Goal: Task Accomplishment & Management: Manage account settings

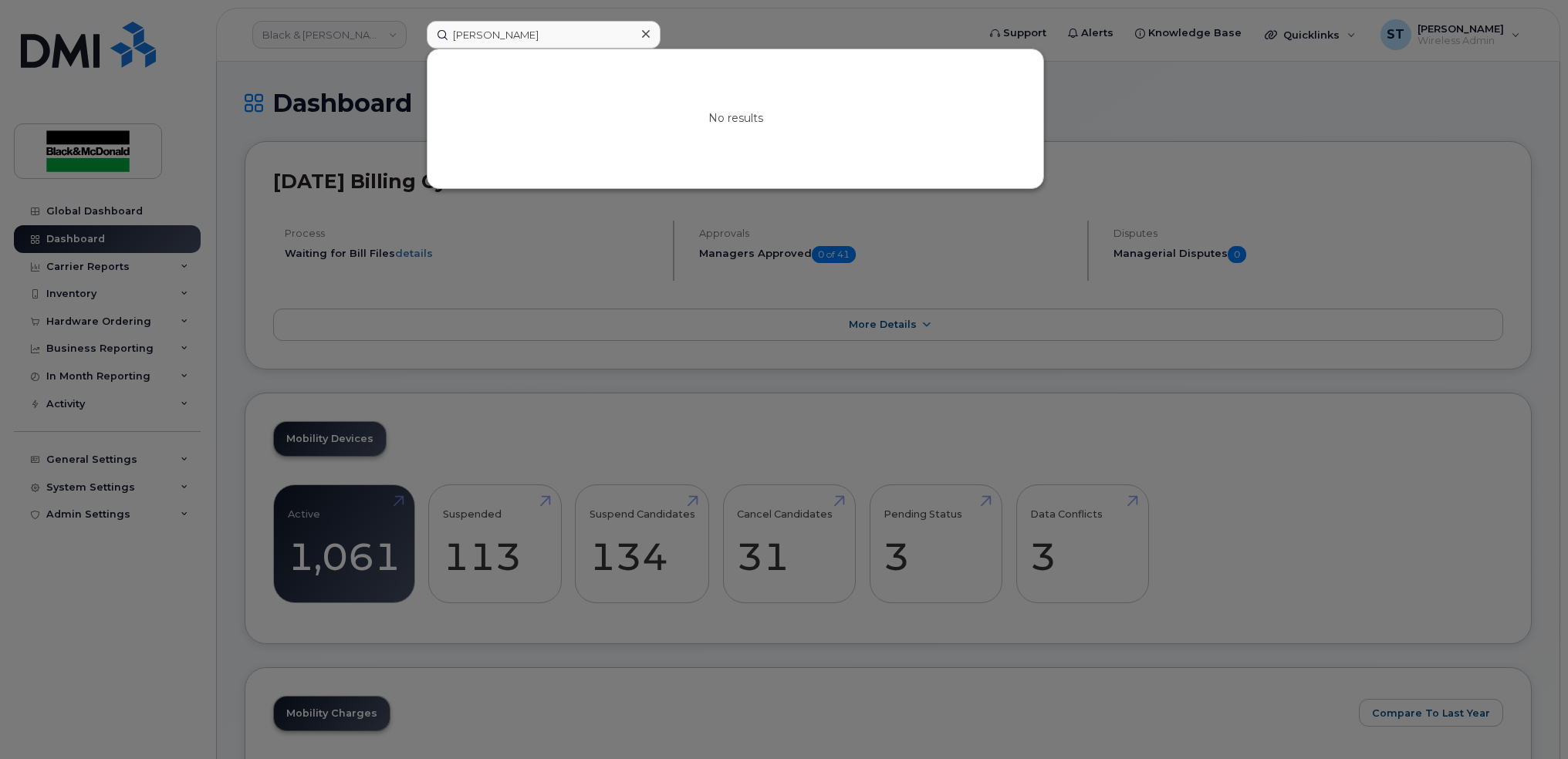
click at [475, 44] on input "Alejandro Rodriguez" at bounding box center [544, 34] width 234 height 28
type input "AlejAdeniyi Ayinde andro Rodriguez"
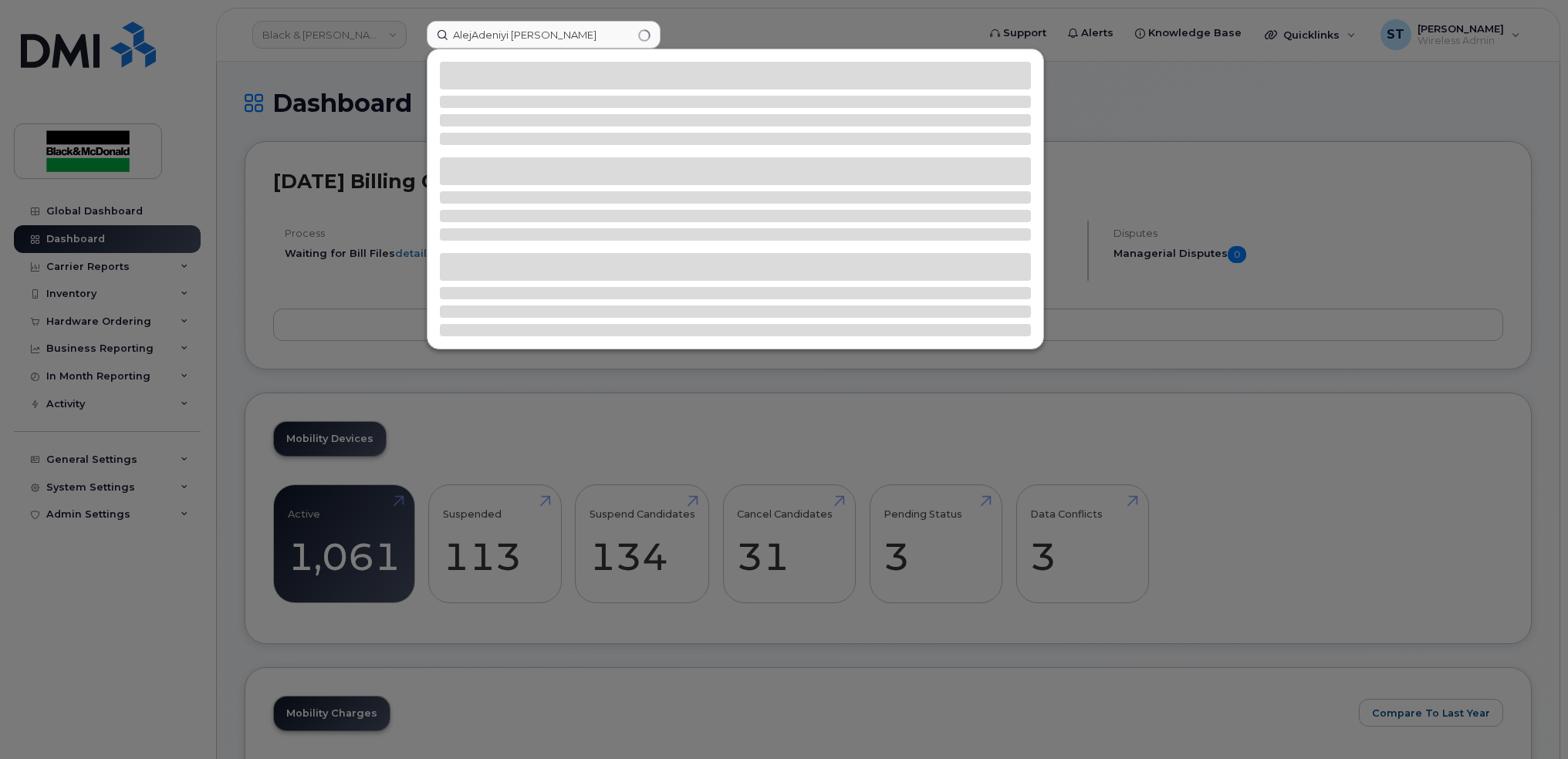
click at [631, 36] on input "AlejAdeniyi Ayinde andro Rodriguez" at bounding box center [544, 34] width 234 height 28
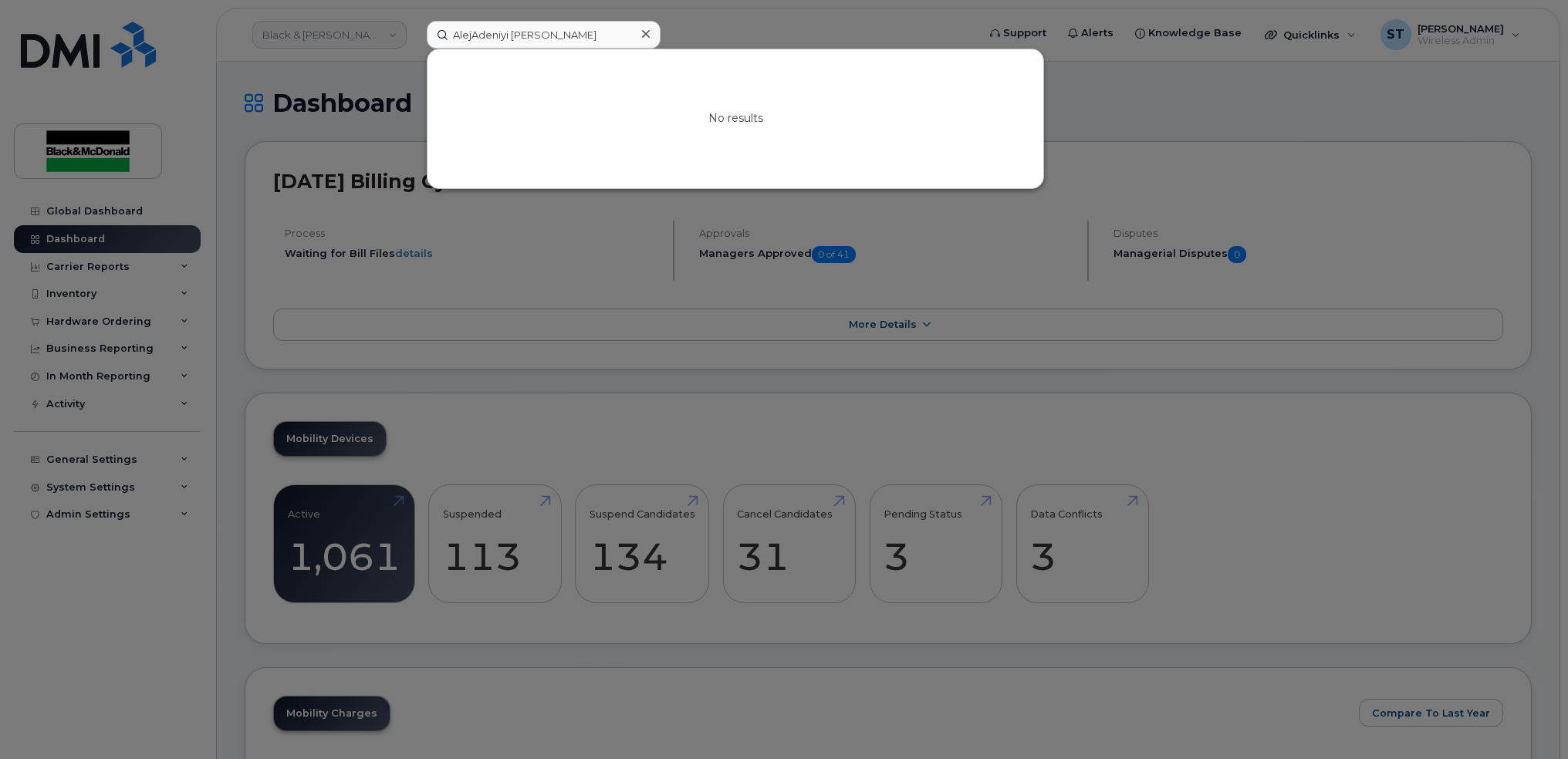
click at [562, 34] on input "AlejAdeniyi Ayinde andro Rodriguez" at bounding box center [544, 34] width 234 height 28
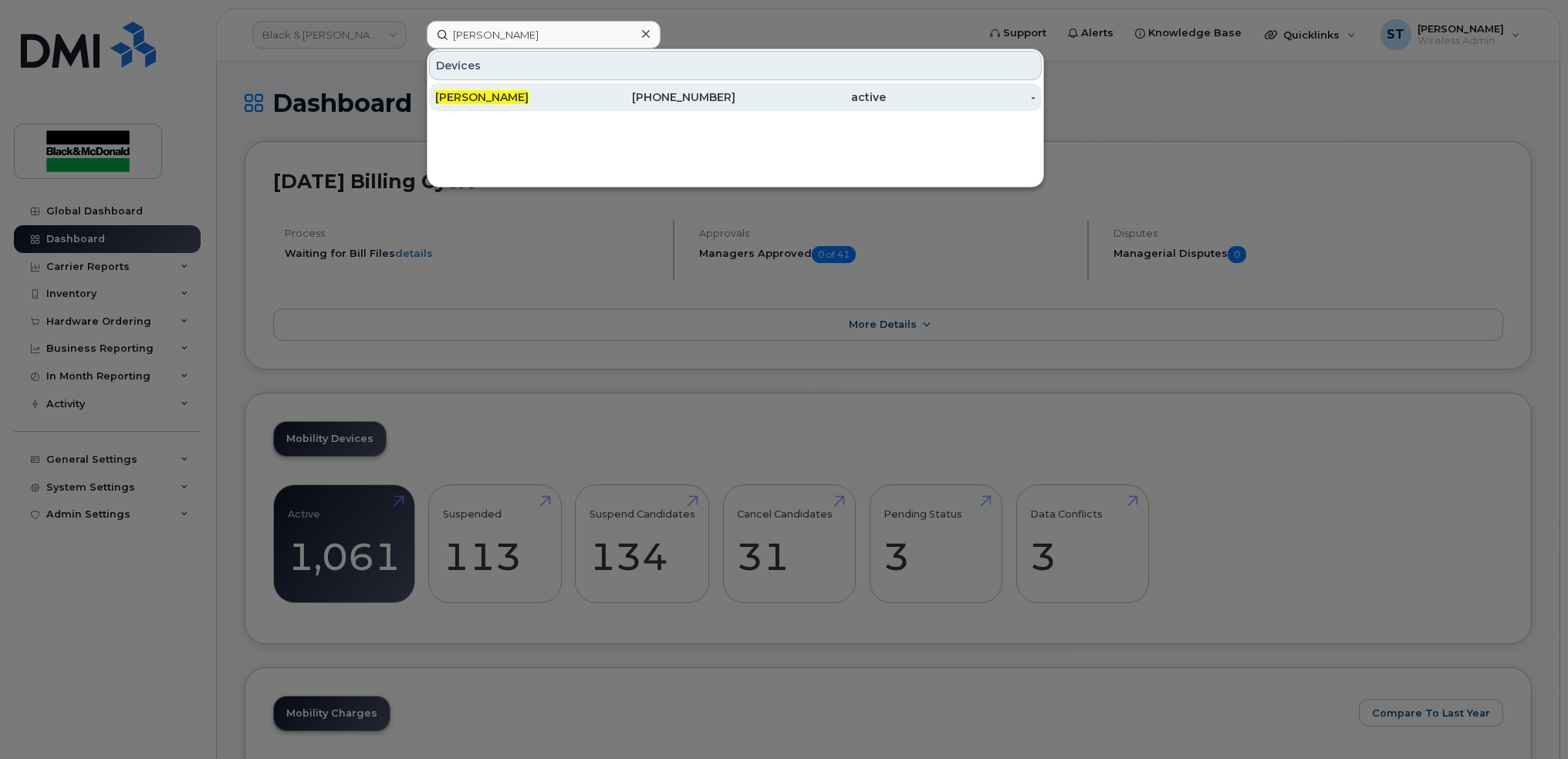
type input "[PERSON_NAME]"
click at [461, 103] on div "[PERSON_NAME]" at bounding box center [510, 96] width 150 height 16
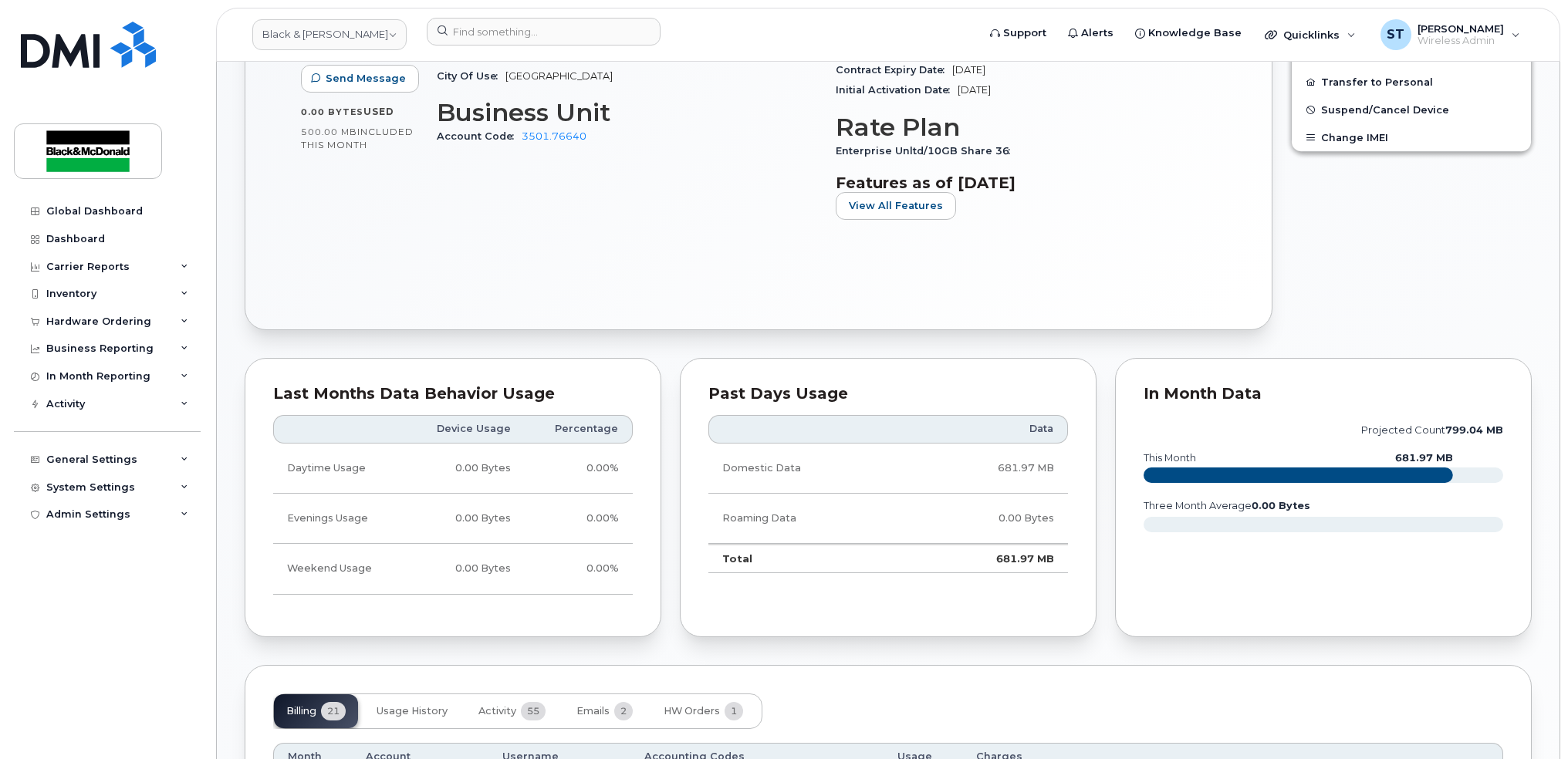
scroll to position [309, 0]
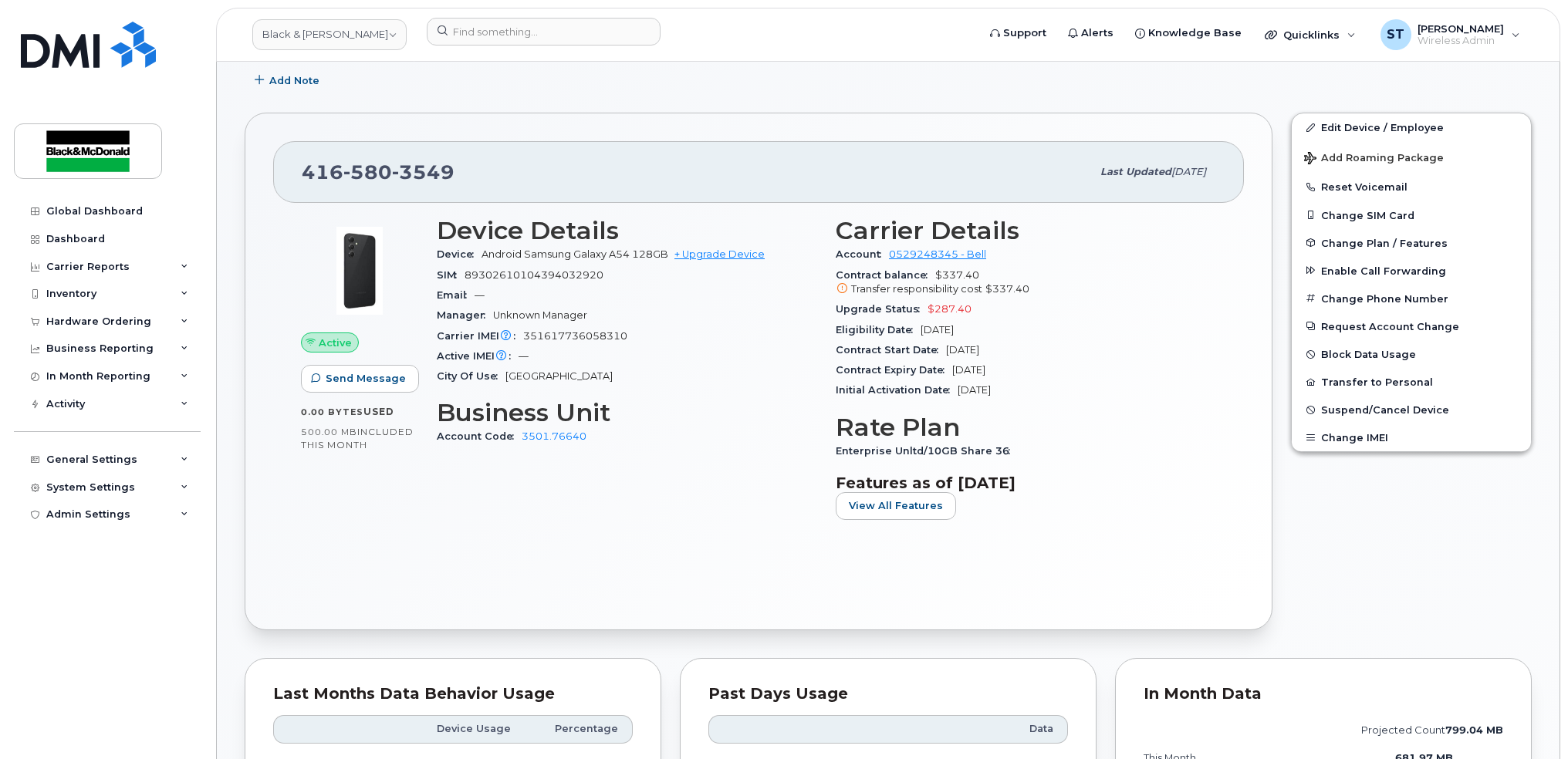
click at [662, 429] on div "Account Code 3501.76640" at bounding box center [627, 437] width 380 height 20
click at [530, 276] on span "89302610104394032920" at bounding box center [534, 275] width 139 height 11
copy span "89302610104394032920"
click at [612, 457] on div "Device Details Device Android Samsung Galaxy A54 128GB + Upgrade Device SIM 893…" at bounding box center [627, 375] width 399 height 334
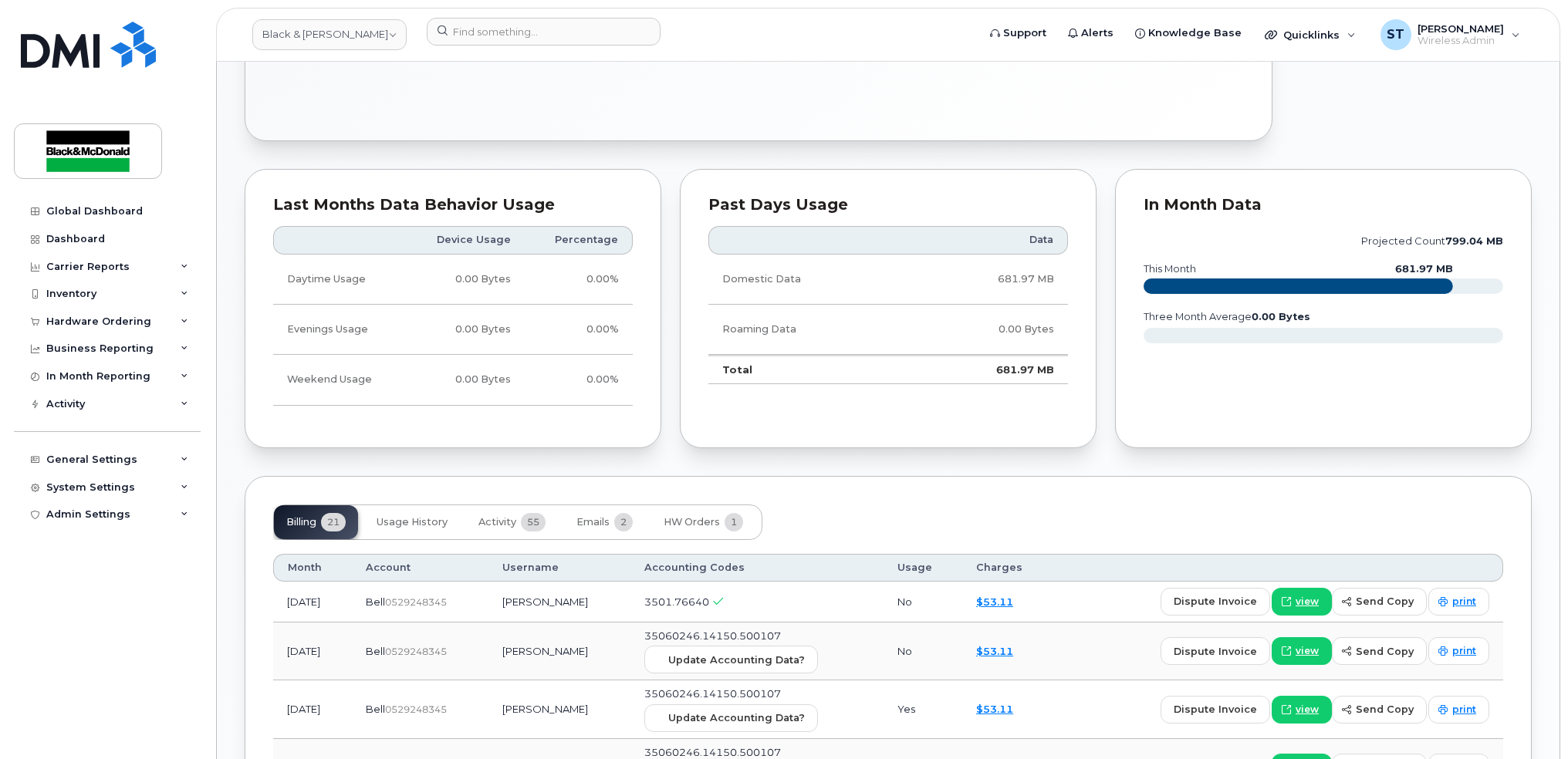
scroll to position [926, 0]
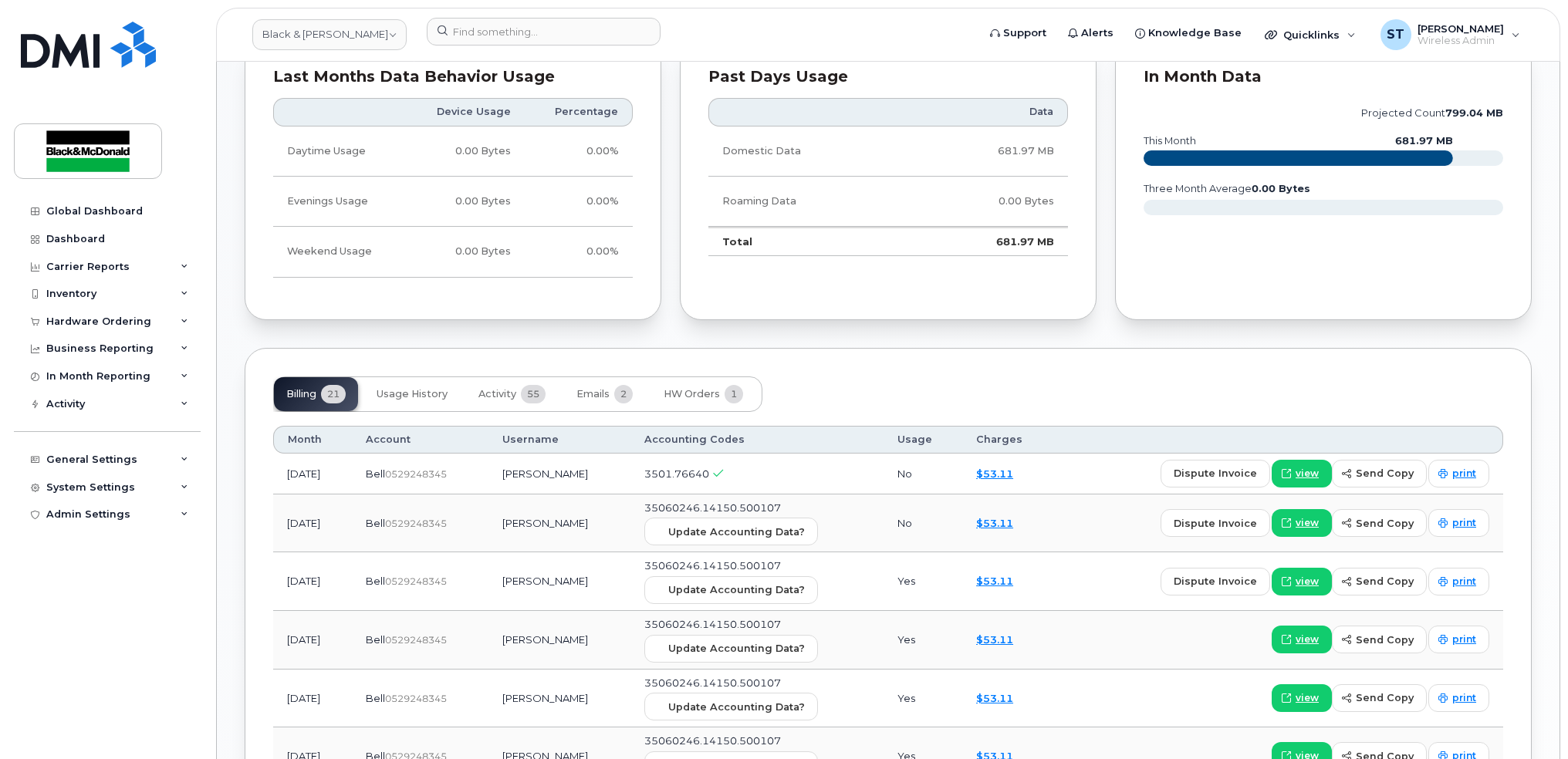
click at [88, 727] on div "Global Dashboard Dashboard Carrier Reports Monthly Billing Data Daily Data Pool…" at bounding box center [109, 467] width 190 height 539
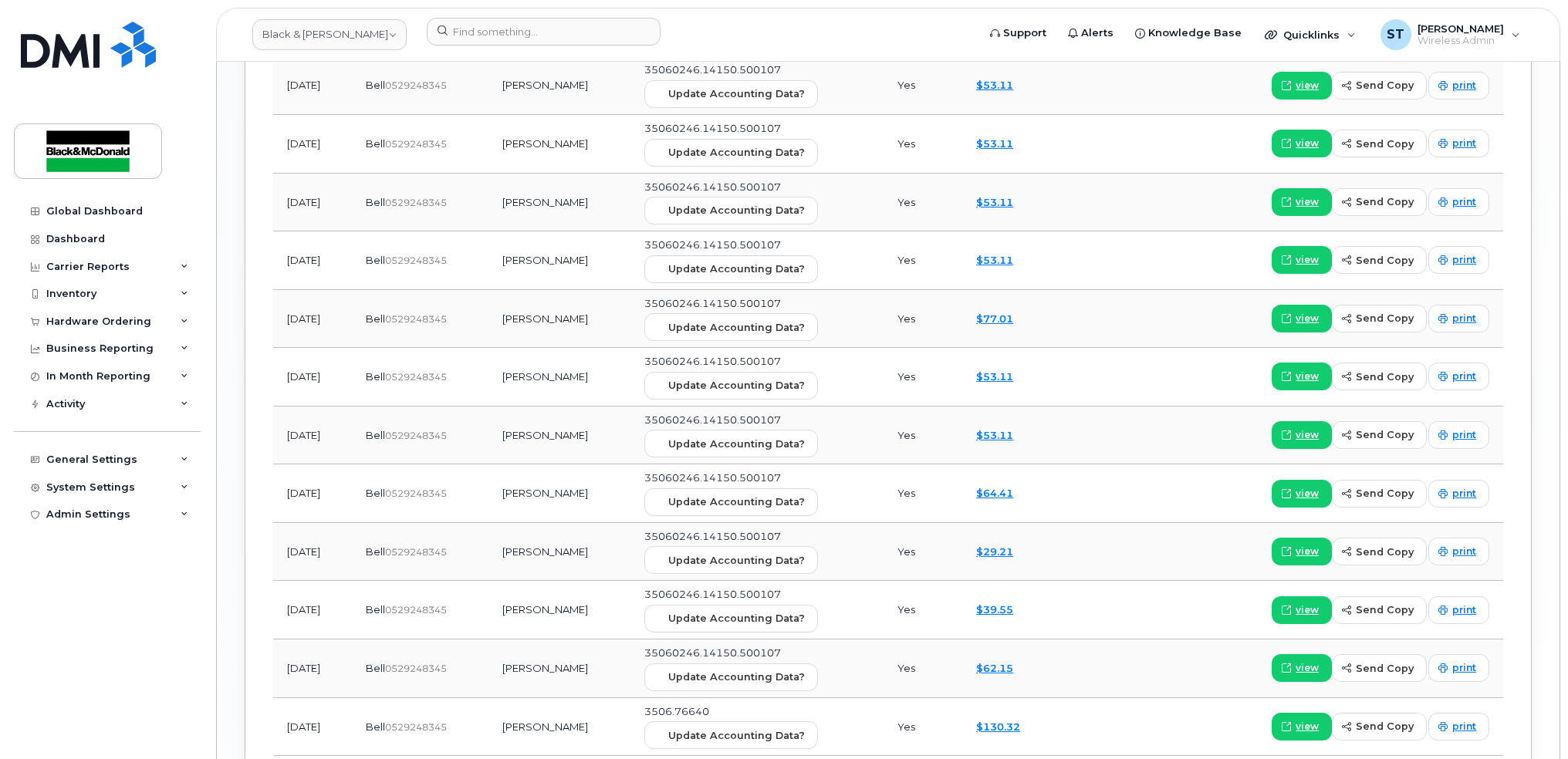
scroll to position [1949, 0]
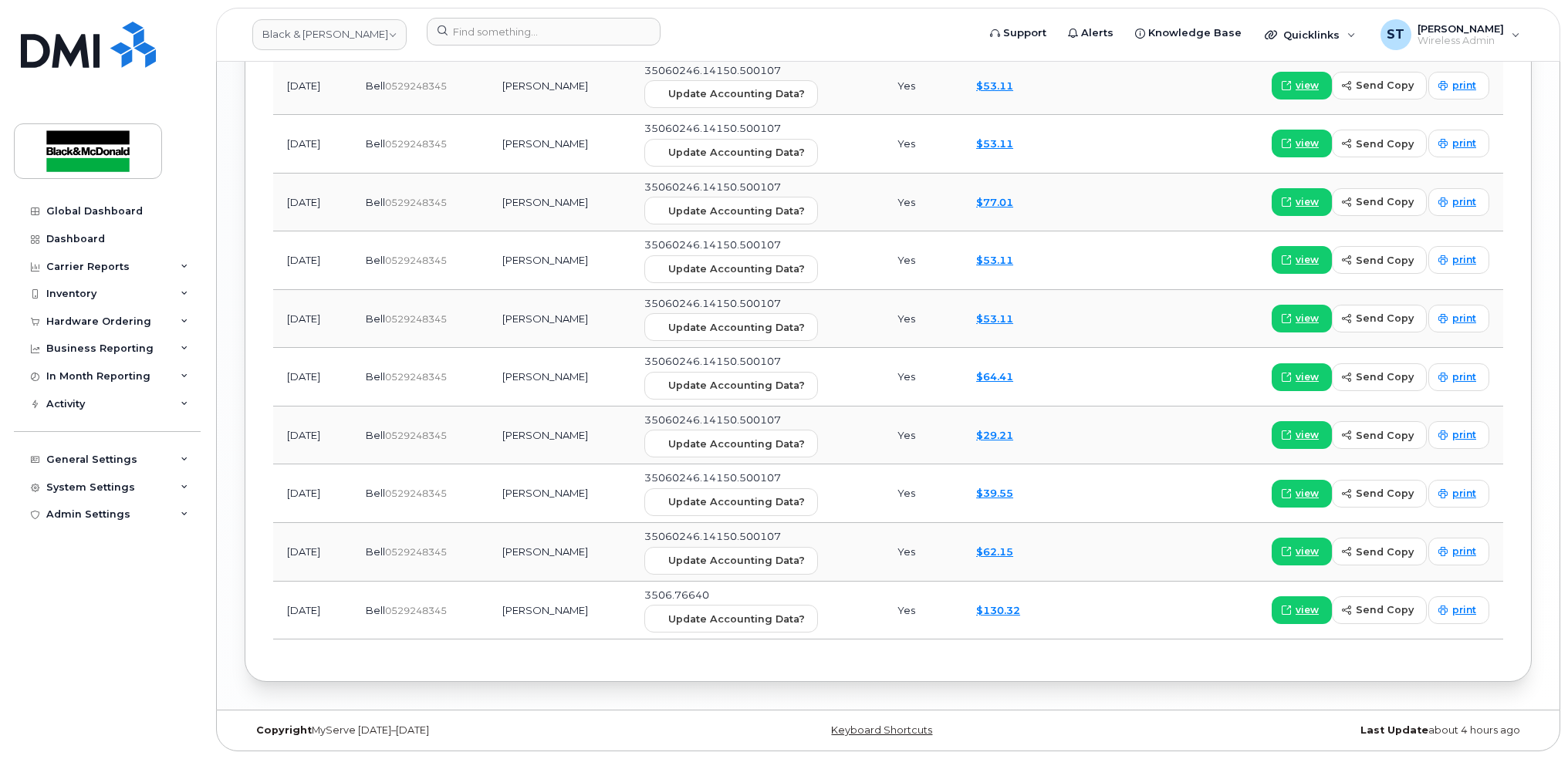
click at [1098, 715] on div "Copyright MyServe 2011–2025 Keyboard Shortcuts Last Update about 4 hours ago" at bounding box center [888, 730] width 1343 height 40
click at [128, 645] on div "Global Dashboard Dashboard Carrier Reports Monthly Billing Data Daily Data Pool…" at bounding box center [109, 467] width 190 height 539
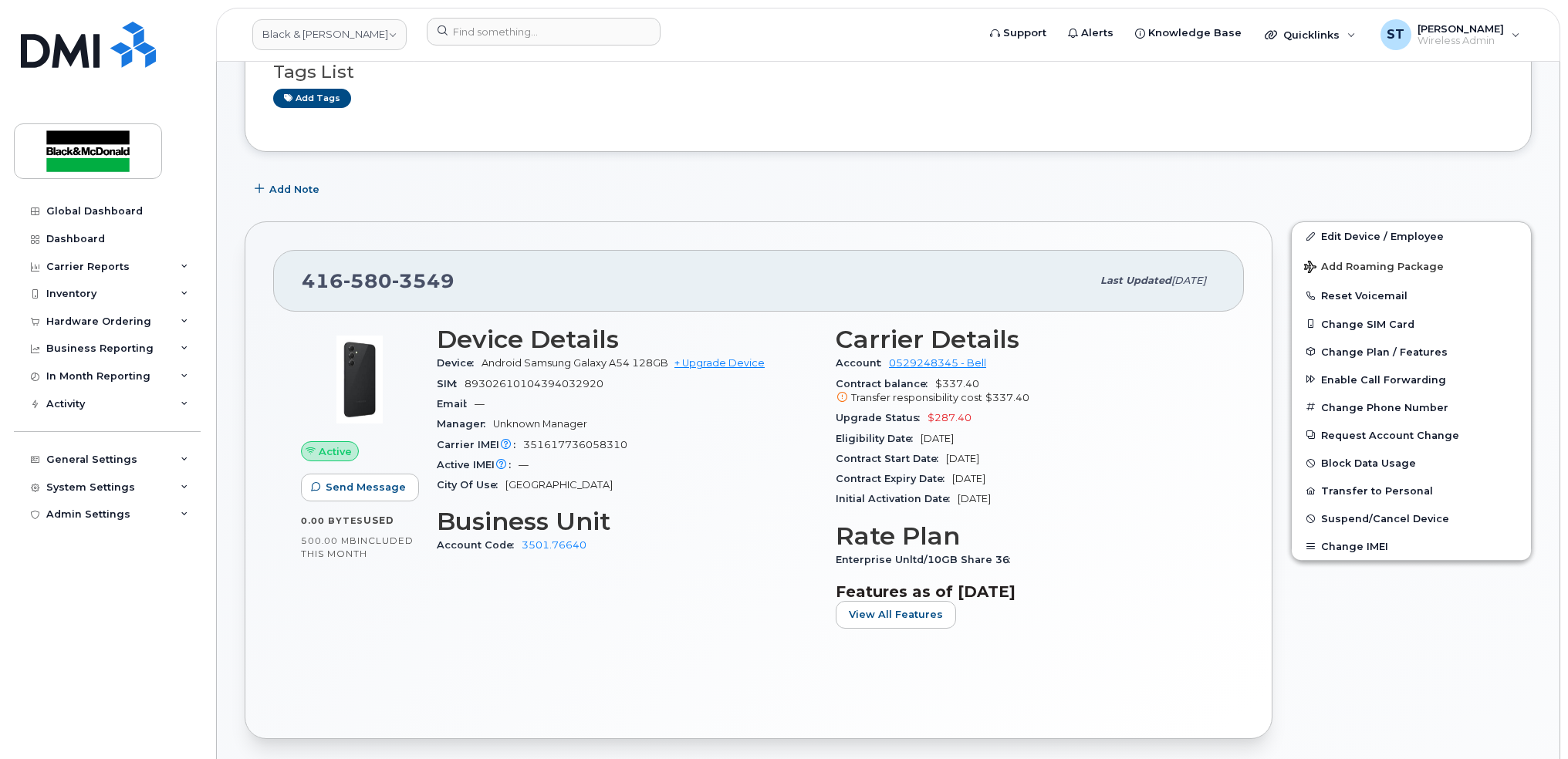
scroll to position [0, 0]
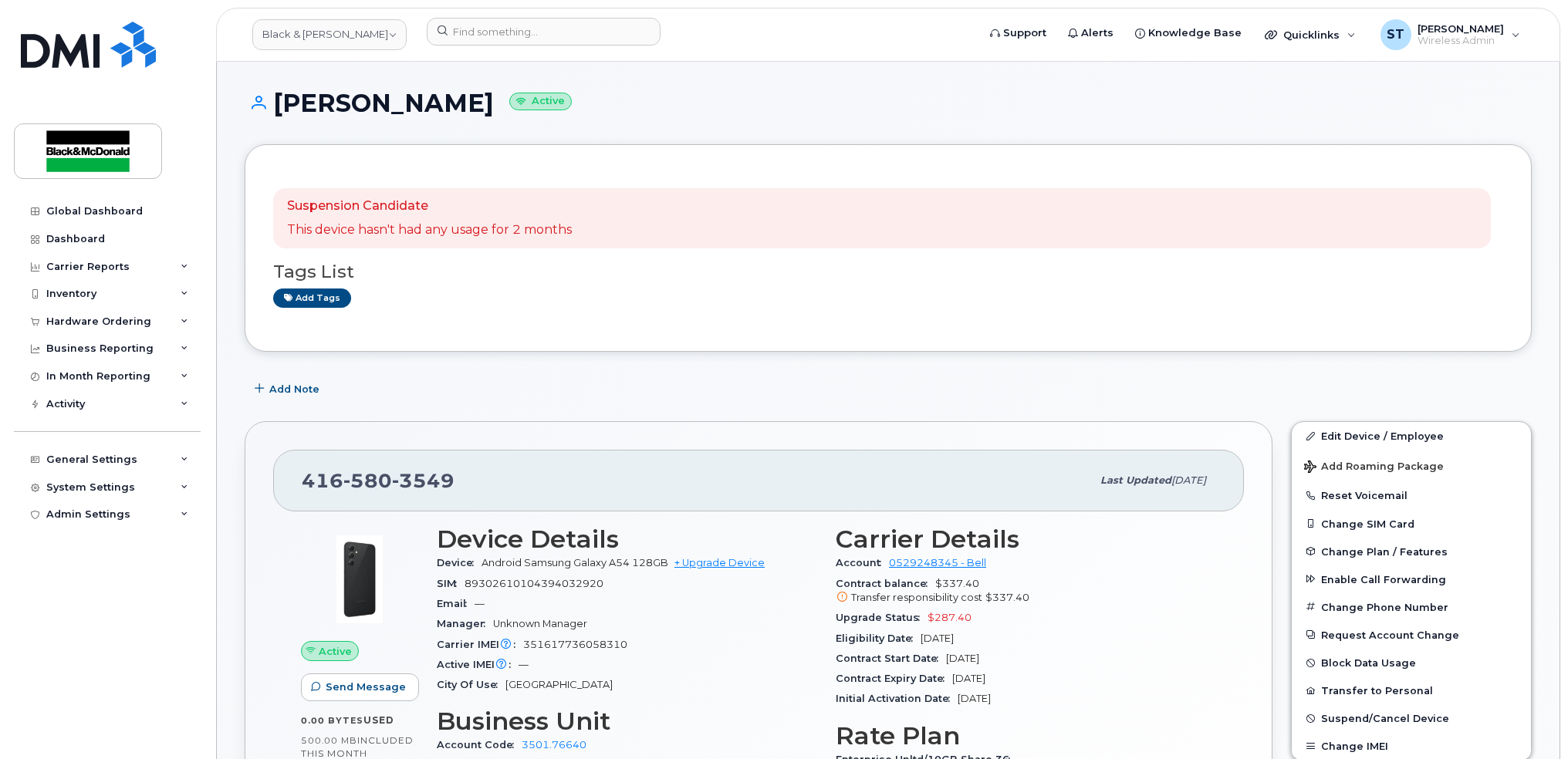
click at [463, 16] on header "Black & McDonald Support Alerts Knowledge Base Quicklinks Suspend / Cancel Devi…" at bounding box center [888, 34] width 1344 height 54
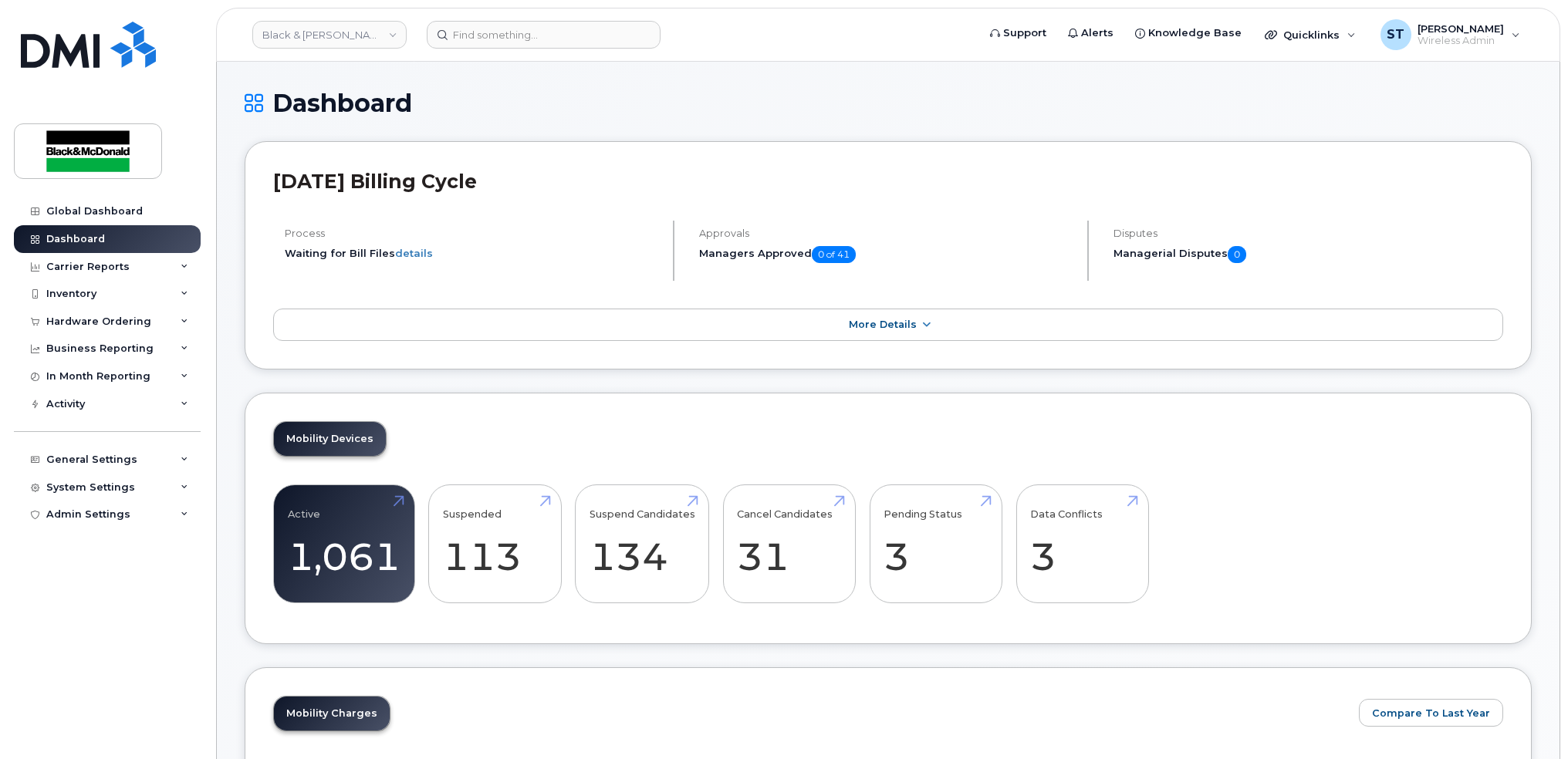
click at [447, 19] on header "Black & McDonald Support Alerts Knowledge Base Quicklinks Suspend / Cancel Devi…" at bounding box center [888, 34] width 1344 height 54
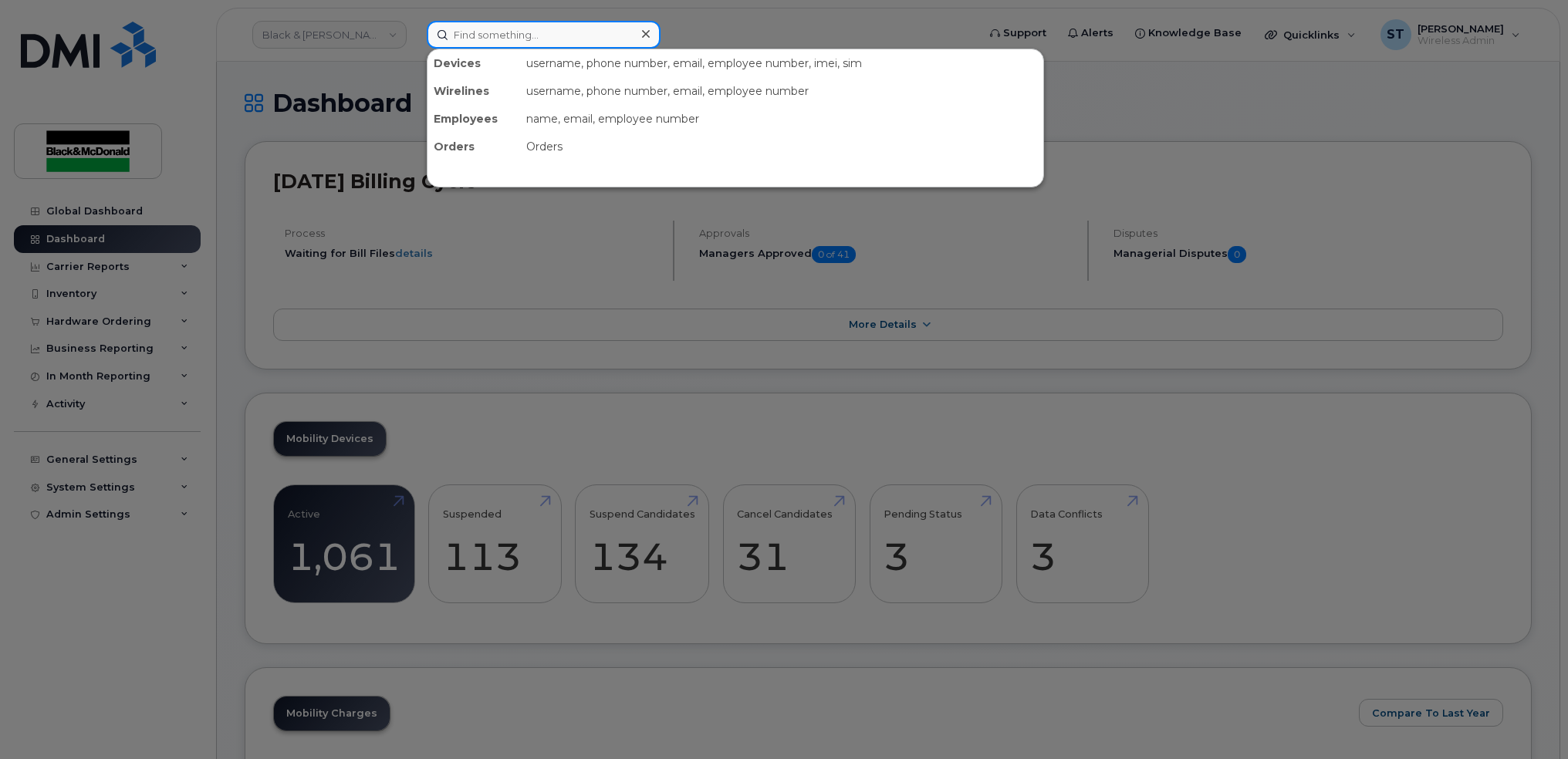
click at [470, 32] on input at bounding box center [544, 34] width 234 height 28
paste input "351617736208170"
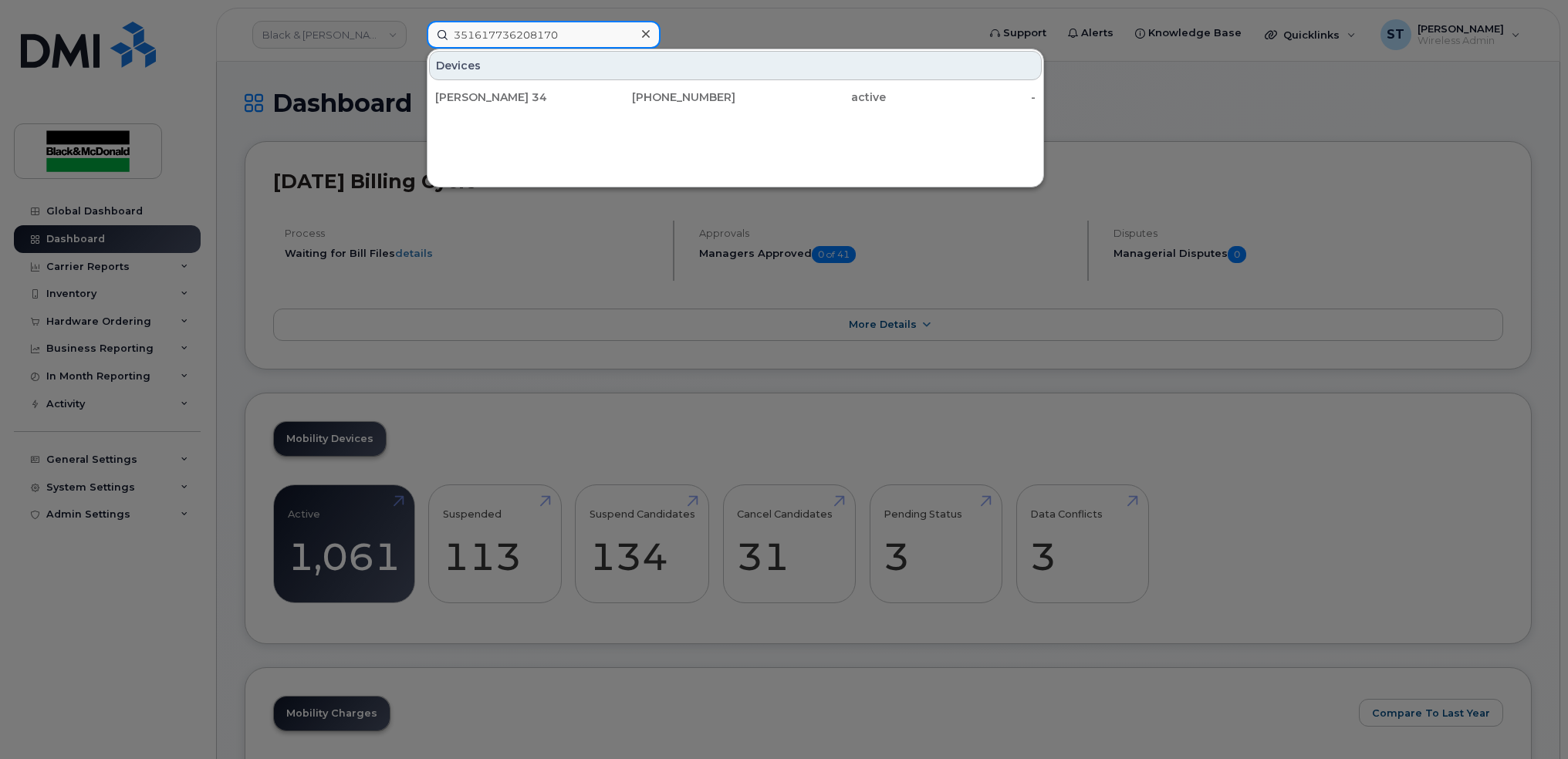
type input "351617736208170"
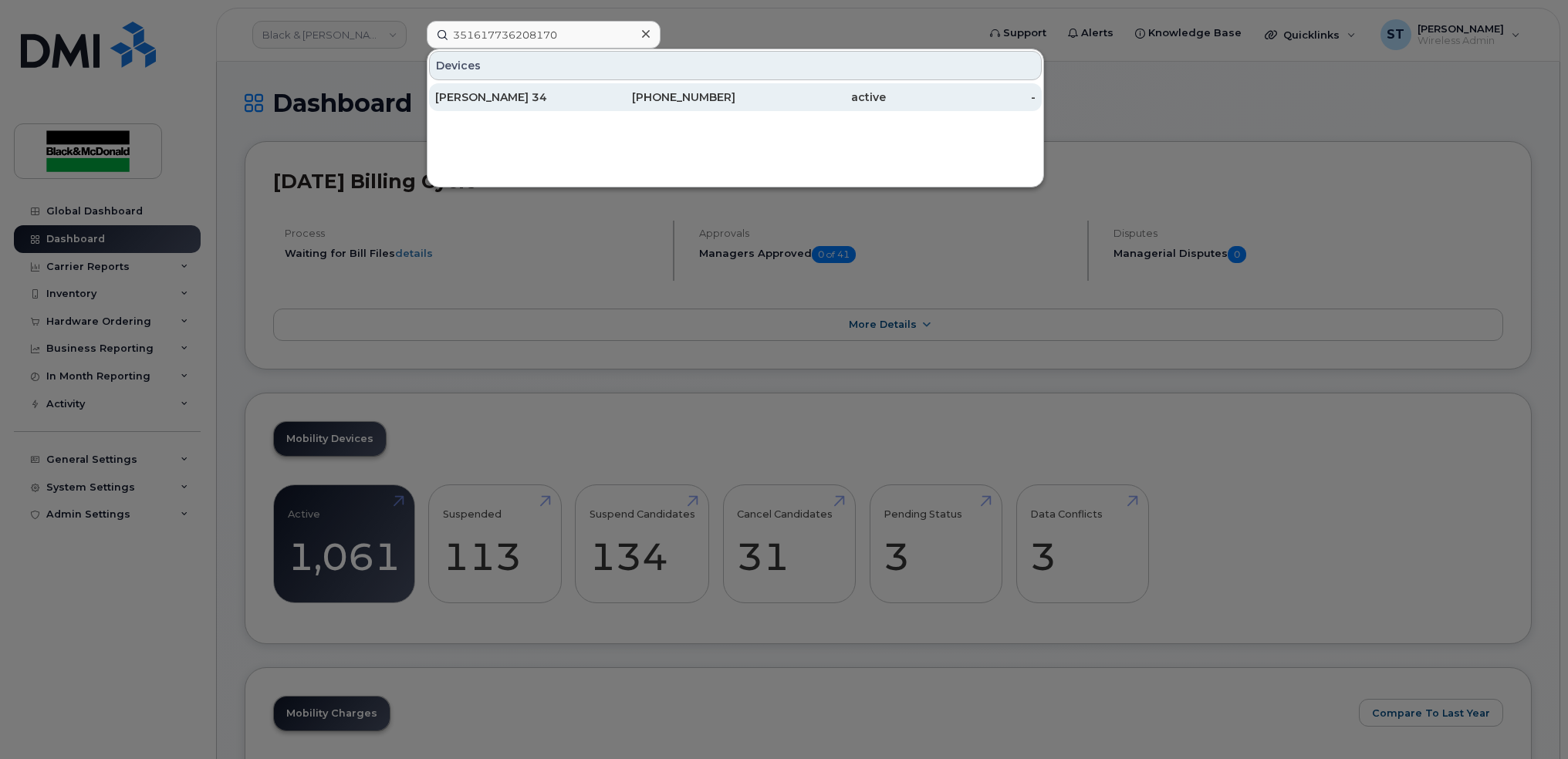
click at [521, 99] on div "[PERSON_NAME] 34" at bounding box center [510, 96] width 150 height 16
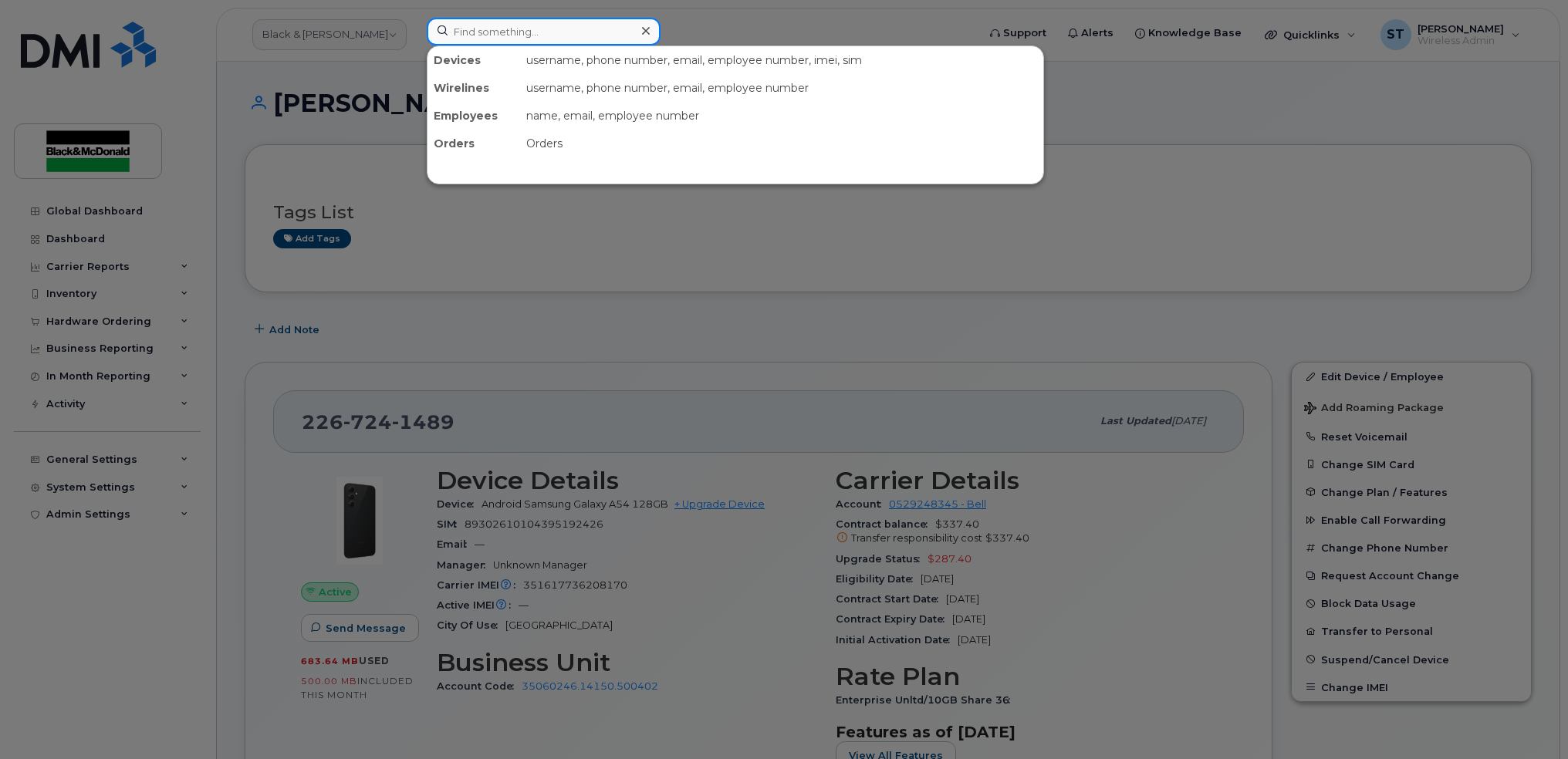
click at [451, 25] on input at bounding box center [544, 32] width 234 height 28
paste input "59302610207420042985"
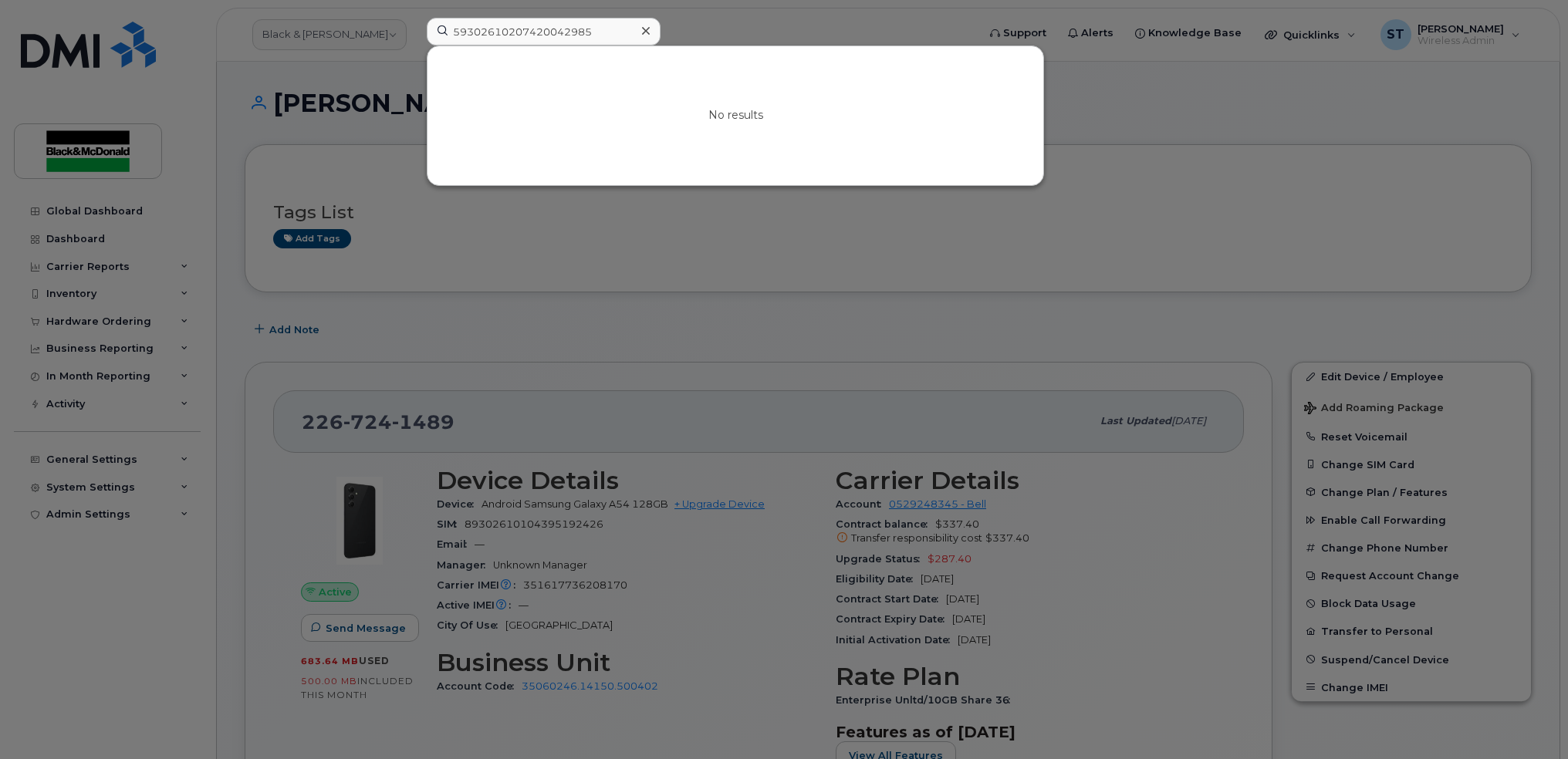
click at [798, 297] on div at bounding box center [784, 380] width 1568 height 759
drag, startPoint x: 617, startPoint y: 33, endPoint x: 402, endPoint y: 32, distance: 215.0
click at [415, 32] on div "59302610207420042985 No results" at bounding box center [697, 34] width 565 height 34
paste input "89302610104394032920"
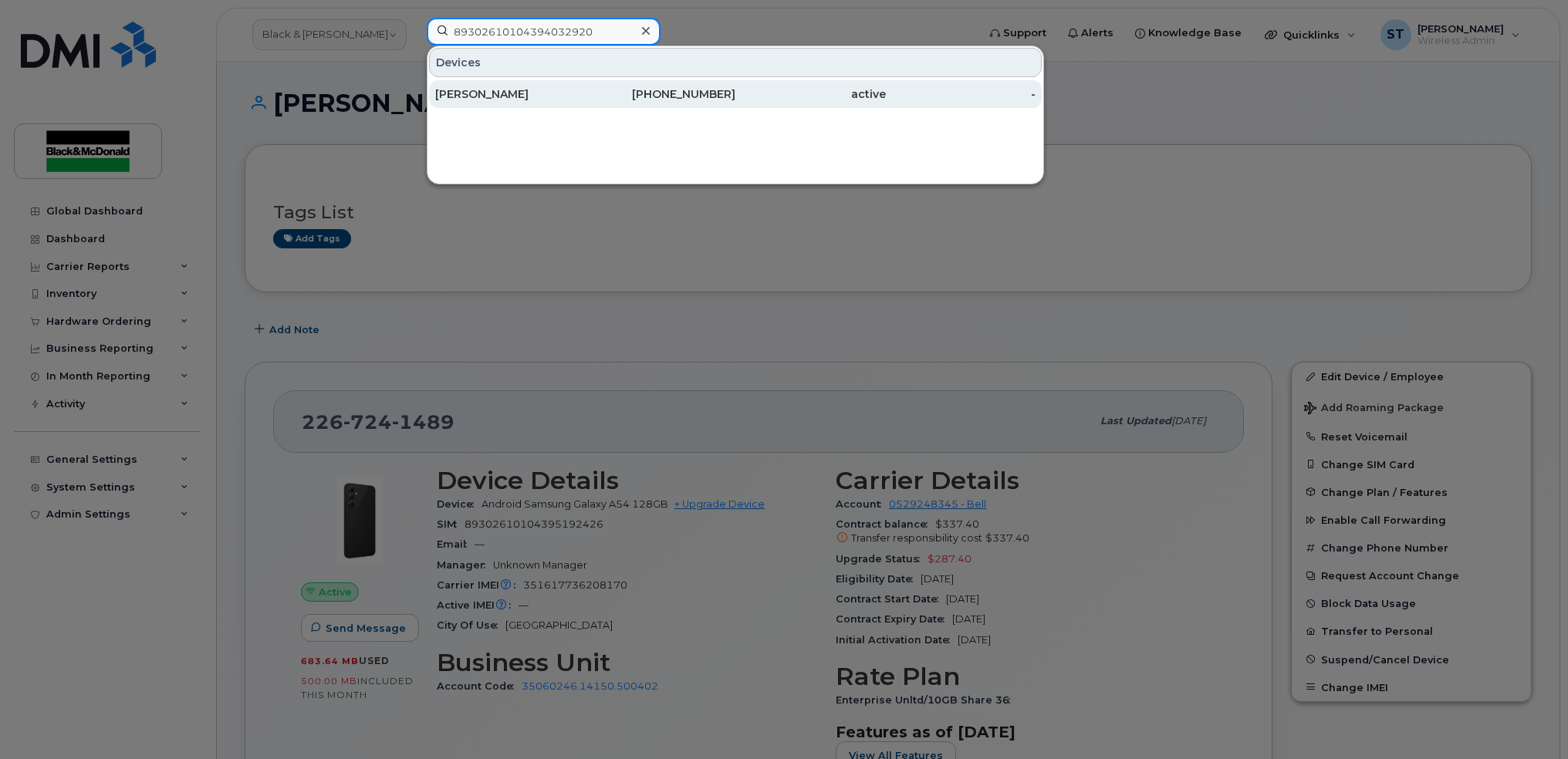
type input "89302610104394032920"
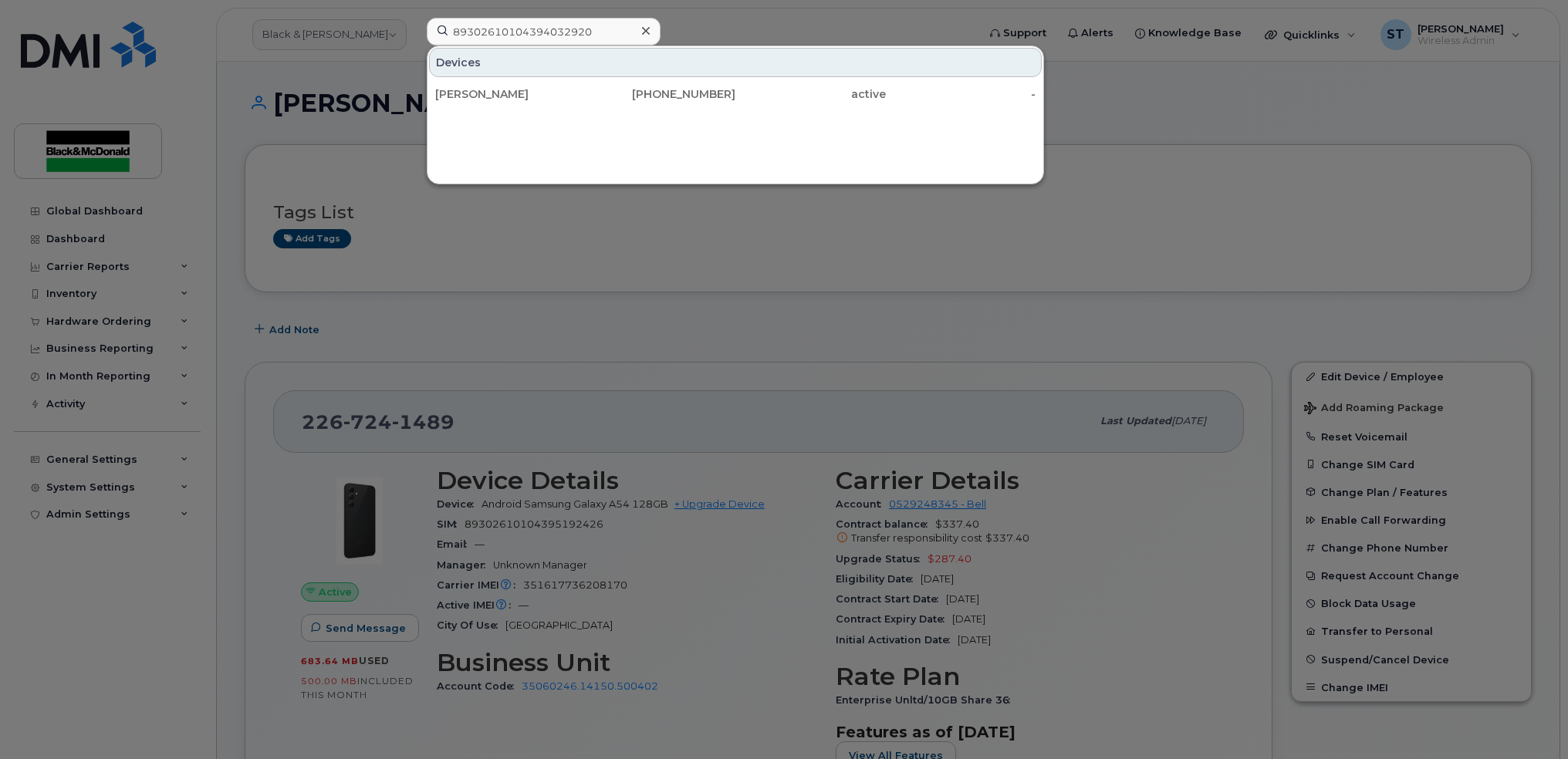
drag, startPoint x: 492, startPoint y: 94, endPoint x: 732, endPoint y: 228, distance: 274.9
click at [492, 94] on div "[PERSON_NAME]" at bounding box center [510, 94] width 150 height 16
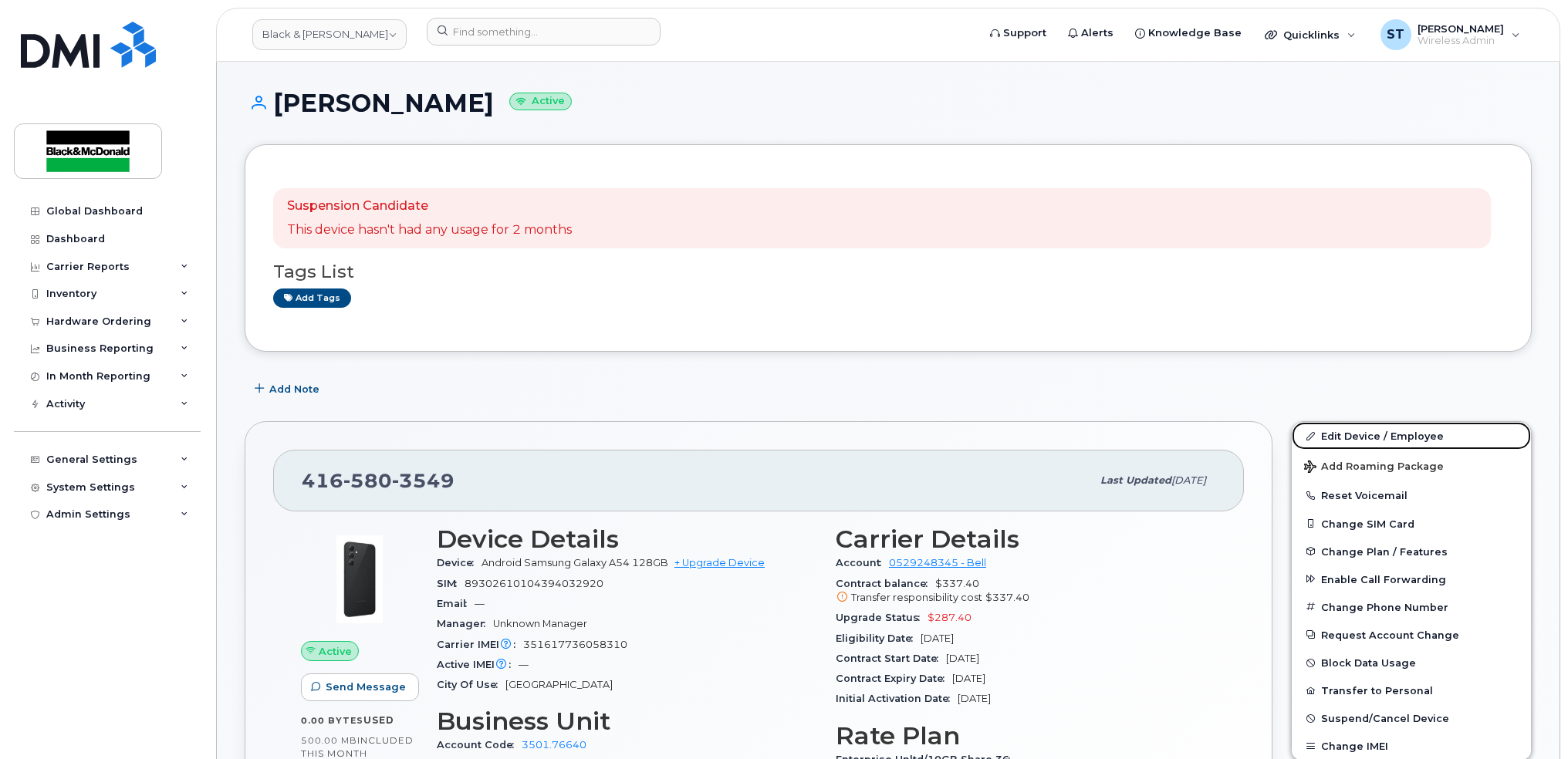
drag, startPoint x: 1369, startPoint y: 429, endPoint x: 997, endPoint y: 474, distance: 374.7
click at [1368, 429] on link "Edit Device / Employee" at bounding box center [1411, 436] width 239 height 28
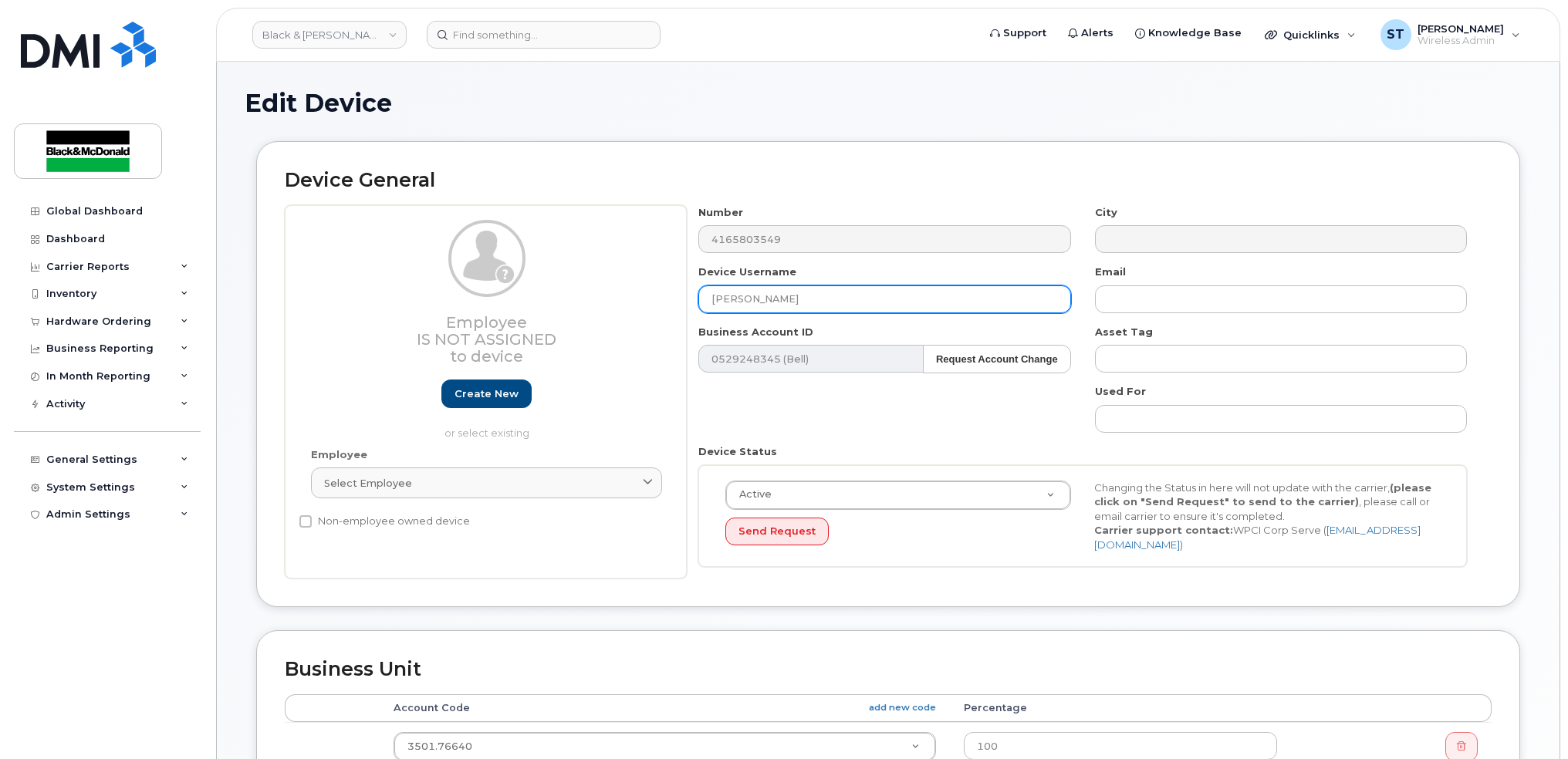
drag, startPoint x: 830, startPoint y: 291, endPoint x: 610, endPoint y: 287, distance: 220.0
click at [633, 295] on div "Employee Is not assigned to device Create new or select existing Employee Selec…" at bounding box center [888, 392] width 1207 height 374
type input "[PERSON_NAME]"
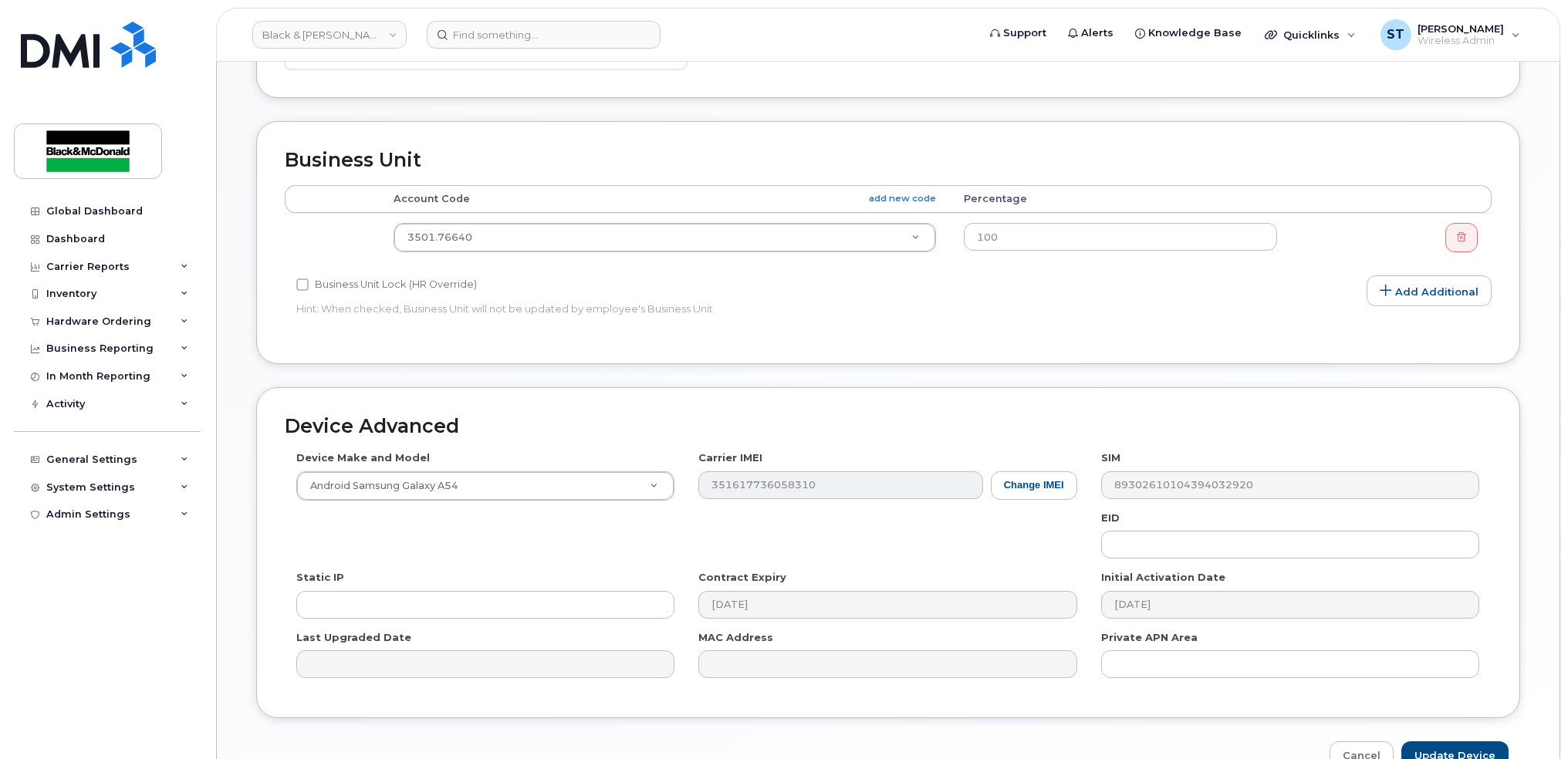
scroll to position [593, 0]
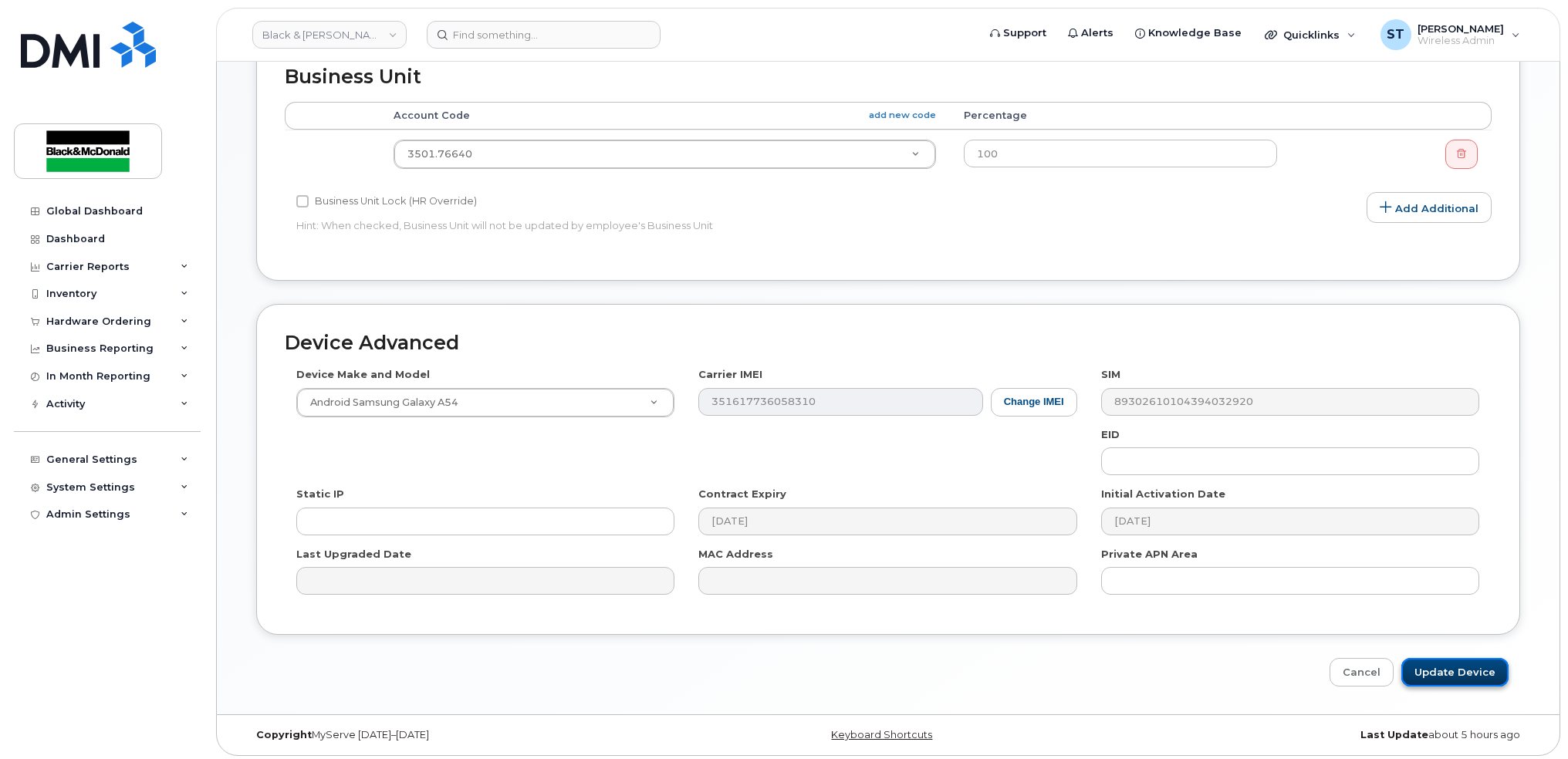
click at [1436, 667] on input "Update Device" at bounding box center [1455, 672] width 108 height 29
type input "Saving..."
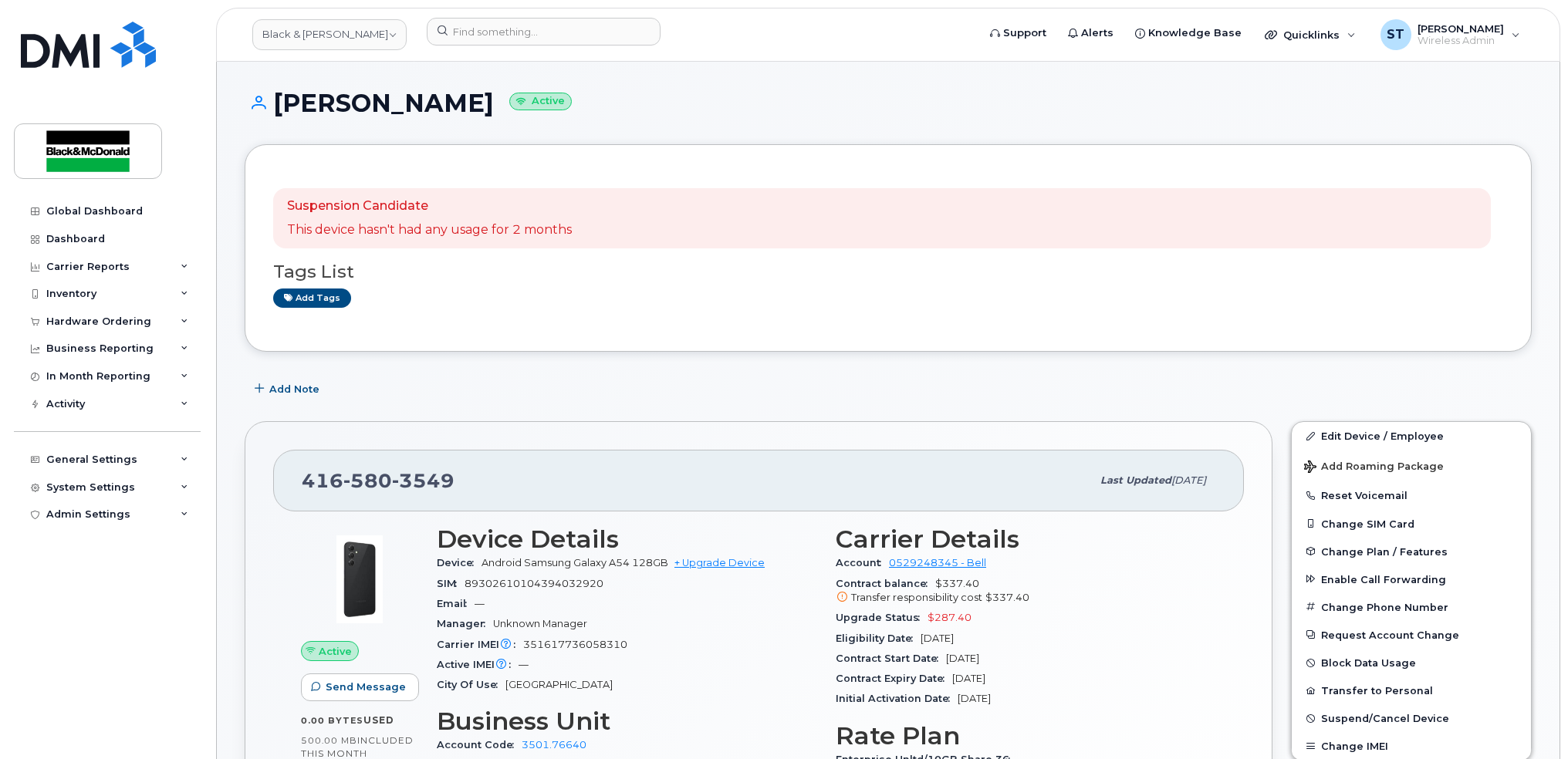
click at [713, 315] on div "Suspension Candidate This device hasn't had any usage for 2 months Tags List Ad…" at bounding box center [888, 248] width 1230 height 150
click at [1406, 122] on div "TOM Lunn Active" at bounding box center [888, 116] width 1287 height 55
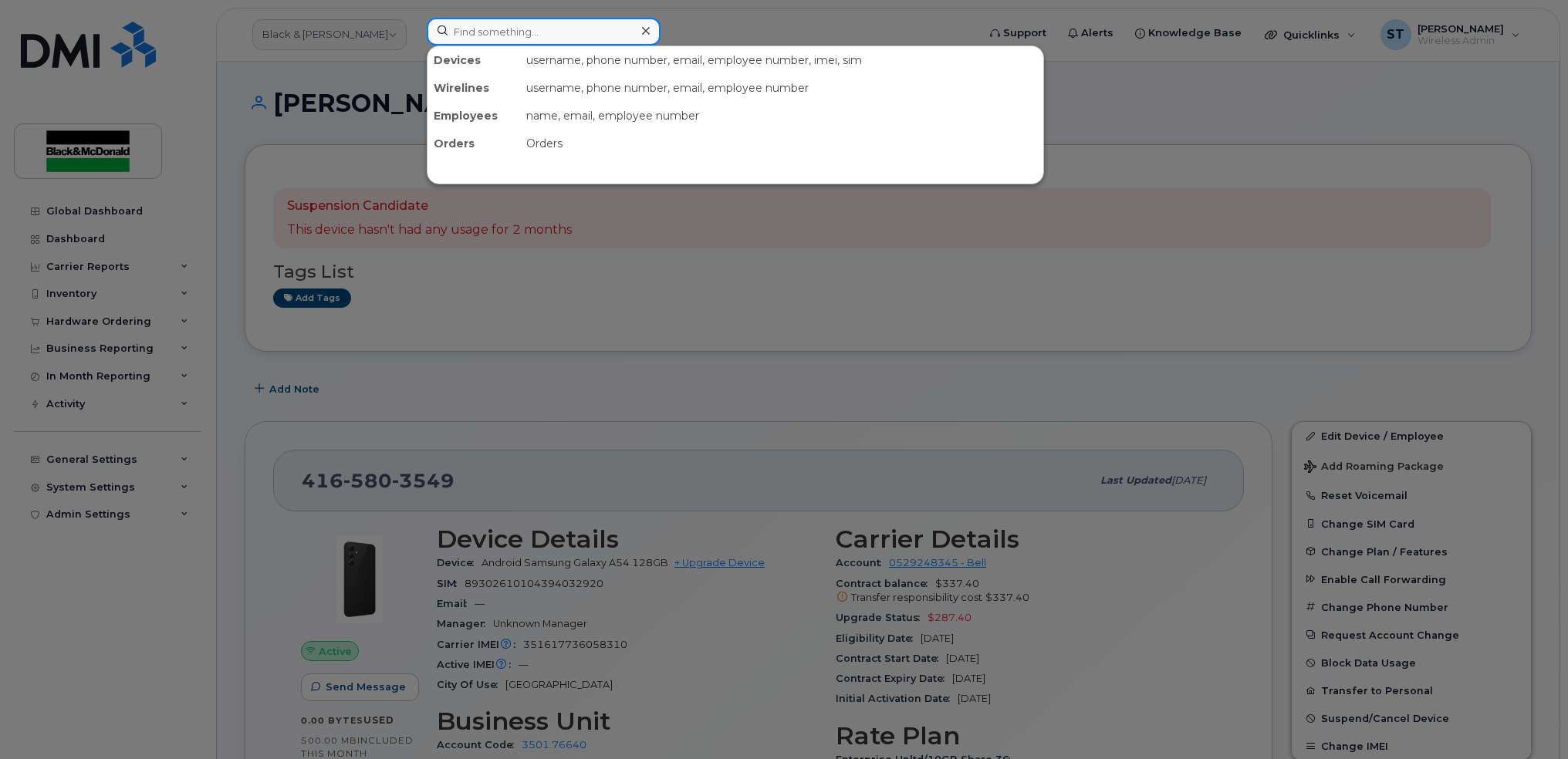
click at [467, 41] on input at bounding box center [544, 32] width 234 height 28
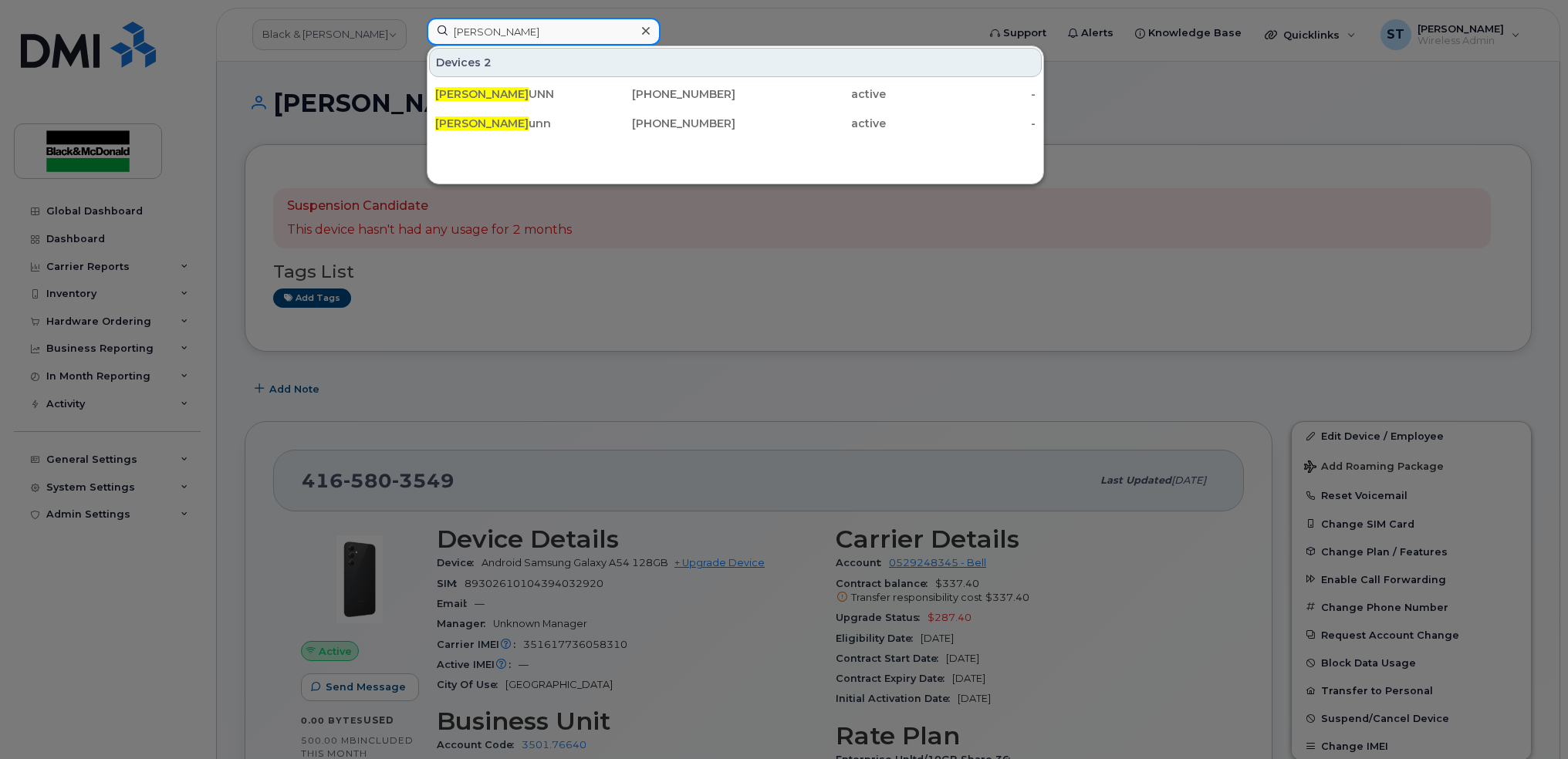
type input "tom l"
click at [869, 277] on div at bounding box center [784, 380] width 1568 height 759
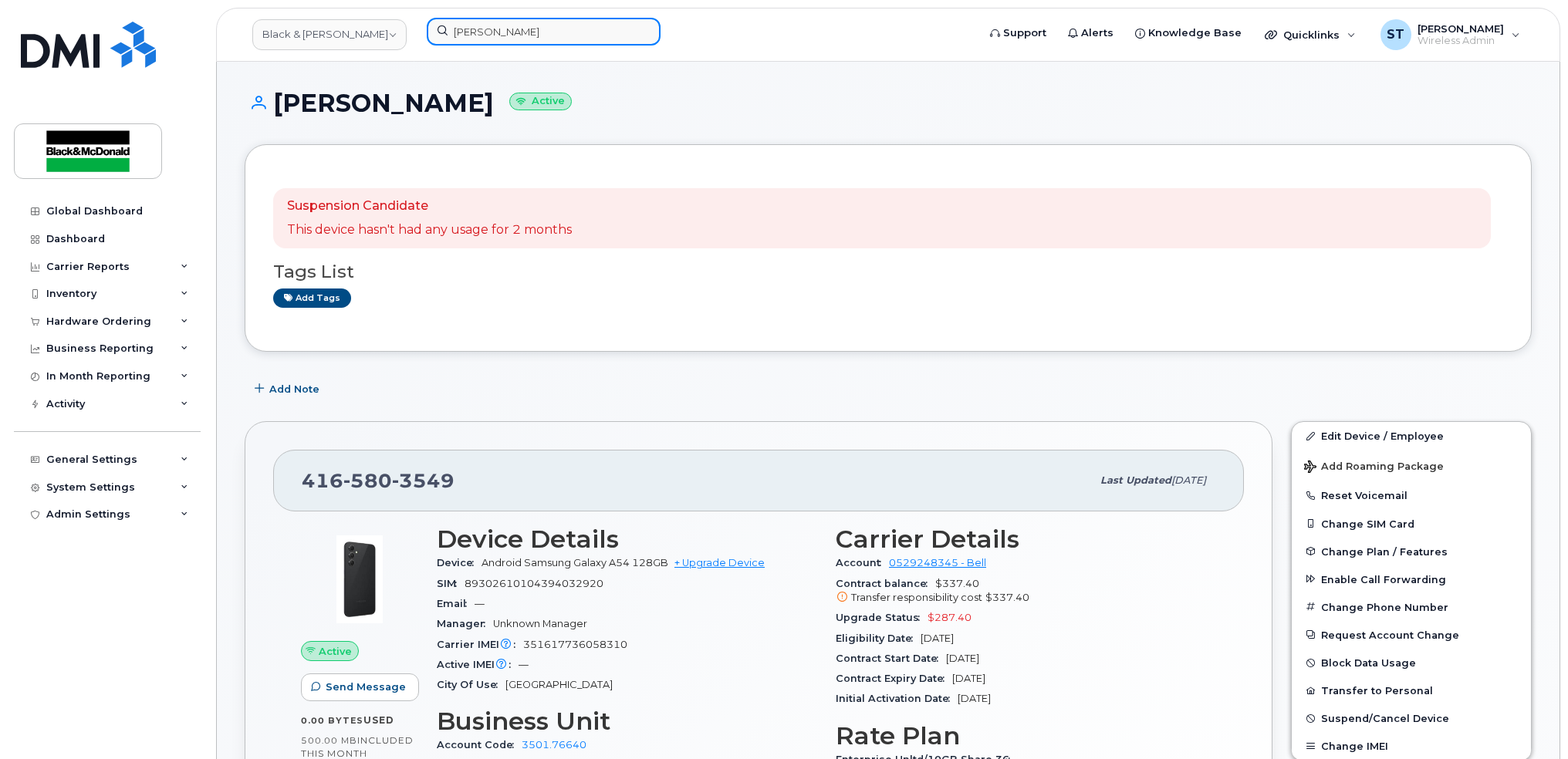
click at [532, 20] on input "tom l" at bounding box center [544, 32] width 234 height 28
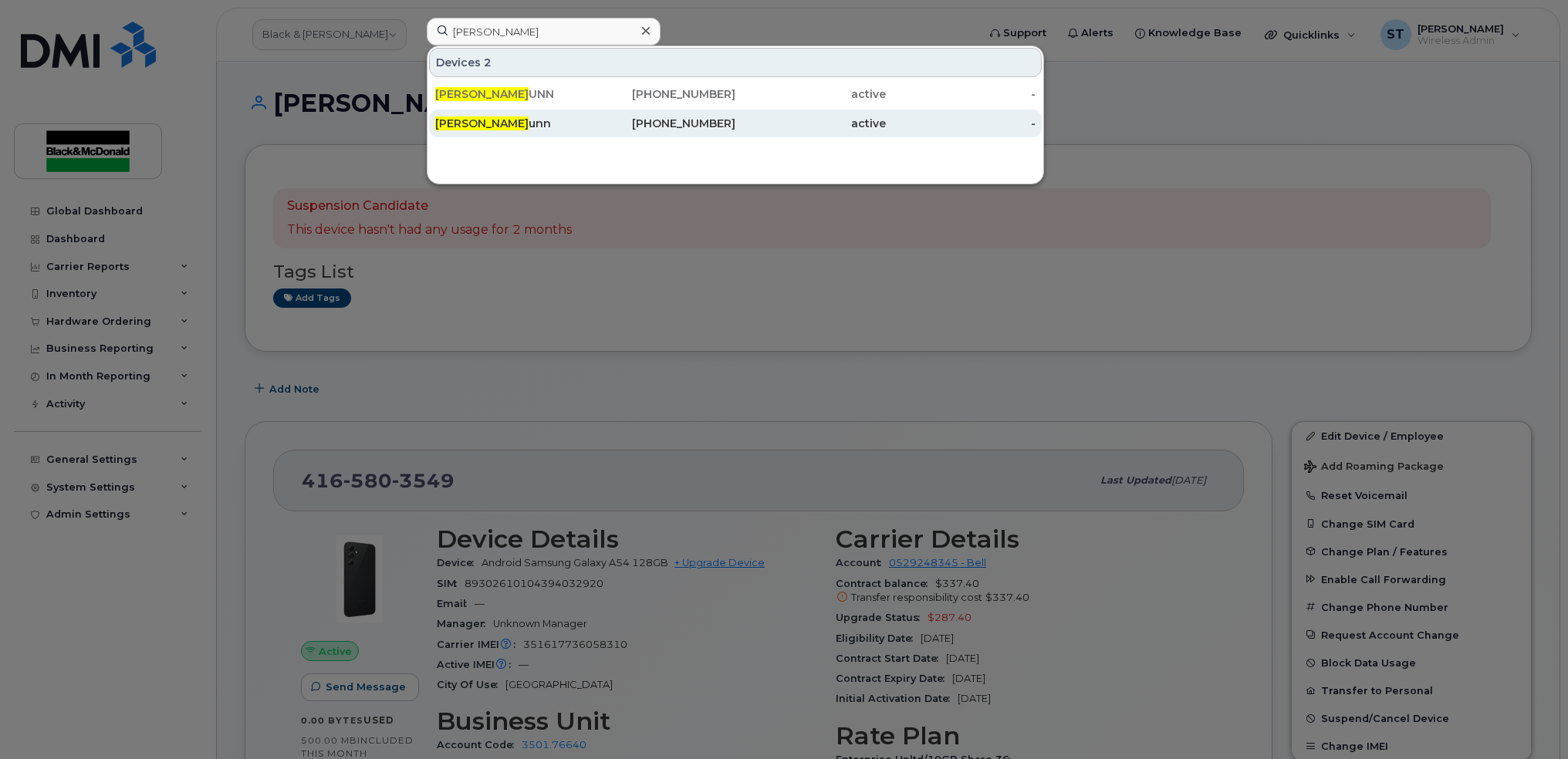
click at [552, 124] on div "TOM L unn" at bounding box center [510, 123] width 150 height 16
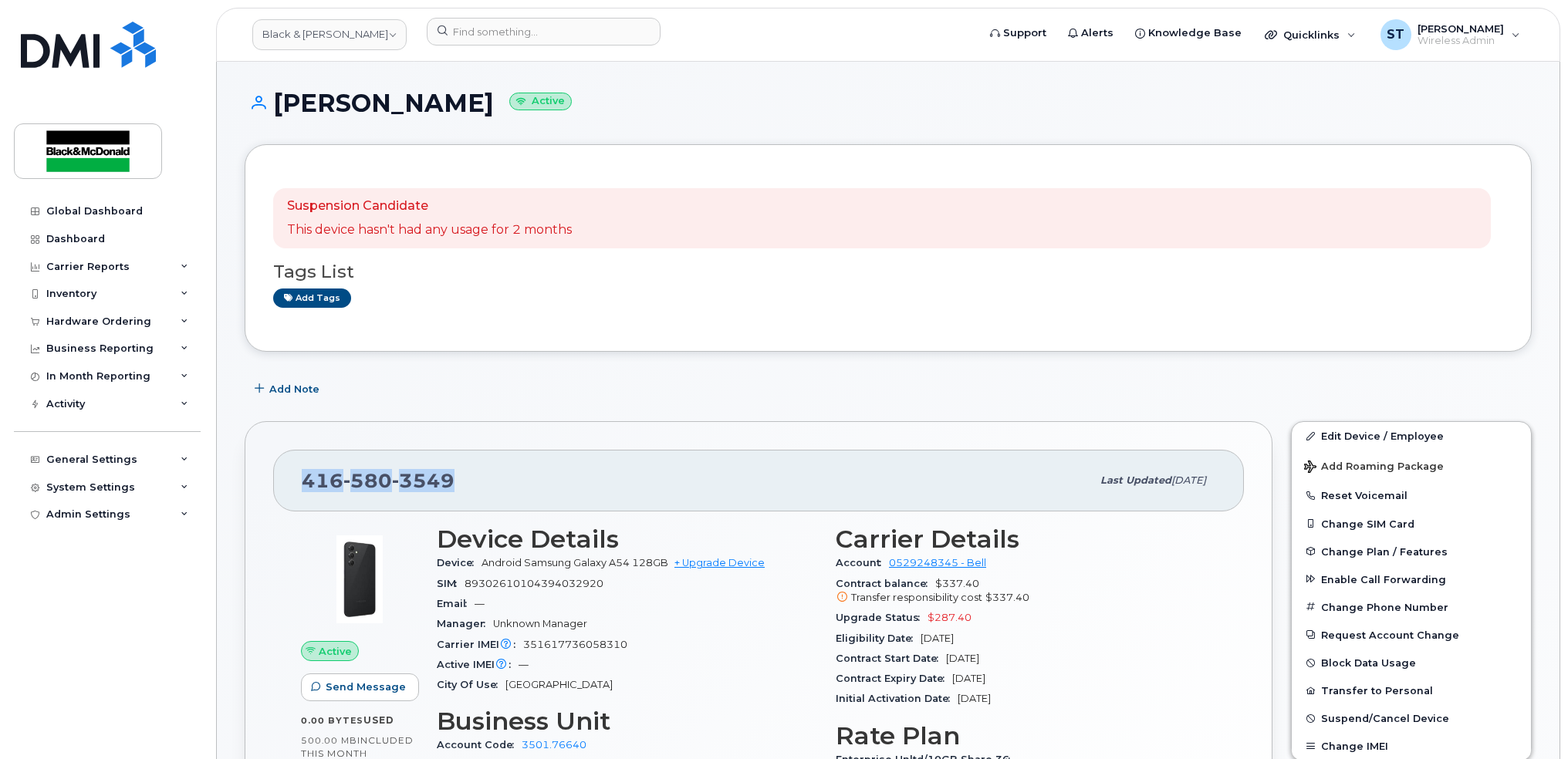
drag, startPoint x: 484, startPoint y: 489, endPoint x: 280, endPoint y: 489, distance: 204.0
click at [280, 489] on div "416 580 3549 Last updated Aug 18, 2025" at bounding box center [758, 481] width 970 height 62
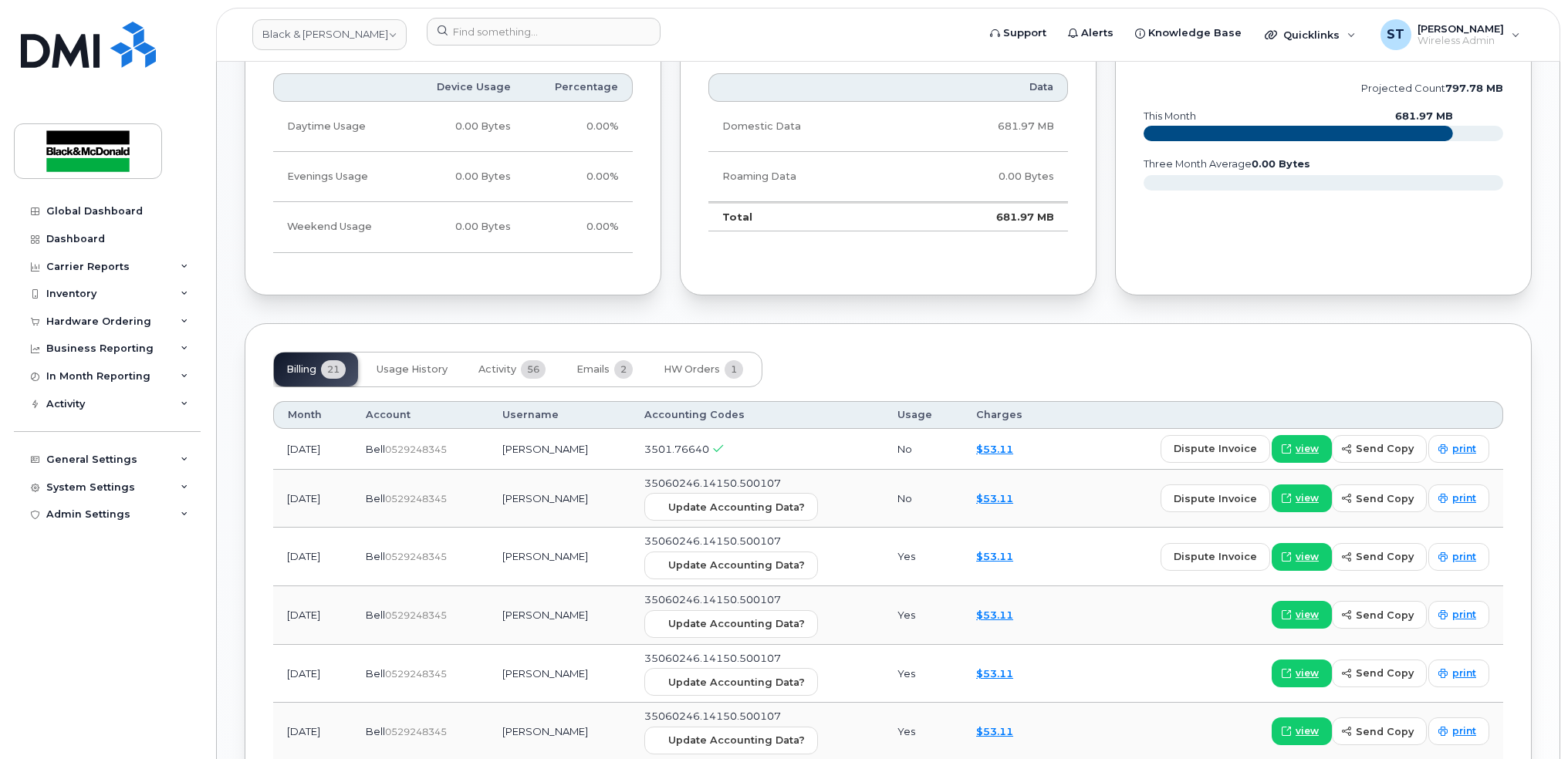
scroll to position [926, 0]
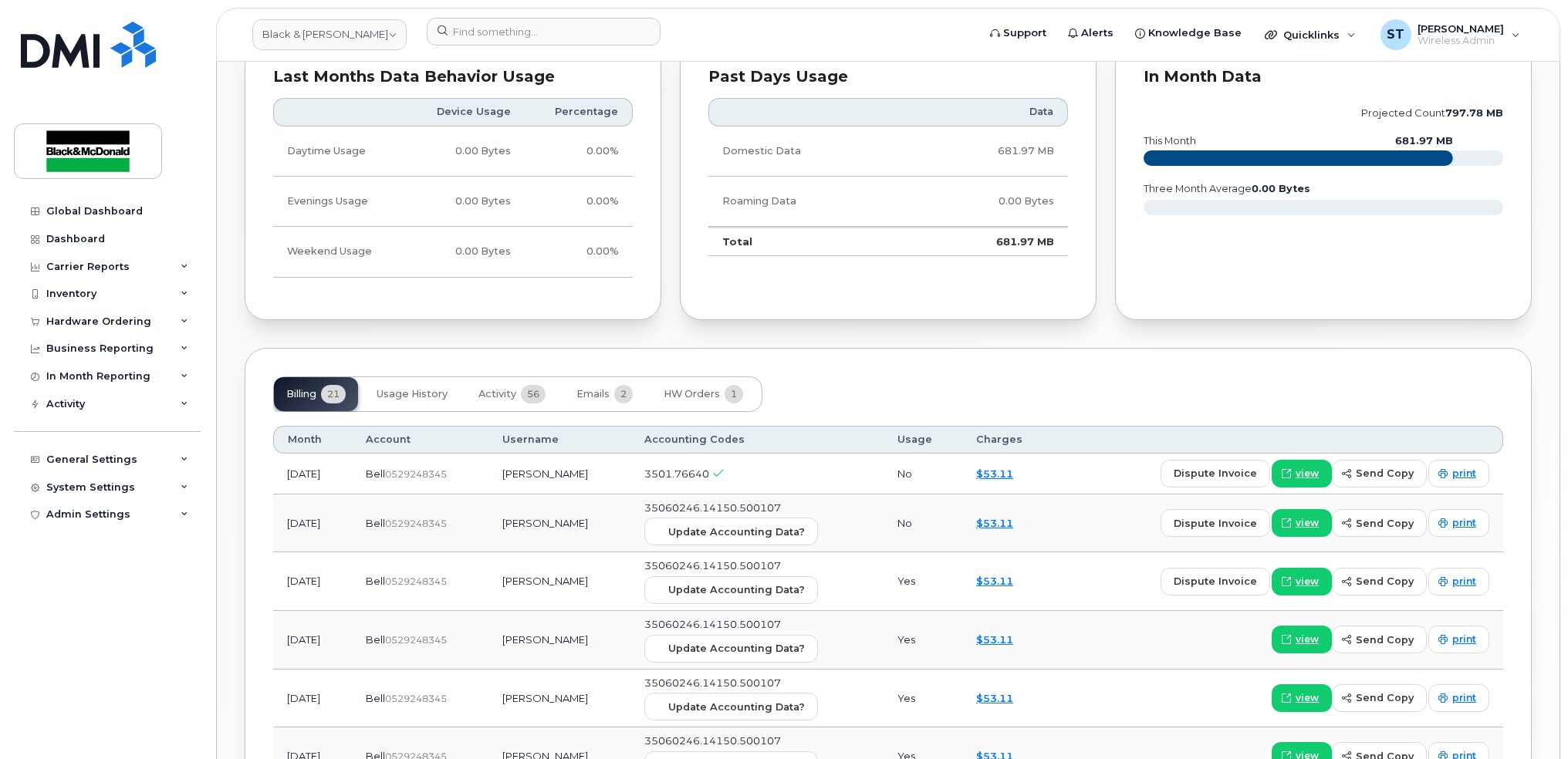
drag, startPoint x: 523, startPoint y: 470, endPoint x: 610, endPoint y: 472, distance: 87.0
click at [610, 472] on td "[PERSON_NAME]" at bounding box center [560, 474] width 143 height 41
drag, startPoint x: 610, startPoint y: 472, endPoint x: 574, endPoint y: 478, distance: 36.5
click at [574, 478] on td "[PERSON_NAME]" at bounding box center [560, 474] width 143 height 41
click at [572, 478] on td "[PERSON_NAME]" at bounding box center [560, 474] width 143 height 41
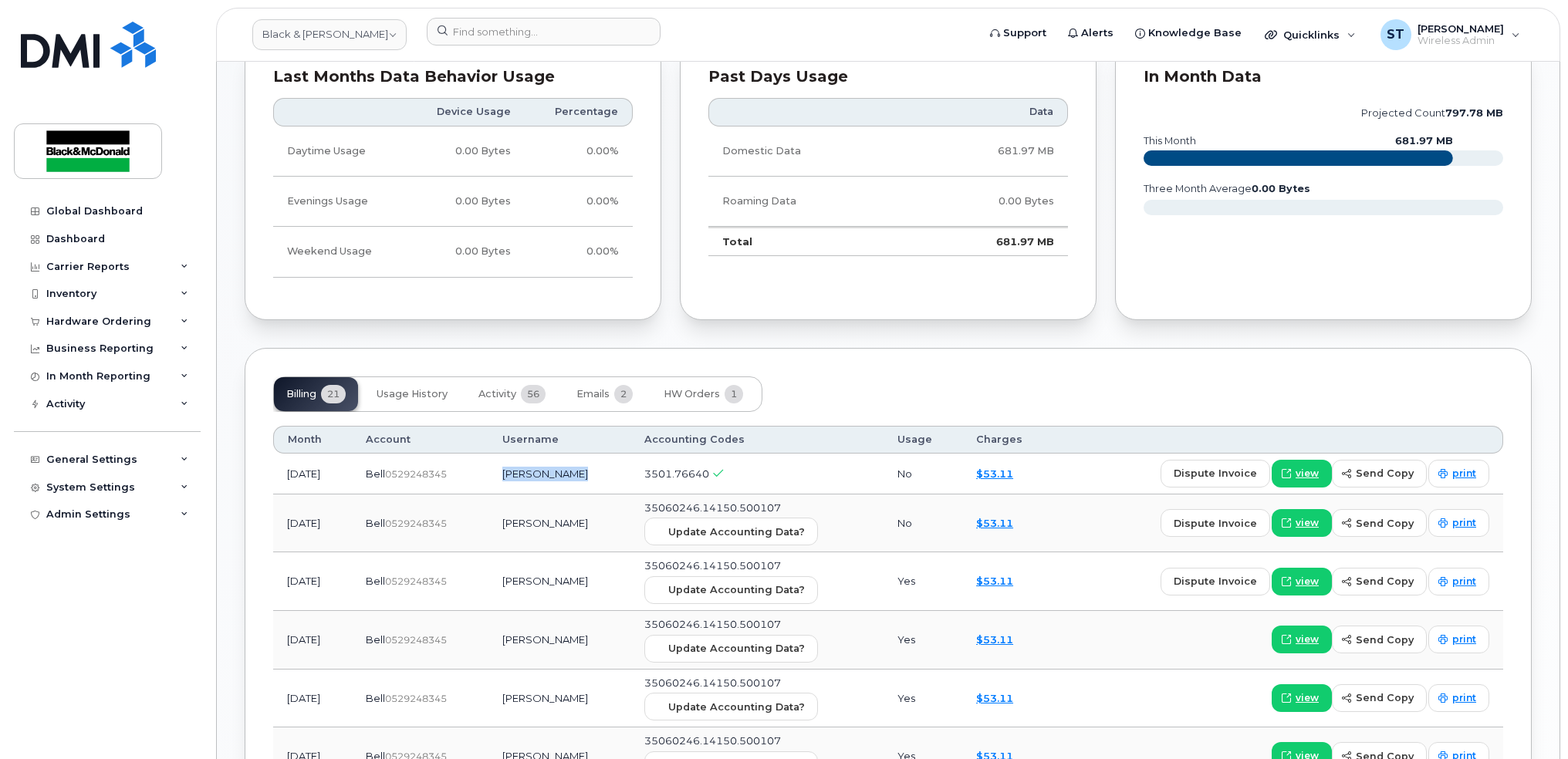
click at [572, 477] on td "[PERSON_NAME]" at bounding box center [560, 474] width 143 height 41
copy td "[PERSON_NAME]"
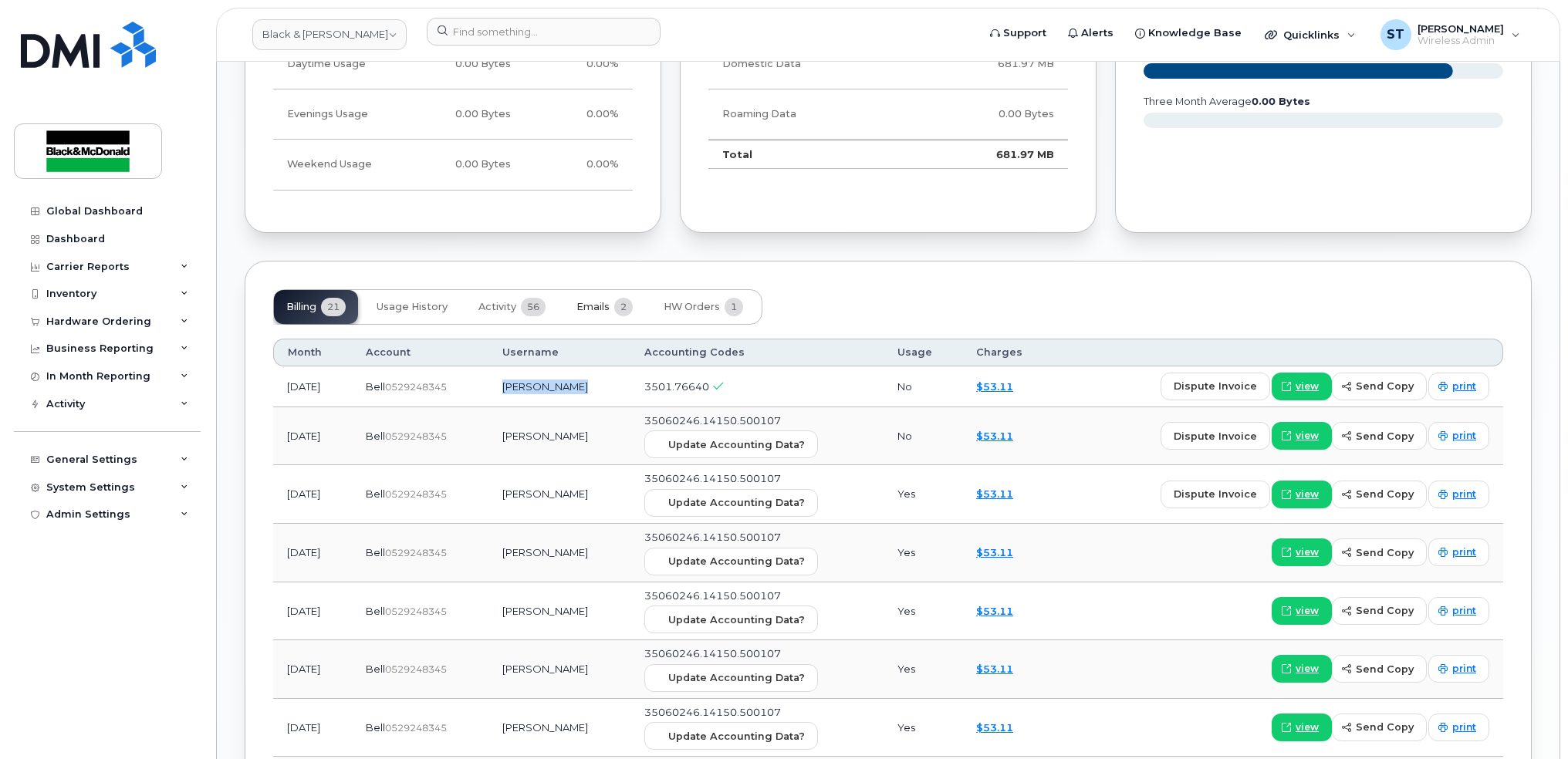
scroll to position [1235, 0]
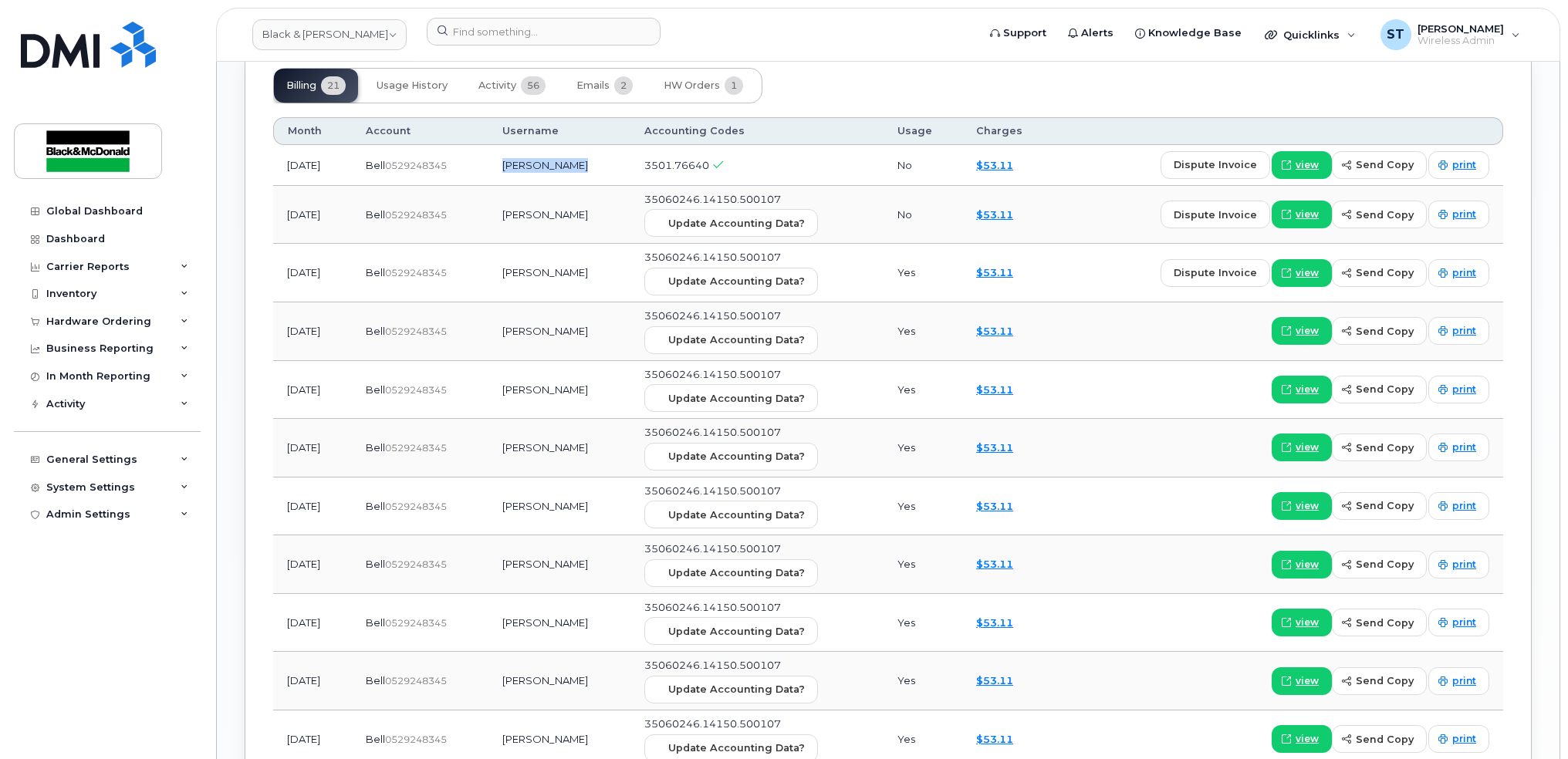
drag, startPoint x: 622, startPoint y: 456, endPoint x: 522, endPoint y: 458, distance: 100.0
click at [522, 458] on td "[PERSON_NAME]" at bounding box center [560, 448] width 143 height 58
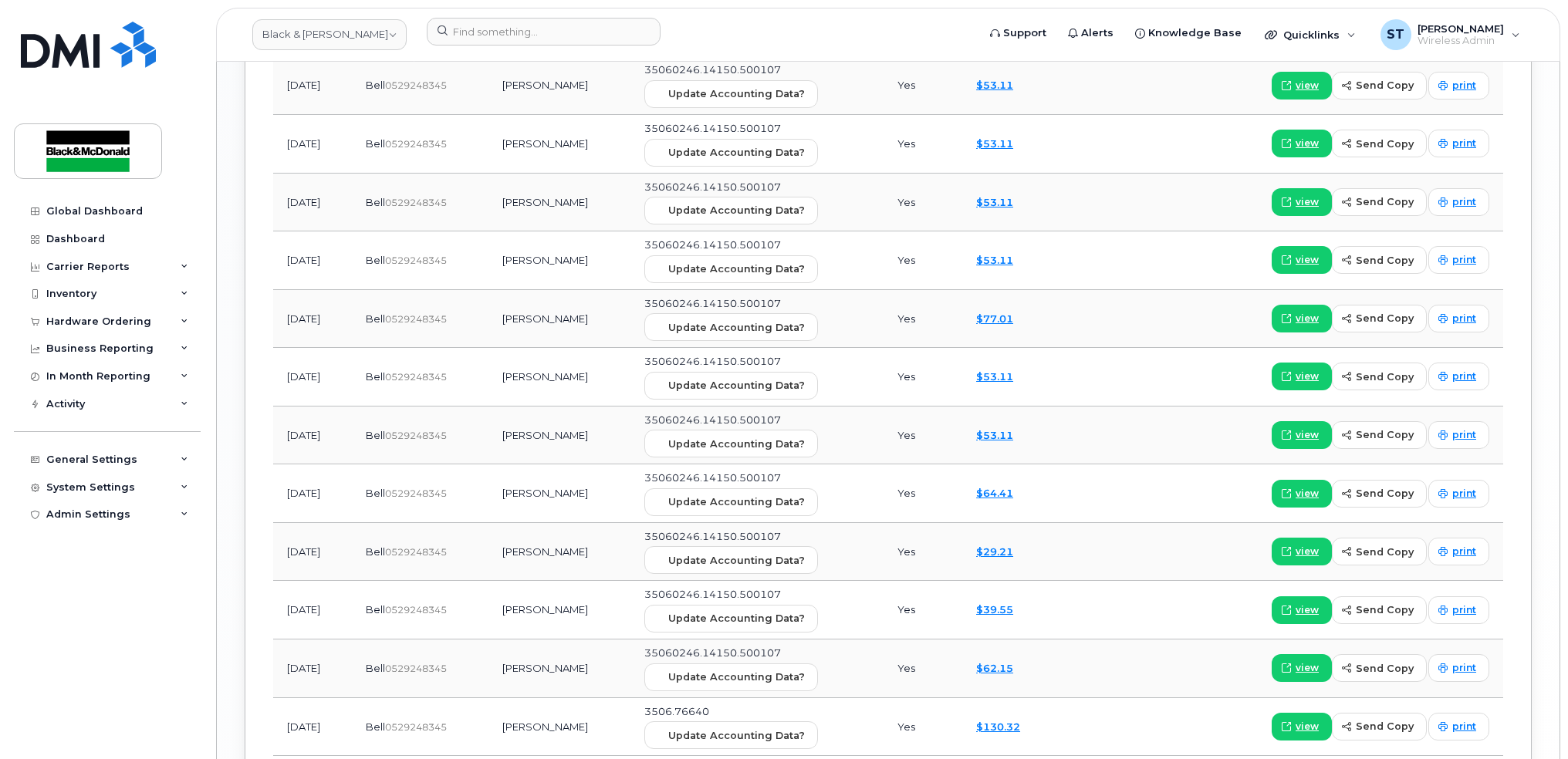
scroll to position [1949, 0]
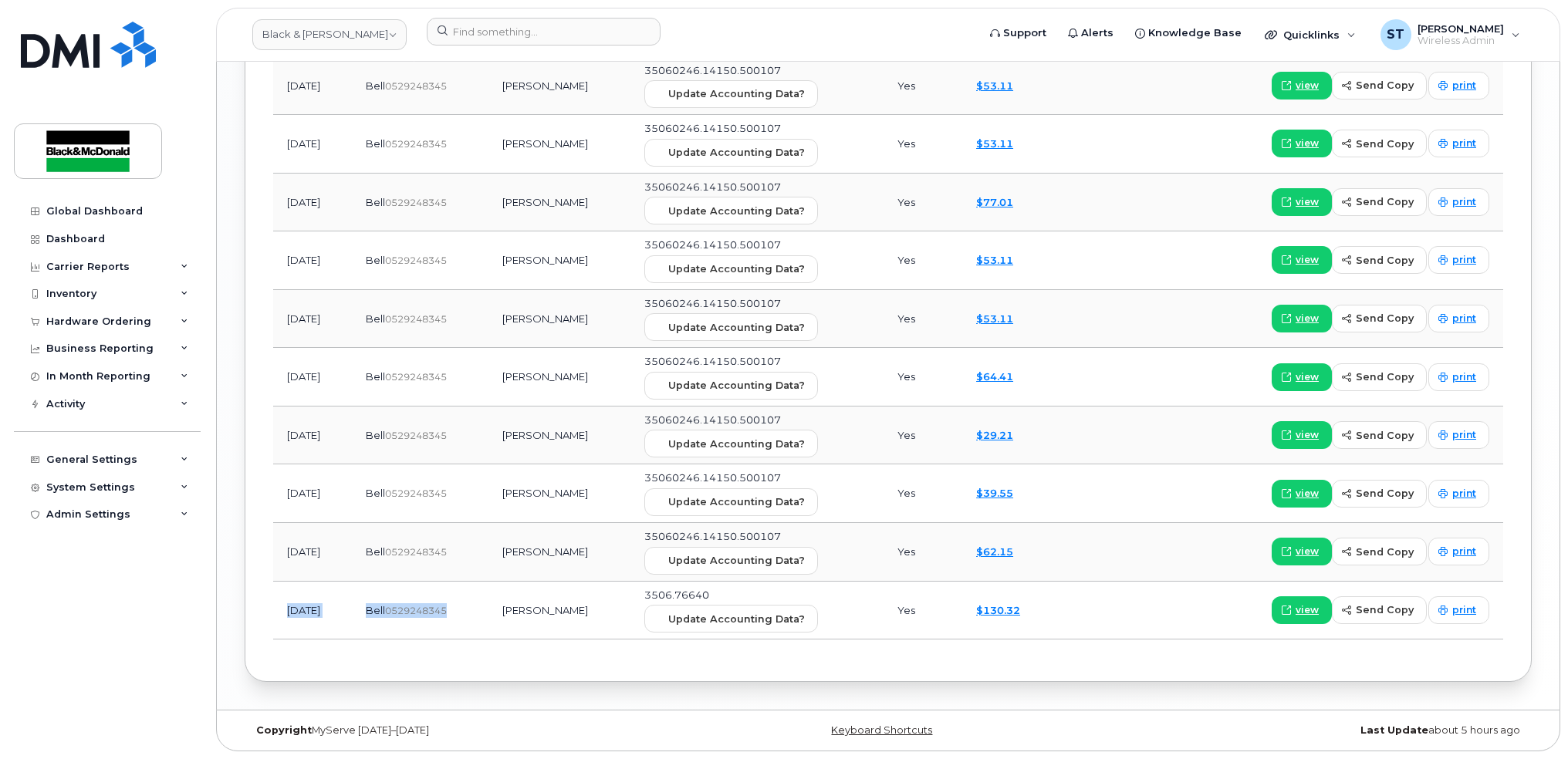
drag, startPoint x: 290, startPoint y: 617, endPoint x: 465, endPoint y: 616, distance: 175.0
click at [465, 616] on tr "Nov 2023 Bell  0529248345 Stacey Coccimiglio 3506.76640 Update Accounting Data?…" at bounding box center [888, 611] width 1230 height 58
drag, startPoint x: 465, startPoint y: 616, endPoint x: 642, endPoint y: 617, distance: 177.0
click at [631, 617] on td "[PERSON_NAME]" at bounding box center [560, 611] width 143 height 58
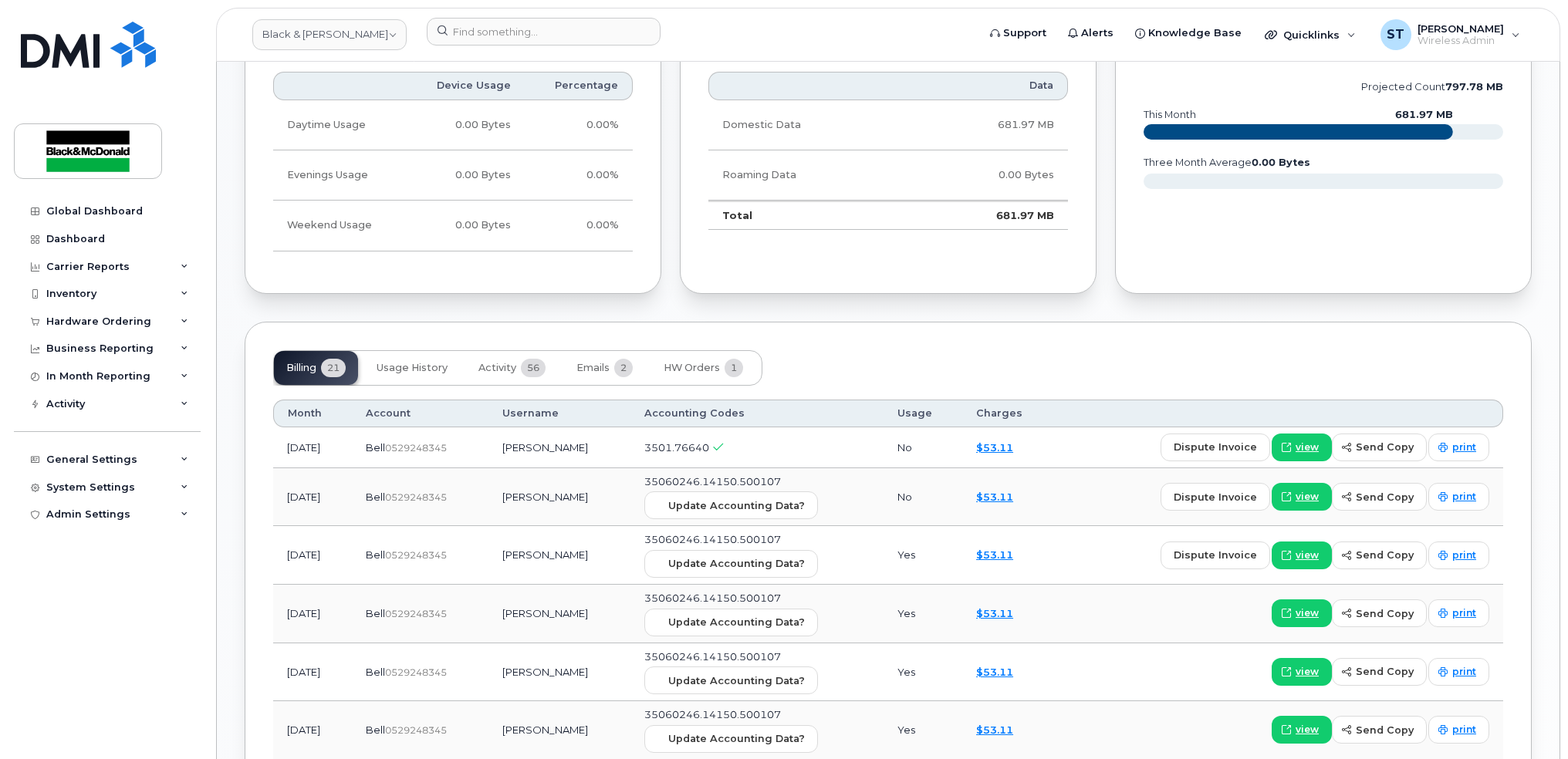
scroll to position [920, 0]
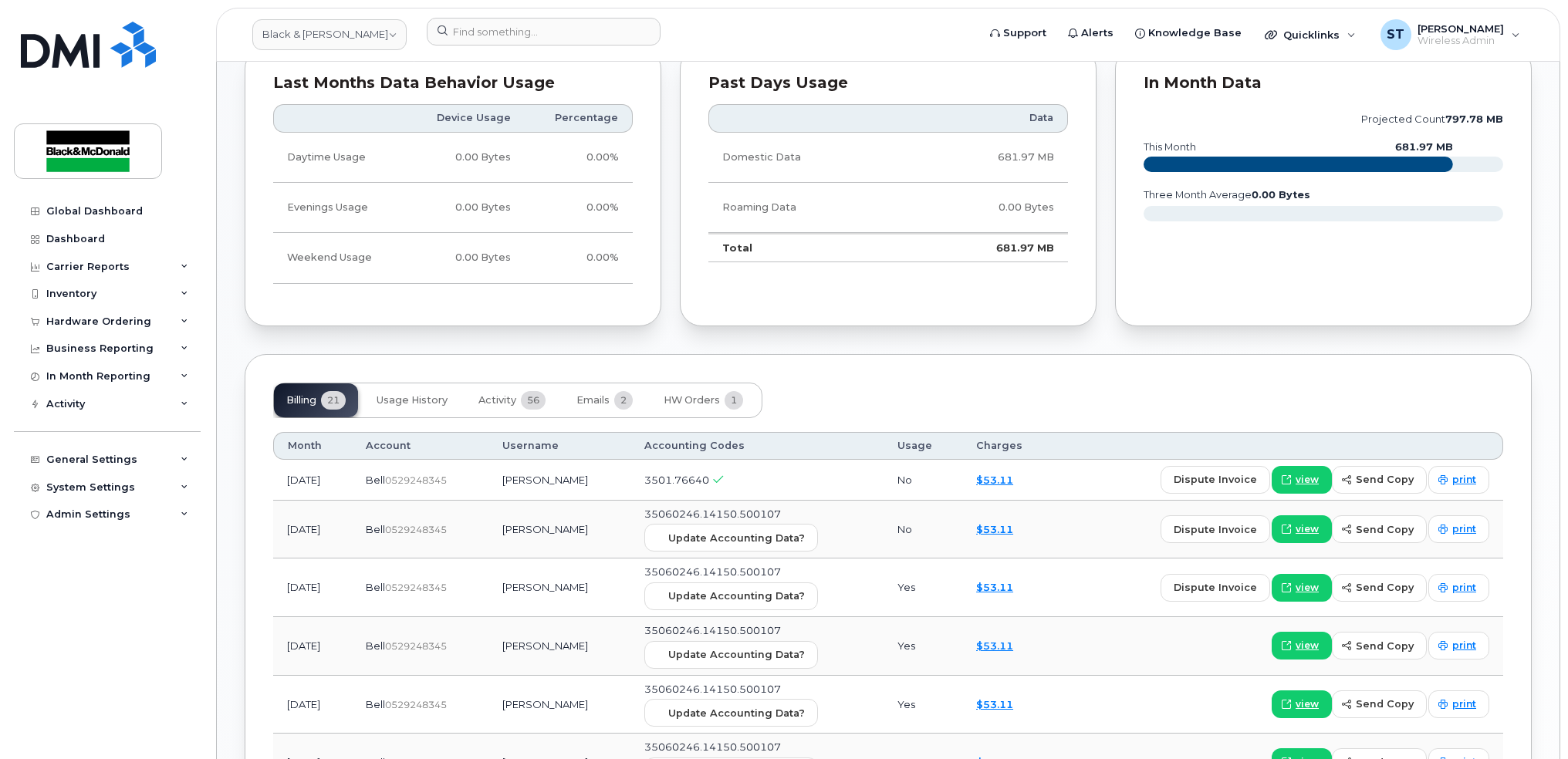
drag, startPoint x: 295, startPoint y: 535, endPoint x: 617, endPoint y: 539, distance: 322.0
click at [617, 559] on tr "Jun 2025 Bell  0529248345 Stacey Coccimiglio 35060246.14150.500107 Update Accou…" at bounding box center [888, 587] width 1230 height 58
drag, startPoint x: 617, startPoint y: 539, endPoint x: 634, endPoint y: 548, distance: 19.2
click at [631, 548] on td "[PERSON_NAME]" at bounding box center [560, 530] width 143 height 58
drag, startPoint x: 648, startPoint y: 534, endPoint x: 533, endPoint y: 532, distance: 115.0
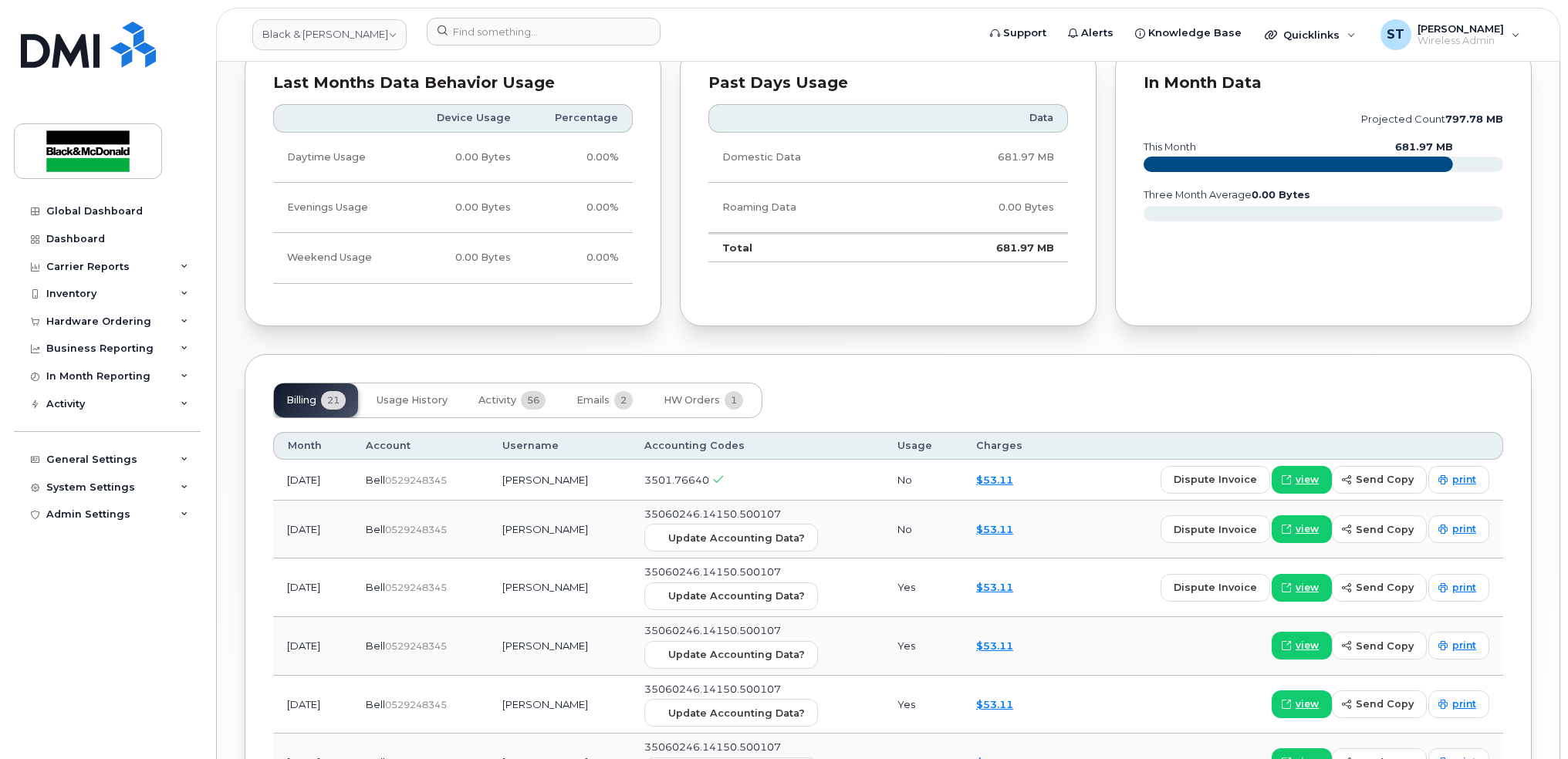
click at [533, 532] on td "[PERSON_NAME]" at bounding box center [560, 530] width 143 height 58
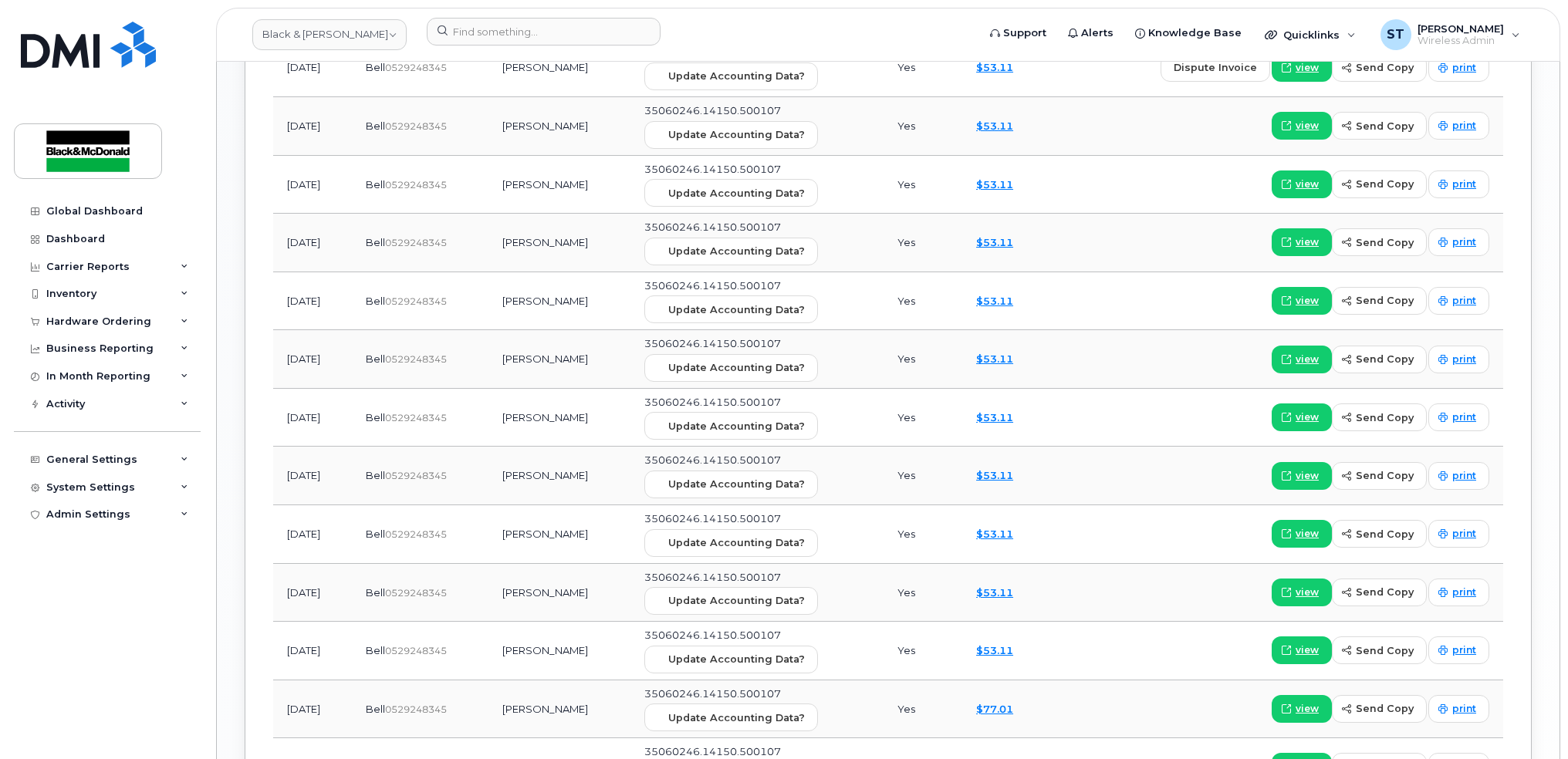
scroll to position [1029, 0]
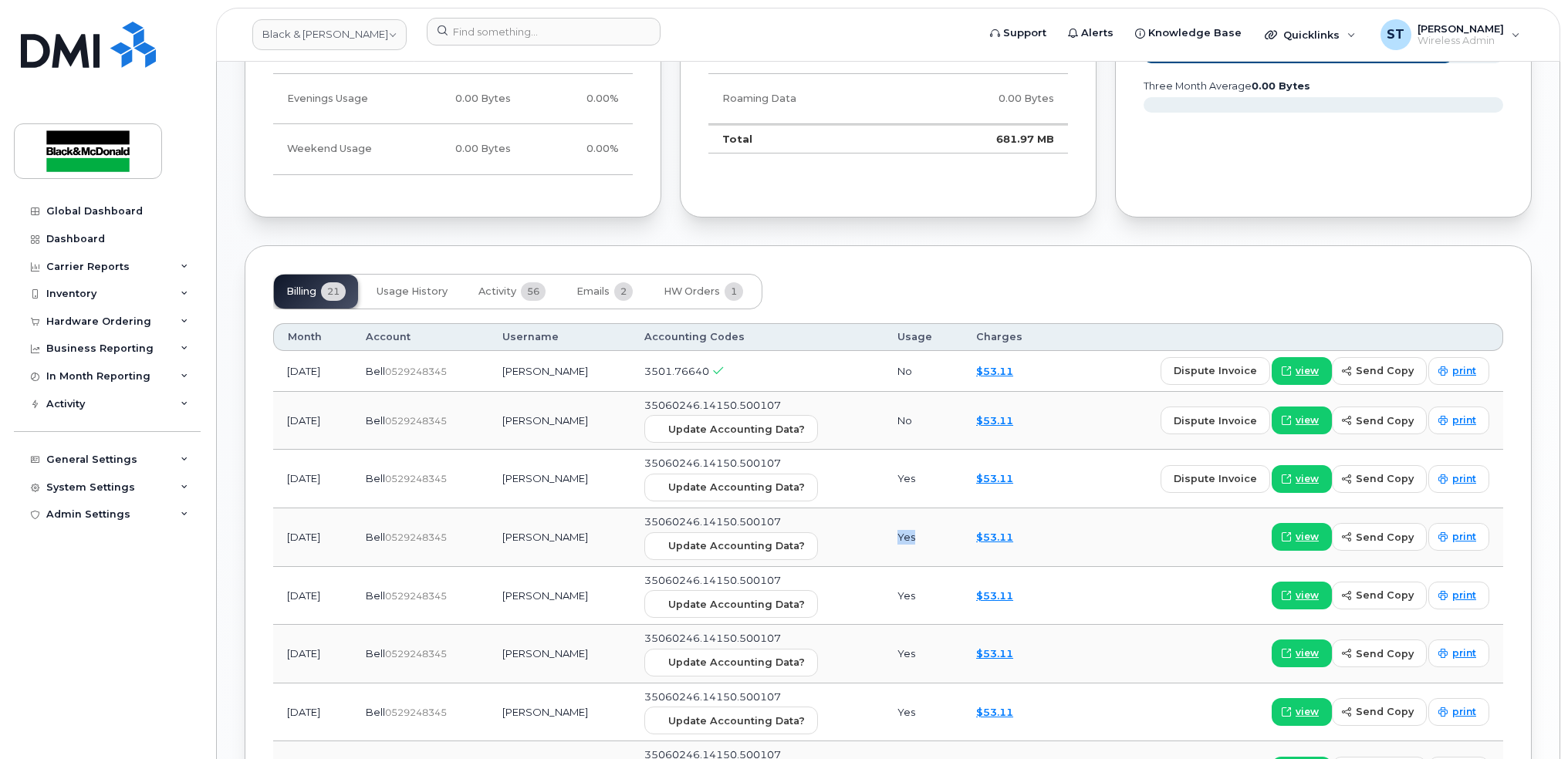
drag, startPoint x: 903, startPoint y: 540, endPoint x: 952, endPoint y: 538, distance: 49.0
click at [952, 567] on tr "Apr 2025 Bell  0529248345 Stacey Coccimiglio 35060246.14150.500107 Update Accou…" at bounding box center [888, 596] width 1230 height 58
drag, startPoint x: 952, startPoint y: 538, endPoint x: 939, endPoint y: 479, distance: 60.4
click at [939, 508] on tr "May 2025 Bell  0529248345 Stacey Coccimiglio 35060246.14150.500107 Update Accou…" at bounding box center [888, 537] width 1230 height 58
drag, startPoint x: 939, startPoint y: 479, endPoint x: 943, endPoint y: 426, distance: 53.2
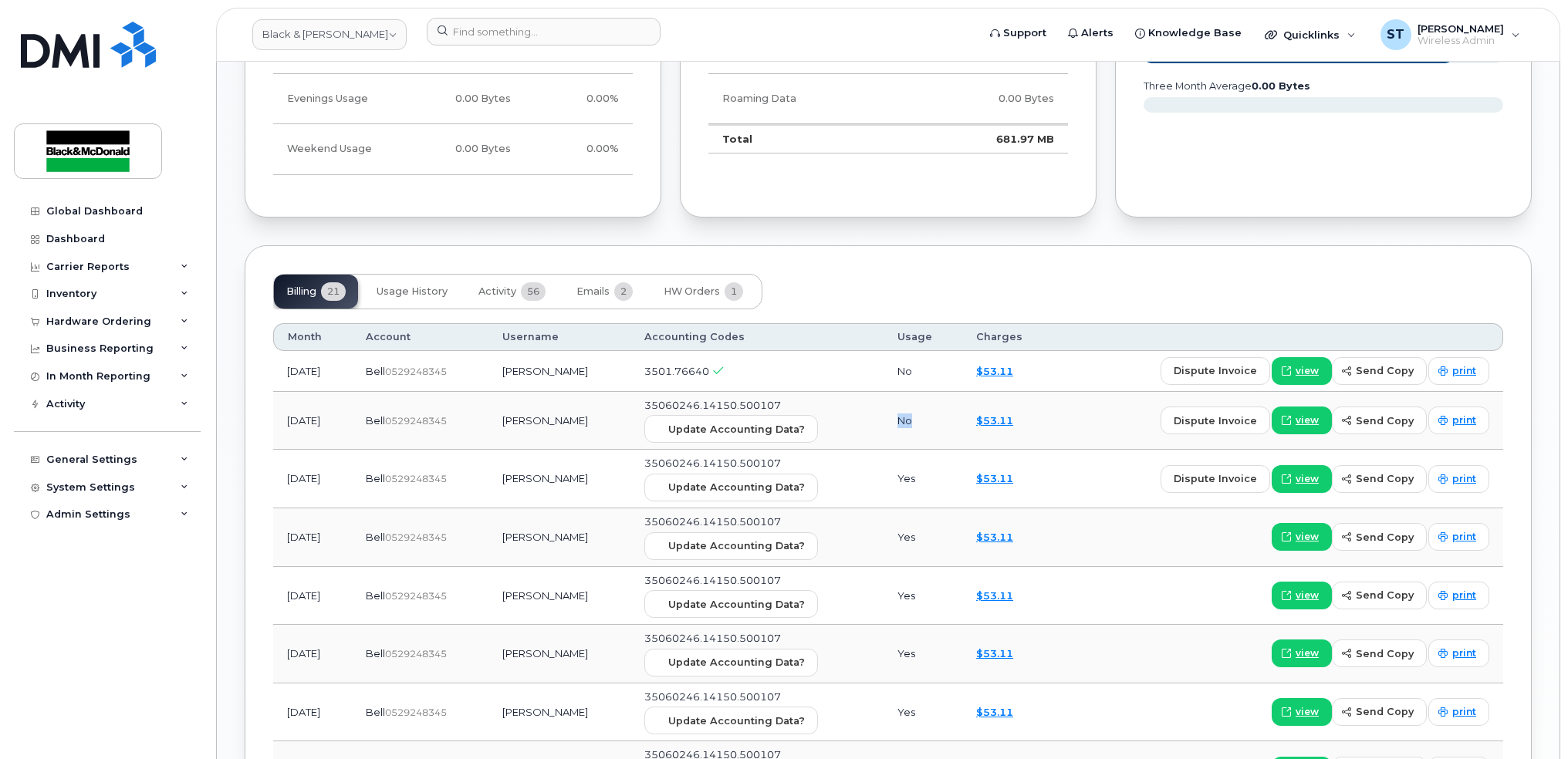
click at [943, 450] on tr "Jun 2025 Bell  0529248345 Stacey Coccimiglio 35060246.14150.500107 Update Accou…" at bounding box center [888, 479] width 1230 height 58
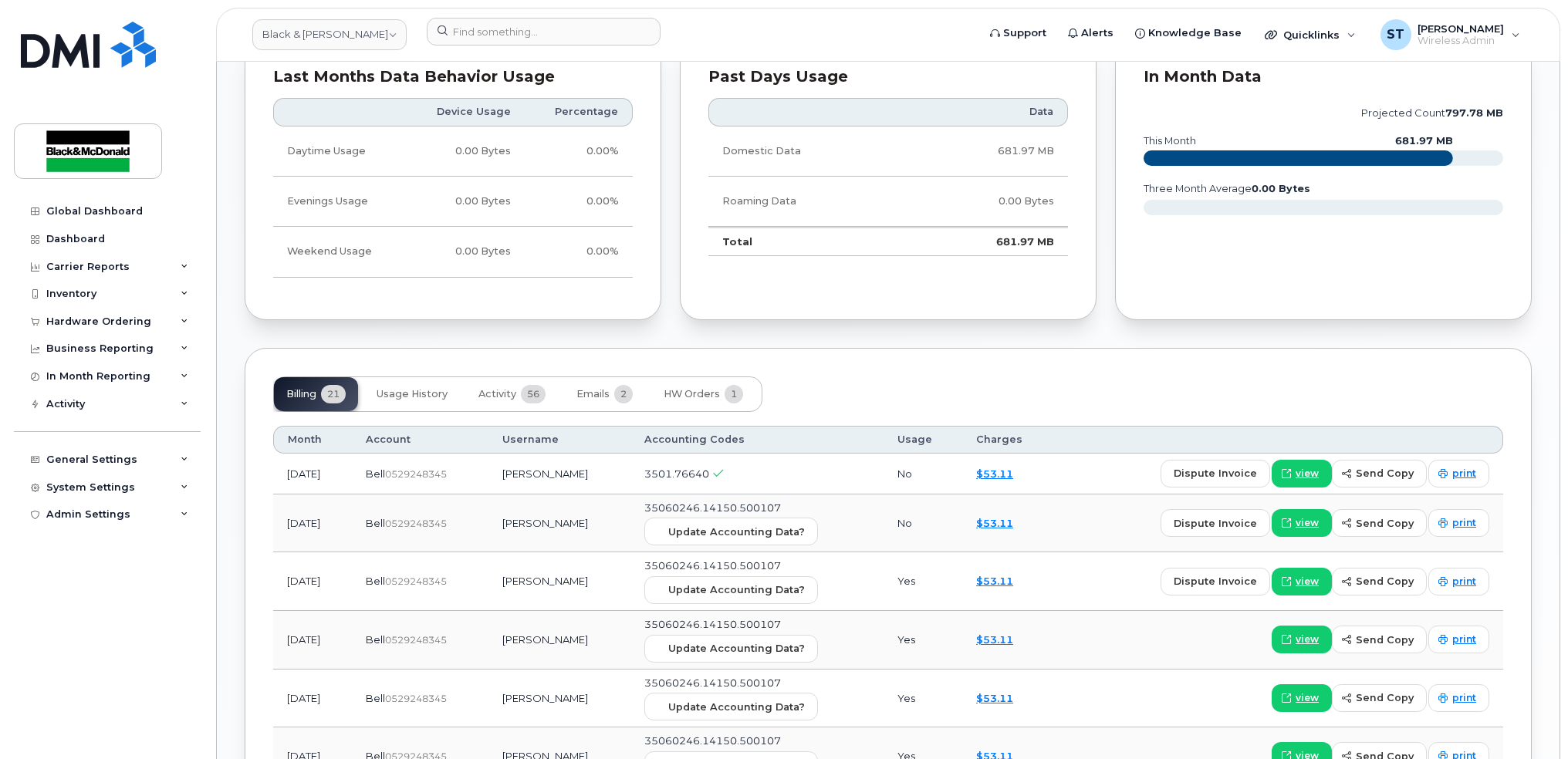
click at [1062, 392] on div "Billing 21 Usage History Activity 56 Emails 2 HW Orders 1" at bounding box center [888, 394] width 1230 height 35
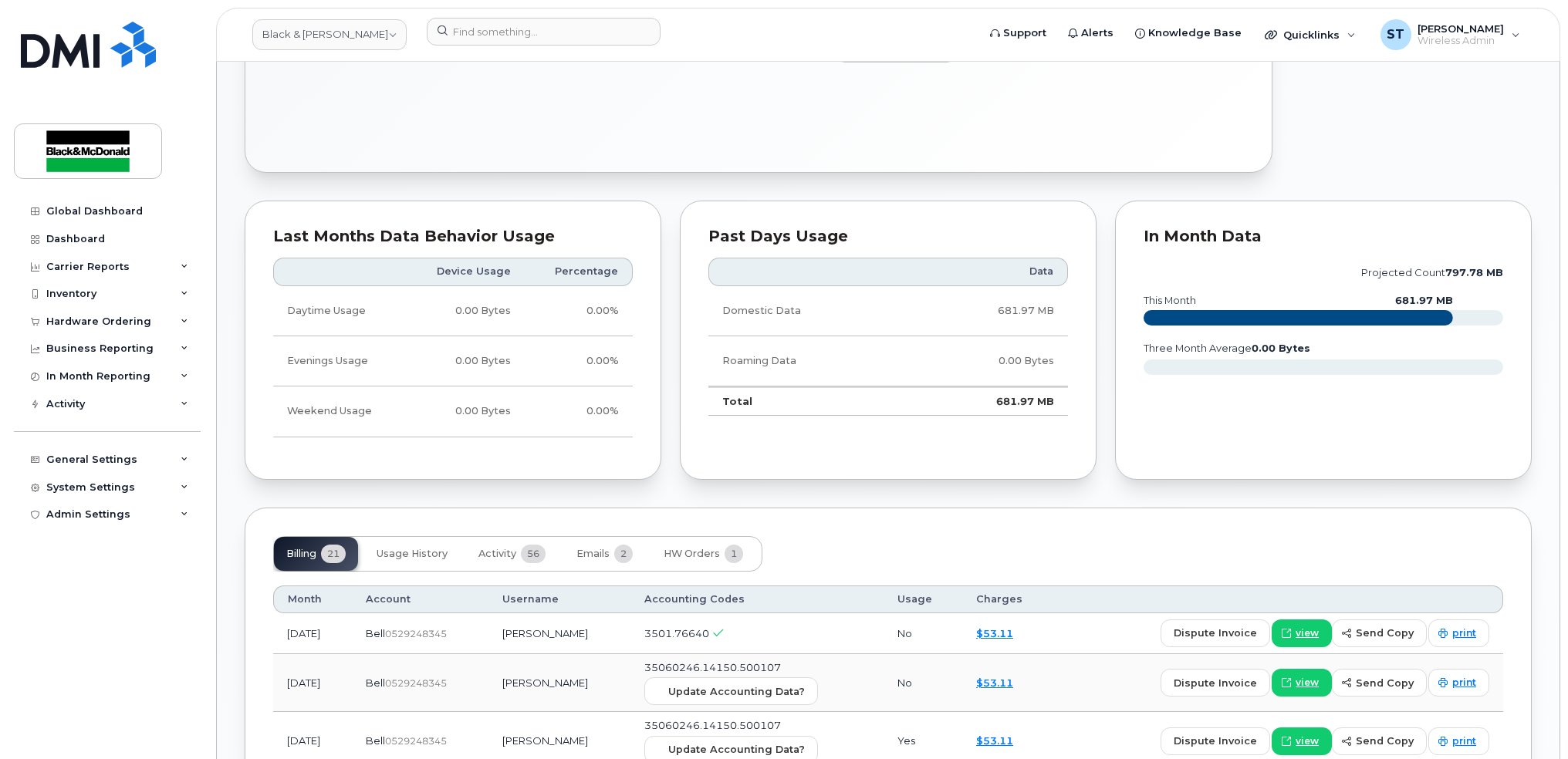
scroll to position [617, 0]
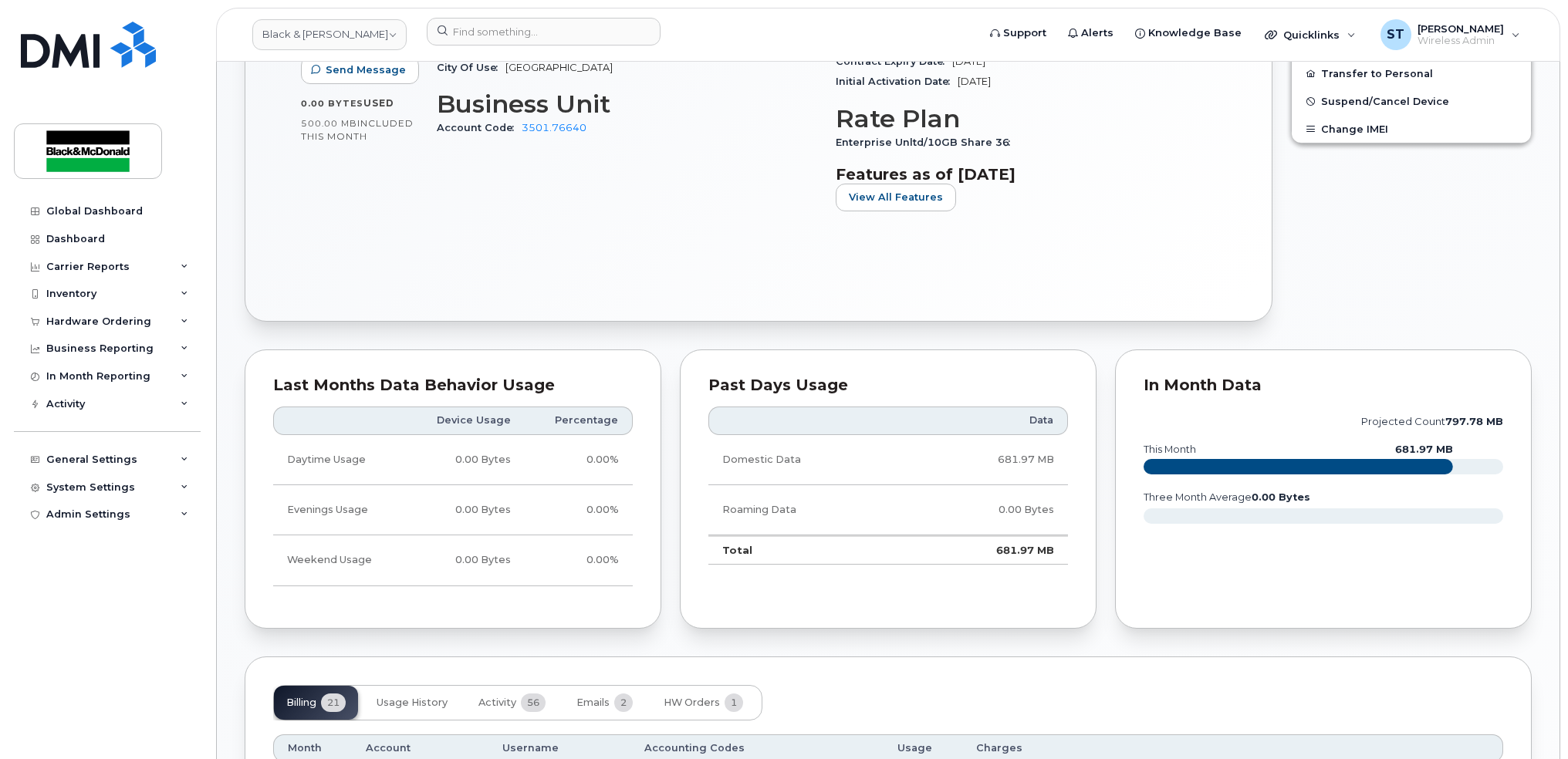
click at [737, 268] on div "Active Send Message 0.00 Bytes  used 500.00 MB  included this month Device Deta…" at bounding box center [758, 94] width 970 height 399
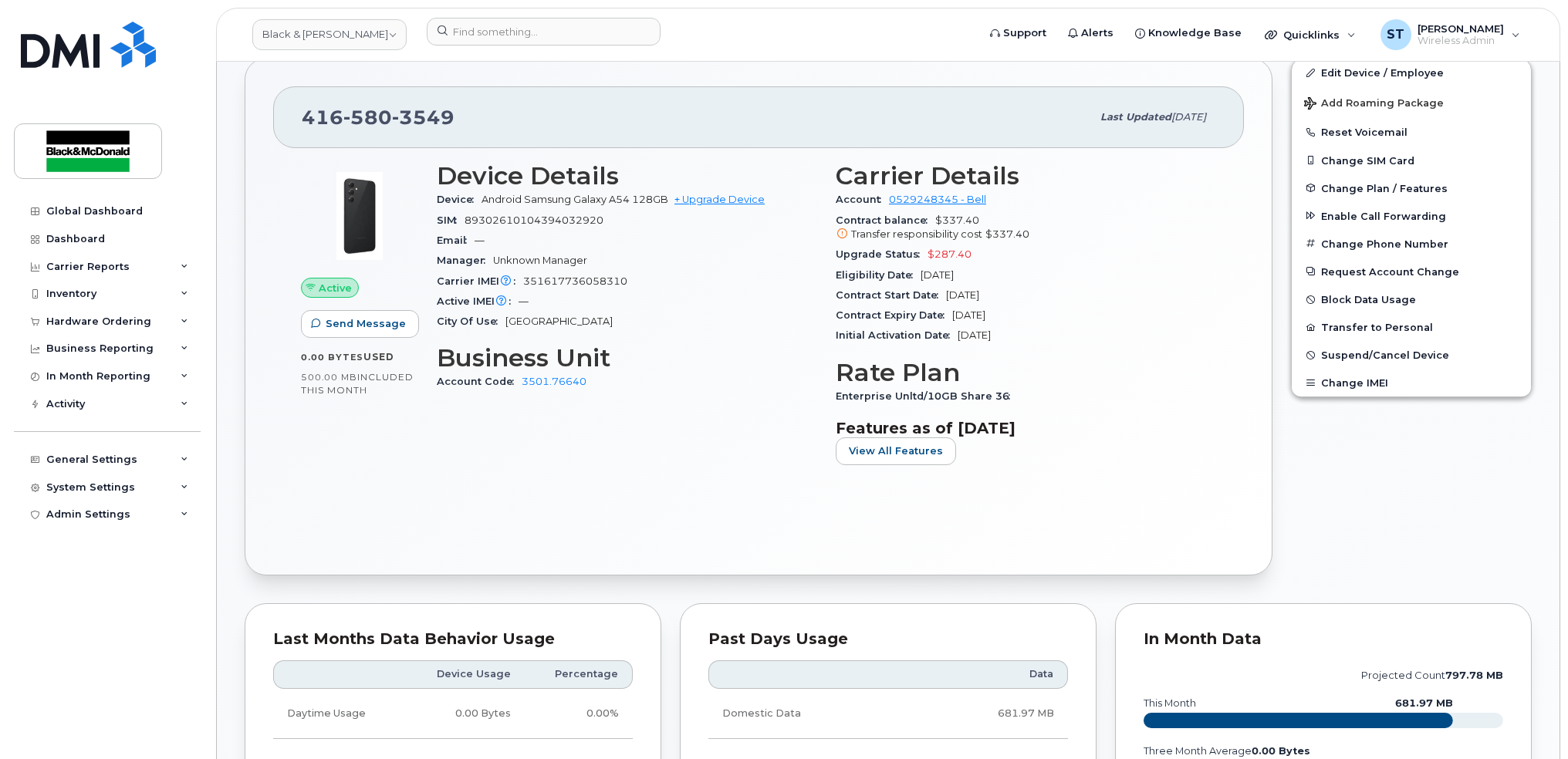
scroll to position [205, 0]
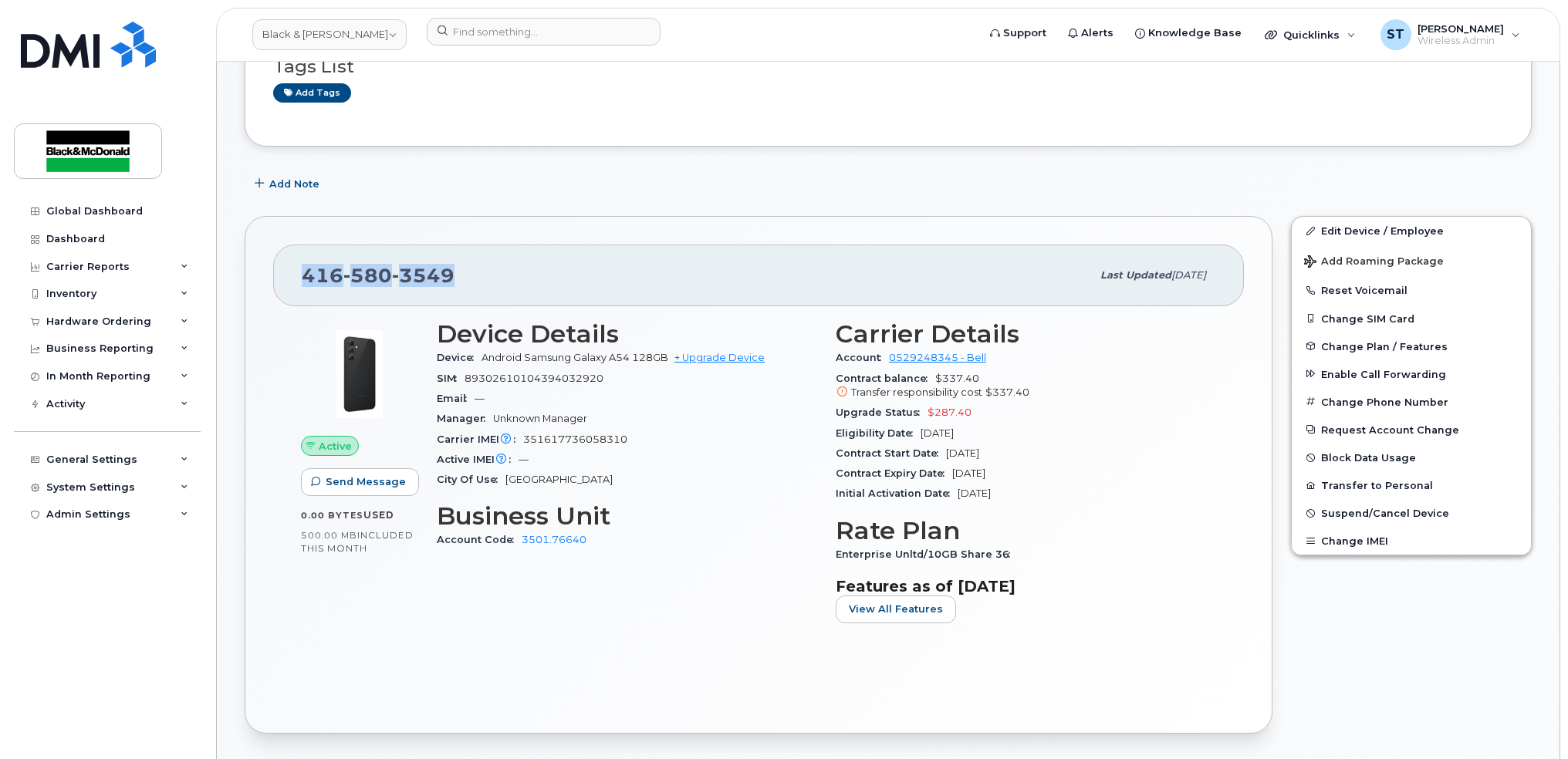
drag, startPoint x: 507, startPoint y: 278, endPoint x: 301, endPoint y: 276, distance: 206.0
click at [301, 276] on div "416 580 3549 Last updated Aug 18, 2025" at bounding box center [758, 276] width 970 height 62
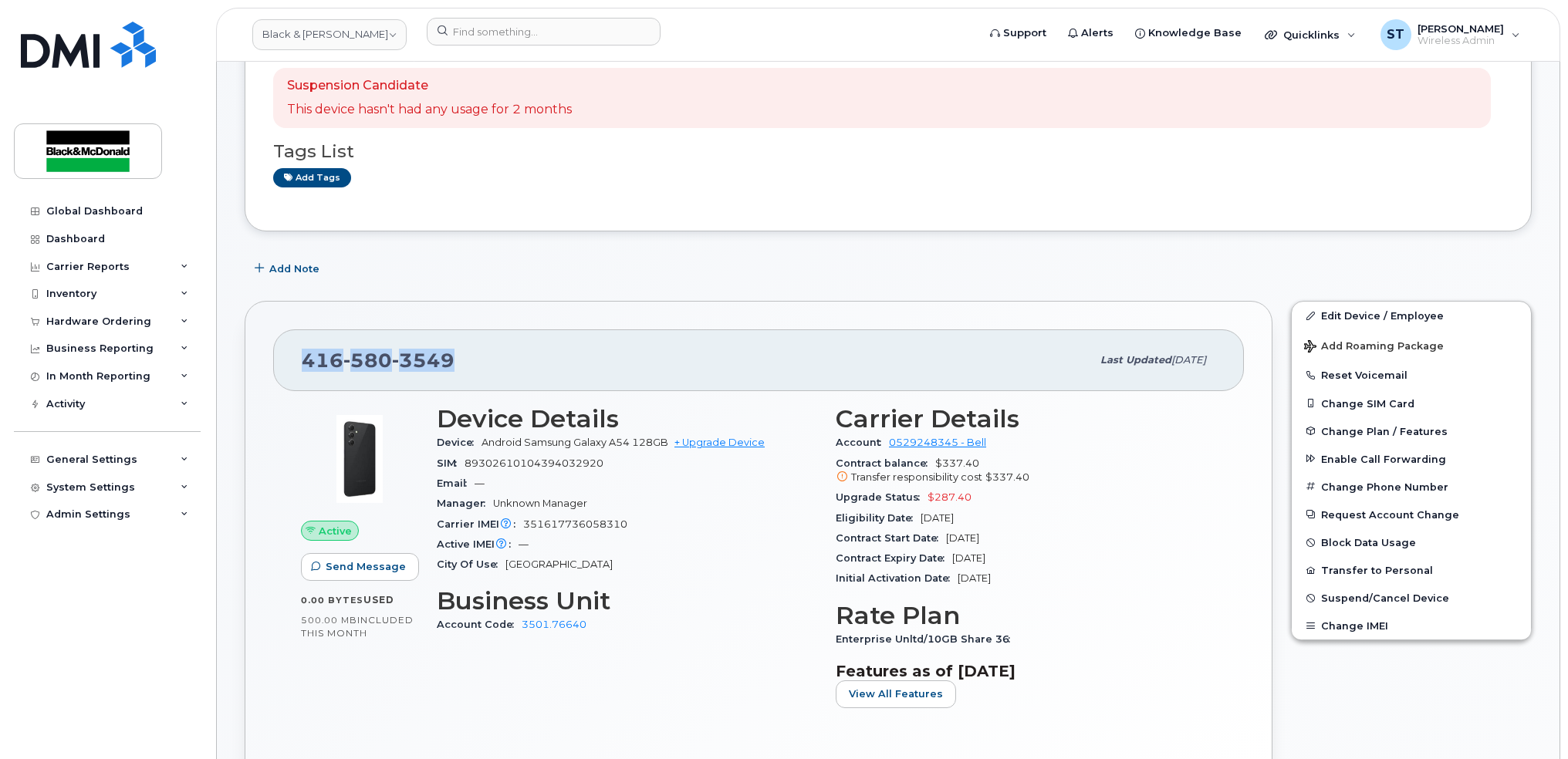
scroll to position [0, 0]
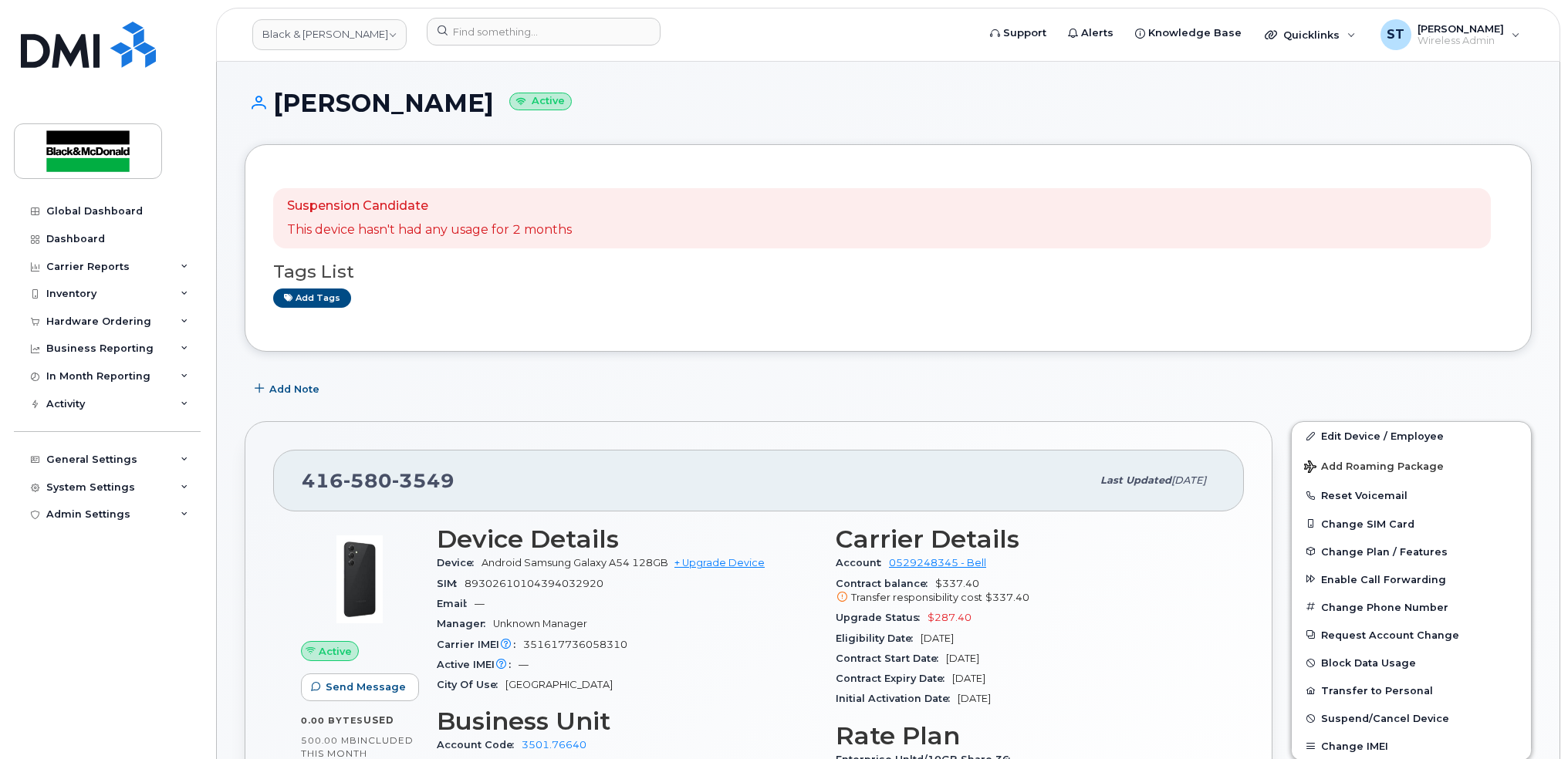
drag, startPoint x: 414, startPoint y: 114, endPoint x: 311, endPoint y: 109, distance: 103.1
click at [311, 109] on h1 "TOM Lunn Active" at bounding box center [888, 102] width 1287 height 27
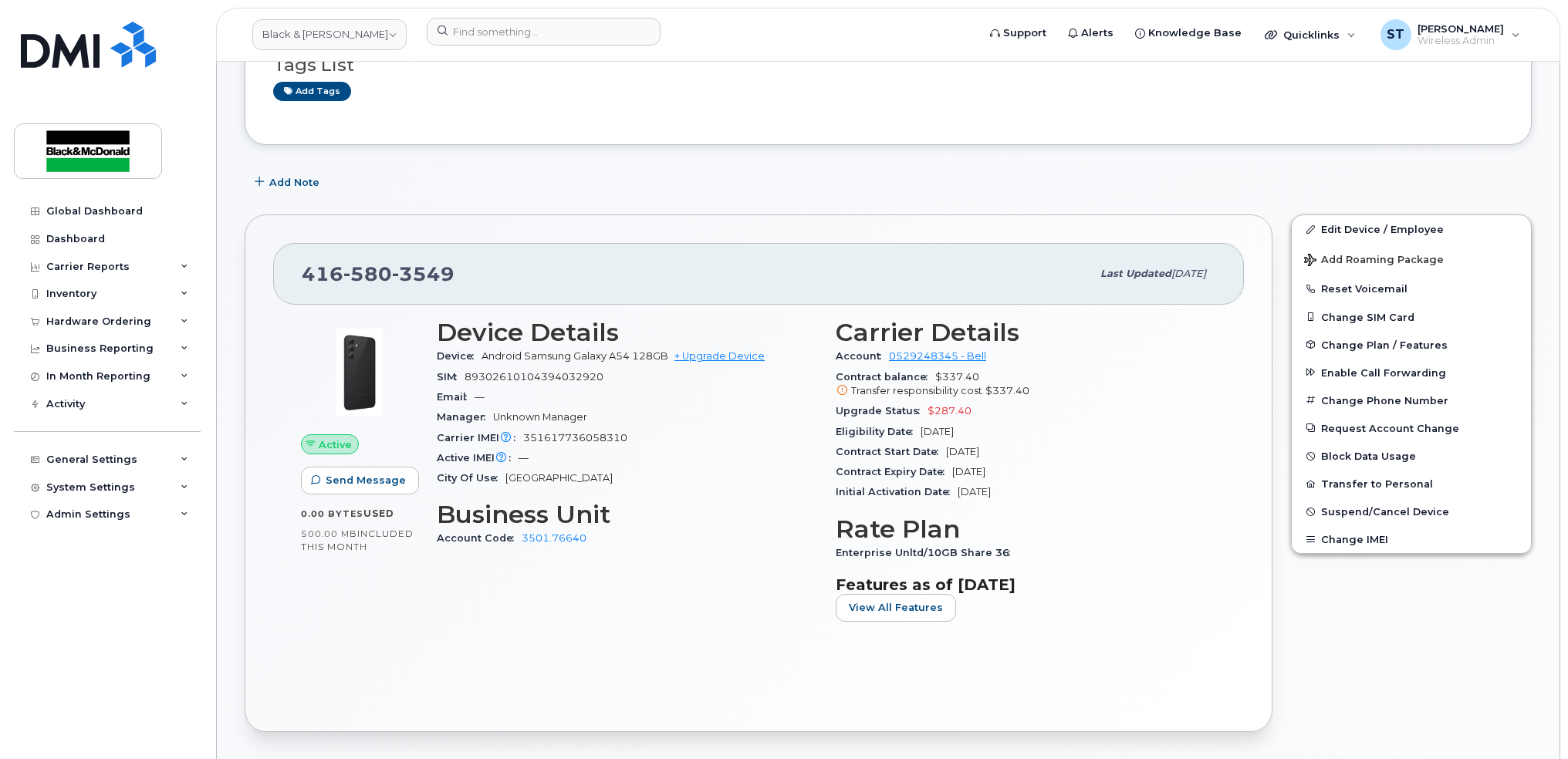
scroll to position [205, 0]
drag, startPoint x: 625, startPoint y: 437, endPoint x: 520, endPoint y: 442, distance: 105.1
click at [520, 442] on div "Carrier IMEI Carrier IMEI is reported during the last billing cycle or change o…" at bounding box center [627, 440] width 380 height 20
drag, startPoint x: 520, startPoint y: 442, endPoint x: 607, endPoint y: 444, distance: 87.0
click at [605, 444] on span "351617736058310" at bounding box center [575, 439] width 104 height 11
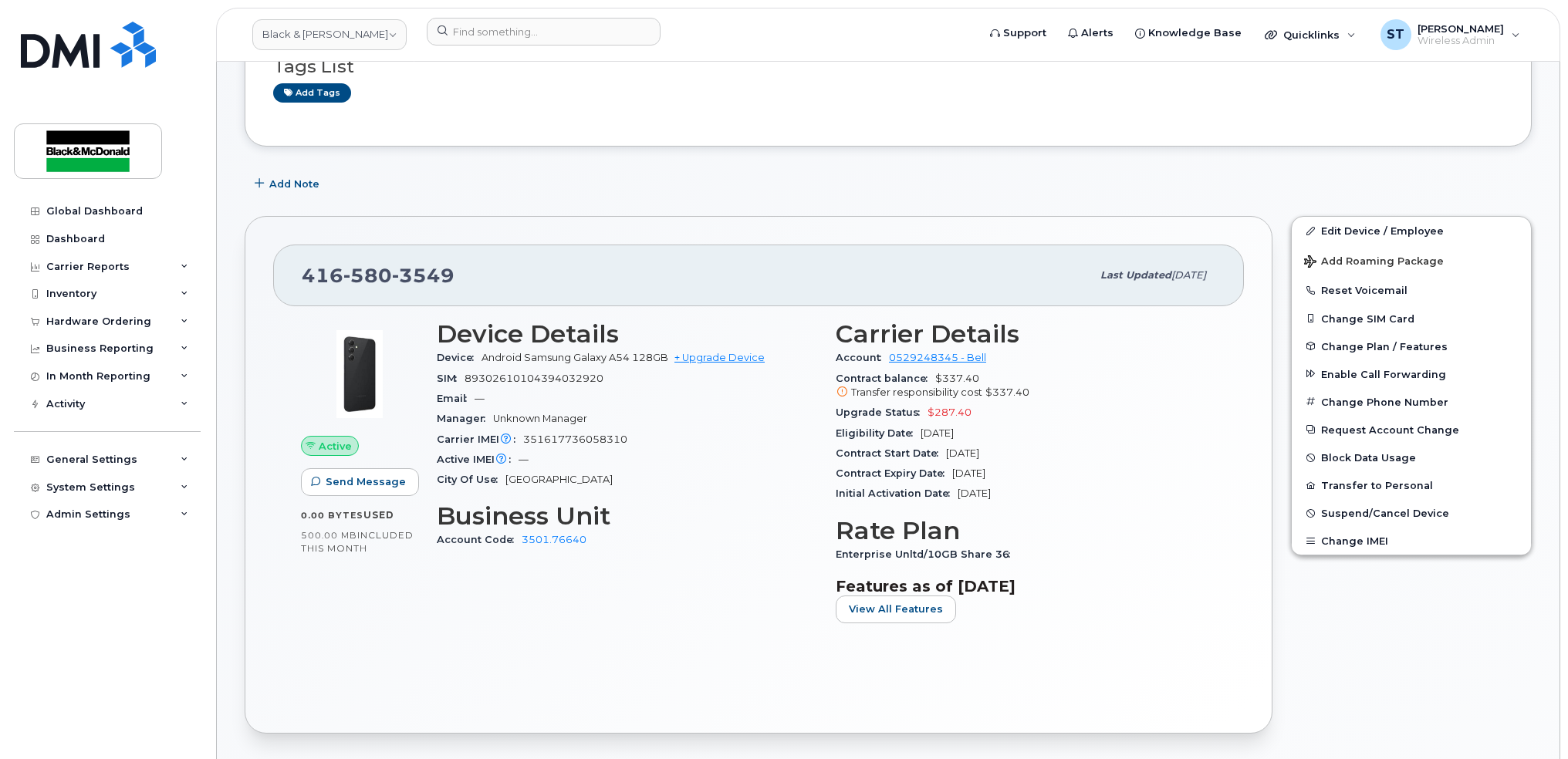
click at [658, 455] on div "Active IMEI Active IMEI is refreshed daily with a delay of up to 48 hours follo…" at bounding box center [627, 460] width 380 height 20
drag, startPoint x: 649, startPoint y: 443, endPoint x: 523, endPoint y: 442, distance: 126.0
click at [523, 442] on div "Carrier IMEI Carrier IMEI is reported during the last billing cycle or change o…" at bounding box center [627, 440] width 380 height 20
drag, startPoint x: 523, startPoint y: 442, endPoint x: 649, endPoint y: 501, distance: 139.1
click at [649, 501] on div "Device Details Device Android Samsung Galaxy A54 128GB + Upgrade Device SIM 893…" at bounding box center [627, 478] width 399 height 334
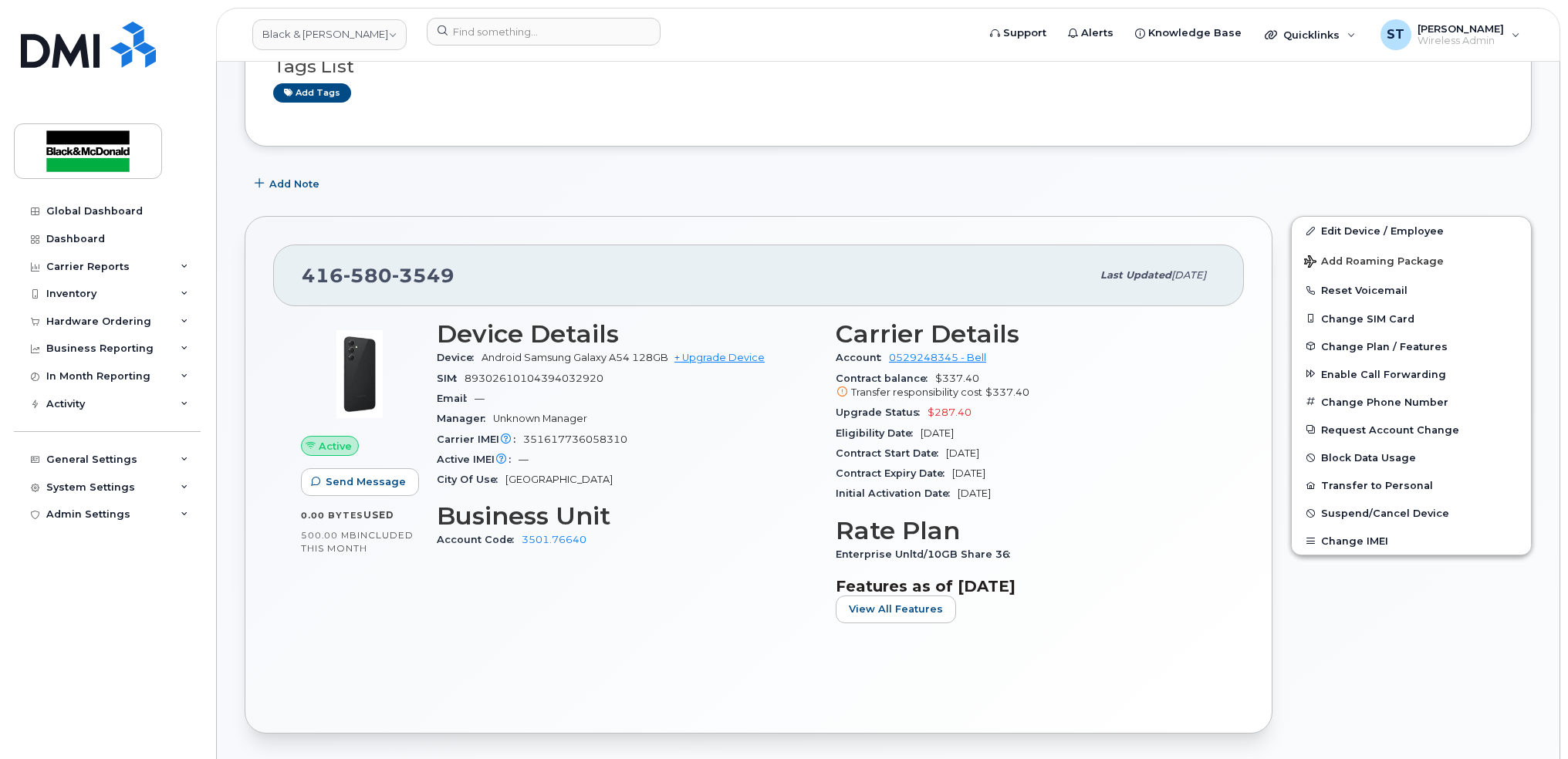
scroll to position [0, 0]
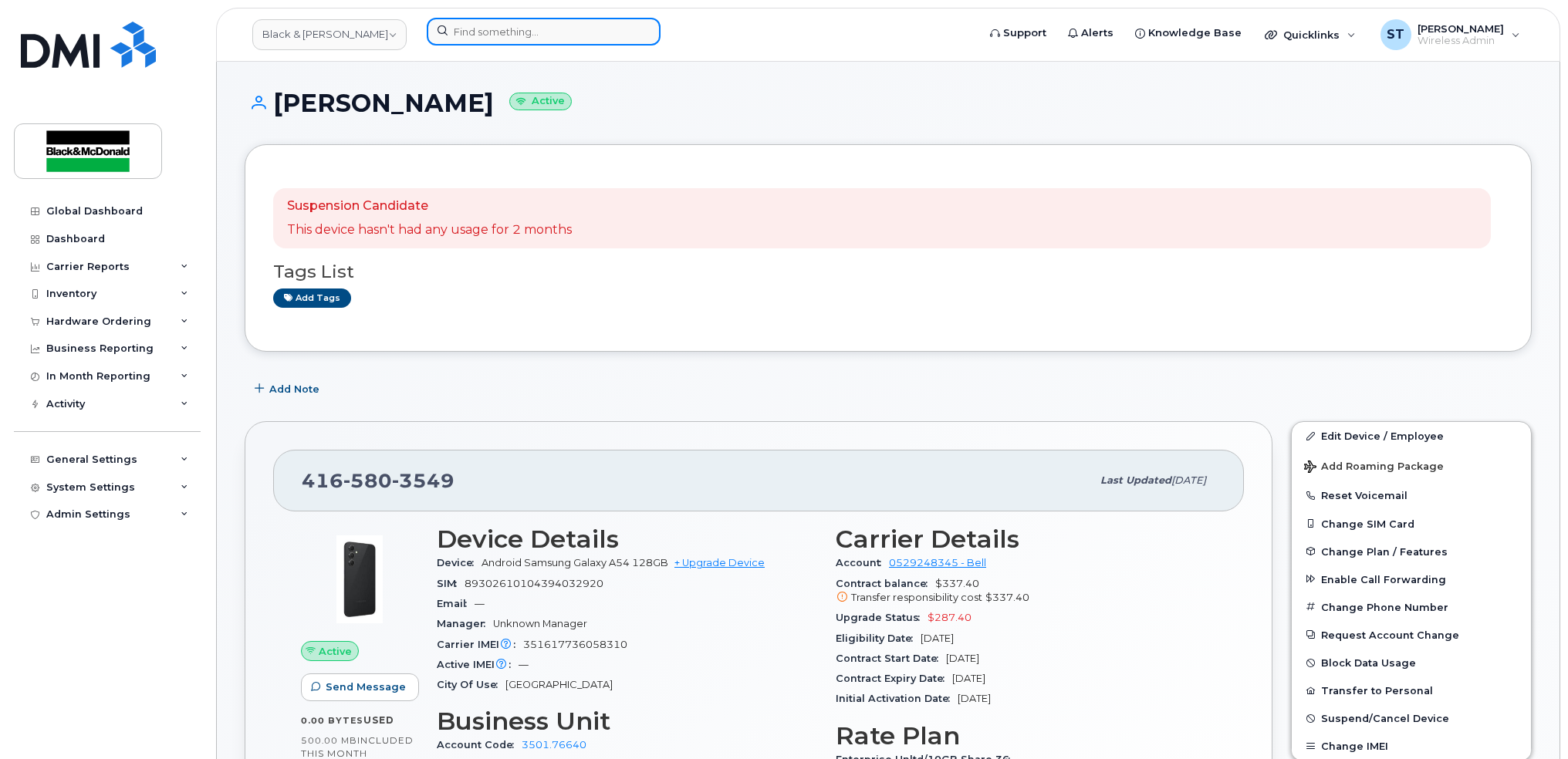
click at [507, 22] on input at bounding box center [544, 32] width 234 height 28
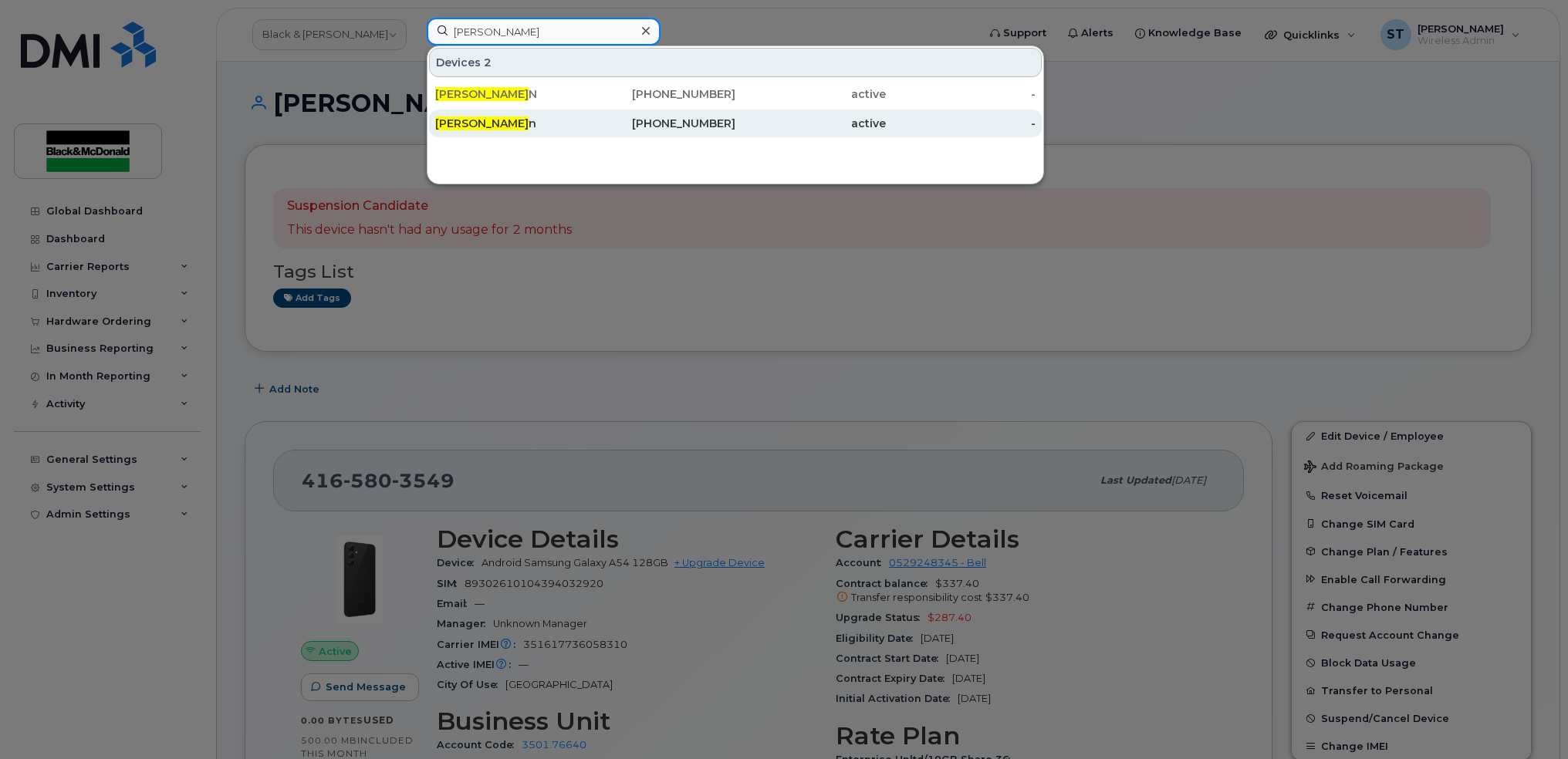
type input "tom lun"
click at [639, 122] on div "416-580-3549" at bounding box center [661, 123] width 150 height 16
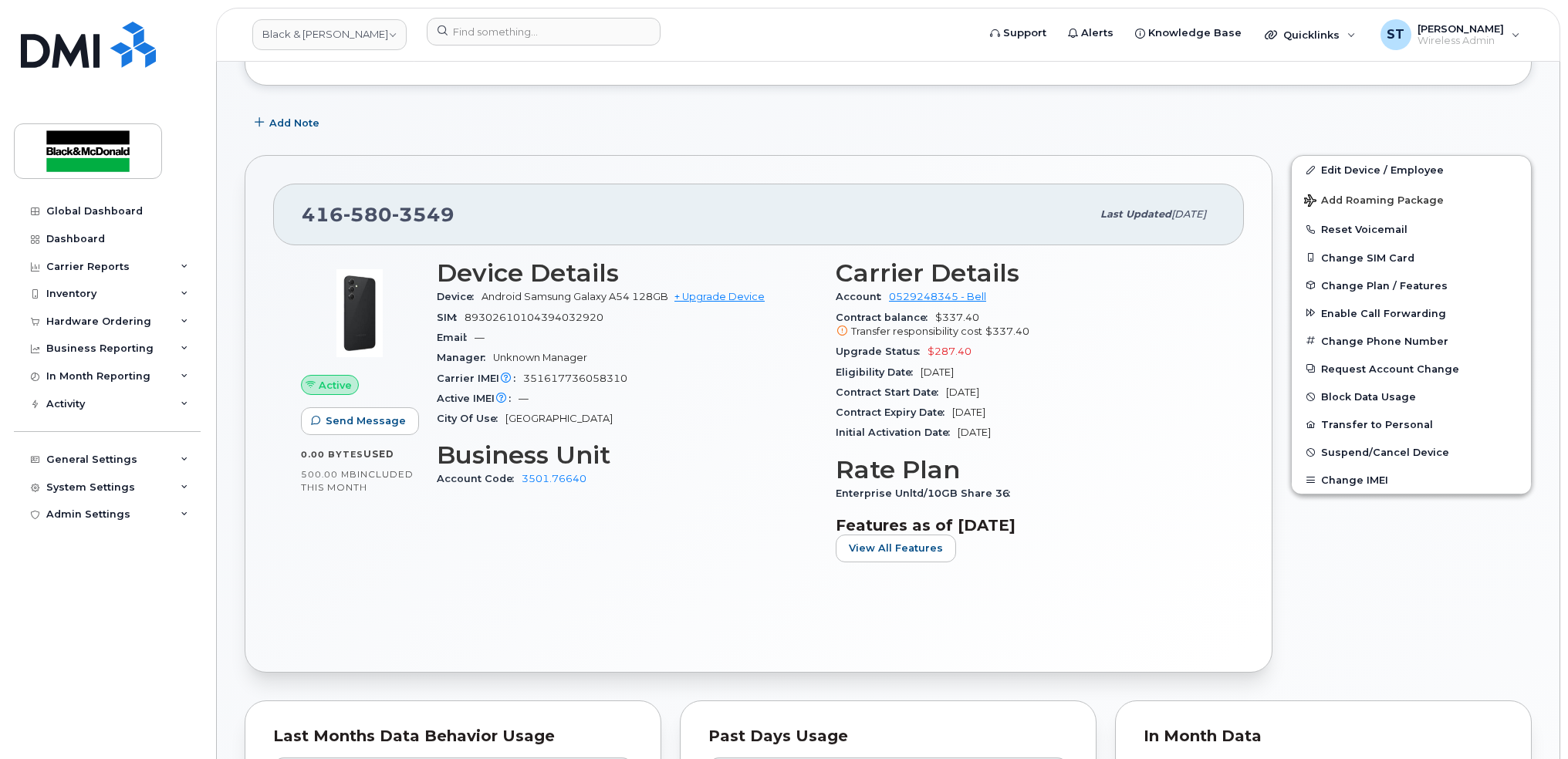
scroll to position [103, 0]
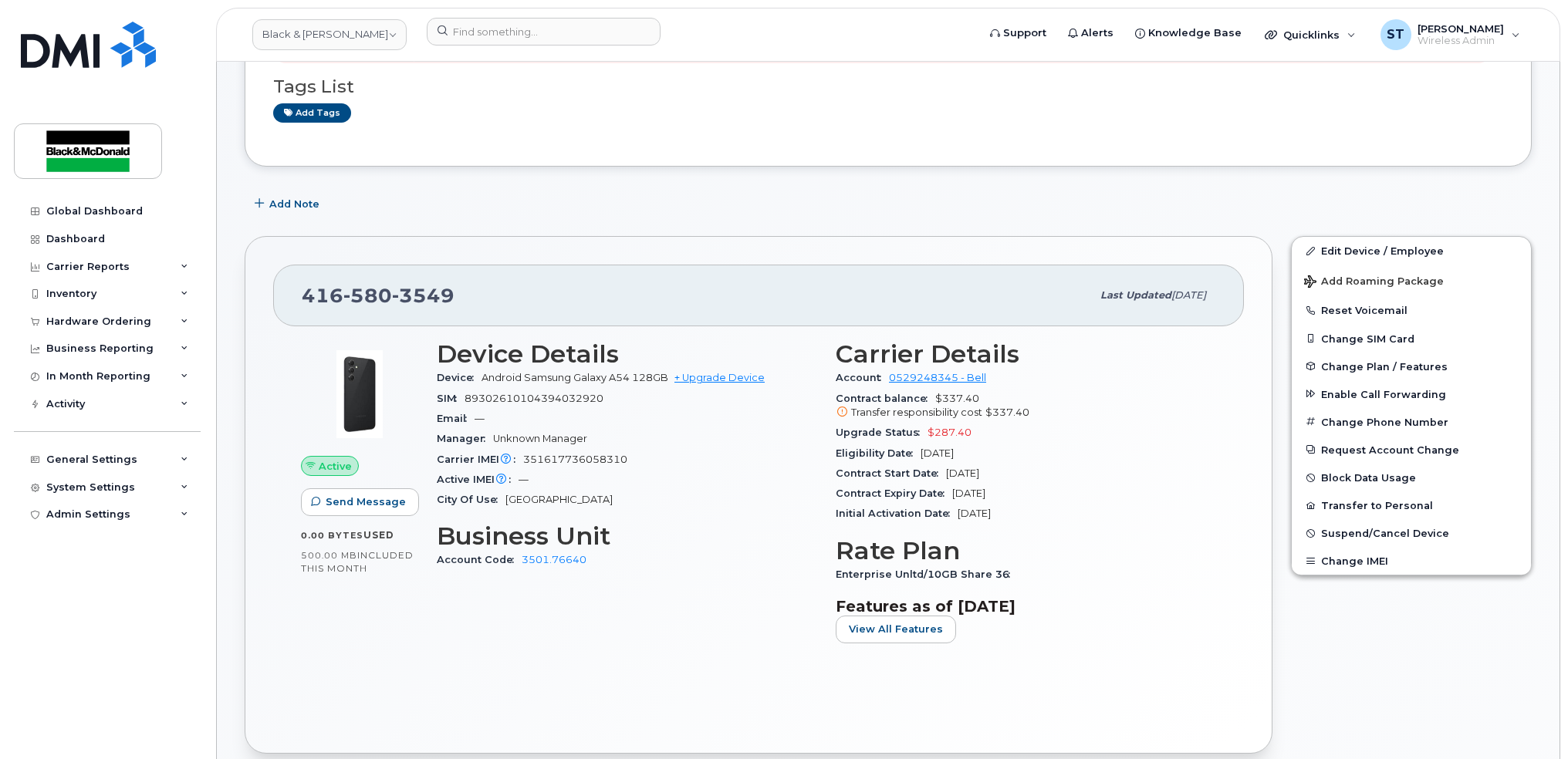
scroll to position [309, 0]
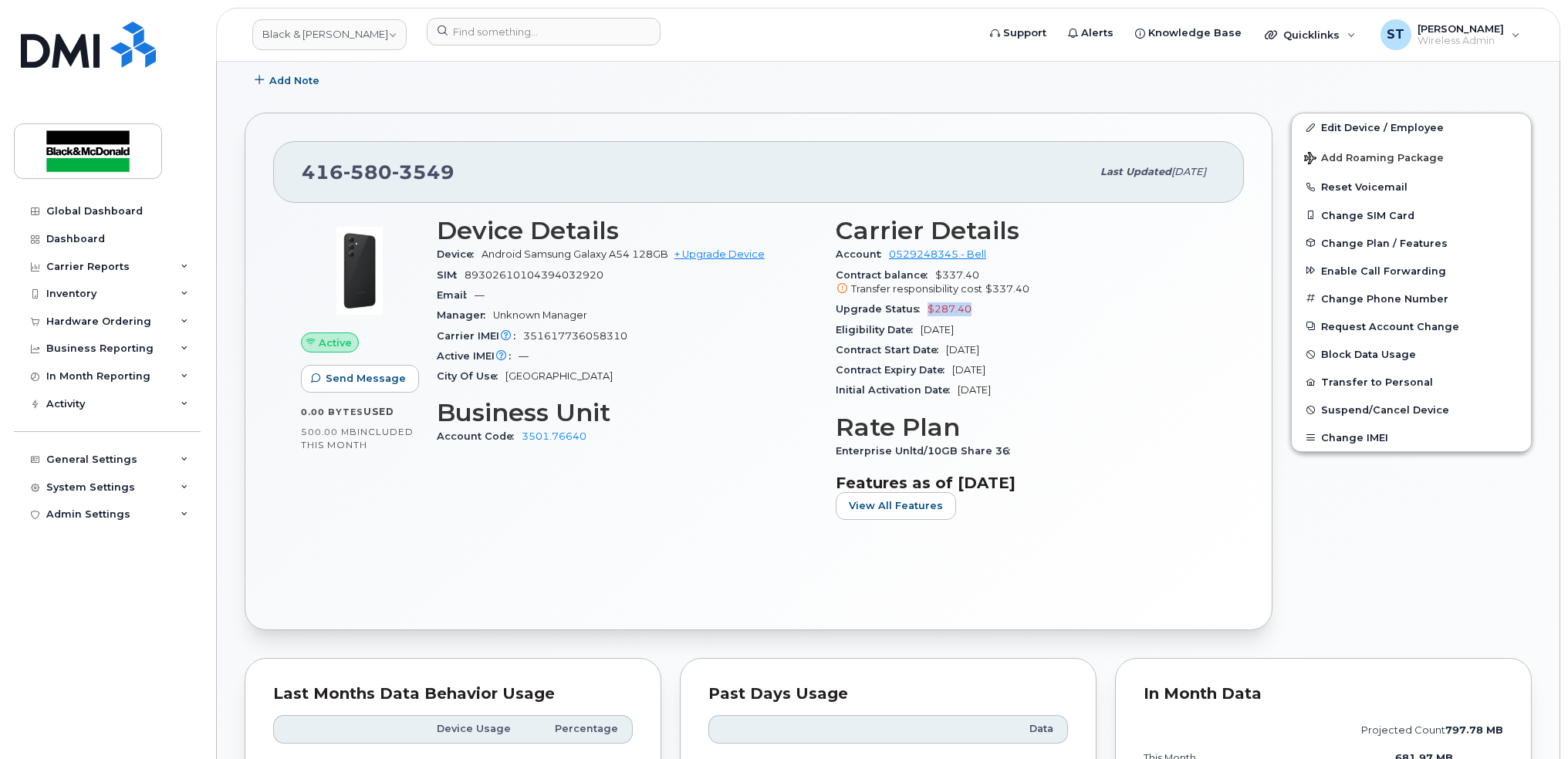
drag, startPoint x: 926, startPoint y: 305, endPoint x: 981, endPoint y: 303, distance: 55.0
click at [981, 303] on div "Upgrade Status $287.40" at bounding box center [1026, 310] width 380 height 20
click at [649, 385] on div "City Of Use [GEOGRAPHIC_DATA]" at bounding box center [627, 377] width 380 height 20
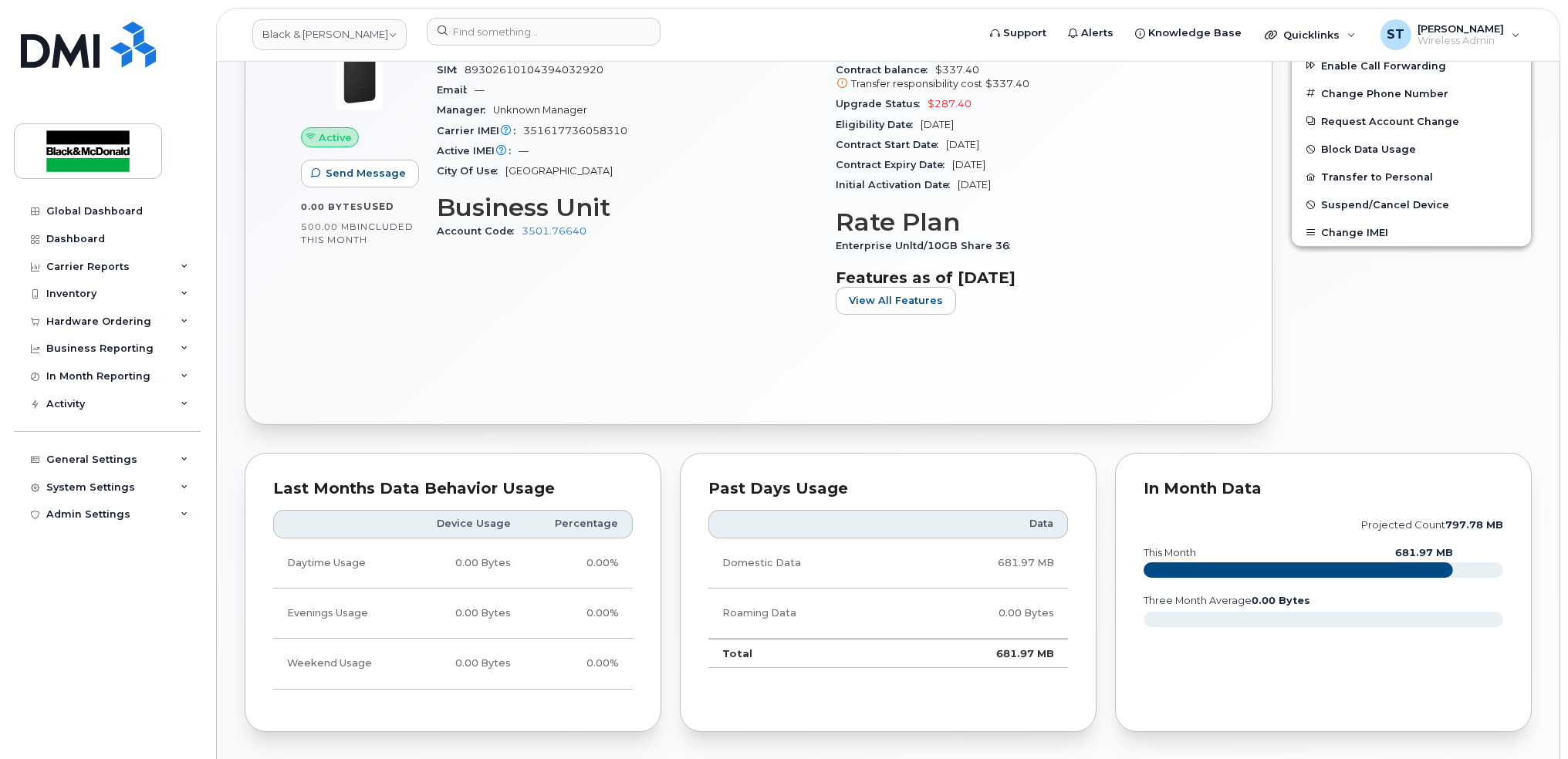
scroll to position [103, 0]
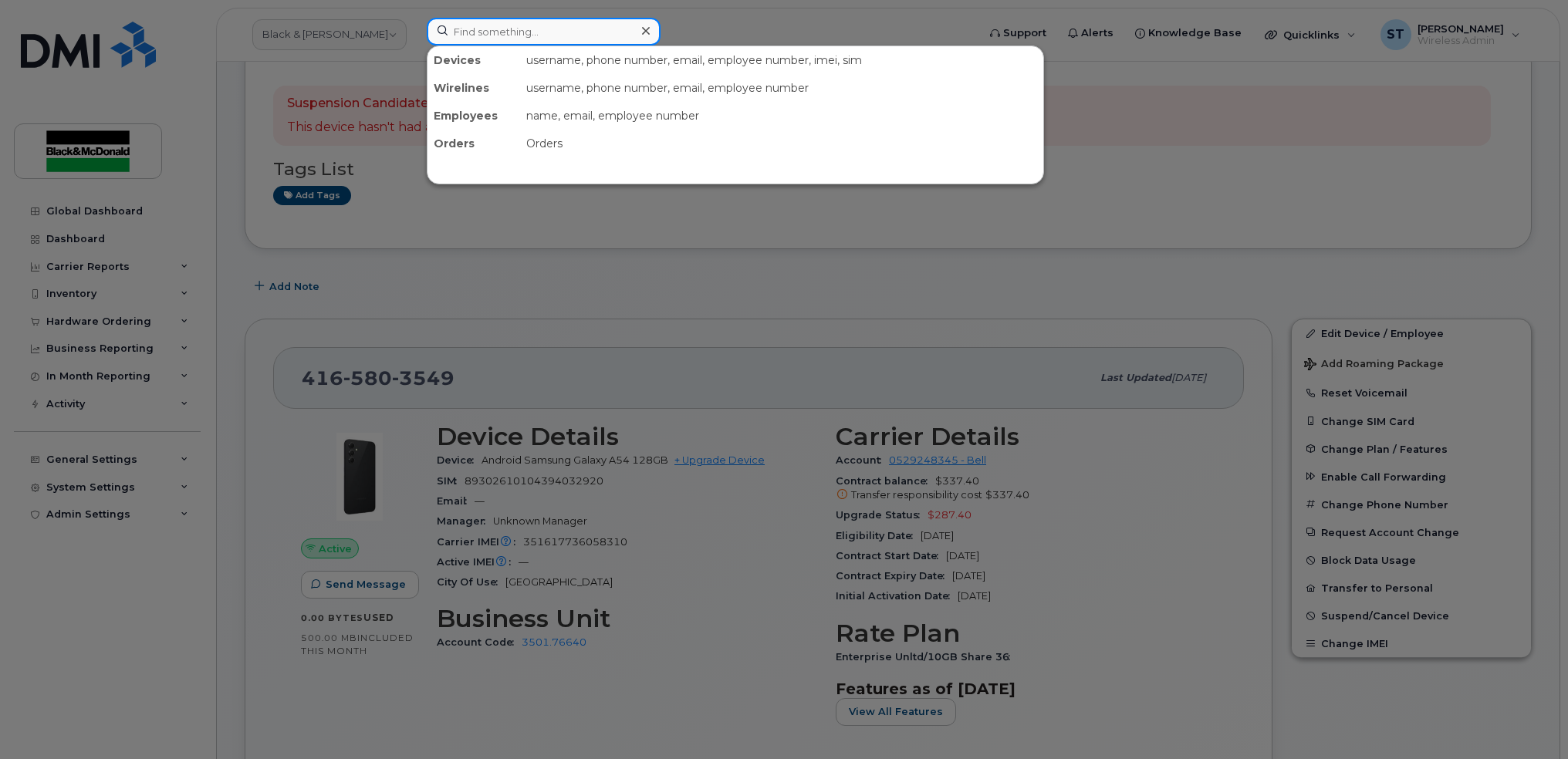
click at [594, 30] on input at bounding box center [544, 32] width 234 height 28
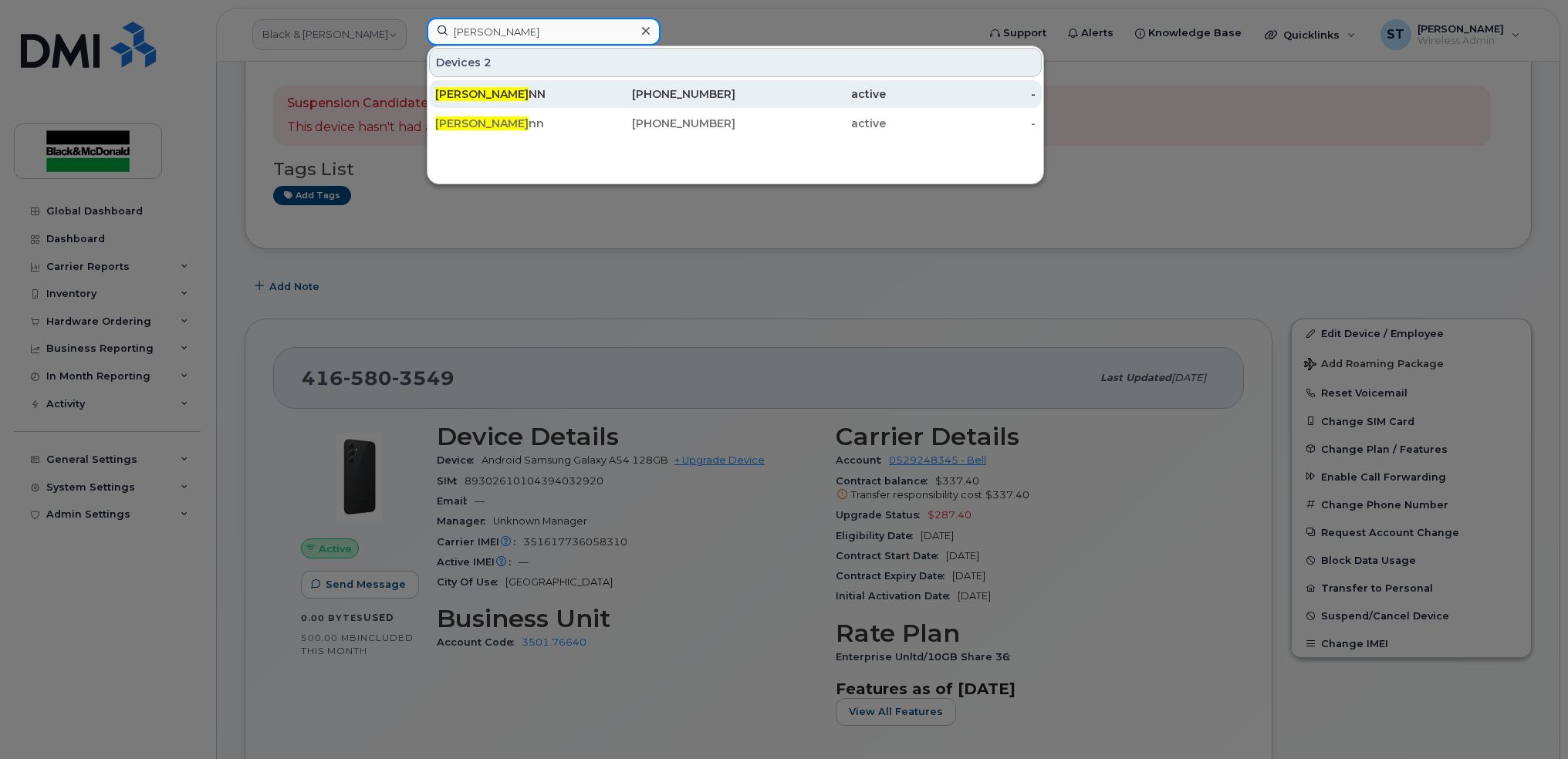
type input "[PERSON_NAME]"
click at [585, 103] on div "[PERSON_NAME] NN" at bounding box center [661, 95] width 150 height 28
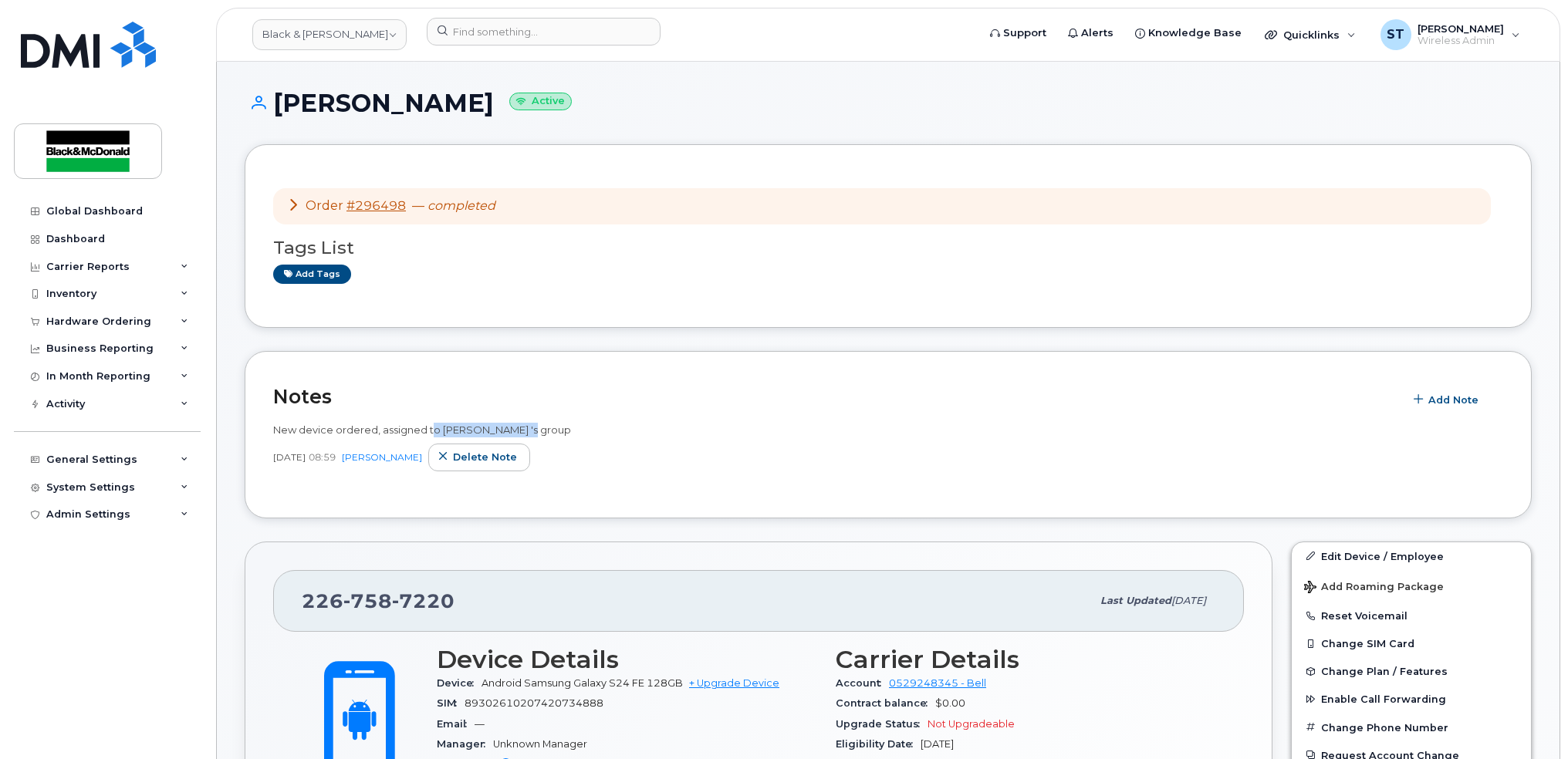
drag, startPoint x: 429, startPoint y: 426, endPoint x: 580, endPoint y: 431, distance: 151.1
click at [580, 431] on div "New device ordered, assigned to [PERSON_NAME] 's group" at bounding box center [888, 431] width 1230 height 15
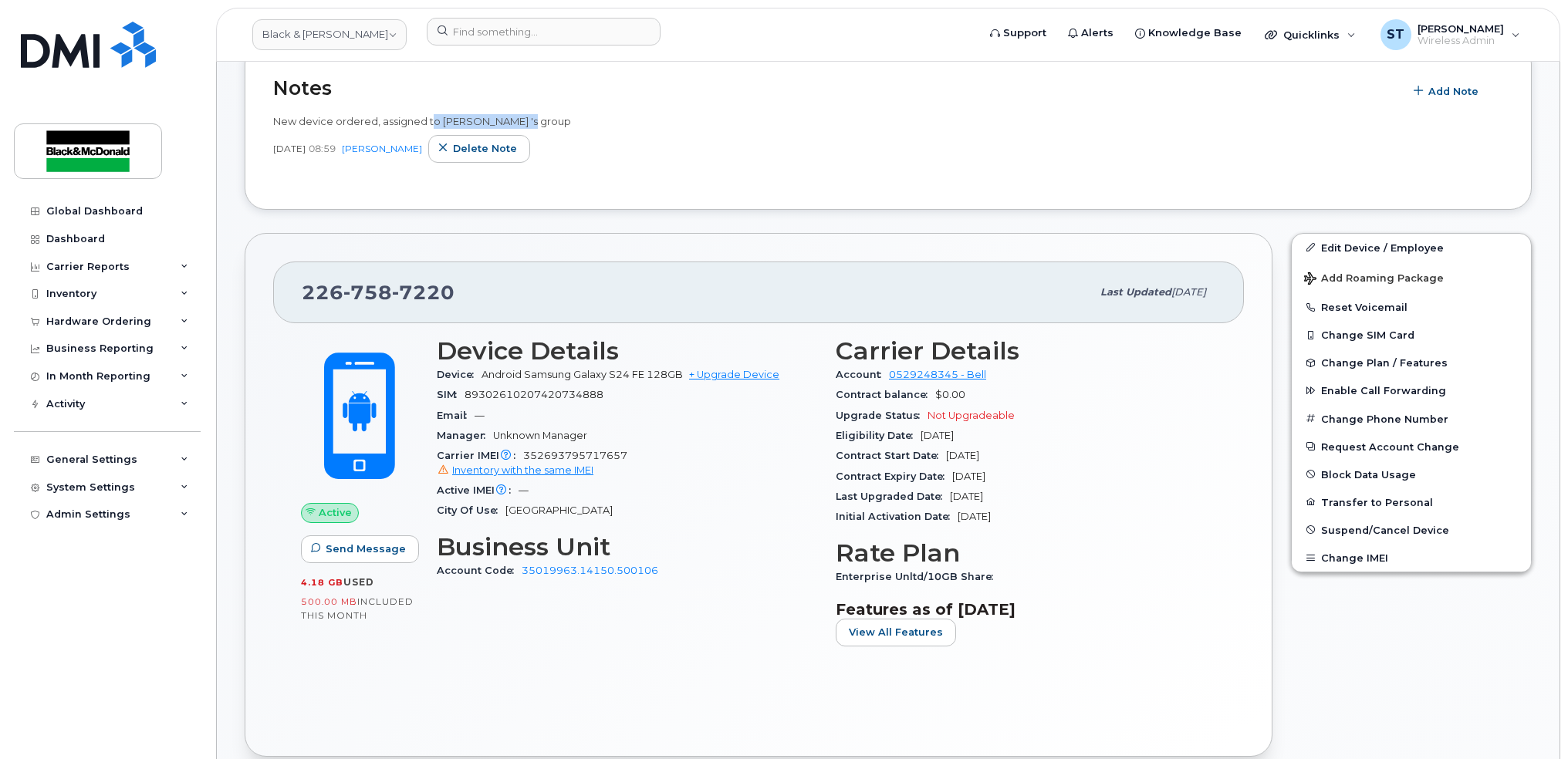
scroll to position [103, 0]
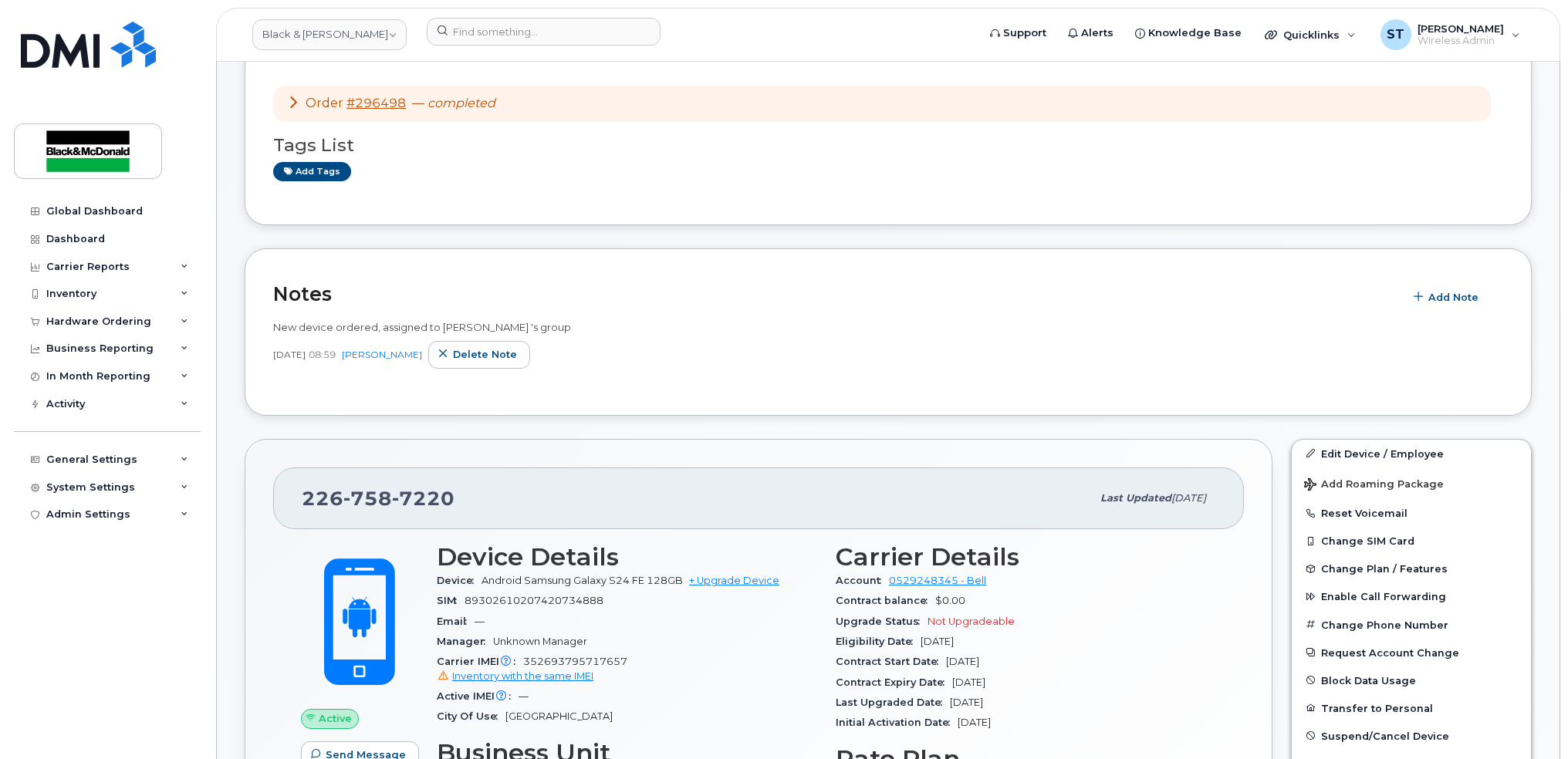
click at [328, 345] on div "[DATE] 08:59 [PERSON_NAME] Delete note" at bounding box center [888, 355] width 1230 height 28
drag, startPoint x: 321, startPoint y: 334, endPoint x: 508, endPoint y: 337, distance: 187.0
click at [508, 337] on div "New device ordered, assigned to [PERSON_NAME] 's group [DATE] 08:59 [PERSON_NAM…" at bounding box center [888, 344] width 1230 height 48
drag, startPoint x: 508, startPoint y: 337, endPoint x: 708, endPoint y: 408, distance: 212.2
click at [708, 408] on div "Notes Add Note New device ordered, assigned to [PERSON_NAME] 's group [DATE] 08…" at bounding box center [888, 332] width 1287 height 167
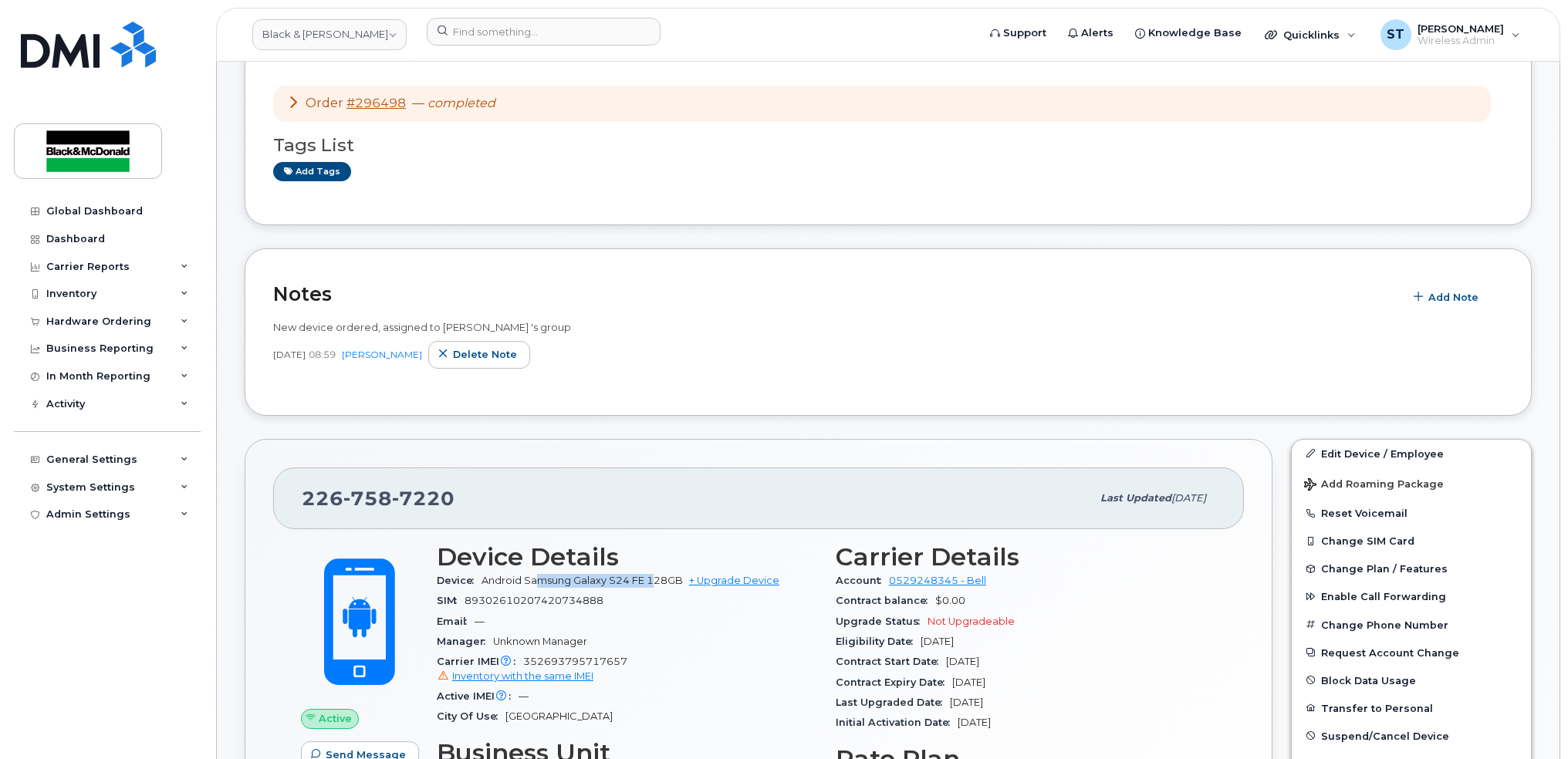
drag, startPoint x: 654, startPoint y: 587, endPoint x: 538, endPoint y: 589, distance: 116.0
click at [538, 589] on div "Device Android Samsung Galaxy S24 FE 128GB + Upgrade Device" at bounding box center [627, 582] width 380 height 20
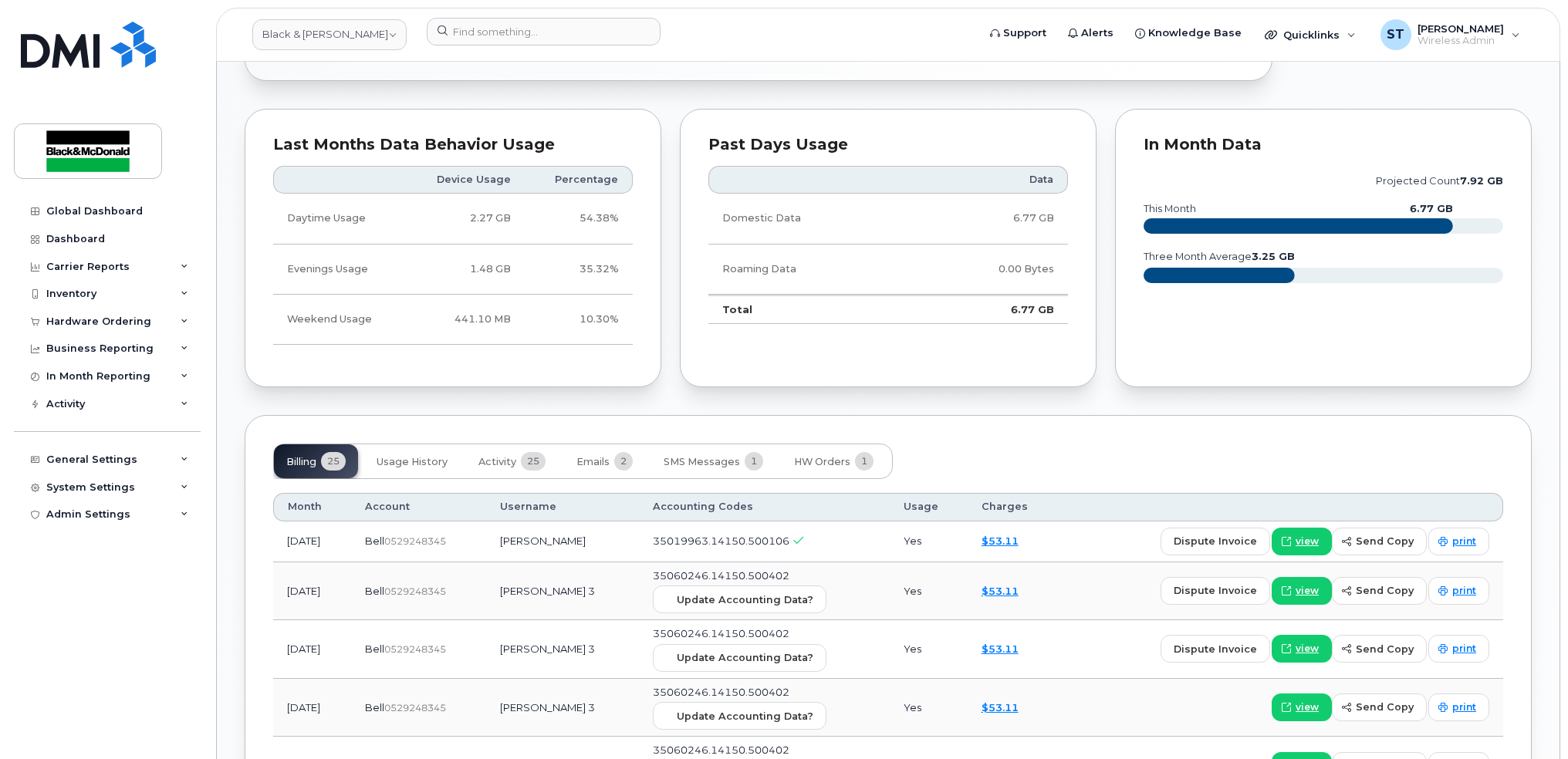
scroll to position [1131, 0]
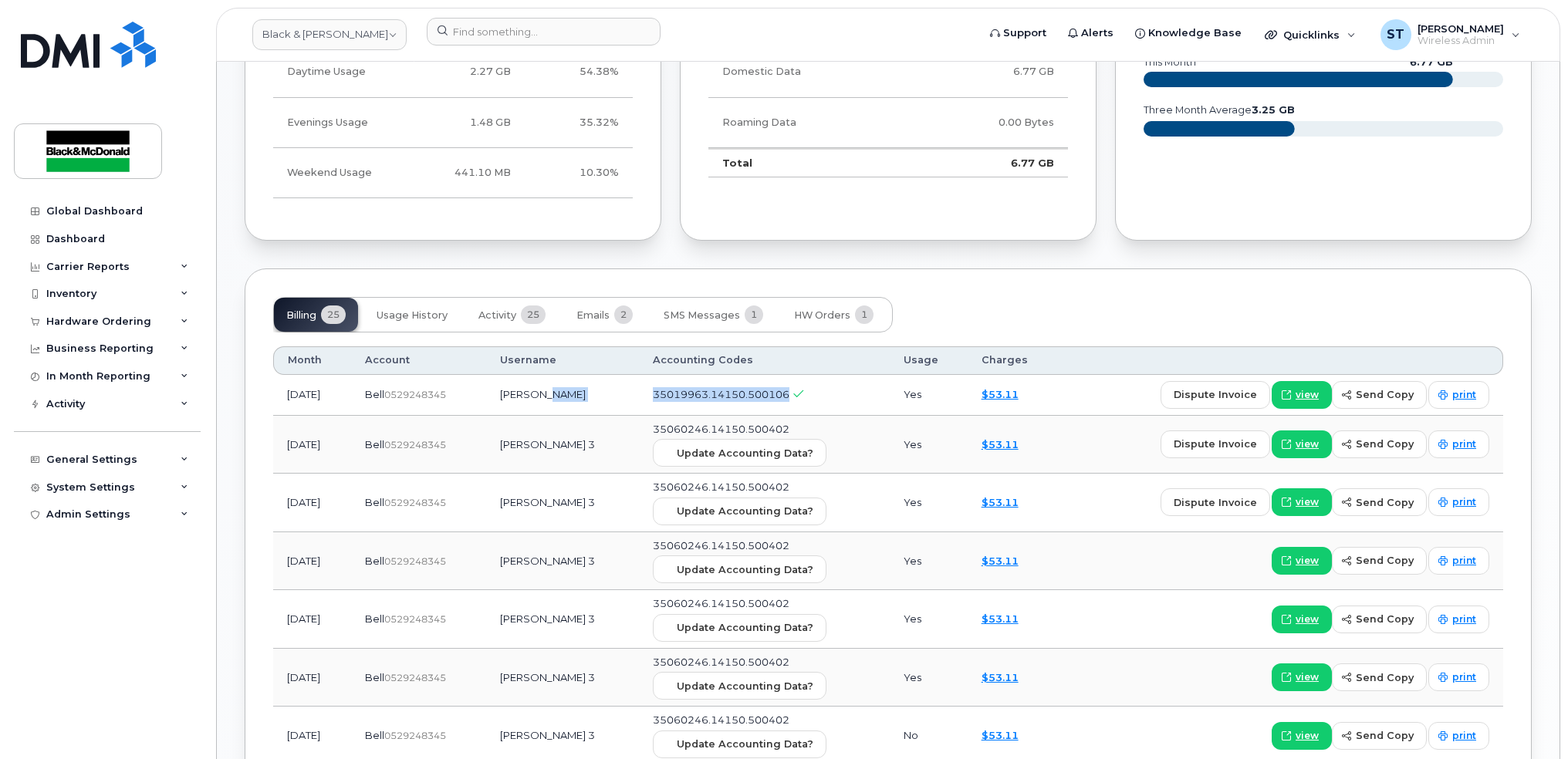
drag, startPoint x: 639, startPoint y: 396, endPoint x: 818, endPoint y: 392, distance: 179.0
click at [818, 416] on tr "Jul 2025 Bell  0529248345 TOM LUNN 35019963.14150.500106 Yes $53.11 dispute inv…" at bounding box center [888, 444] width 1230 height 58
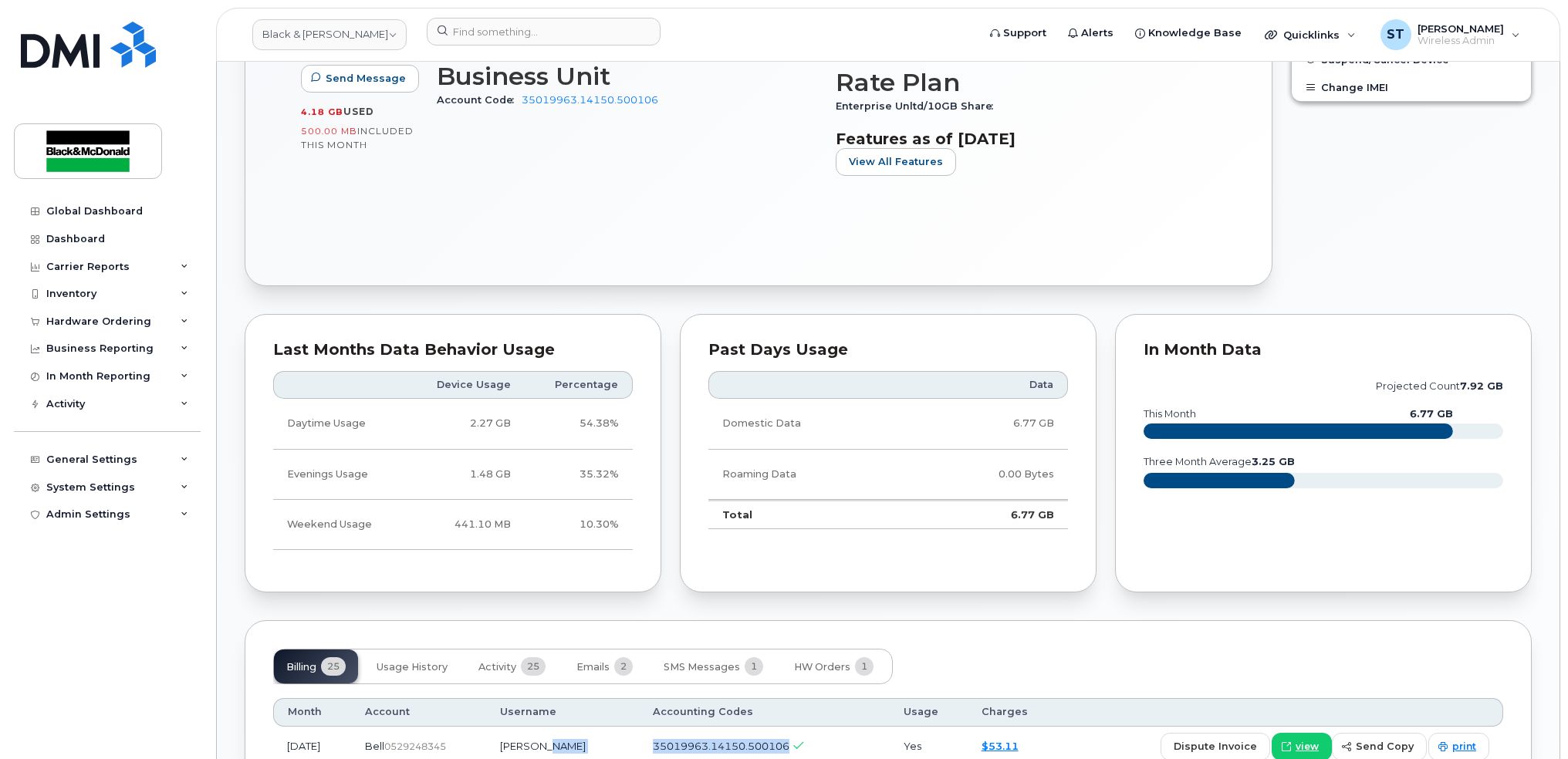
scroll to position [411, 0]
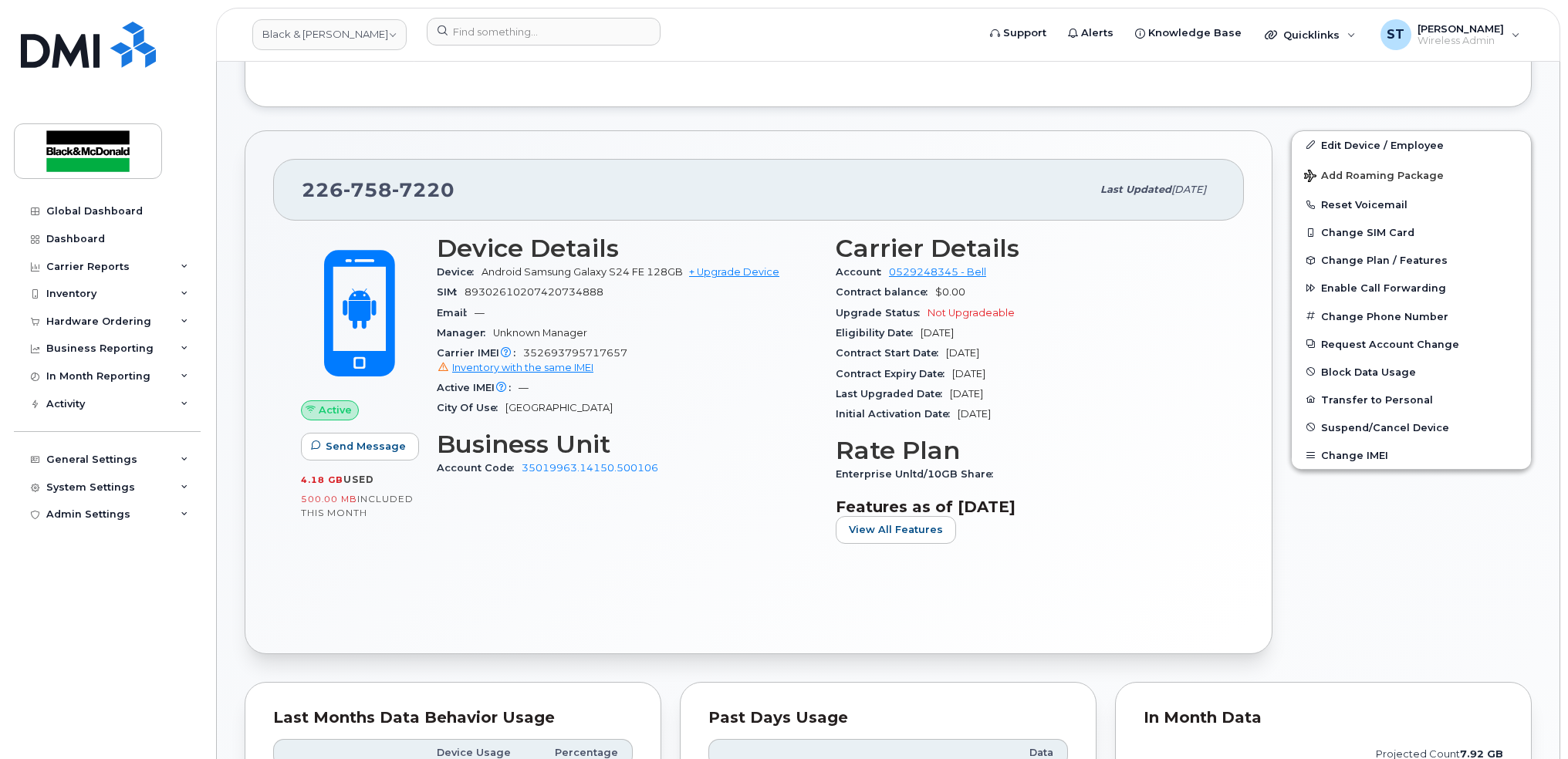
click at [445, 209] on div "226 758 7220 Last updated Jul 28, 2025" at bounding box center [758, 189] width 970 height 62
click at [437, 197] on span "7220" at bounding box center [423, 189] width 62 height 23
click at [686, 553] on div "Device Details Device Android Samsung Galaxy S24 FE 128GB + Upgrade Device SIM …" at bounding box center [627, 395] width 399 height 341
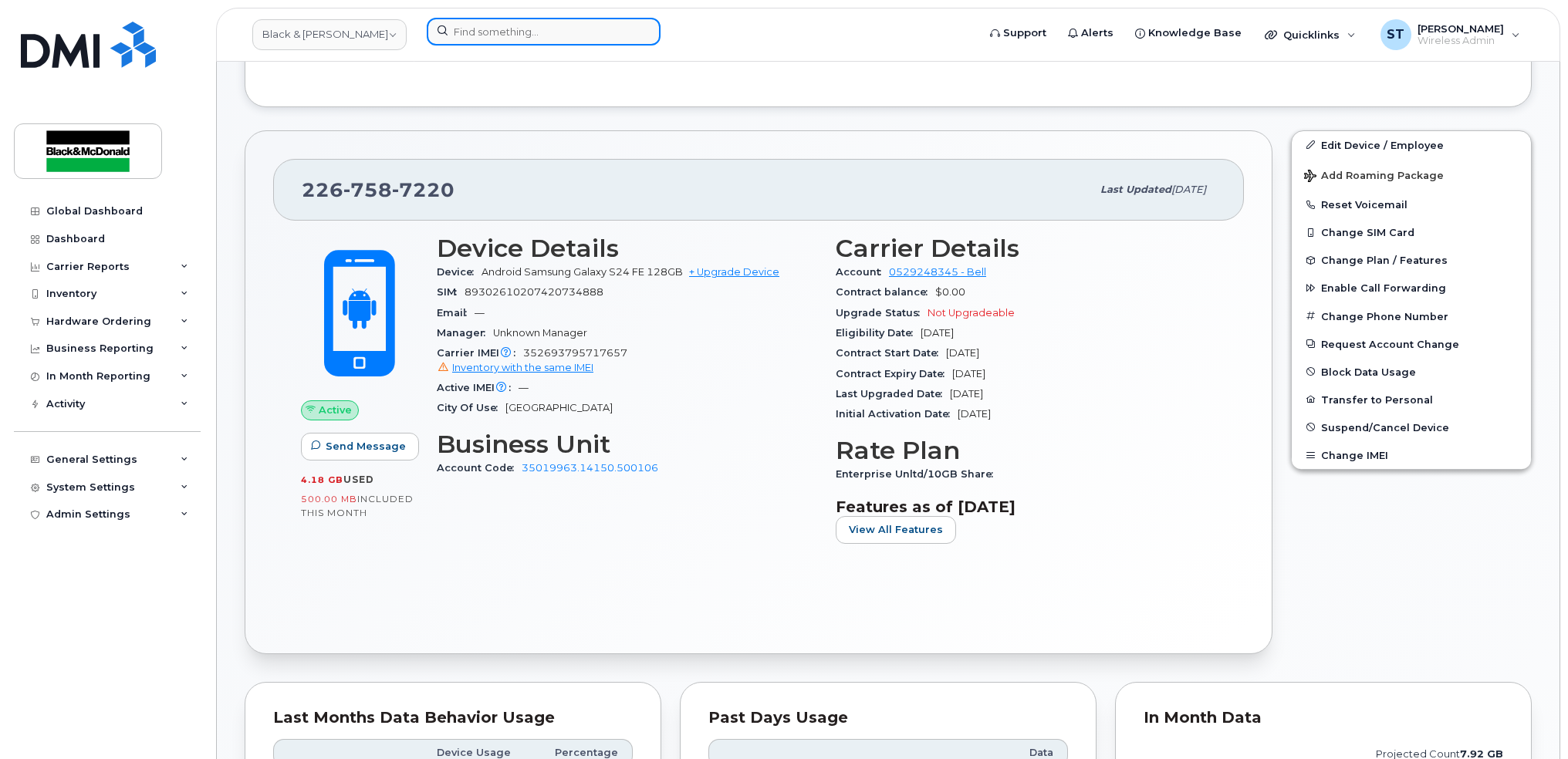
click at [525, 27] on input at bounding box center [544, 32] width 234 height 28
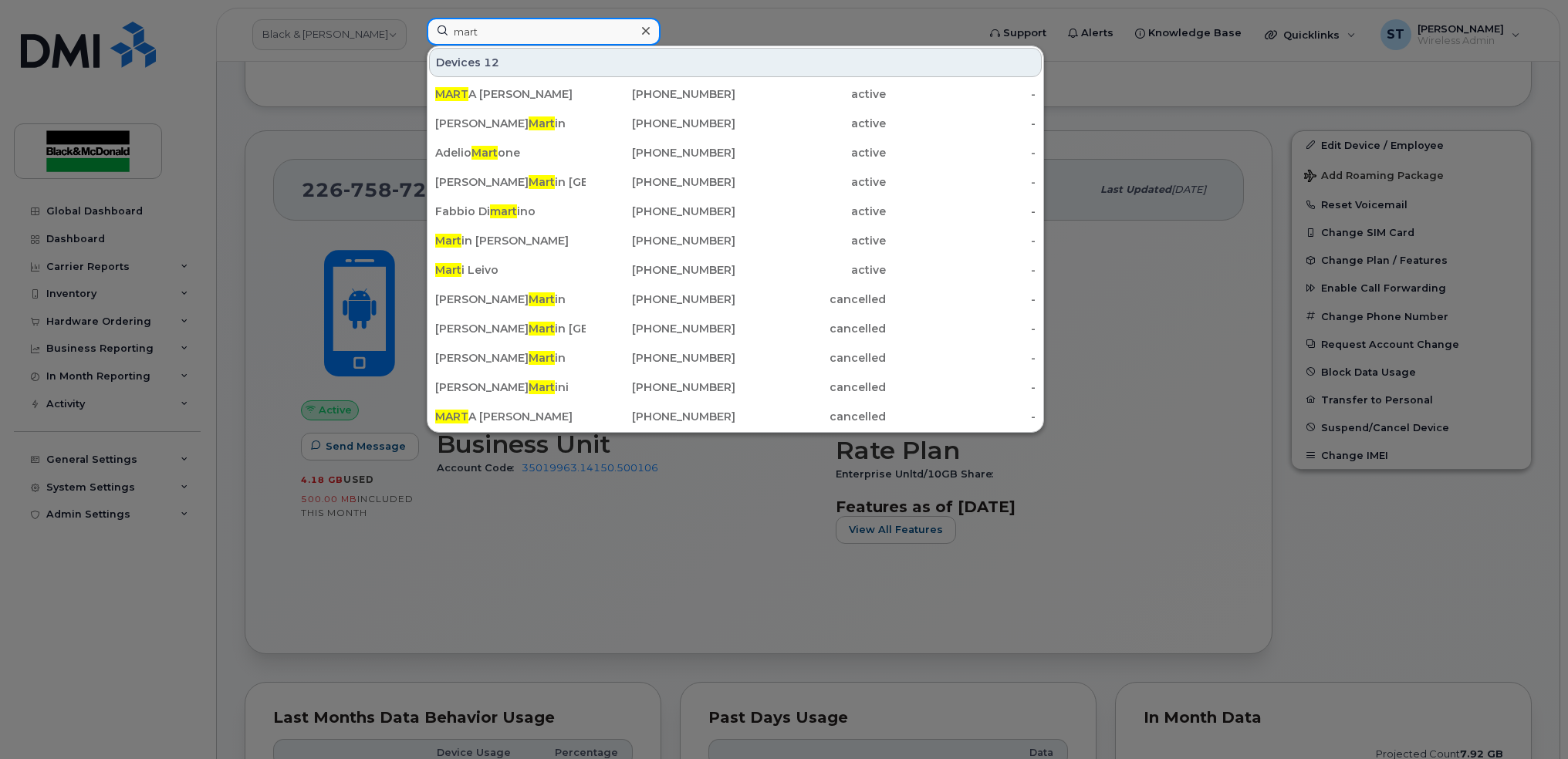
type input "mart"
click at [662, 599] on div at bounding box center [784, 380] width 1568 height 759
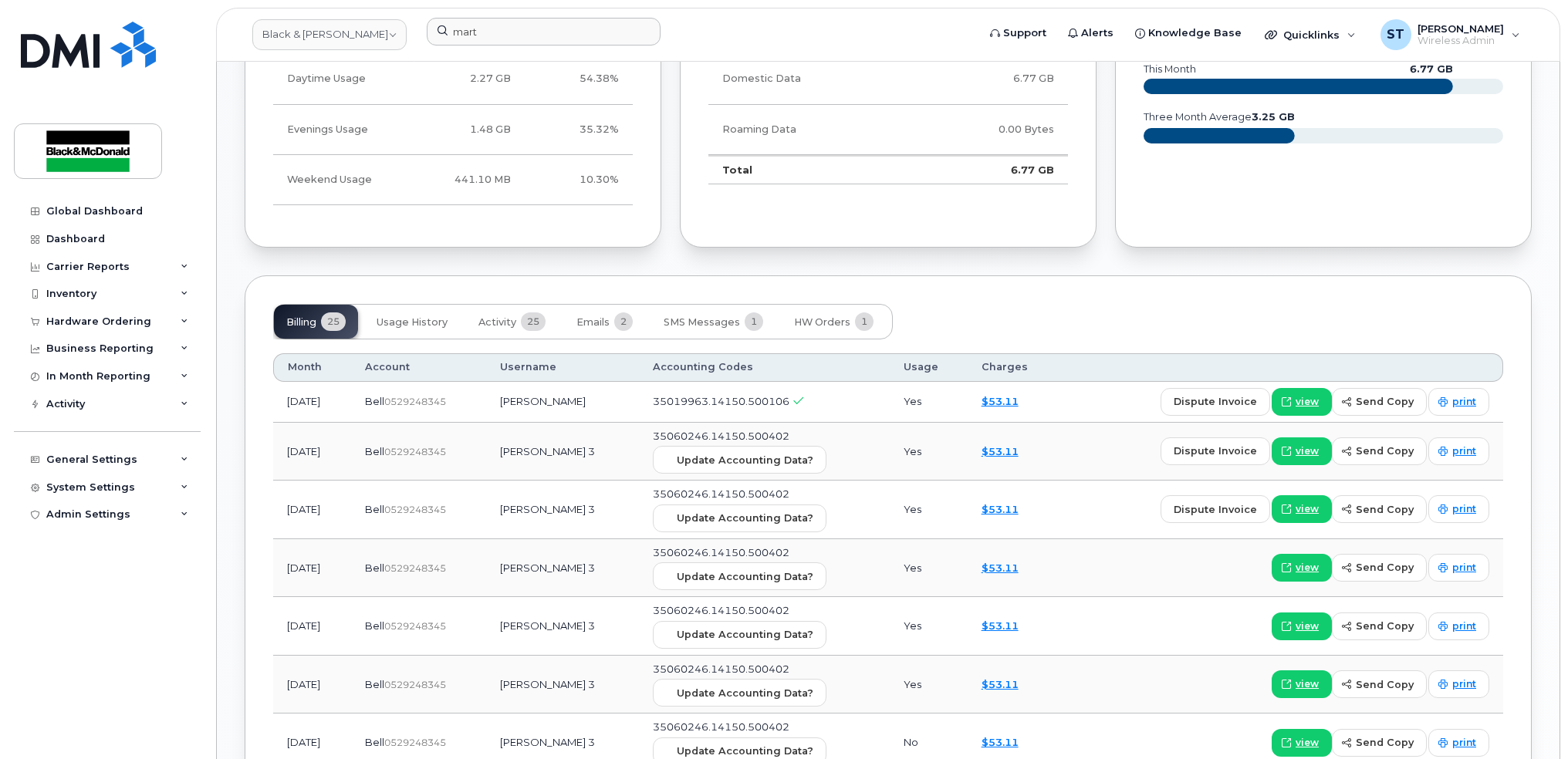
scroll to position [1235, 0]
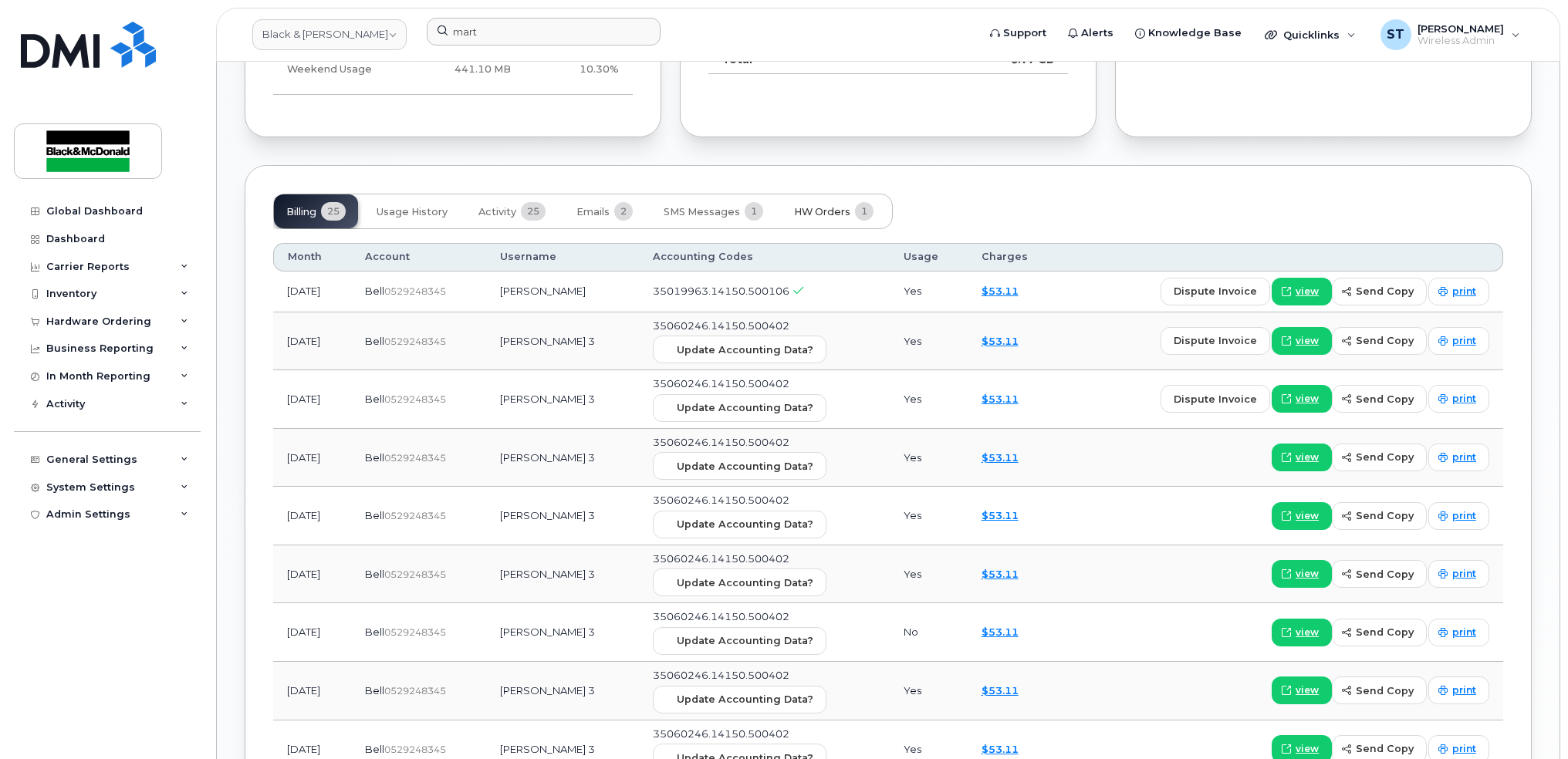
click at [797, 209] on span "HW Orders" at bounding box center [822, 212] width 57 height 12
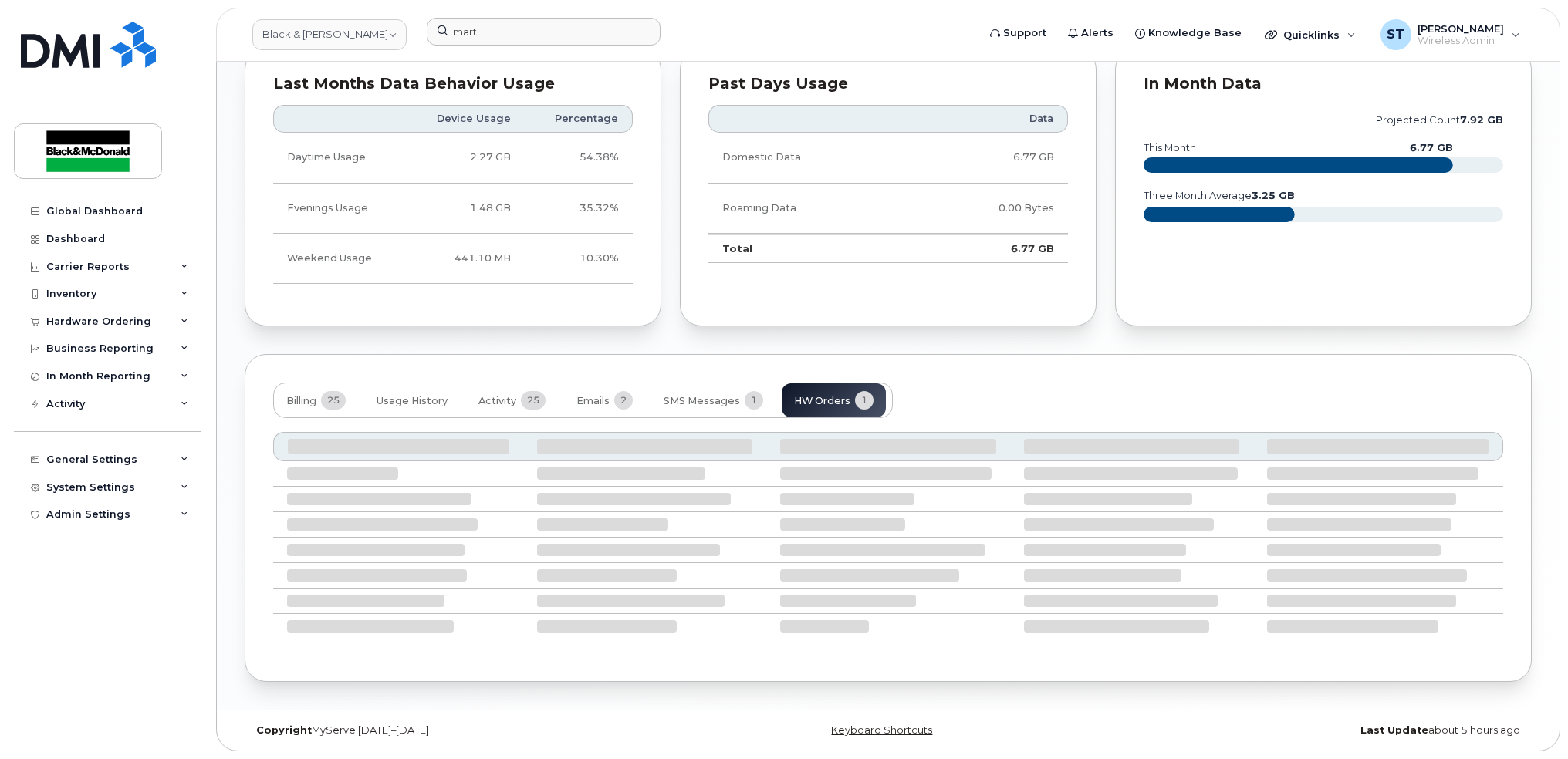
scroll to position [933, 0]
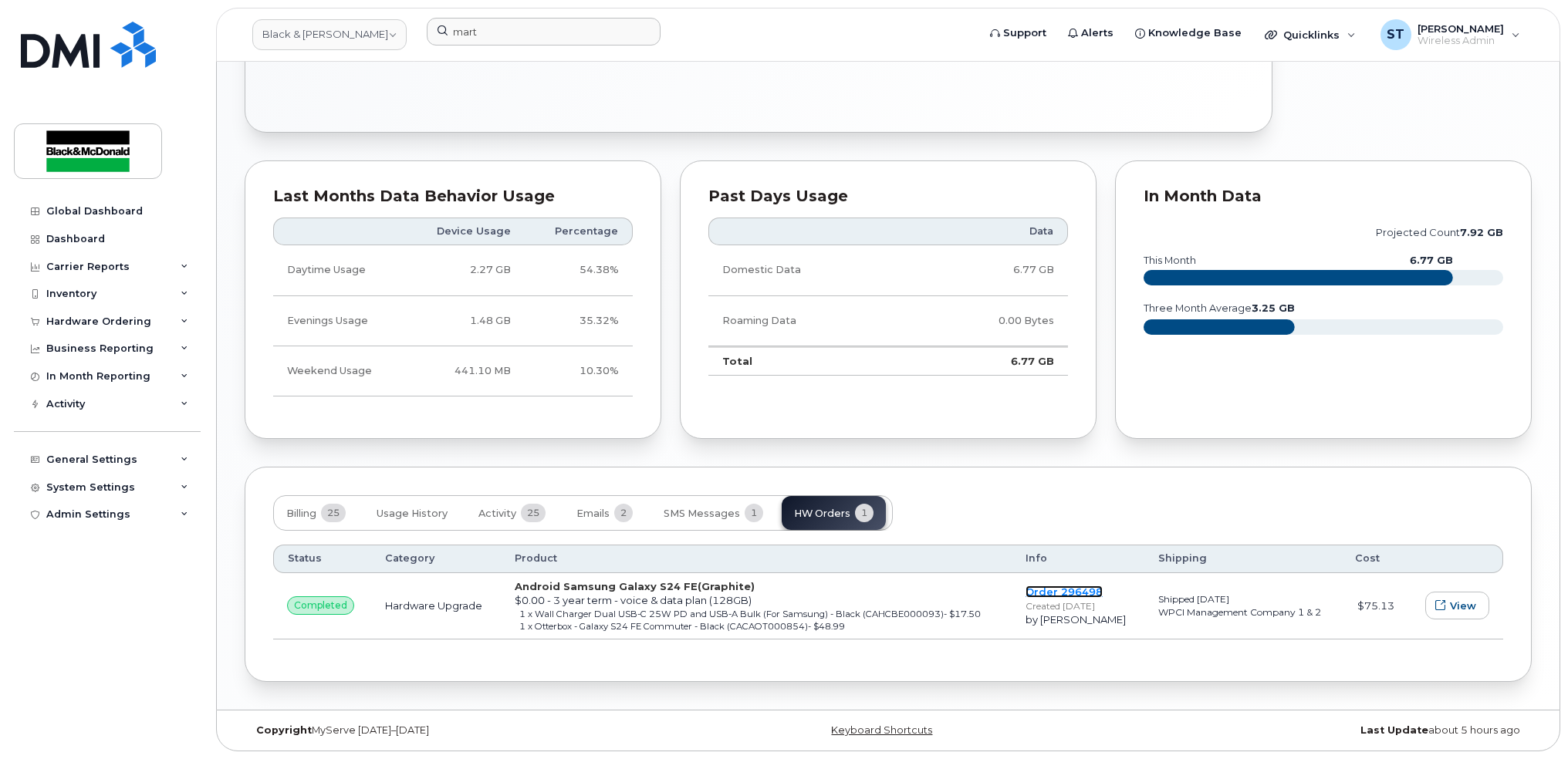
click at [1058, 591] on link "Order 296498" at bounding box center [1063, 591] width 77 height 12
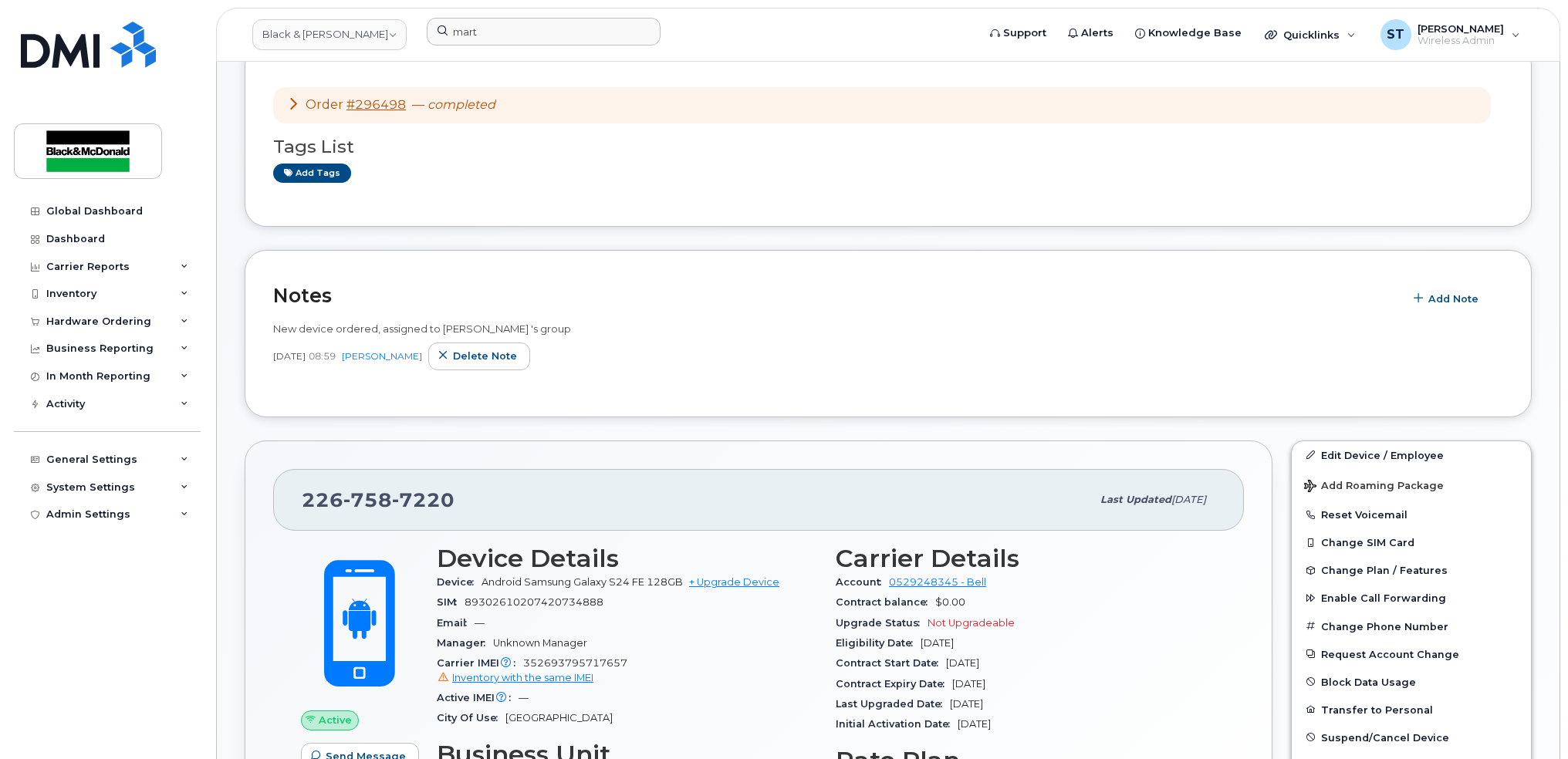
scroll to position [309, 0]
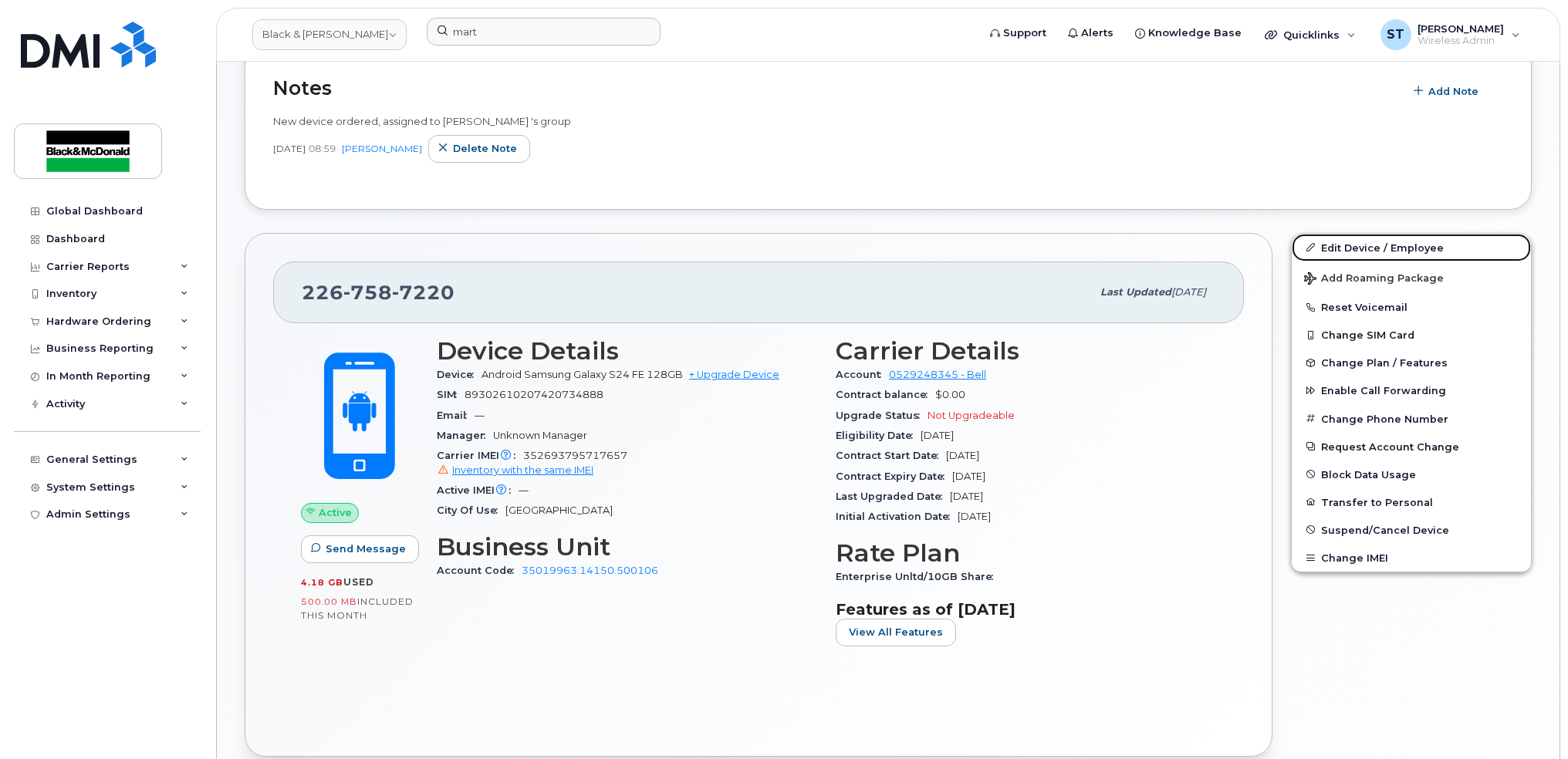
drag, startPoint x: 1396, startPoint y: 239, endPoint x: 656, endPoint y: 300, distance: 742.5
click at [1395, 239] on link "Edit Device / Employee" at bounding box center [1411, 248] width 239 height 28
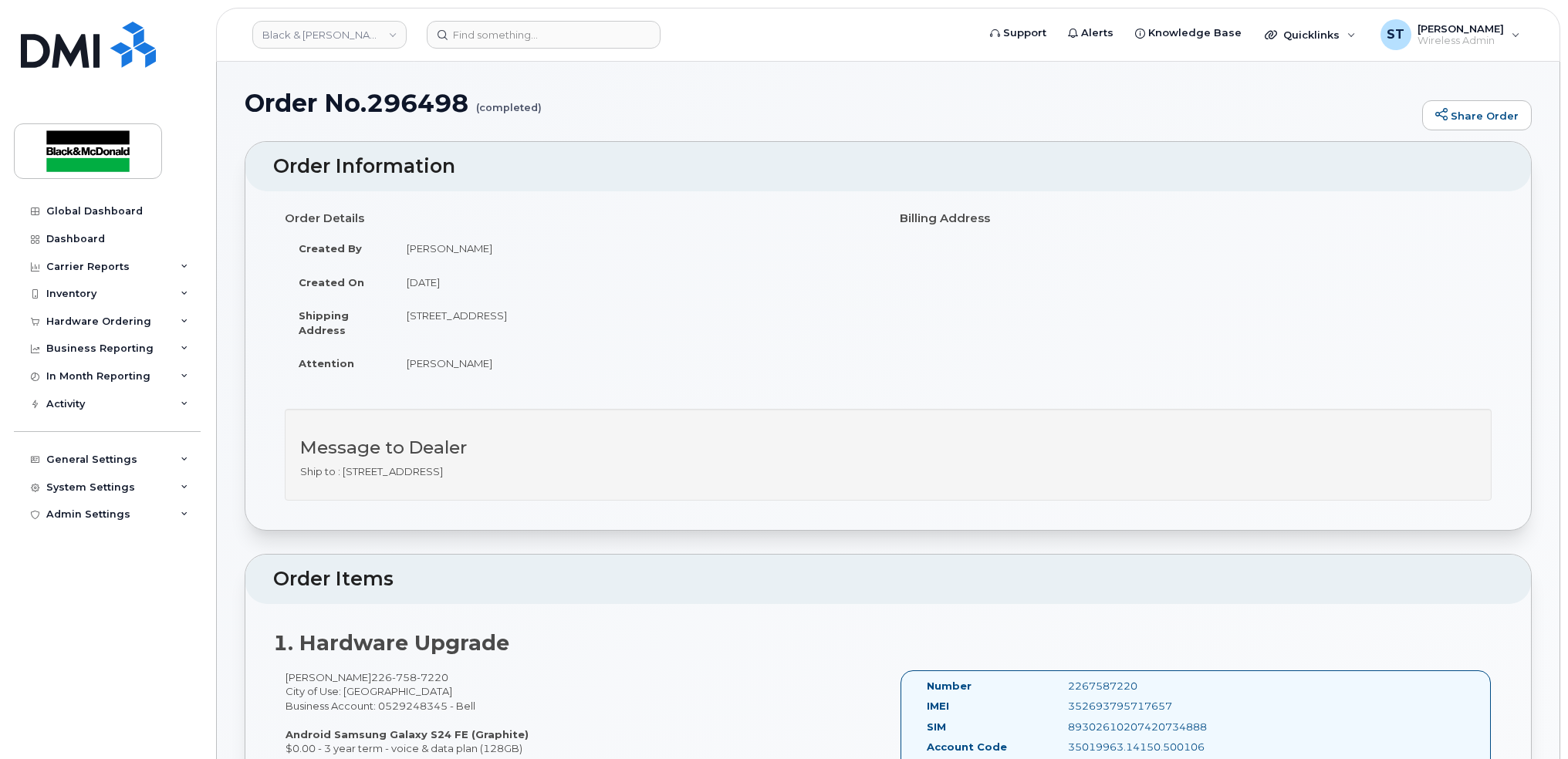
drag, startPoint x: 552, startPoint y: 367, endPoint x: 293, endPoint y: 241, distance: 288.0
click at [293, 241] on tbody "Created By [PERSON_NAME] Created On [DATE] Shipping Address [STREET_ADDRESS] At…" at bounding box center [581, 306] width 592 height 149
click at [823, 351] on td "[PERSON_NAME]" at bounding box center [635, 363] width 484 height 34
click at [764, 498] on div "Message to Dealer Ship to : [STREET_ADDRESS]" at bounding box center [888, 456] width 1207 height 93
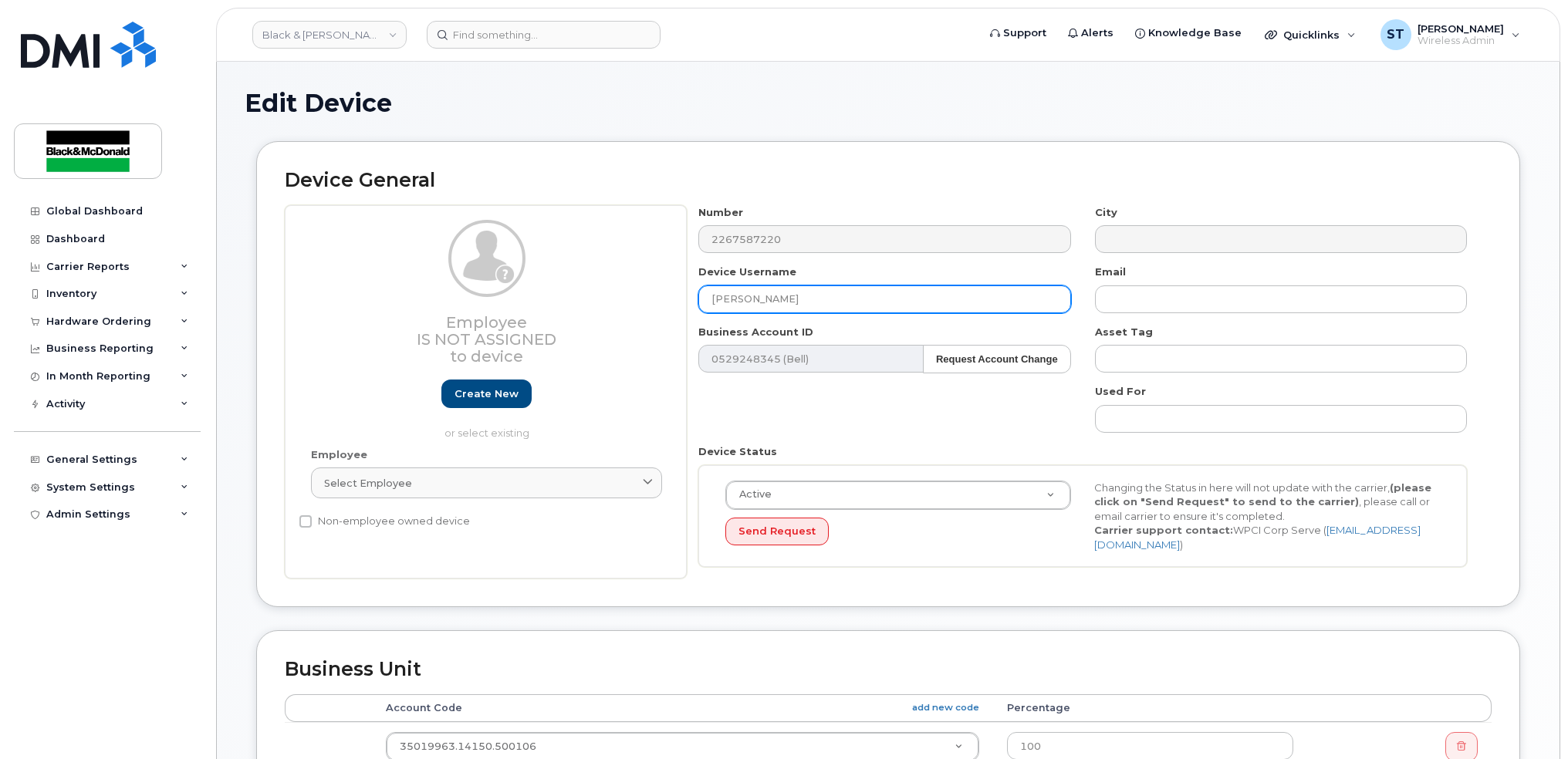
drag, startPoint x: 791, startPoint y: 295, endPoint x: 553, endPoint y: 301, distance: 238.1
click at [576, 299] on div "Employee Is not assigned to device Create new or select existing Employee Selec…" at bounding box center [888, 392] width 1207 height 374
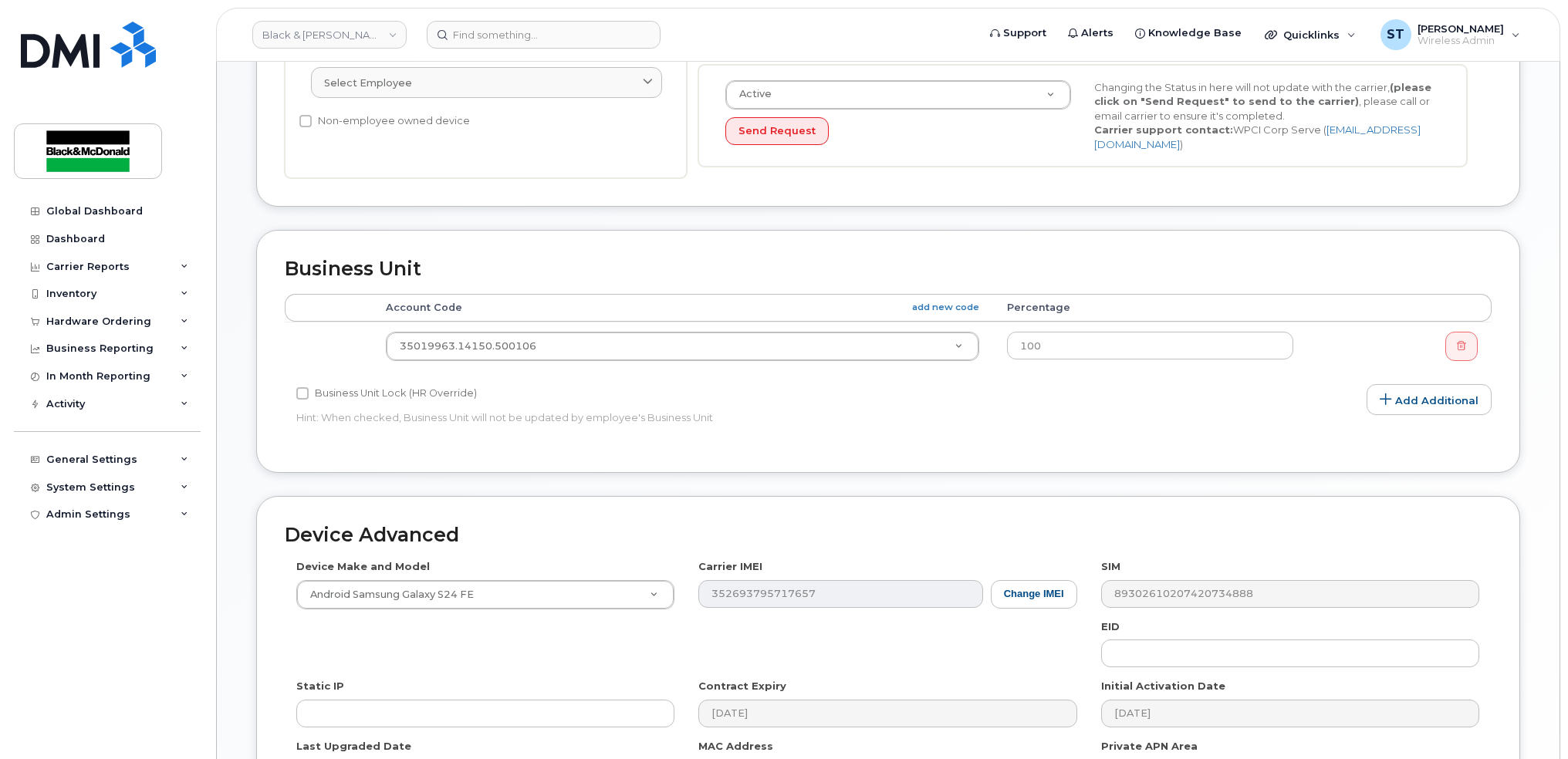
scroll to position [514, 0]
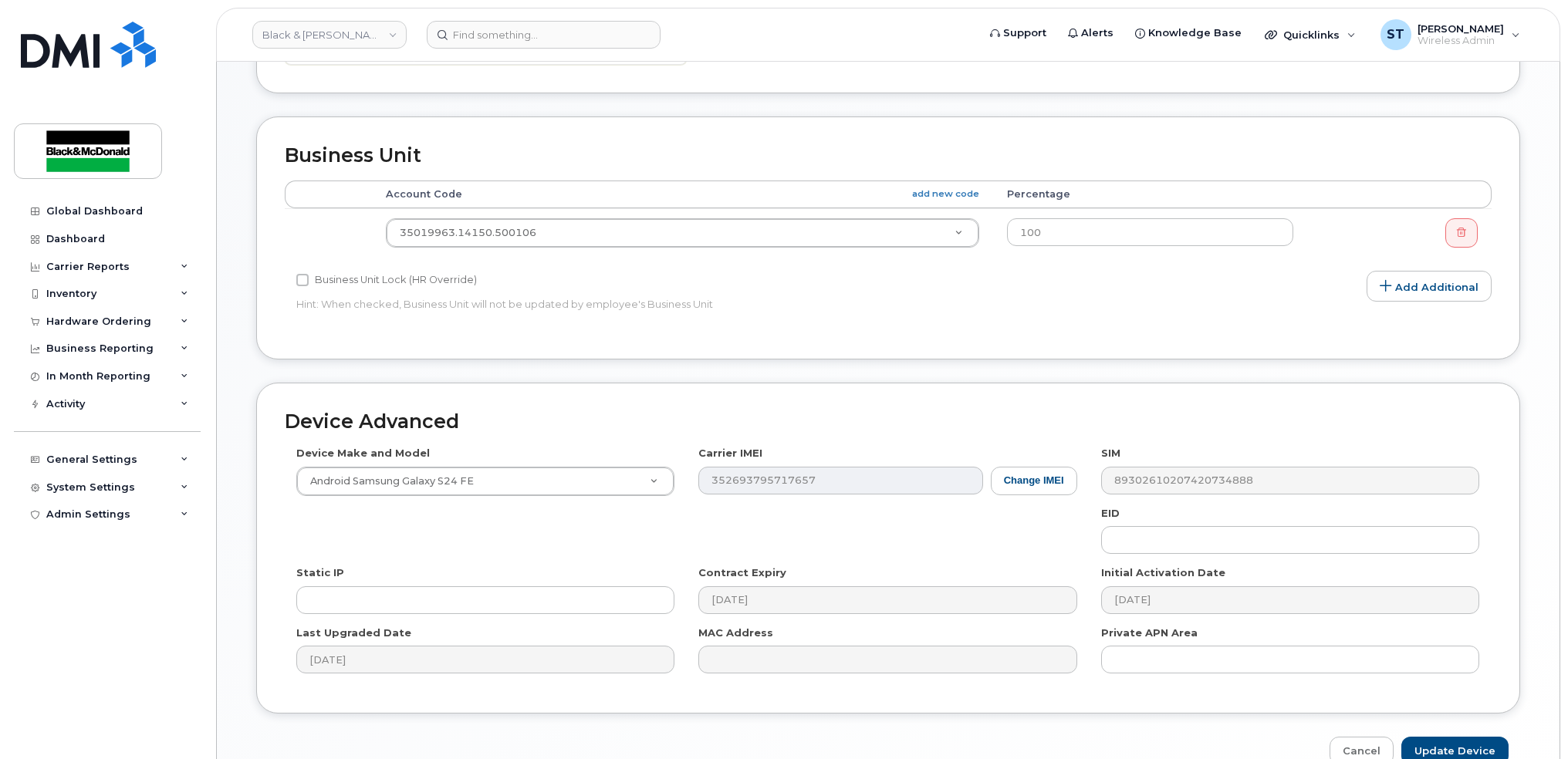
type input "Noname"
click at [1459, 745] on input "Update Device" at bounding box center [1455, 751] width 108 height 29
type input "Saving..."
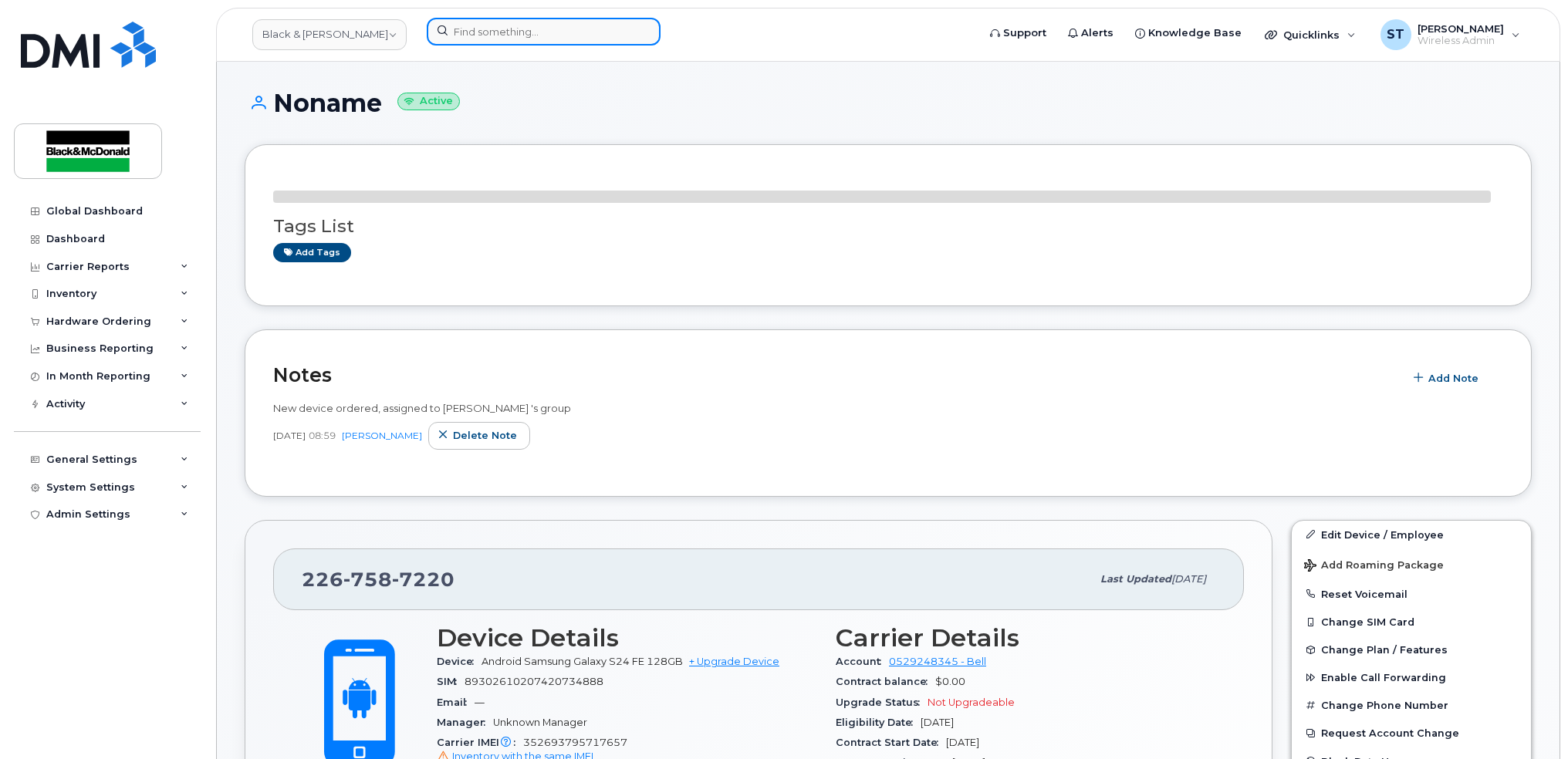
click at [553, 27] on input at bounding box center [544, 32] width 234 height 28
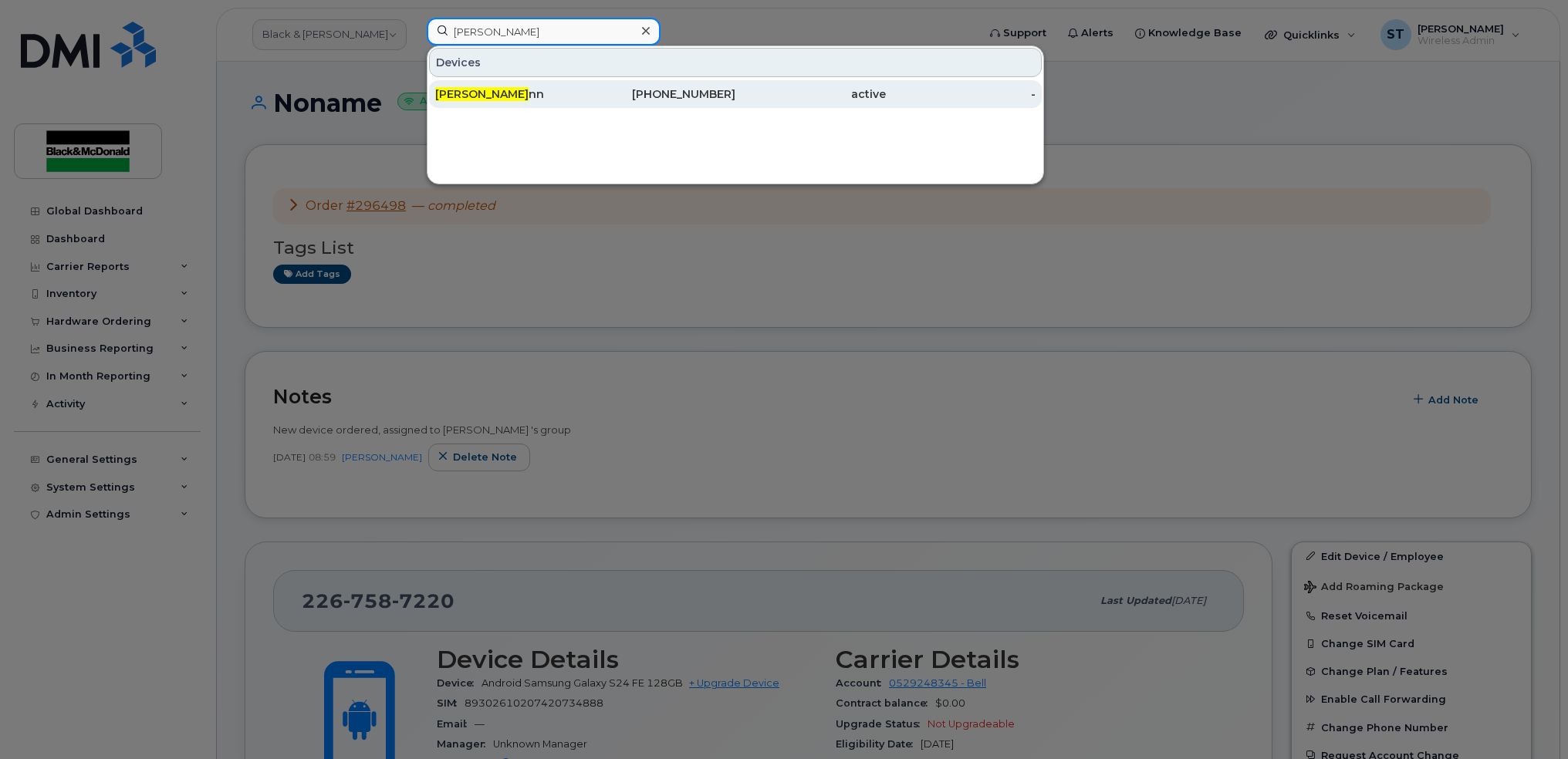
type input "[PERSON_NAME]"
click at [507, 100] on div "[PERSON_NAME] nn" at bounding box center [510, 94] width 150 height 16
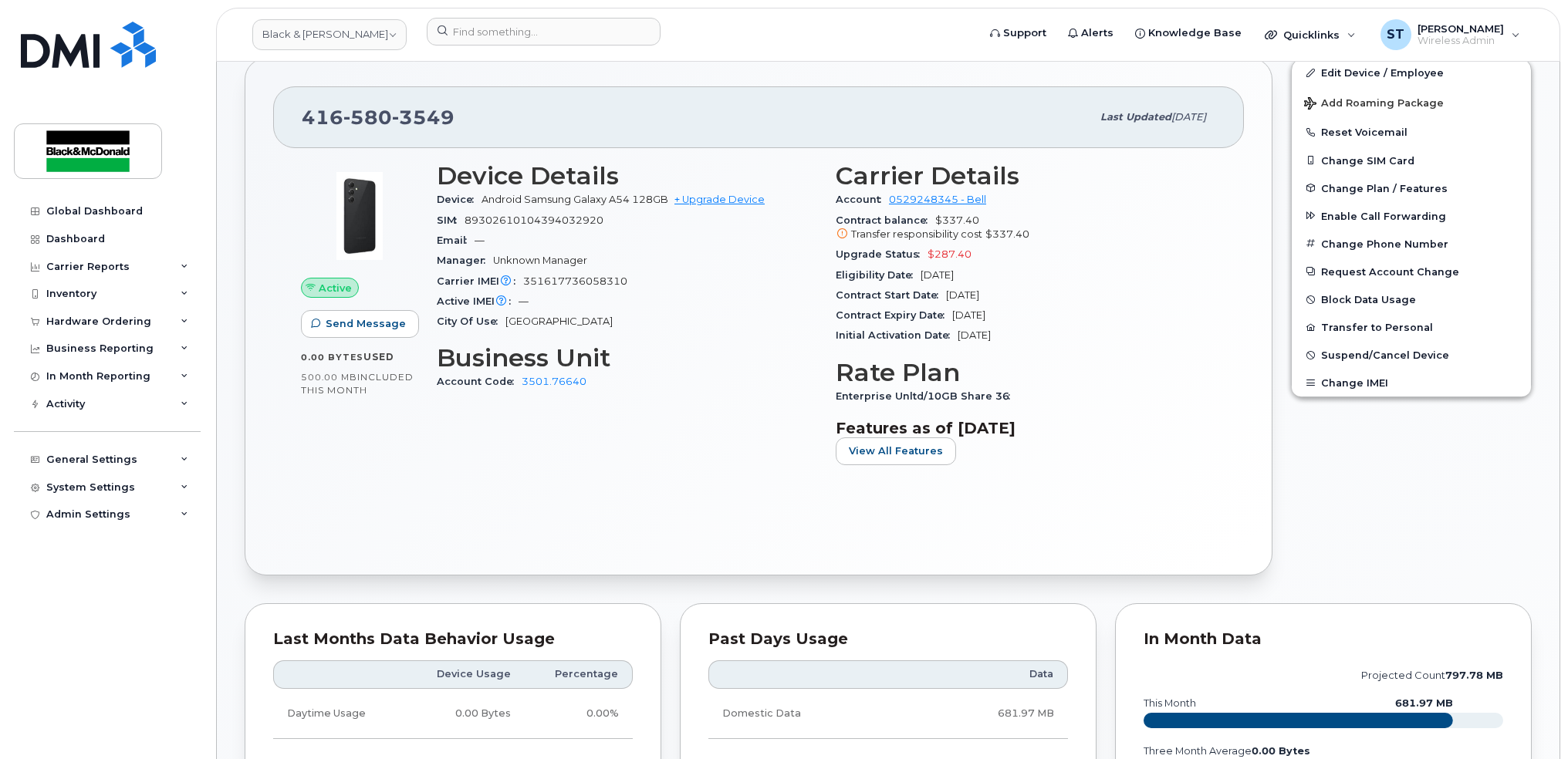
scroll to position [205, 0]
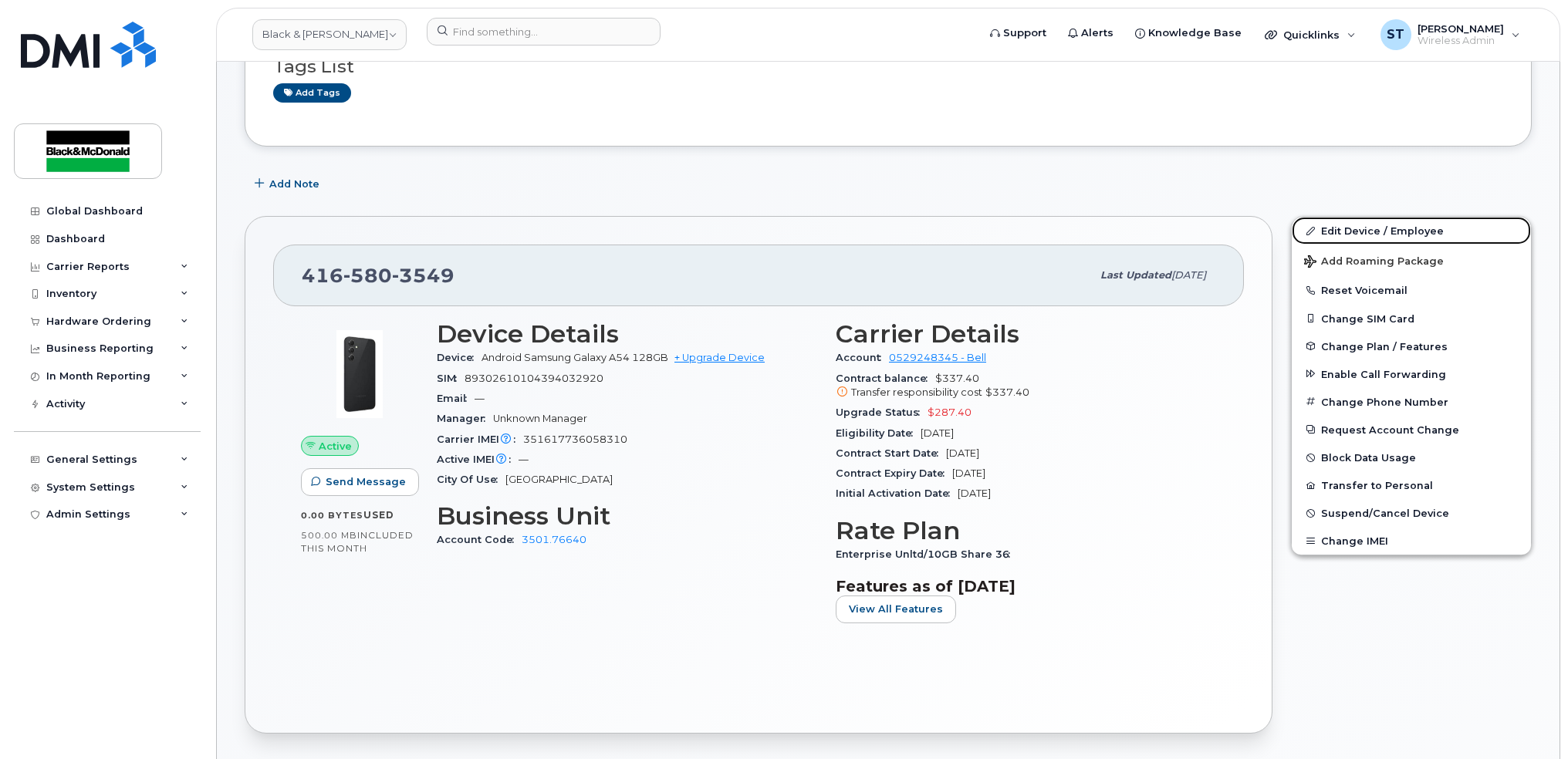
click at [1368, 224] on link "Edit Device / Employee" at bounding box center [1411, 231] width 239 height 28
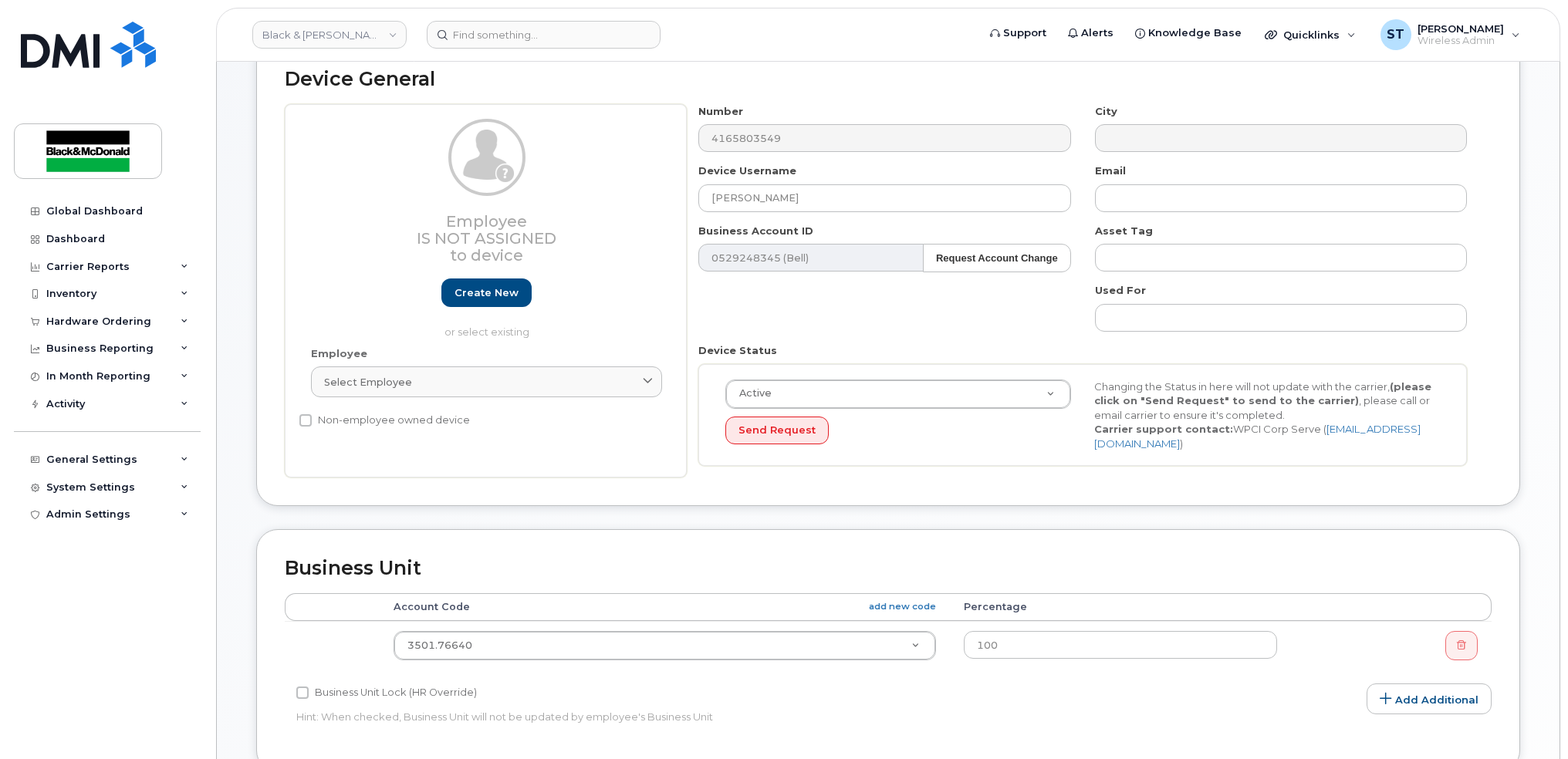
scroll to position [205, 0]
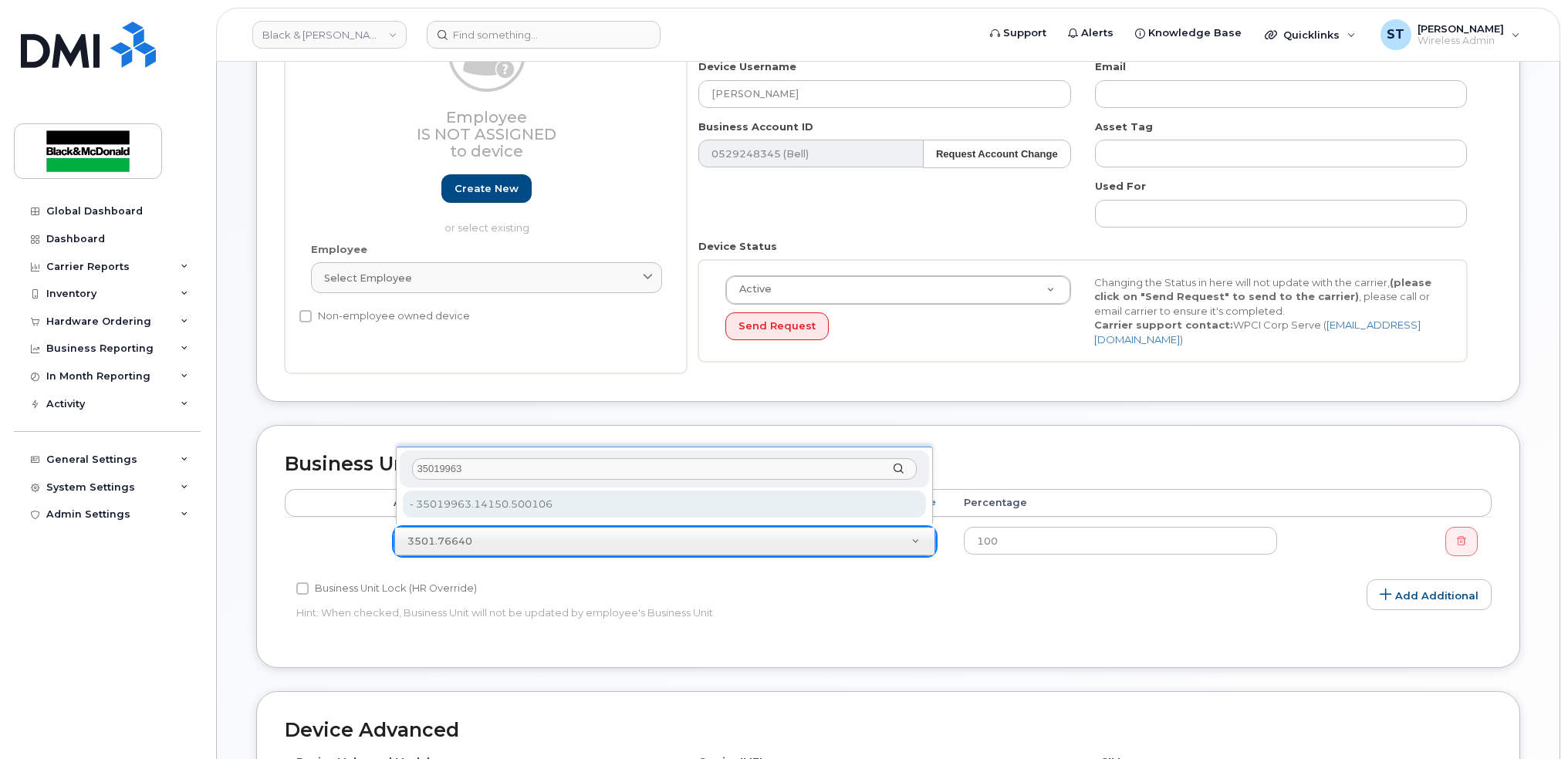
type input "35019963"
type input "33456912"
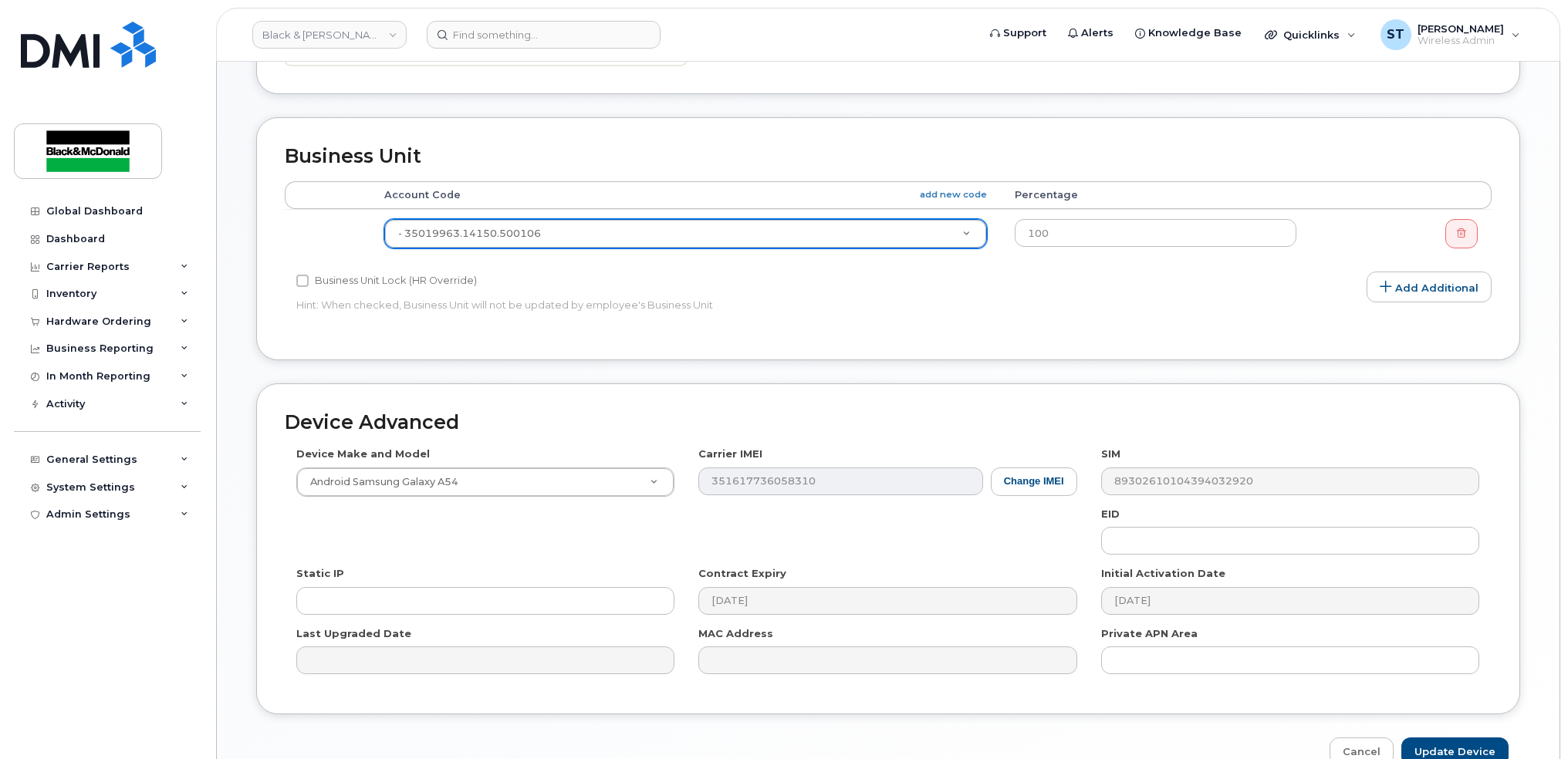
scroll to position [514, 0]
drag, startPoint x: 1446, startPoint y: 750, endPoint x: 1195, endPoint y: 675, distance: 262.0
click at [1446, 750] on input "Update Device" at bounding box center [1455, 751] width 108 height 29
type input "Saving..."
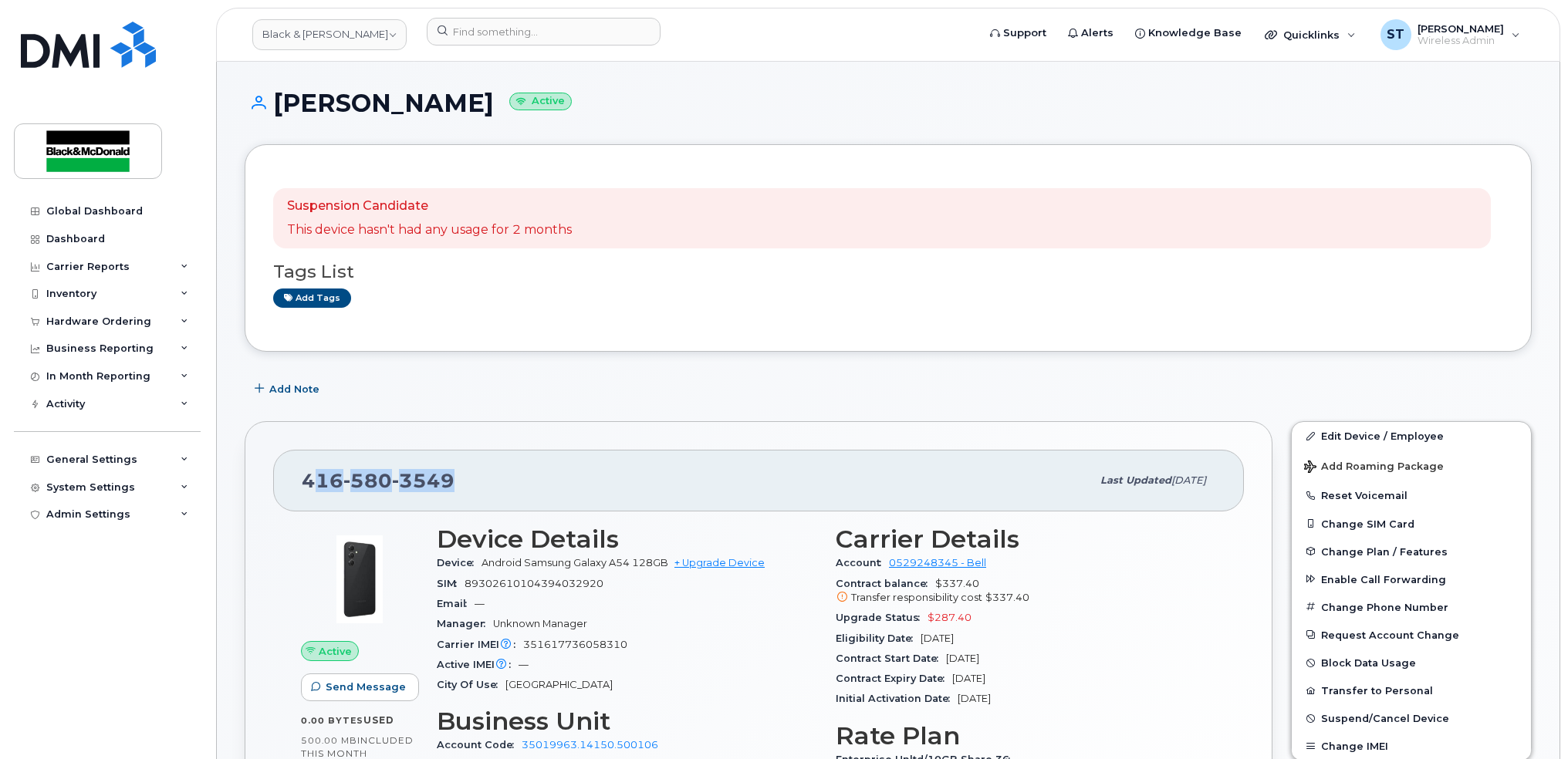
drag, startPoint x: 477, startPoint y: 484, endPoint x: 316, endPoint y: 484, distance: 161.0
click at [316, 484] on div "416 580 3549" at bounding box center [696, 481] width 790 height 32
click at [684, 612] on div "Email —" at bounding box center [627, 604] width 380 height 20
drag, startPoint x: 76, startPoint y: 238, endPoint x: 392, endPoint y: 299, distance: 321.8
click at [76, 239] on div "Dashboard" at bounding box center [75, 238] width 58 height 12
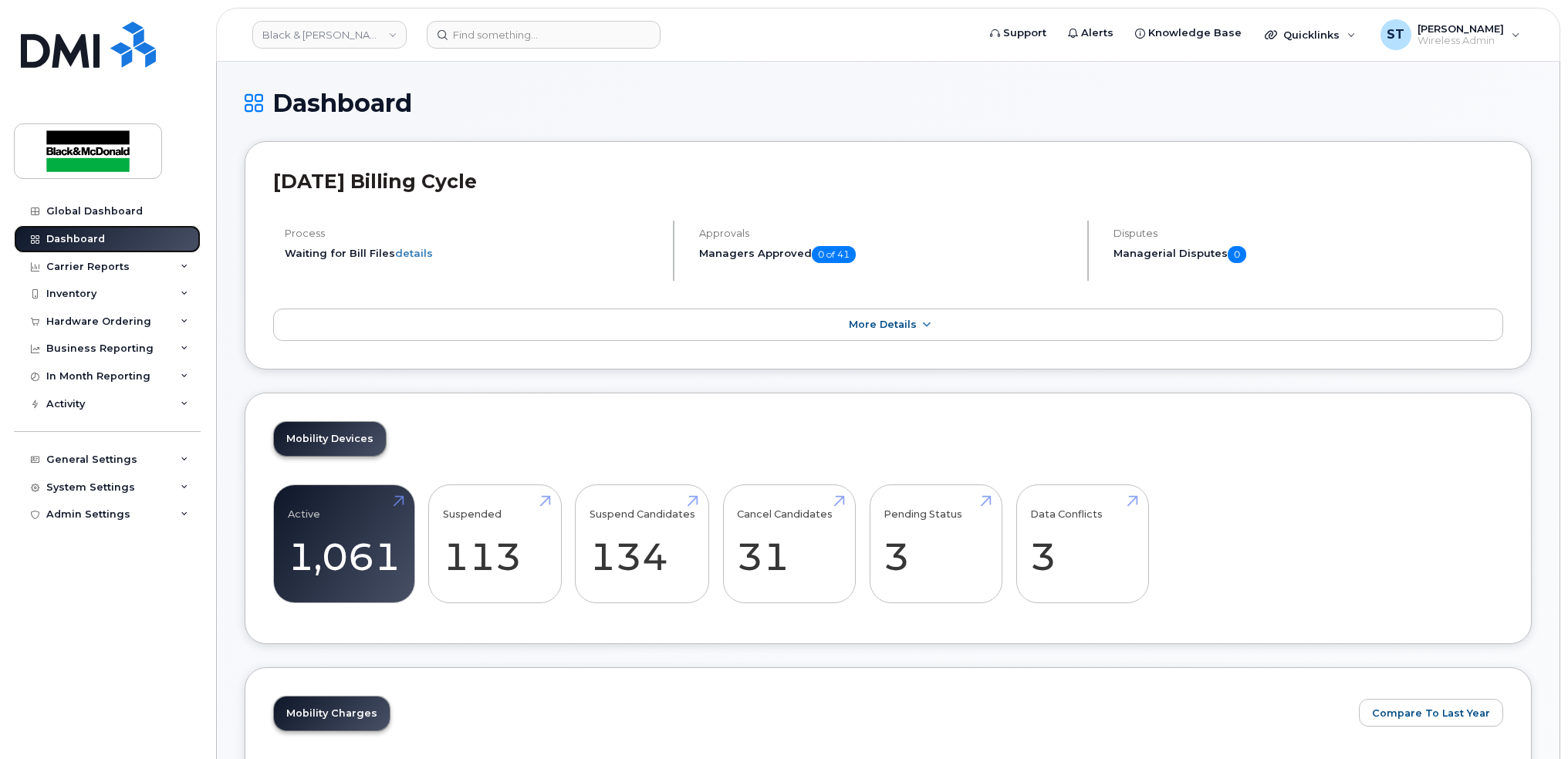
click at [78, 242] on div "Dashboard" at bounding box center [75, 238] width 58 height 12
click at [1145, 397] on div "Mobility Devices Active 1,061 -22% Suspended 113 2160% Suspend Candidates 134 C…" at bounding box center [888, 519] width 1287 height 252
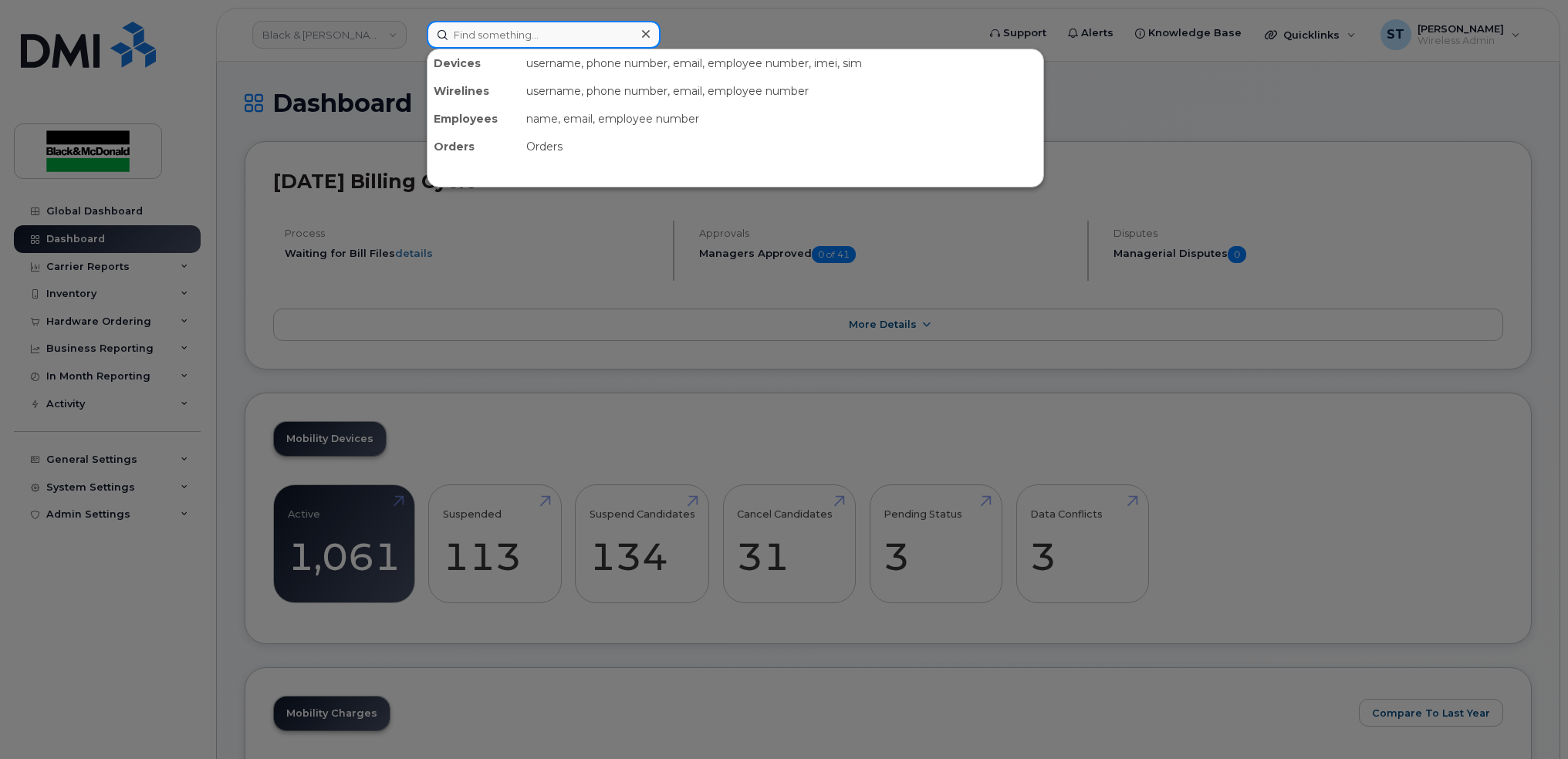
click at [516, 26] on input at bounding box center [544, 34] width 234 height 28
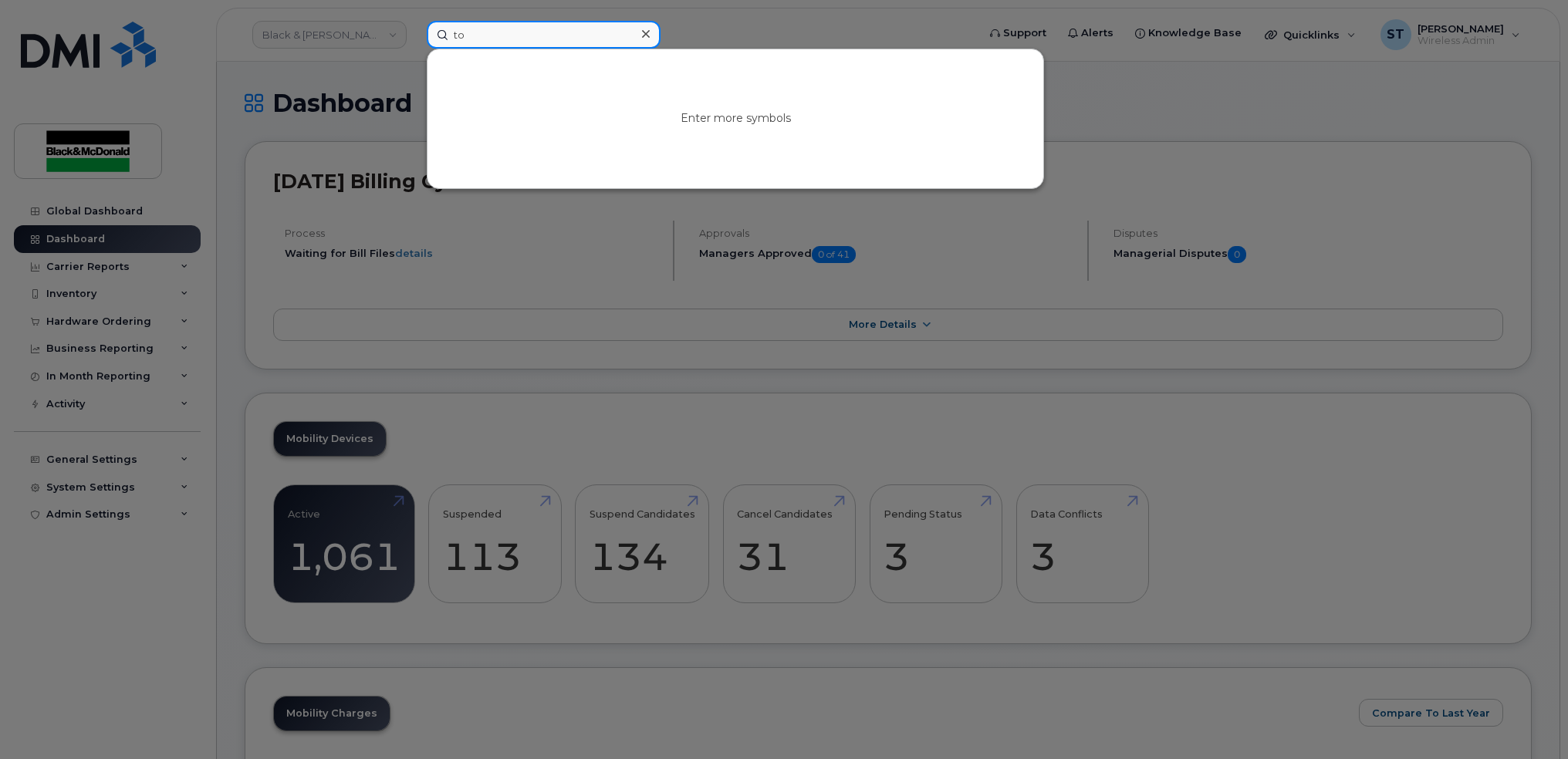
type input "t"
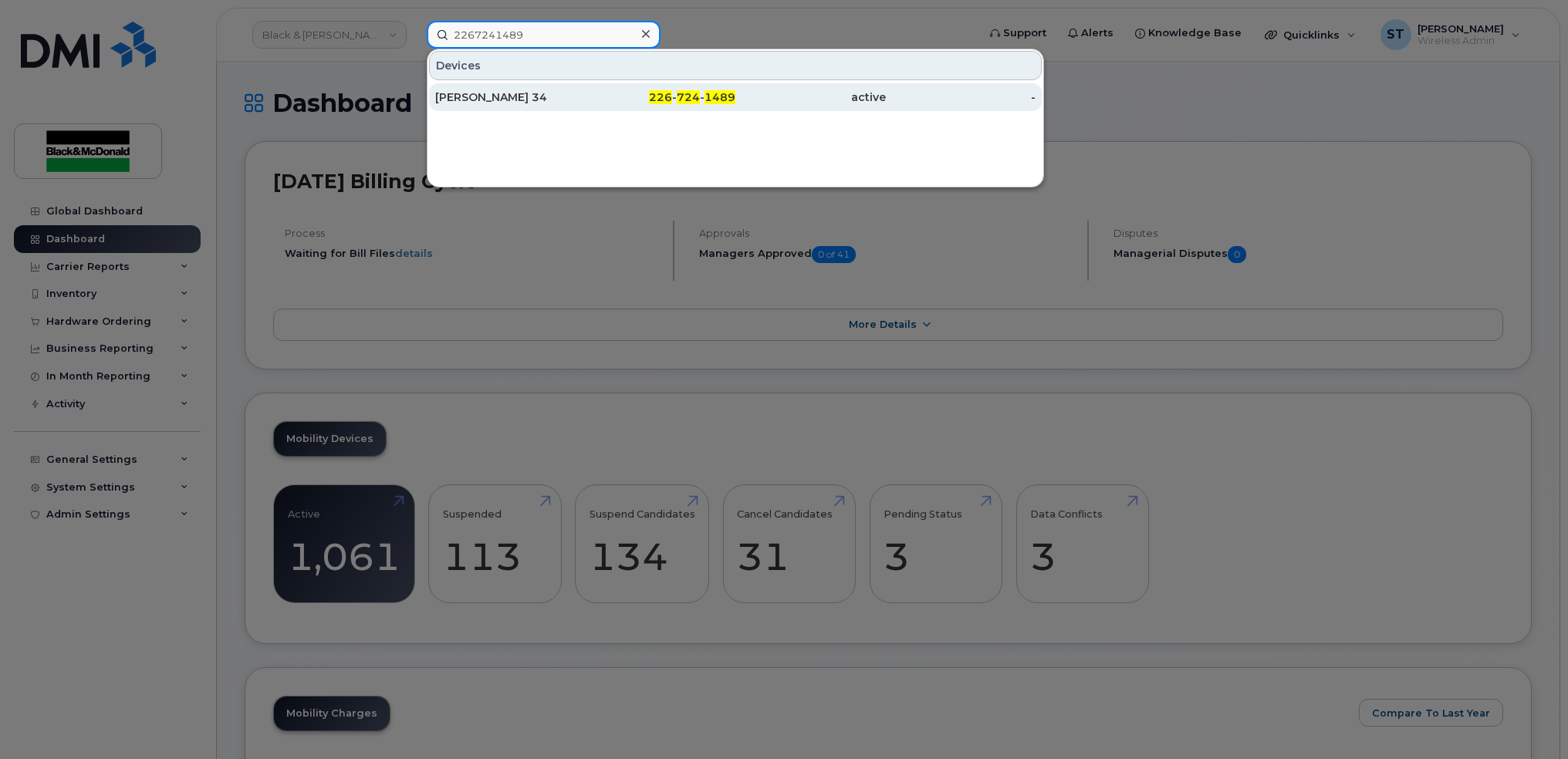
type input "2267241489"
click at [520, 95] on div "[PERSON_NAME] 34" at bounding box center [510, 96] width 150 height 16
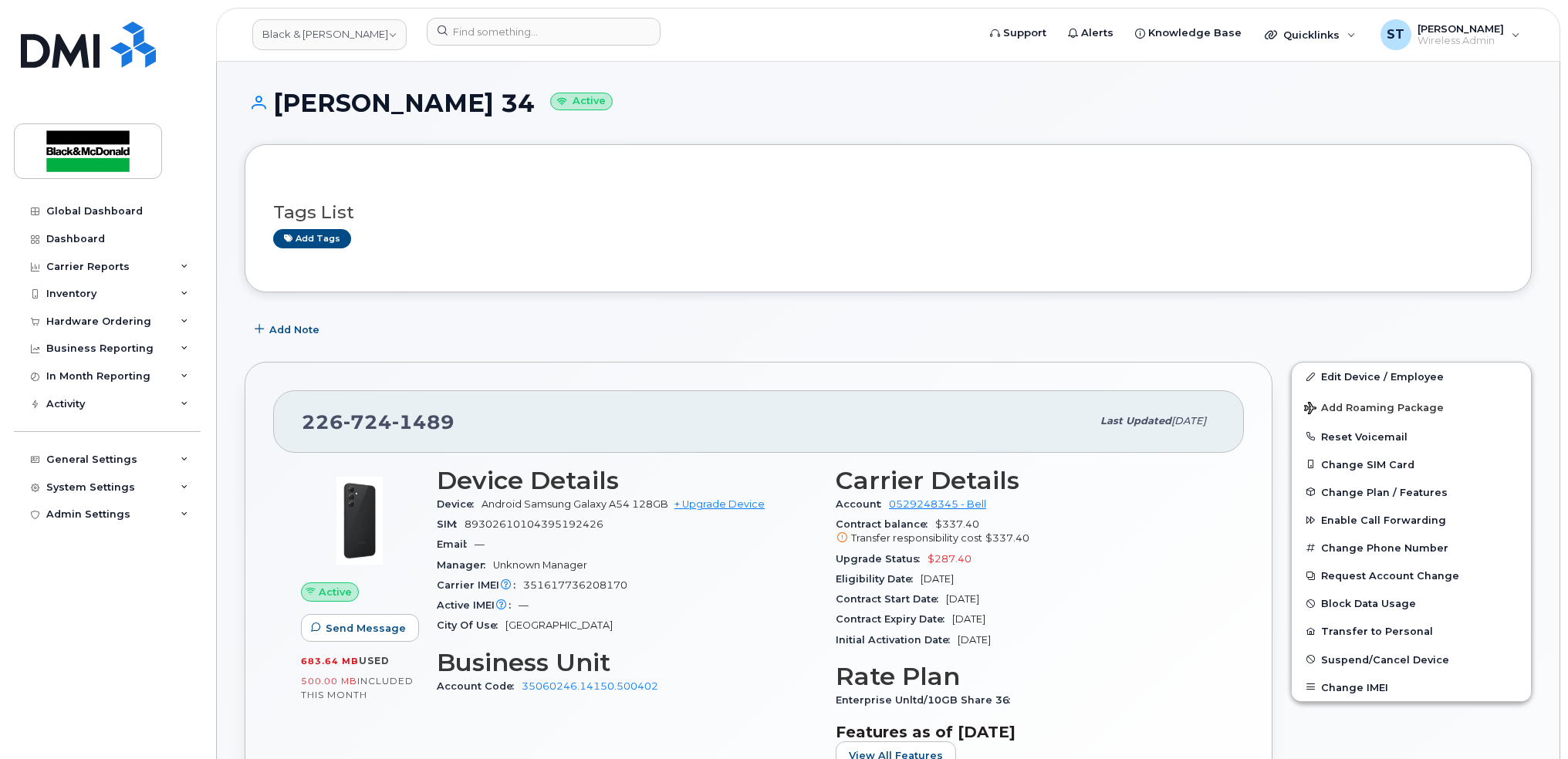
drag, startPoint x: 519, startPoint y: 106, endPoint x: 260, endPoint y: 107, distance: 259.0
click at [261, 107] on h1 "[PERSON_NAME] 34 Active" at bounding box center [888, 102] width 1287 height 27
click at [652, 368] on div "226 724 1489 Last updated Aug 12, 2025 Active Send Message 683.64 MB  used 500.…" at bounding box center [759, 621] width 1028 height 518
drag, startPoint x: 627, startPoint y: 530, endPoint x: 498, endPoint y: 534, distance: 129.1
click at [498, 534] on section "Device Details Device Android Samsung Galaxy A54 128GB + Upgrade Device SIM 893…" at bounding box center [627, 551] width 380 height 170
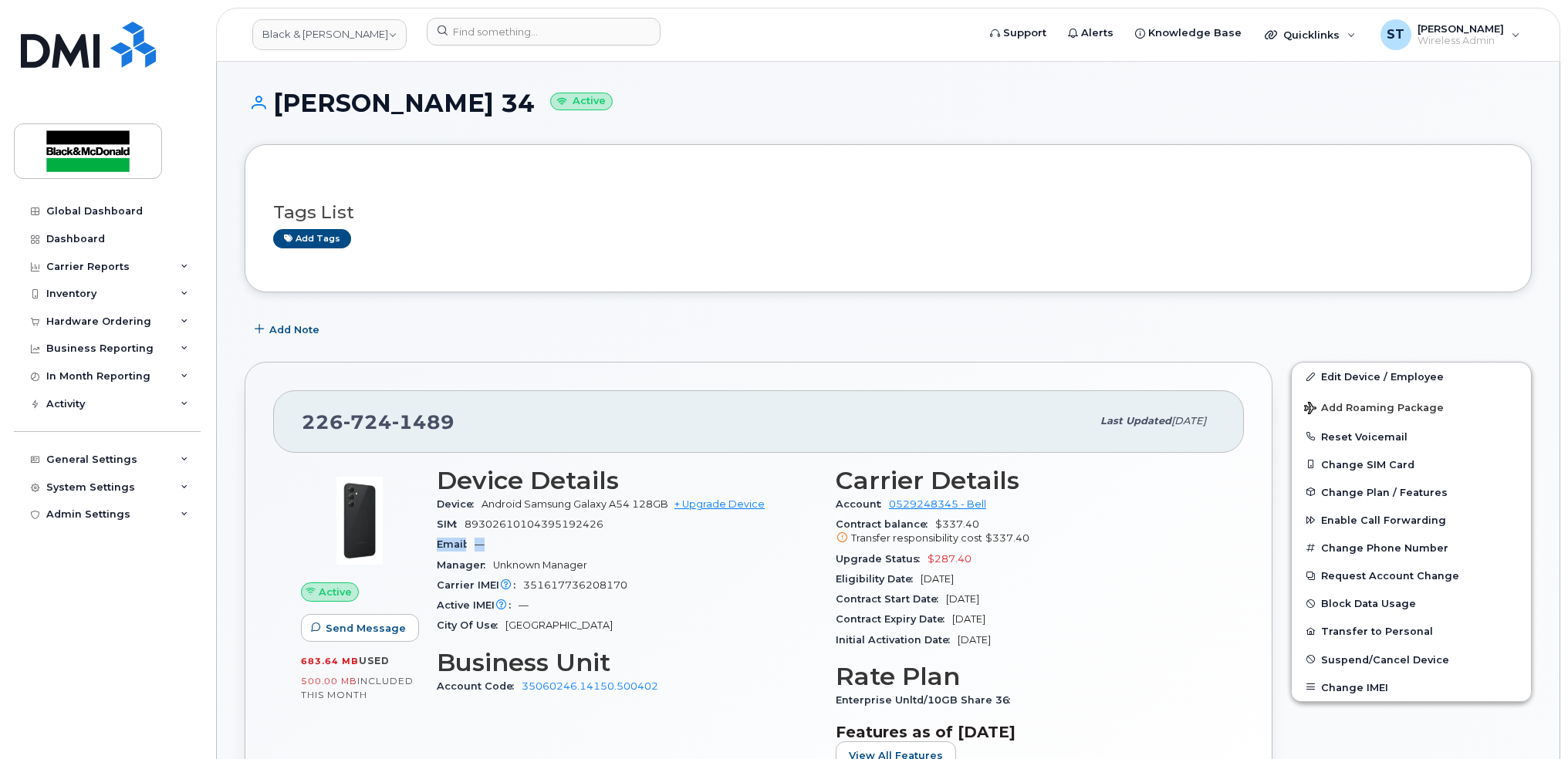
drag, startPoint x: 498, startPoint y: 534, endPoint x: 627, endPoint y: 530, distance: 129.1
click at [627, 530] on div "SIM 89302610104395192426" at bounding box center [627, 525] width 380 height 20
click at [644, 583] on div "Carrier IMEI Carrier IMEI is reported during the last billing cycle or change o…" at bounding box center [627, 585] width 380 height 20
drag, startPoint x: 474, startPoint y: 412, endPoint x: 328, endPoint y: 415, distance: 146.0
click at [328, 415] on div "226 724 1489" at bounding box center [696, 421] width 790 height 32
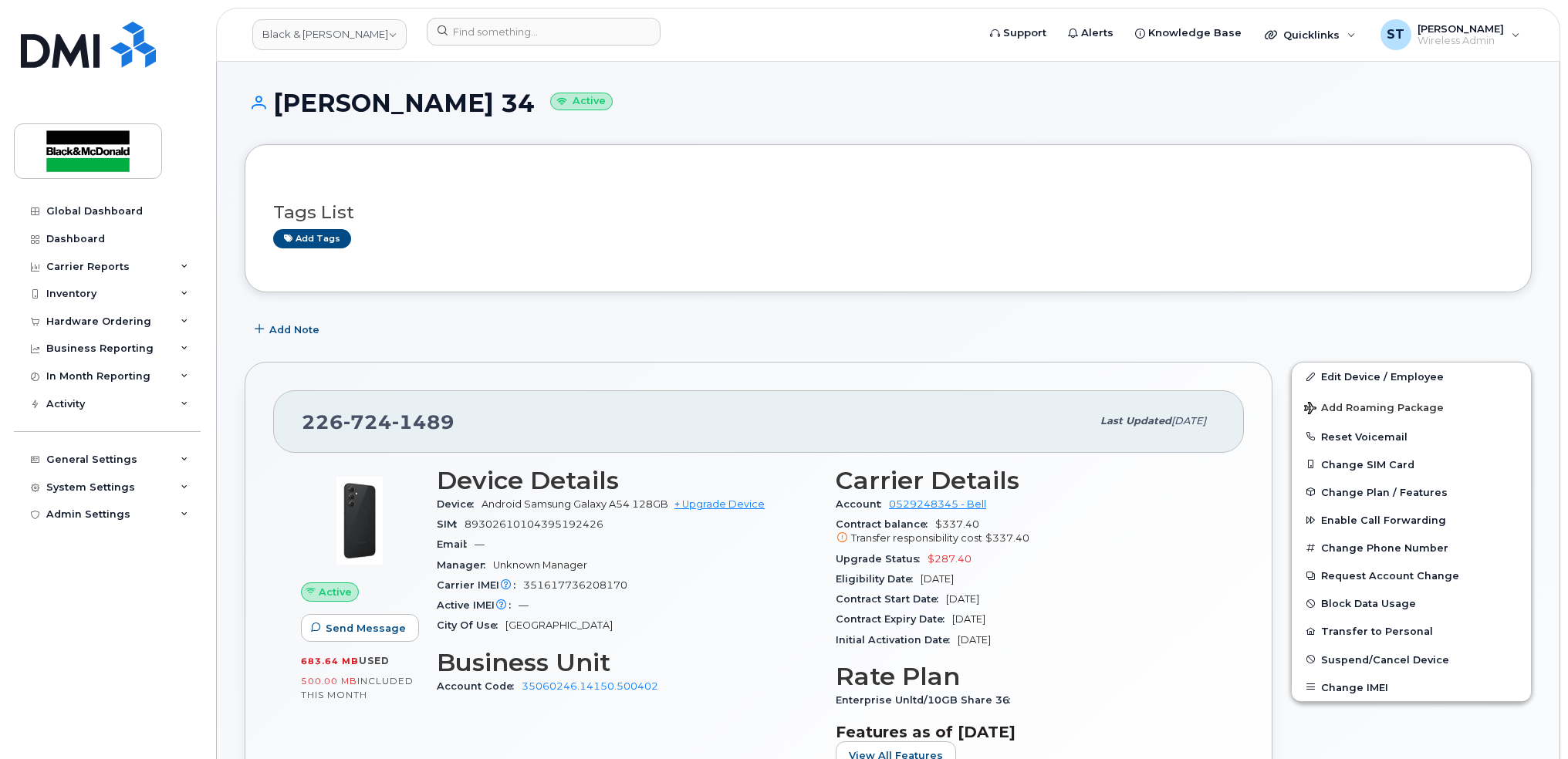
click at [634, 551] on div "Email —" at bounding box center [627, 545] width 380 height 20
drag, startPoint x: 636, startPoint y: 586, endPoint x: 622, endPoint y: 571, distance: 20.5
click at [636, 587] on div "Carrier IMEI Carrier IMEI is reported during the last billing cycle or change o…" at bounding box center [627, 585] width 380 height 20
click at [625, 589] on div "Carrier IMEI Carrier IMEI is reported during the last billing cycle or change o…" at bounding box center [627, 585] width 380 height 20
click at [625, 589] on span "351617736208170" at bounding box center [575, 585] width 104 height 11
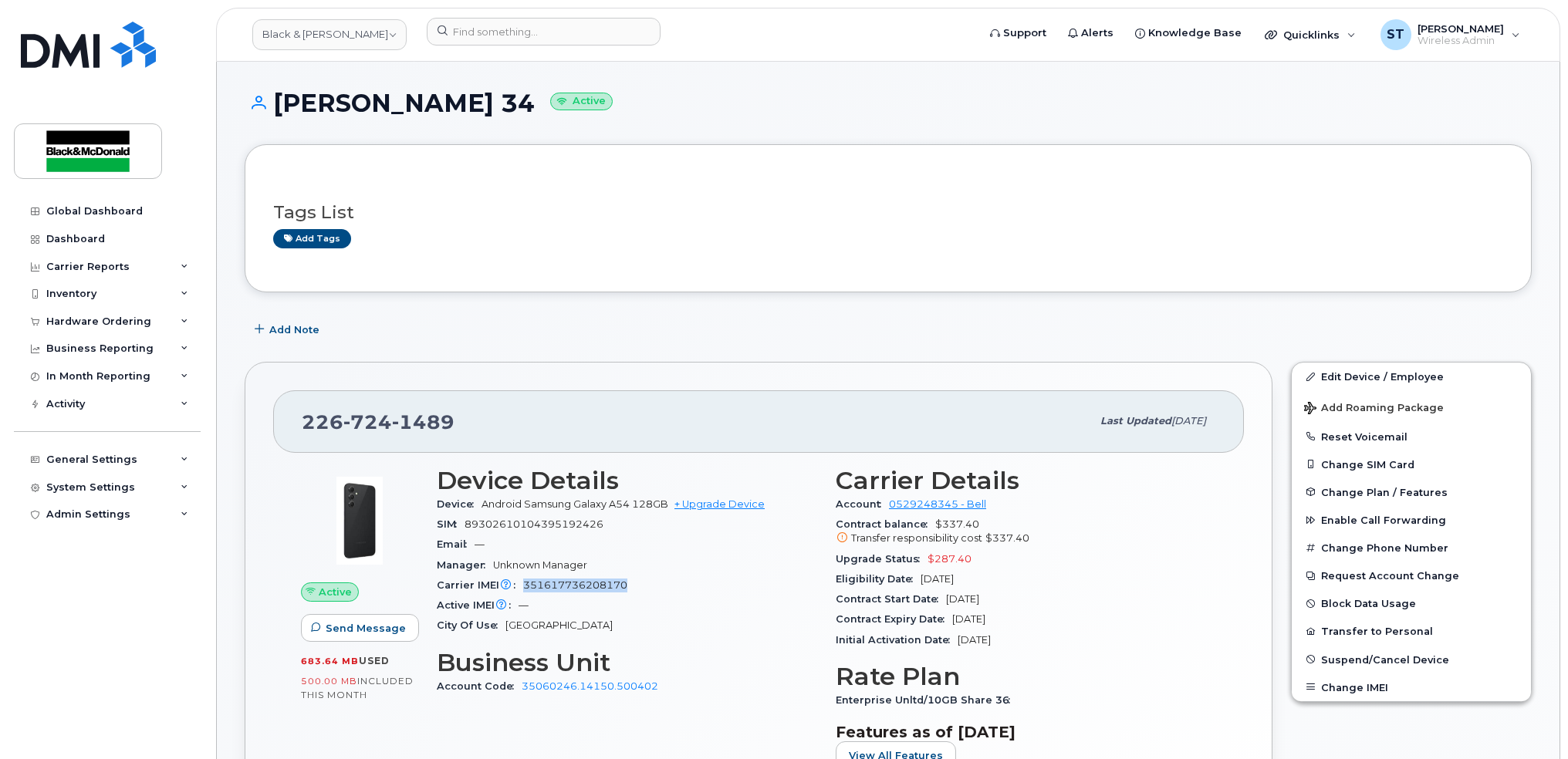
click at [625, 589] on span "351617736208170" at bounding box center [575, 585] width 104 height 11
drag, startPoint x: 625, startPoint y: 589, endPoint x: 668, endPoint y: 618, distance: 51.9
click at [668, 618] on div "City Of Use Windsor" at bounding box center [627, 626] width 380 height 20
click at [526, 523] on span "89302610104395192426" at bounding box center [534, 524] width 139 height 11
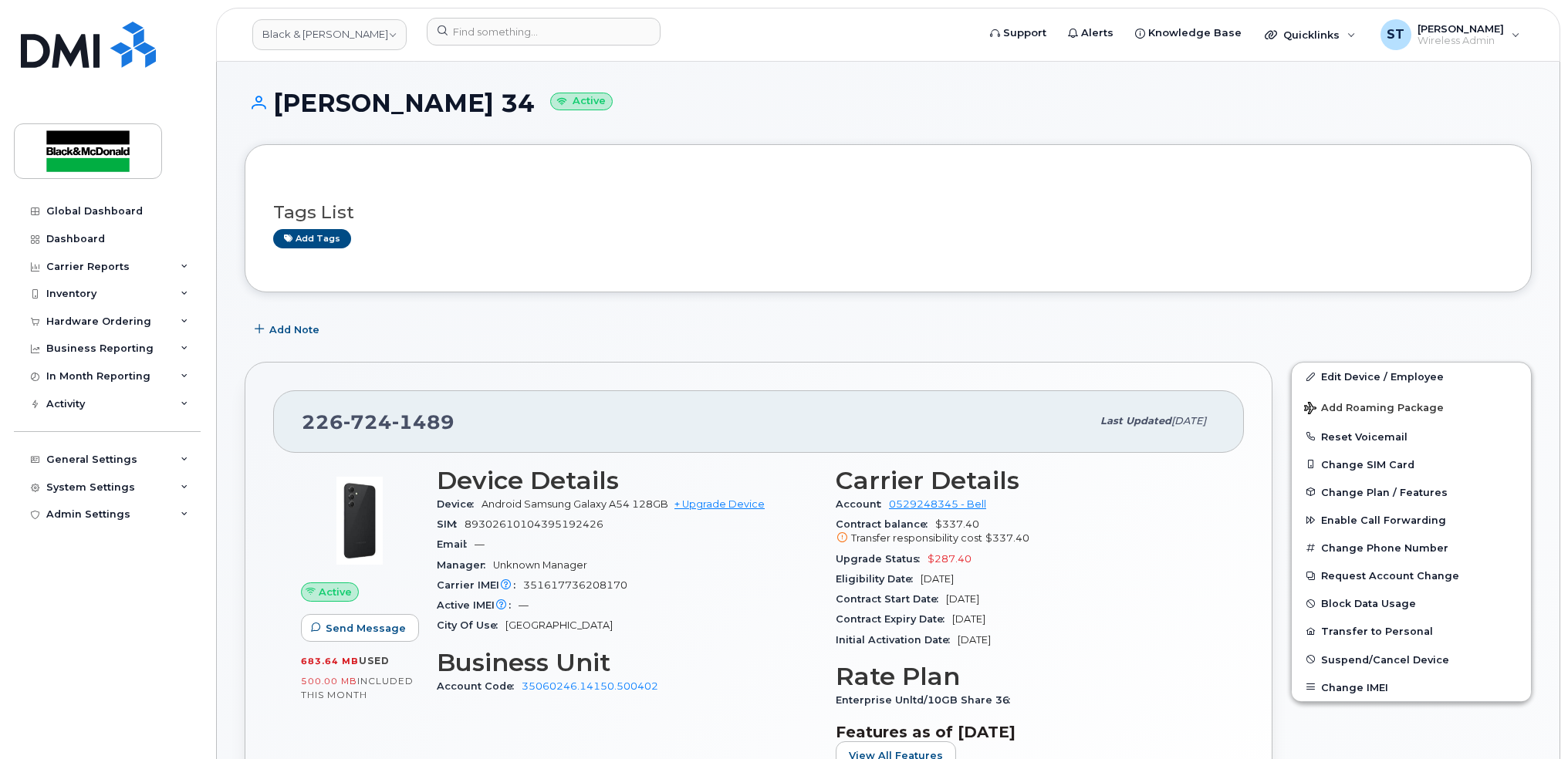
drag, startPoint x: 526, startPoint y: 523, endPoint x: 688, endPoint y: 626, distance: 192.0
click at [688, 626] on div "City Of Use Windsor" at bounding box center [627, 626] width 380 height 20
click at [624, 585] on div "Carrier IMEI Carrier IMEI is reported during the last billing cycle or change o…" at bounding box center [627, 585] width 380 height 20
click at [1331, 383] on link "Edit Device / Employee" at bounding box center [1411, 377] width 239 height 28
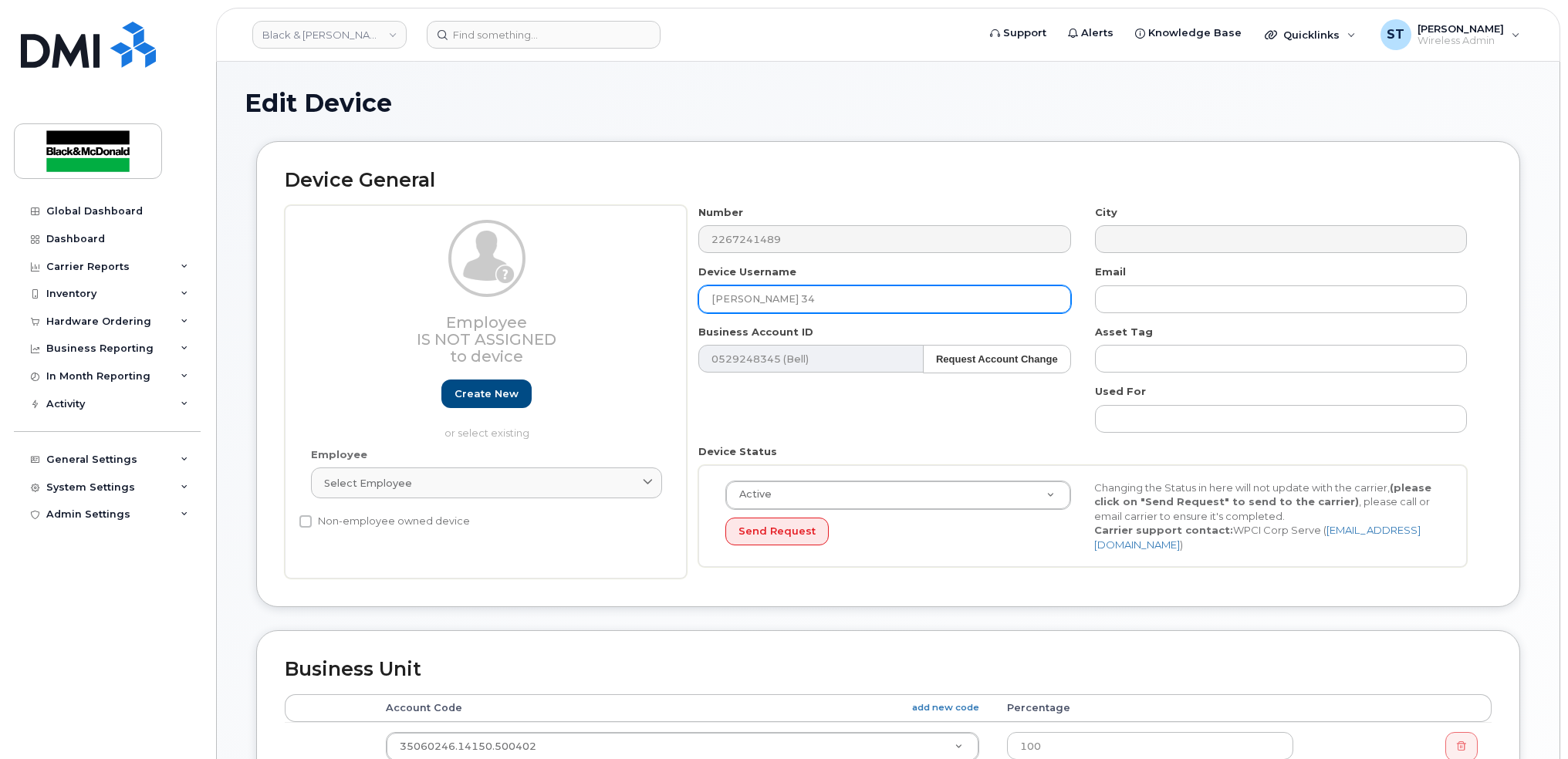
drag, startPoint x: 822, startPoint y: 303, endPoint x: 612, endPoint y: 295, distance: 210.2
click at [688, 296] on div "Device Username Stephen Payton 34" at bounding box center [884, 289] width 396 height 48
type input "A"
click at [768, 301] on input "text" at bounding box center [884, 300] width 372 height 28
paste input "Adeniyi"
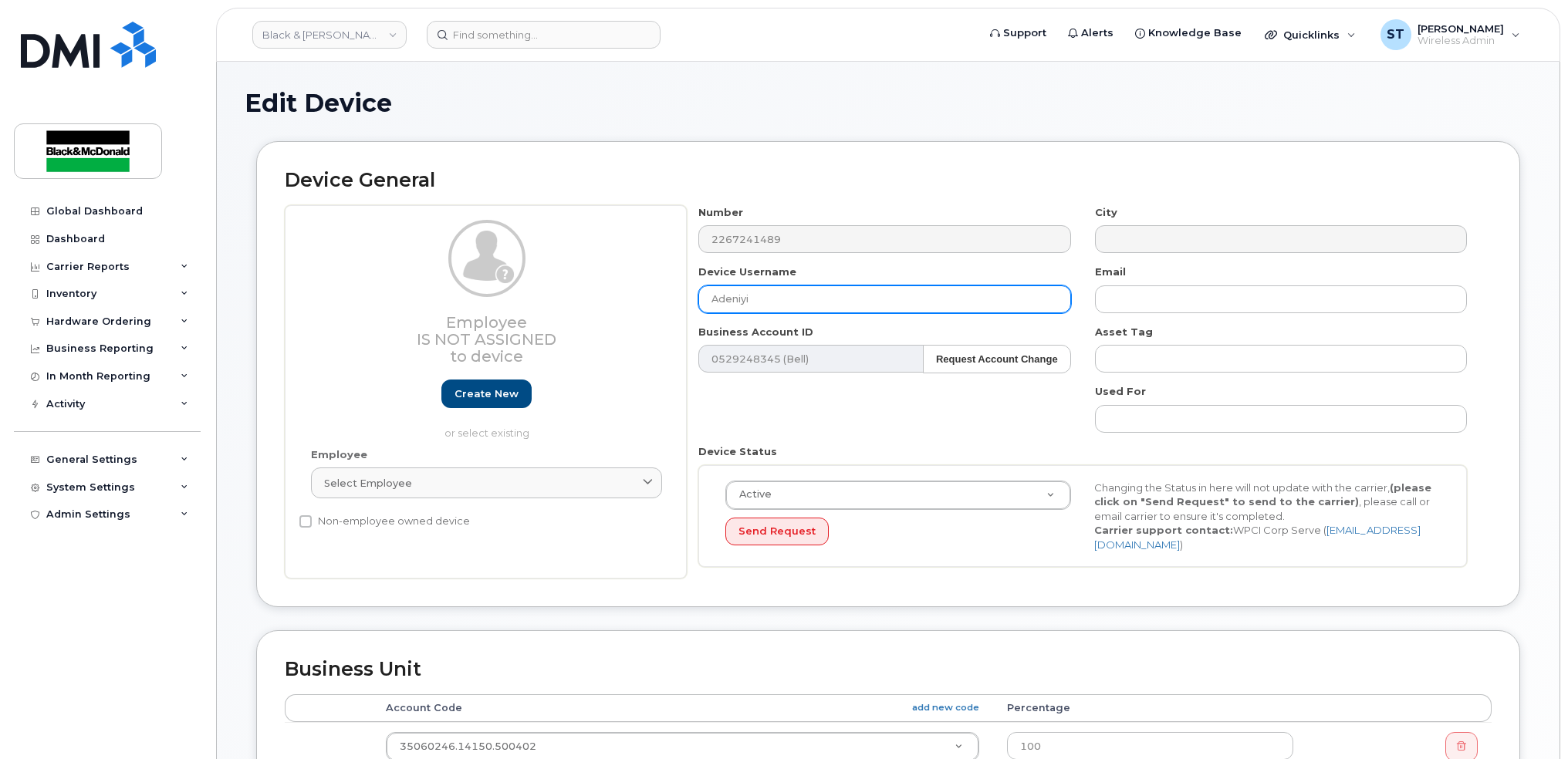
type input "[PERSON_NAME]"
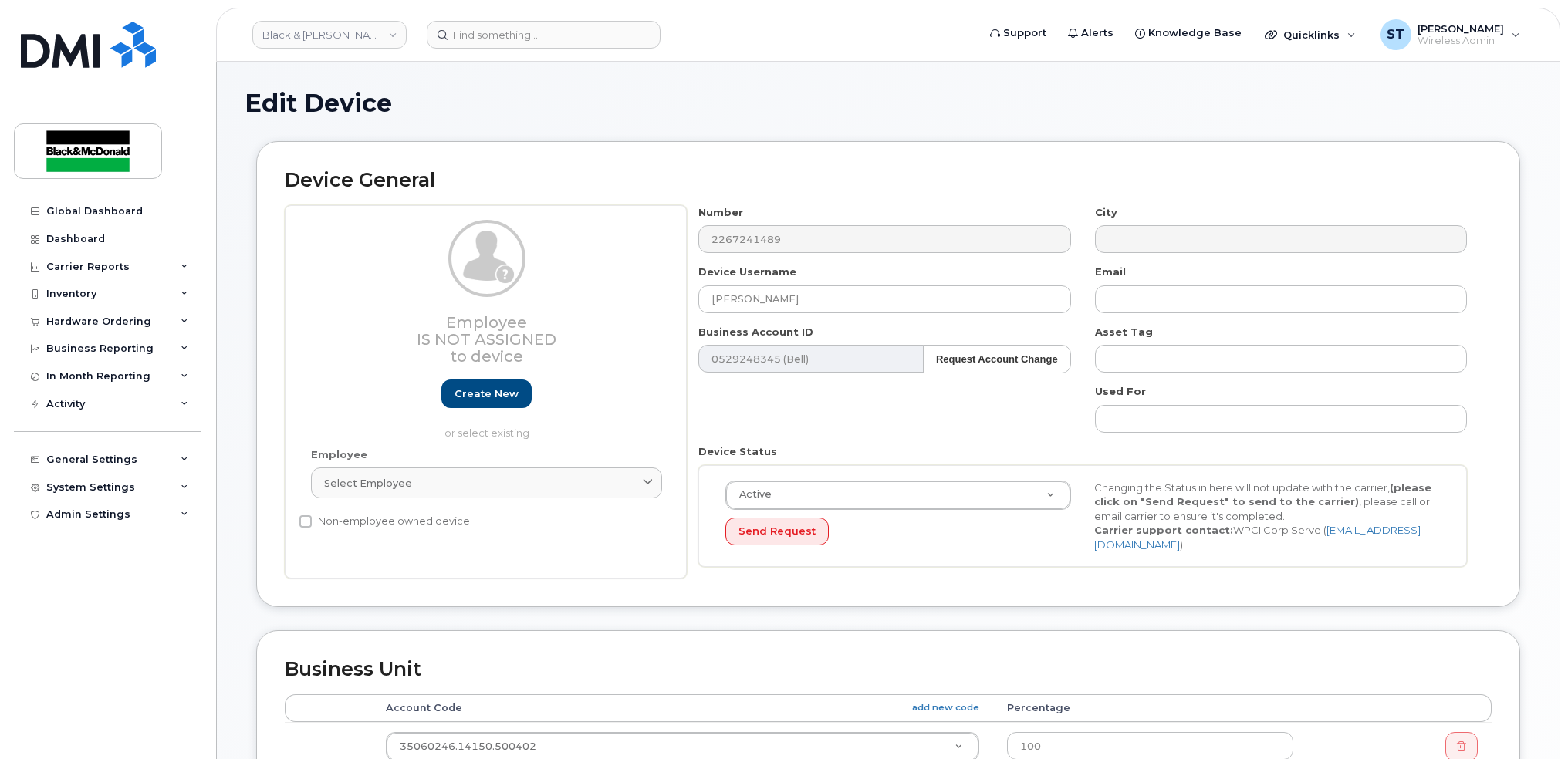
click at [892, 445] on div "Device Status Active Active Suspended Cancelled Send Request Changing the Statu…" at bounding box center [1083, 506] width 792 height 122
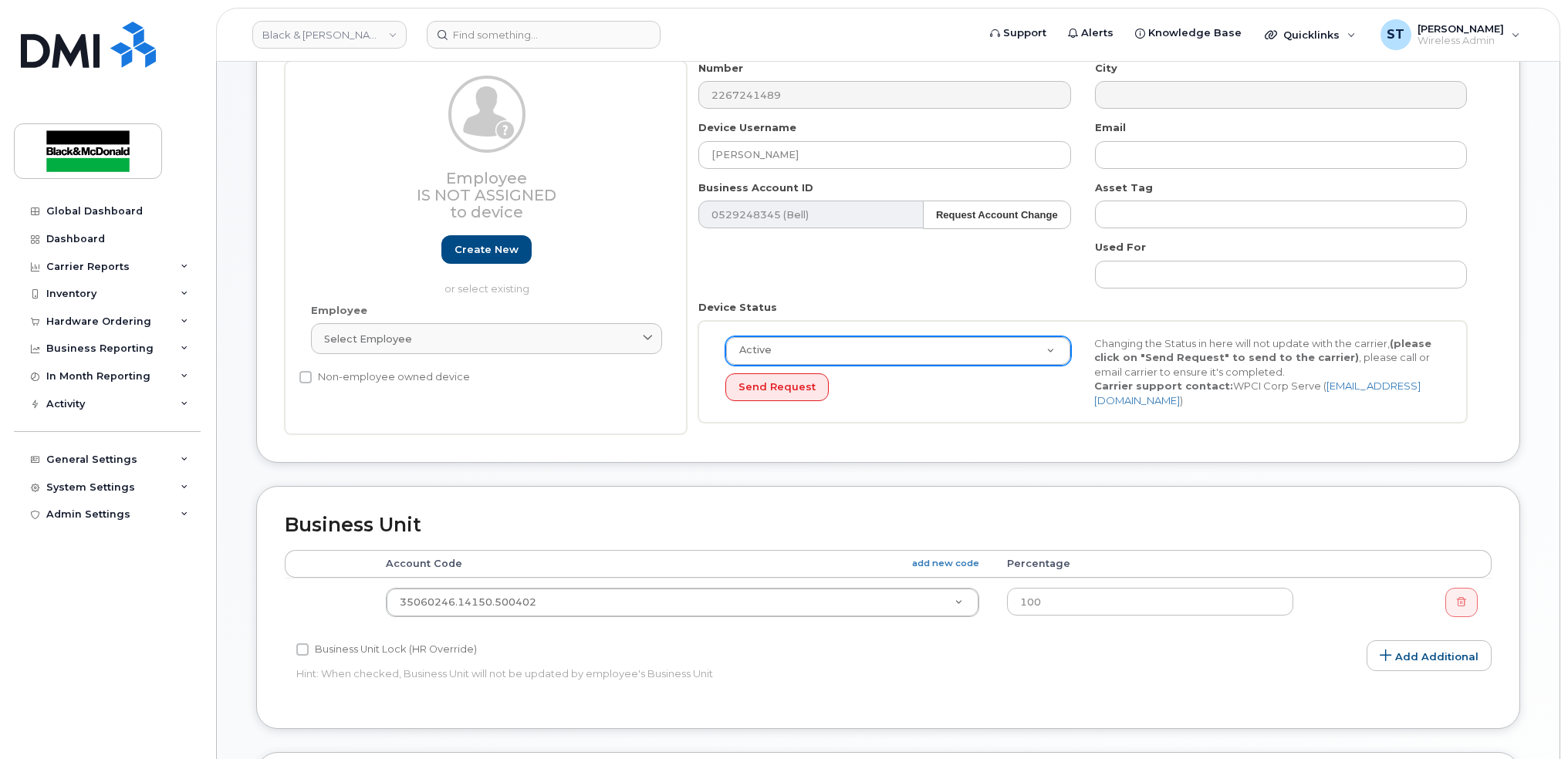
scroll to position [593, 0]
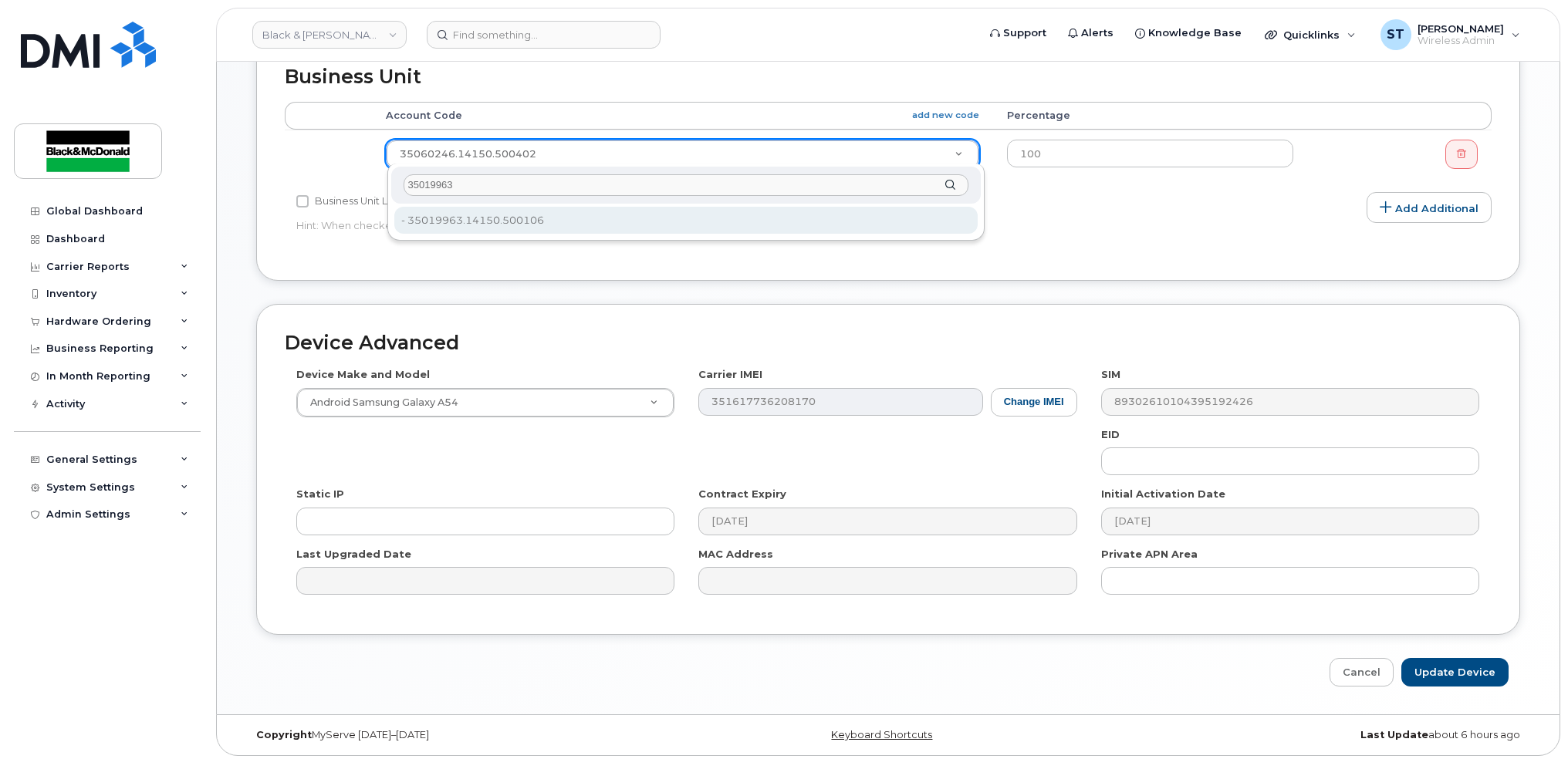
type input "35019963"
type input "33456912"
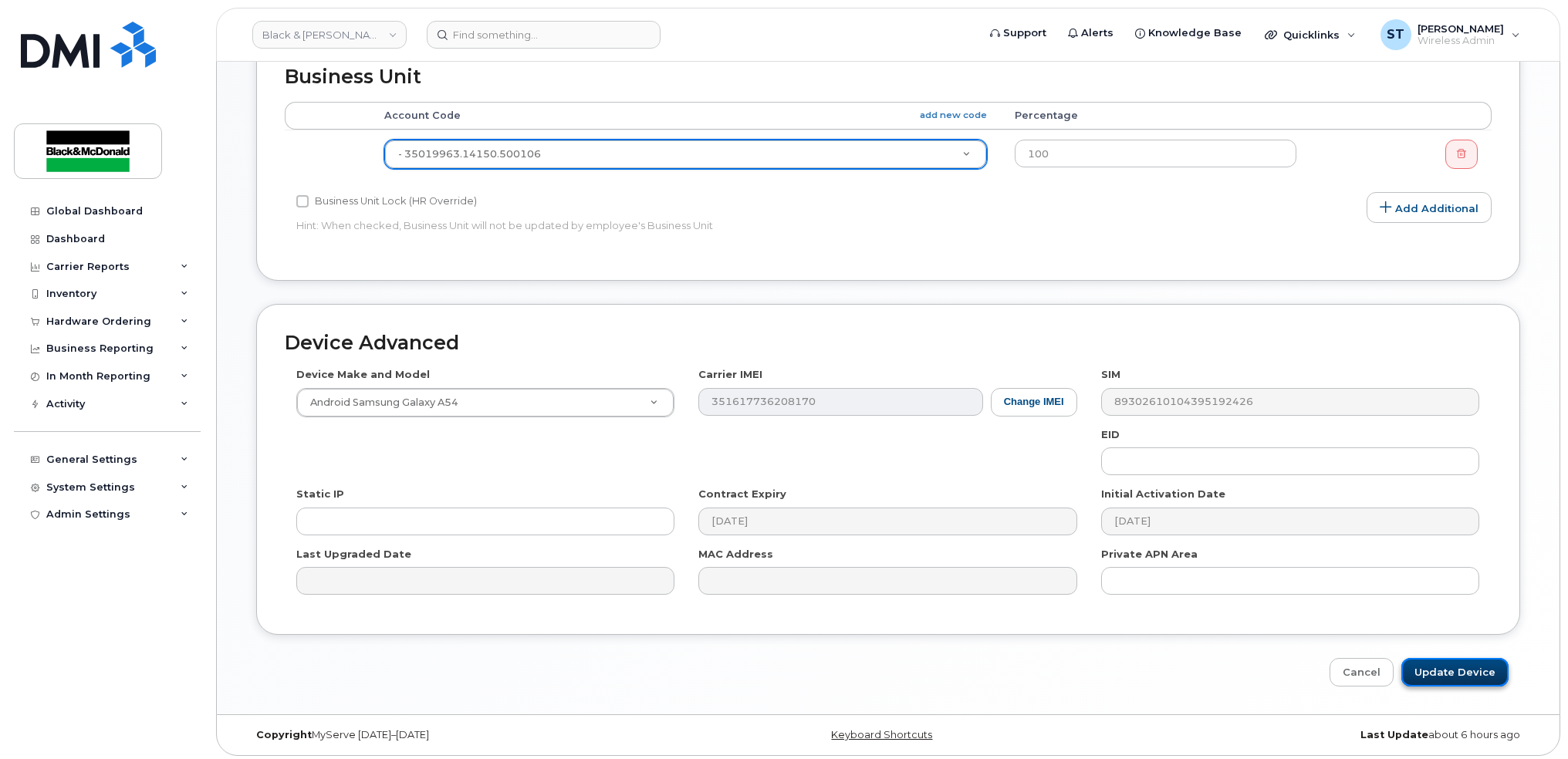
click at [1442, 664] on input "Update Device" at bounding box center [1455, 672] width 108 height 29
type input "Saving..."
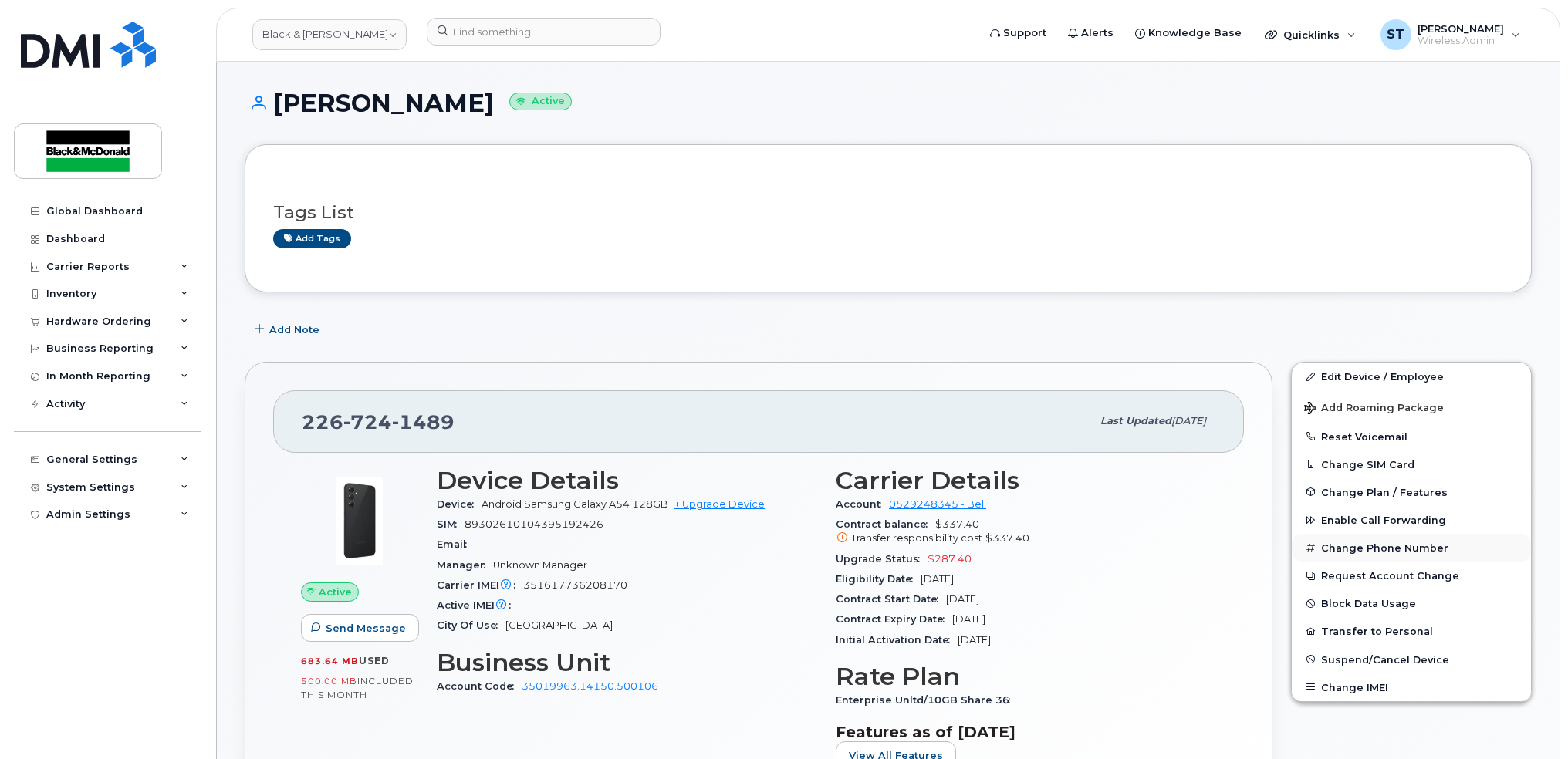
click at [1402, 556] on button "Change Phone Number" at bounding box center [1411, 548] width 239 height 28
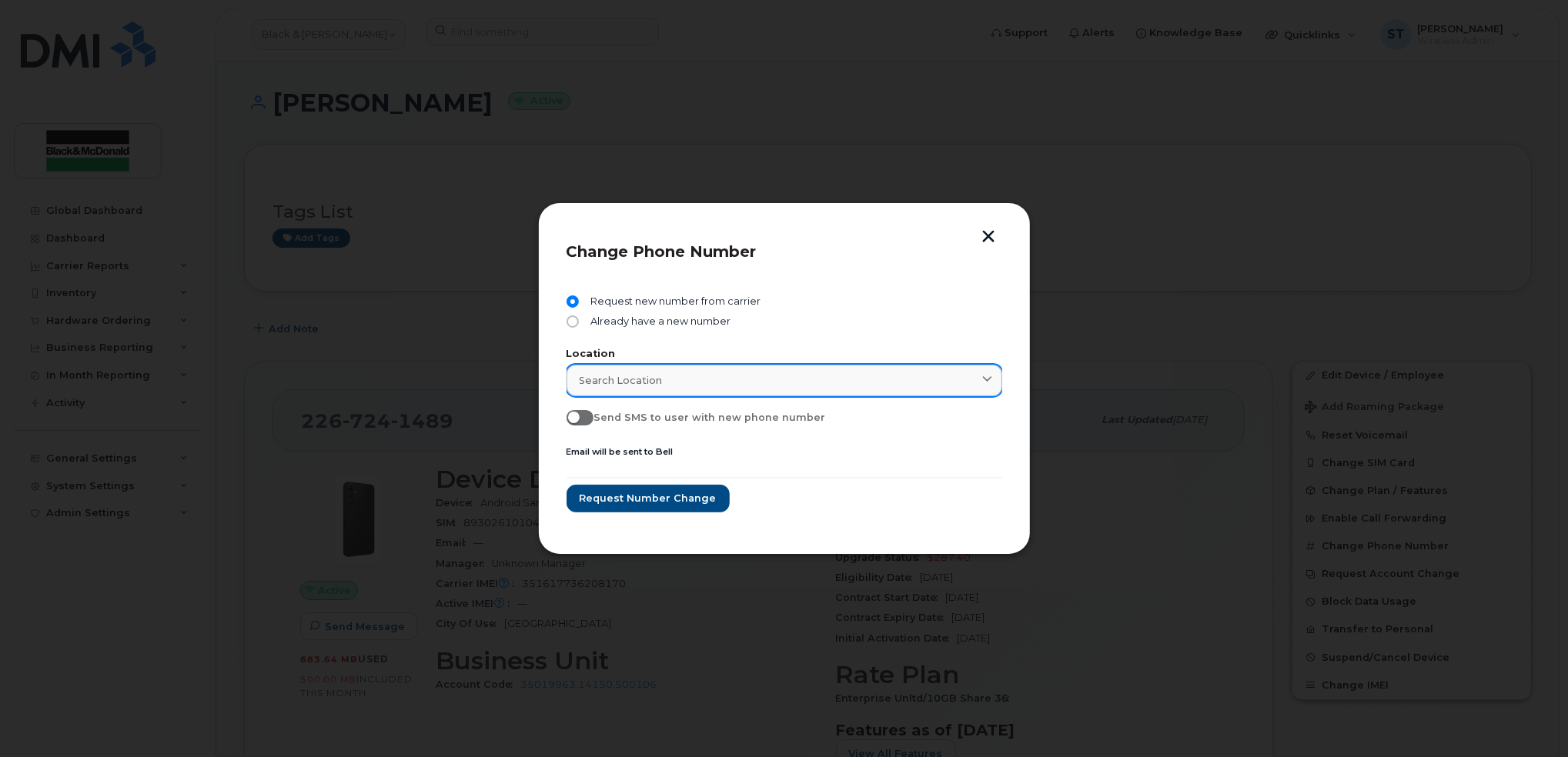
click at [729, 378] on div "Search location" at bounding box center [784, 380] width 409 height 15
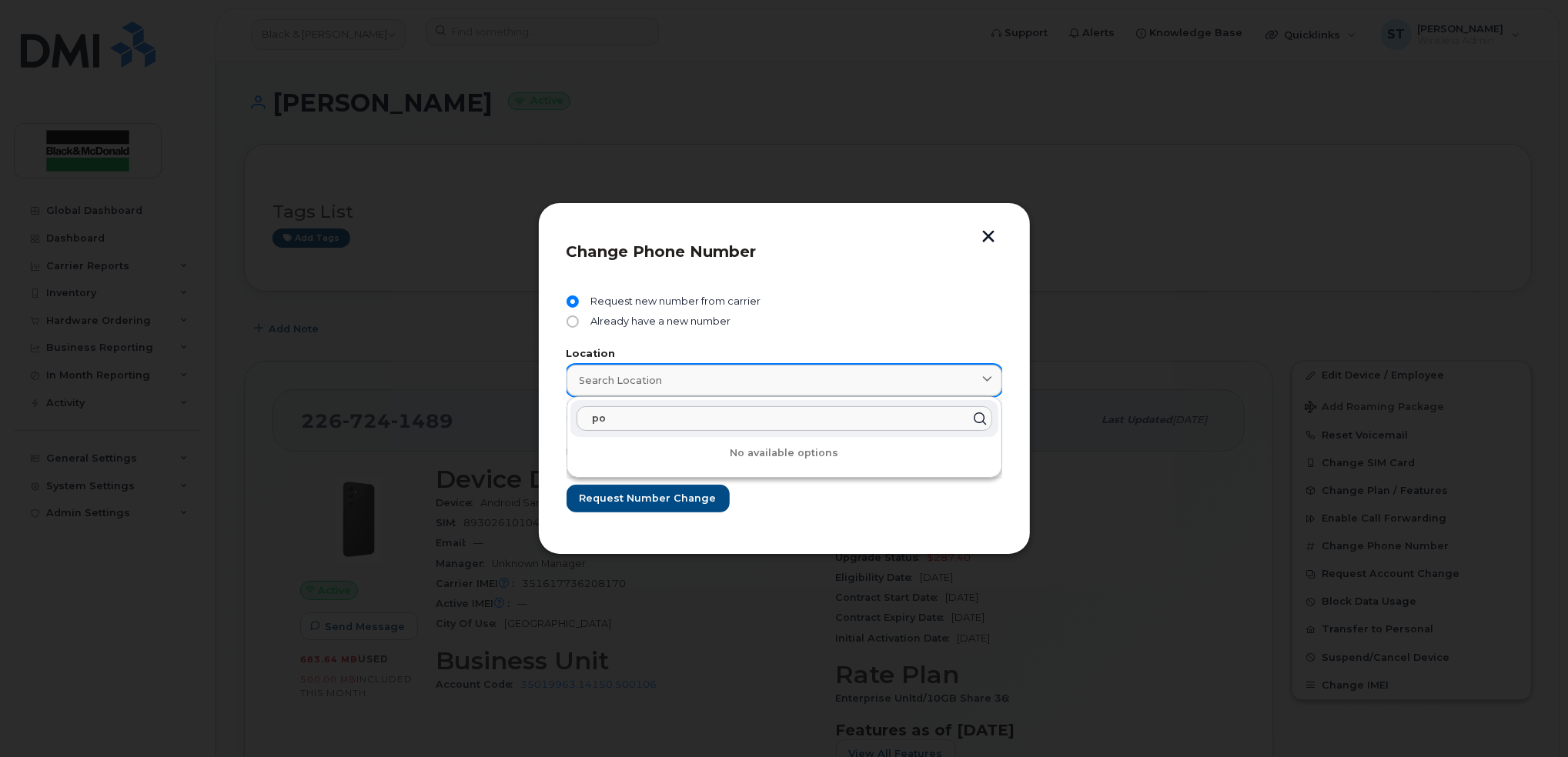
type input "p"
type input "t"
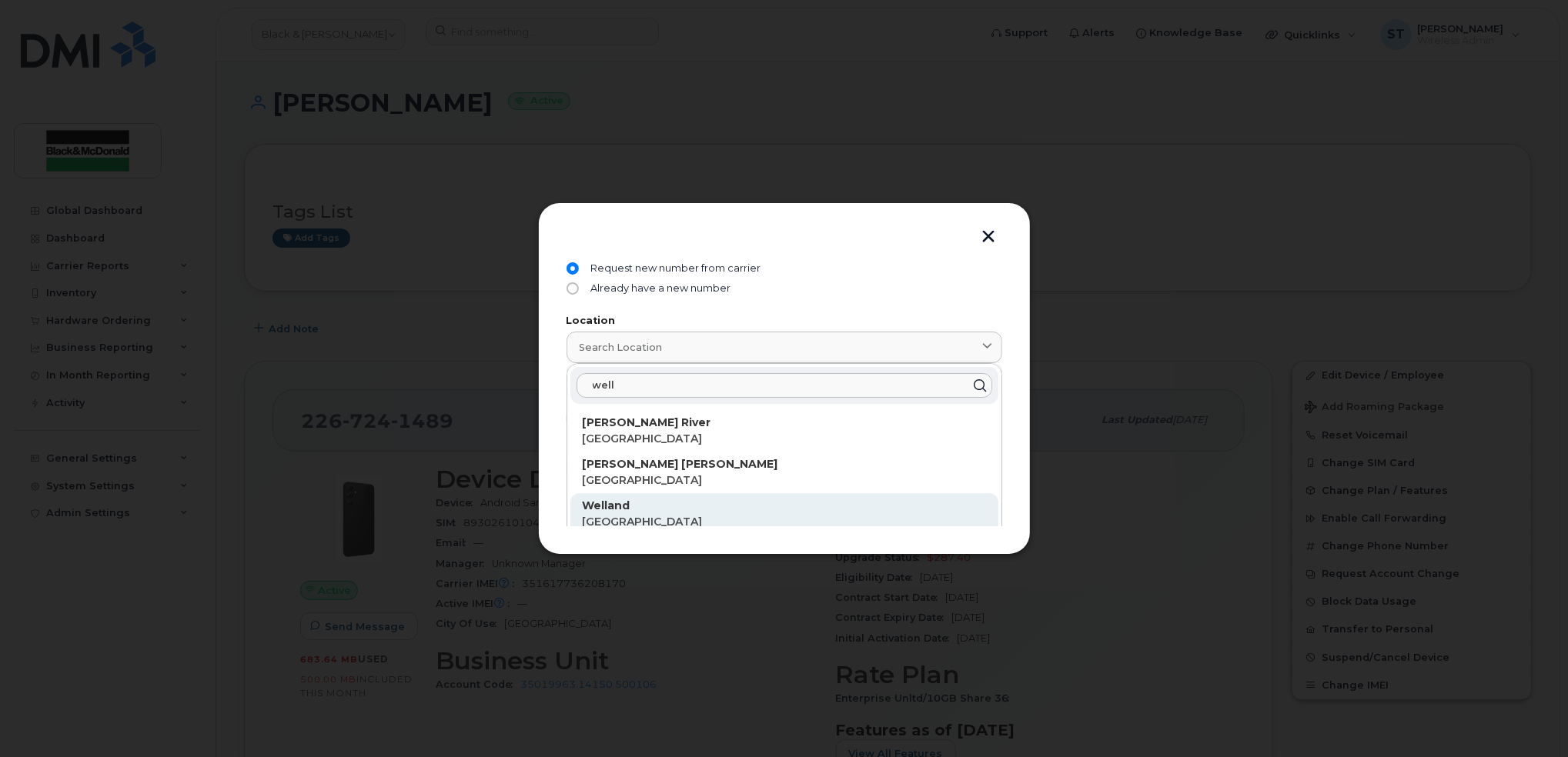
scroll to position [49, 0]
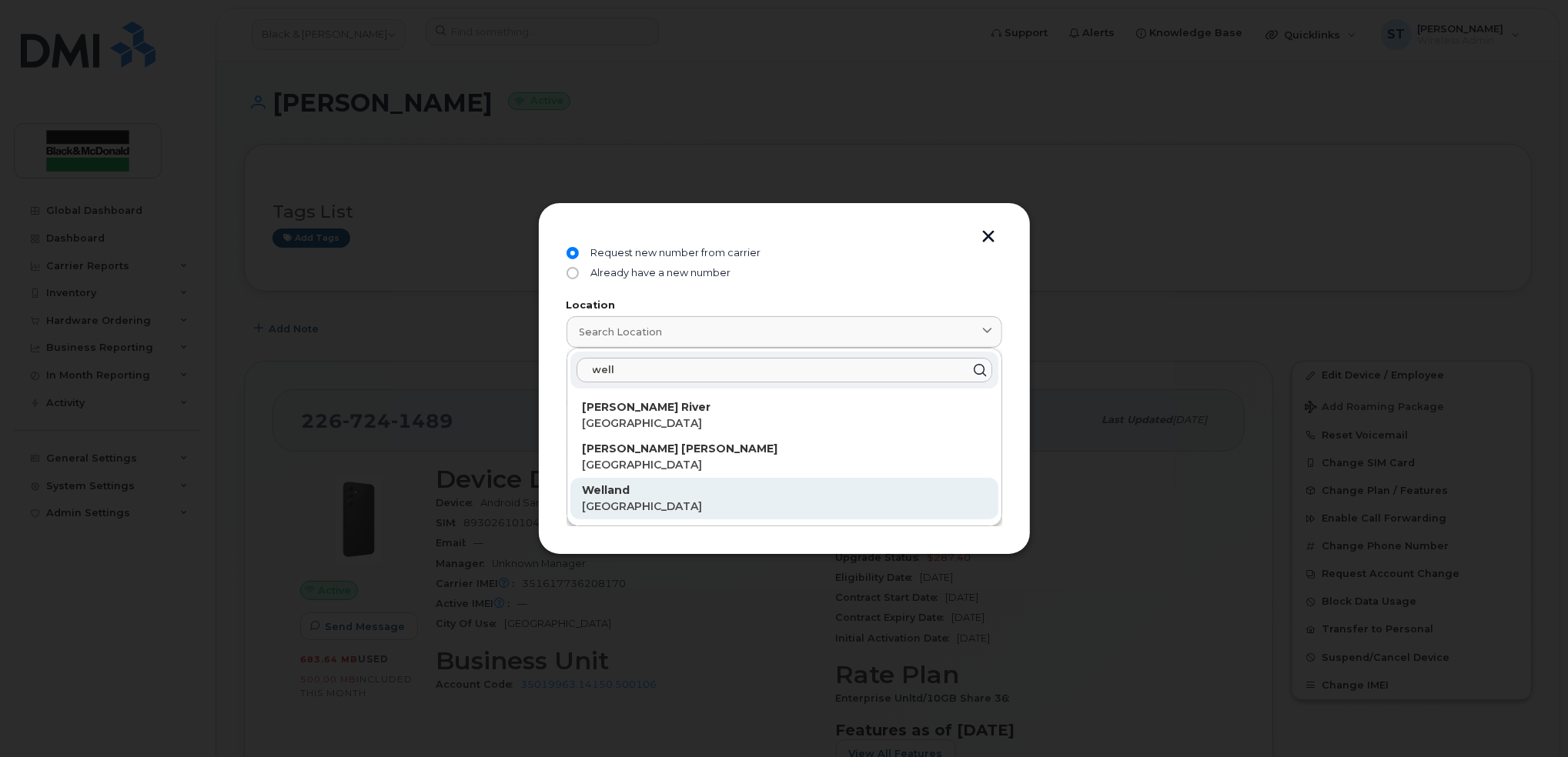
type input "well"
click at [647, 504] on p "[GEOGRAPHIC_DATA]" at bounding box center [785, 506] width 404 height 16
type input "Welland"
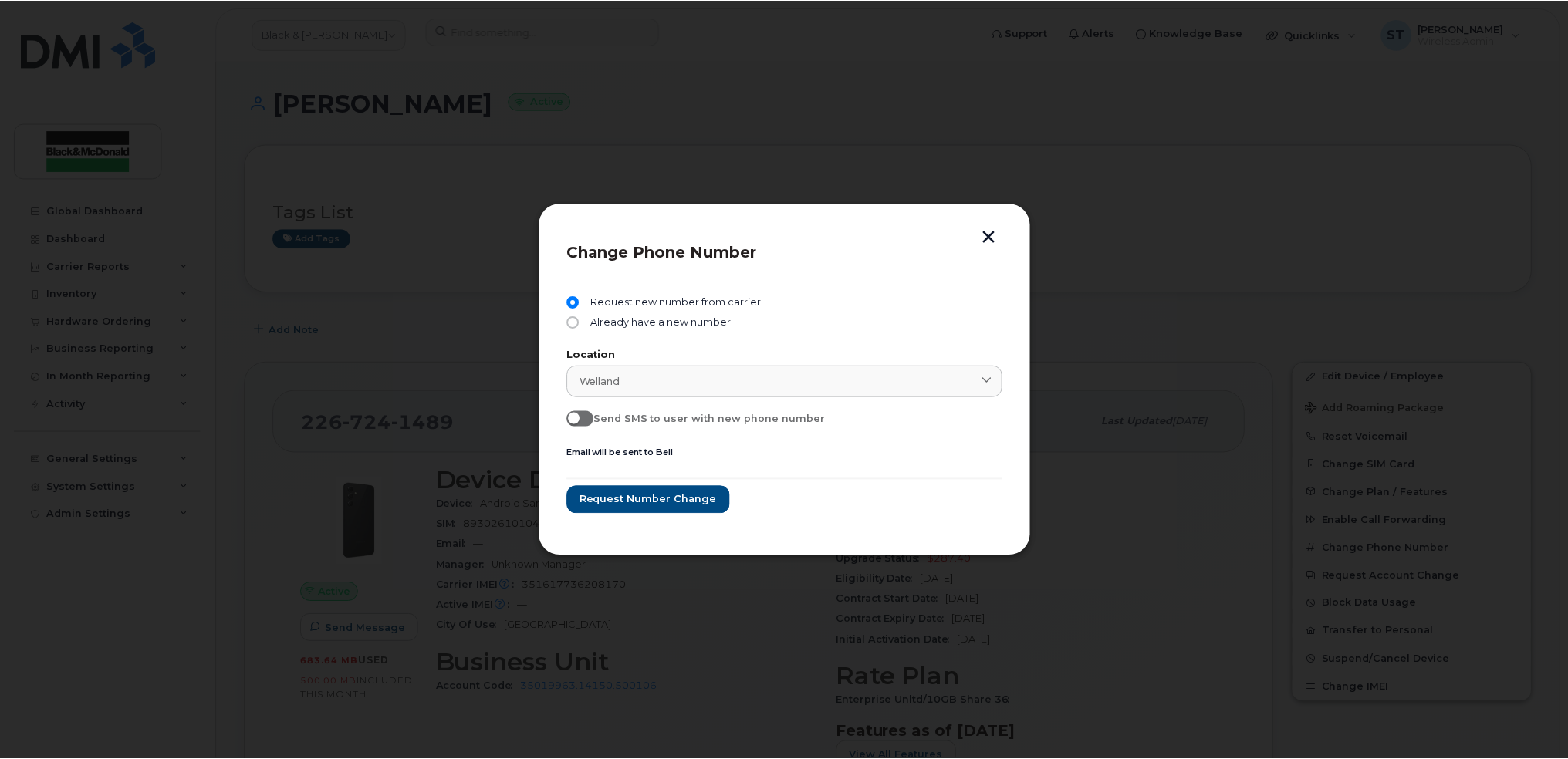
scroll to position [0, 0]
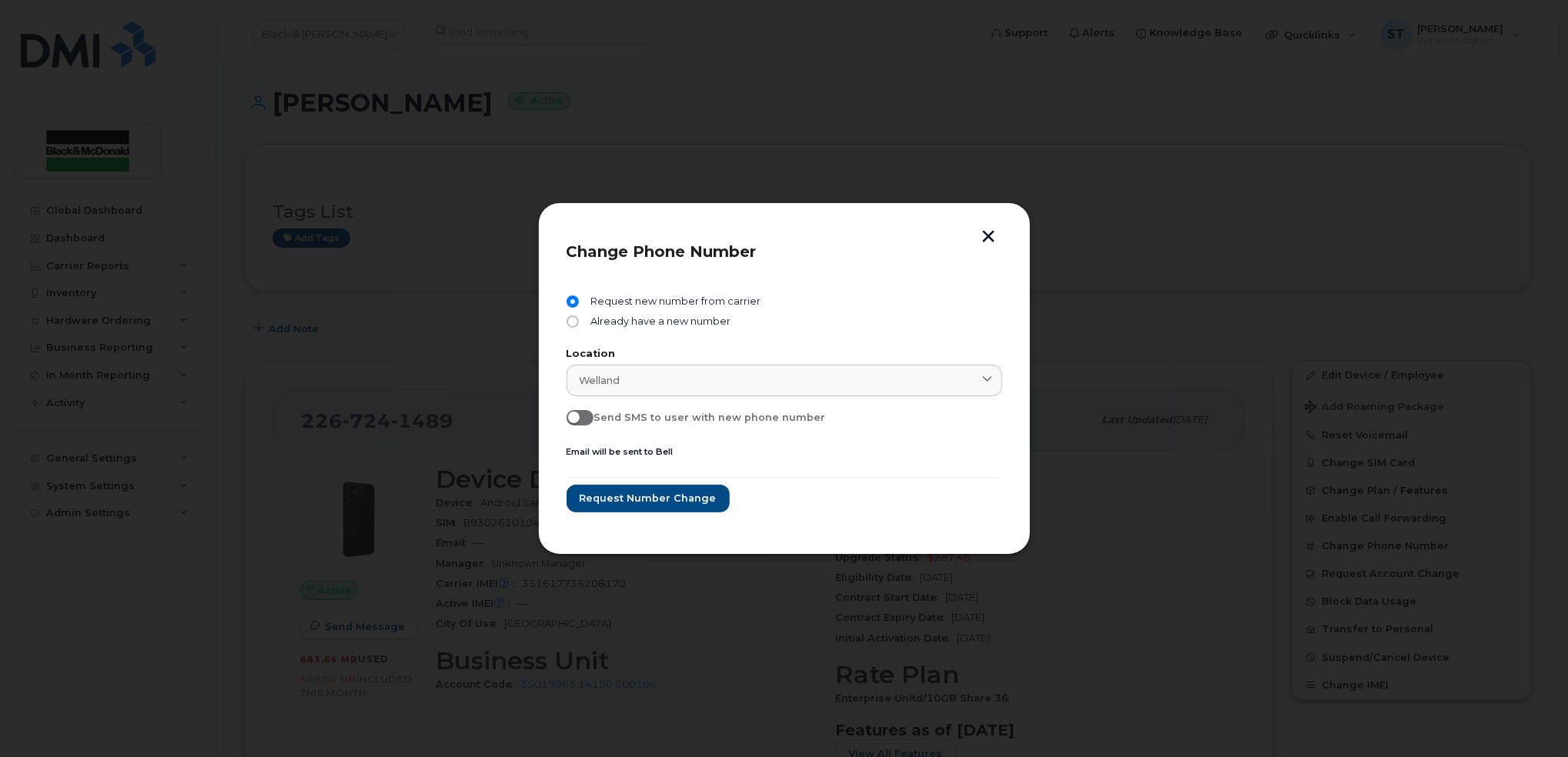
click at [828, 524] on div "Request new number from carrier Already have a new number Location Welland well…" at bounding box center [784, 403] width 436 height 244
click at [679, 500] on span "Request number change" at bounding box center [647, 499] width 137 height 15
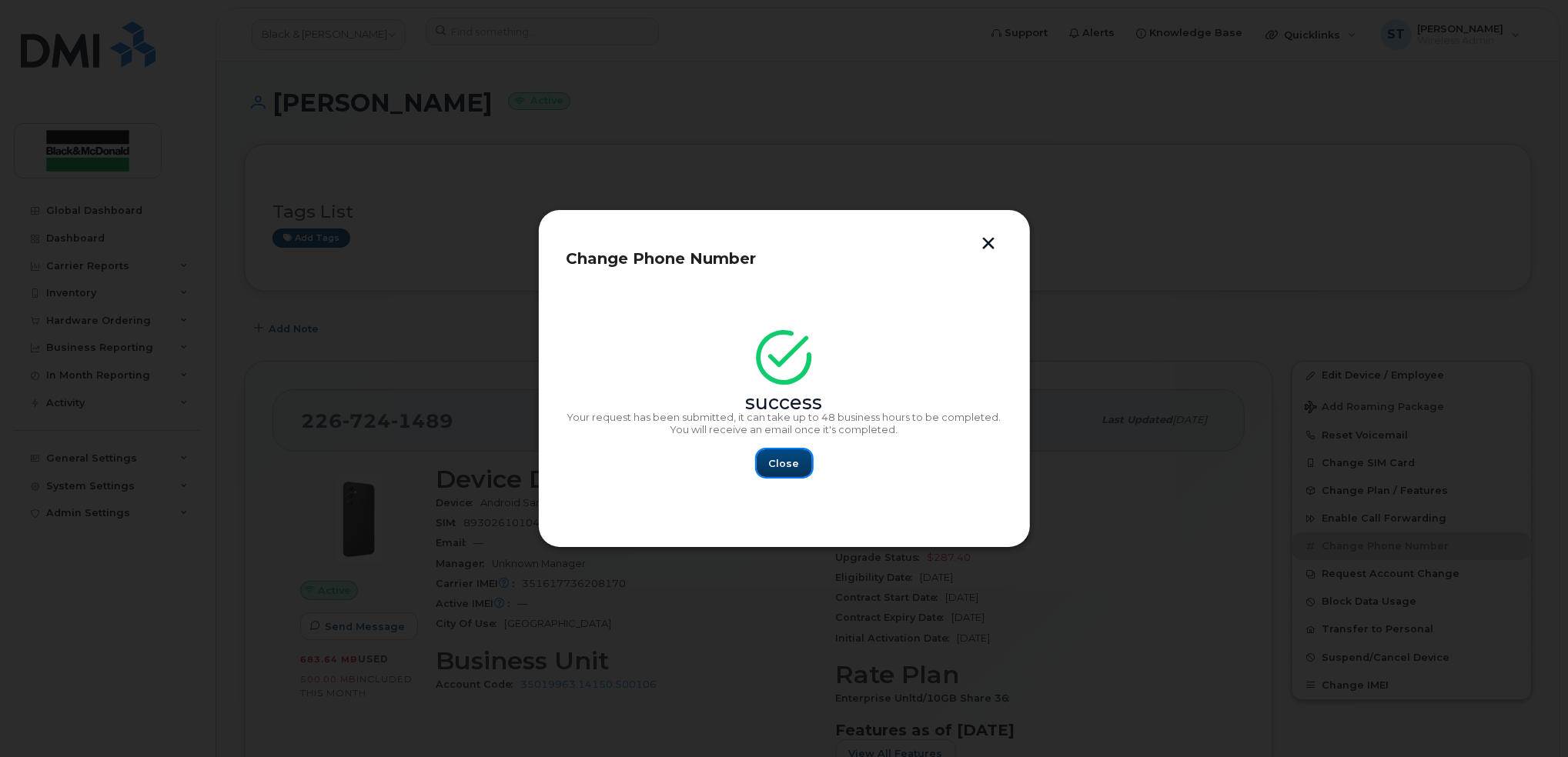
click at [781, 470] on span "Close" at bounding box center [784, 464] width 31 height 15
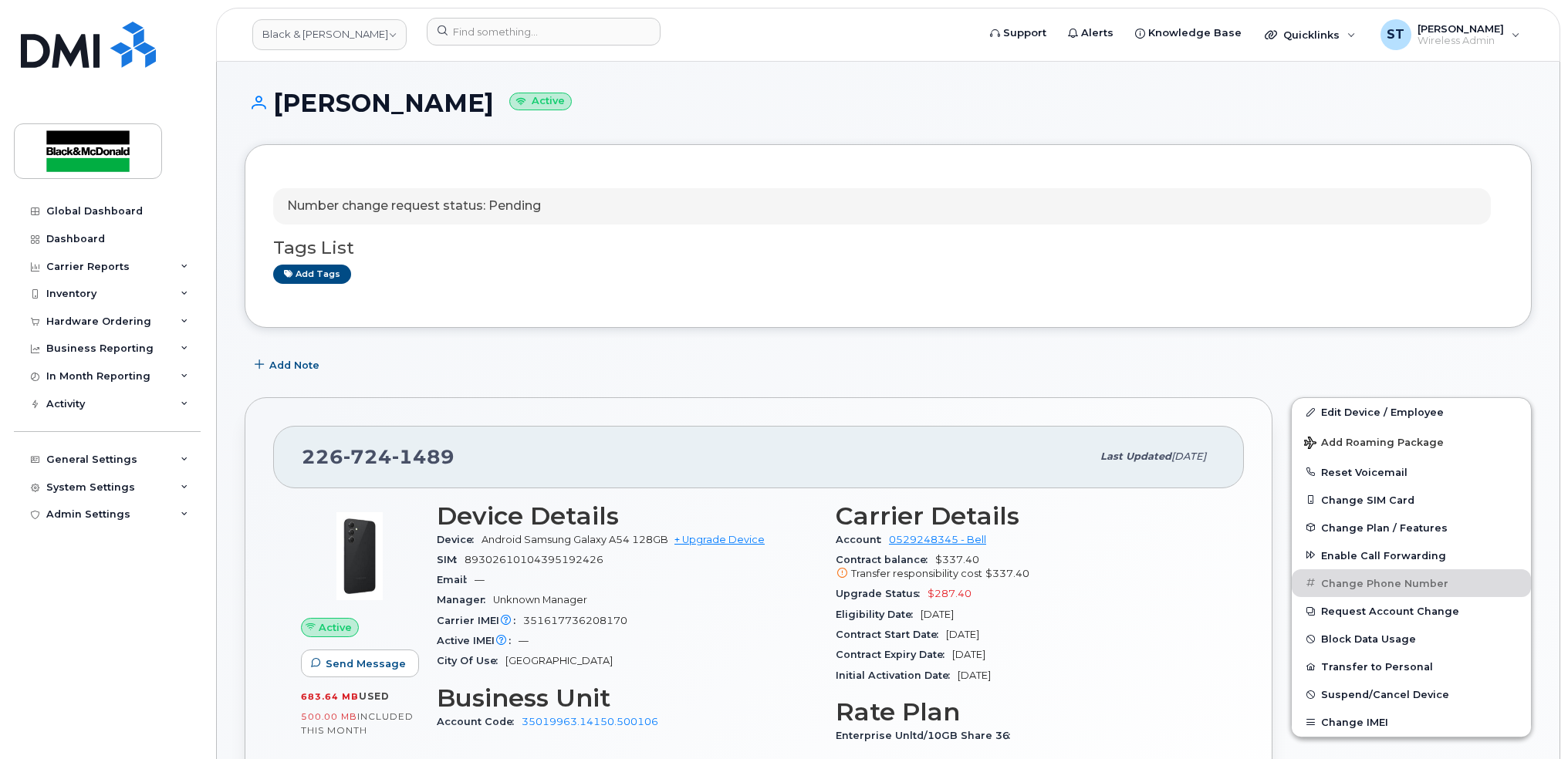
drag, startPoint x: 462, startPoint y: 108, endPoint x: 279, endPoint y: 98, distance: 183.3
click at [279, 98] on h1 "Adeniyi Ayinde Active" at bounding box center [888, 102] width 1287 height 27
copy h1 "[PERSON_NAME]"
drag, startPoint x: 279, startPoint y: 98, endPoint x: 513, endPoint y: 11, distance: 249.6
click at [513, 11] on header "Black & McDonald Support Alerts Knowledge Base Quicklinks Suspend / Cancel Devi…" at bounding box center [888, 34] width 1344 height 54
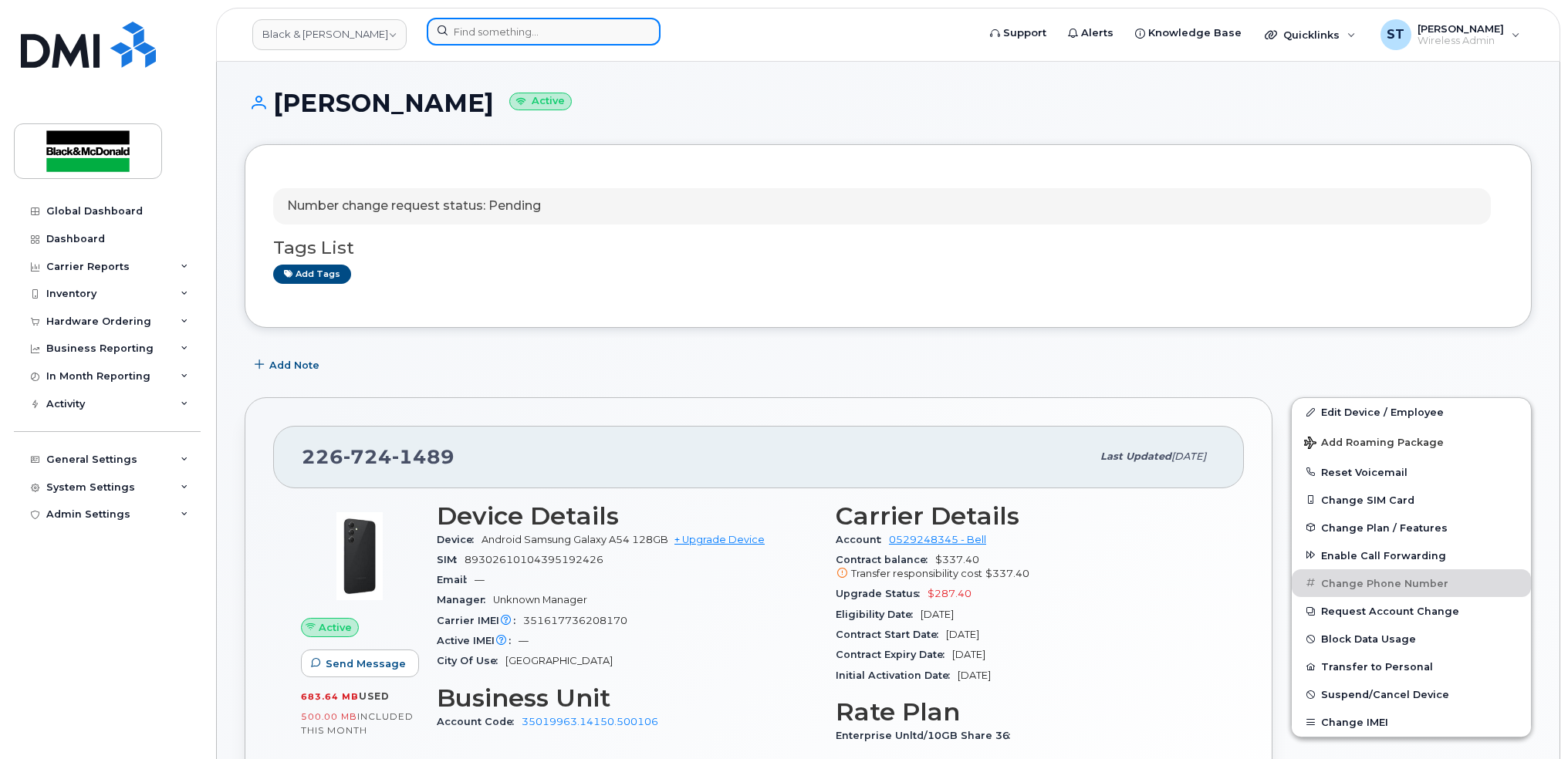
click at [524, 32] on input at bounding box center [544, 32] width 234 height 28
paste input "[PERSON_NAME]"
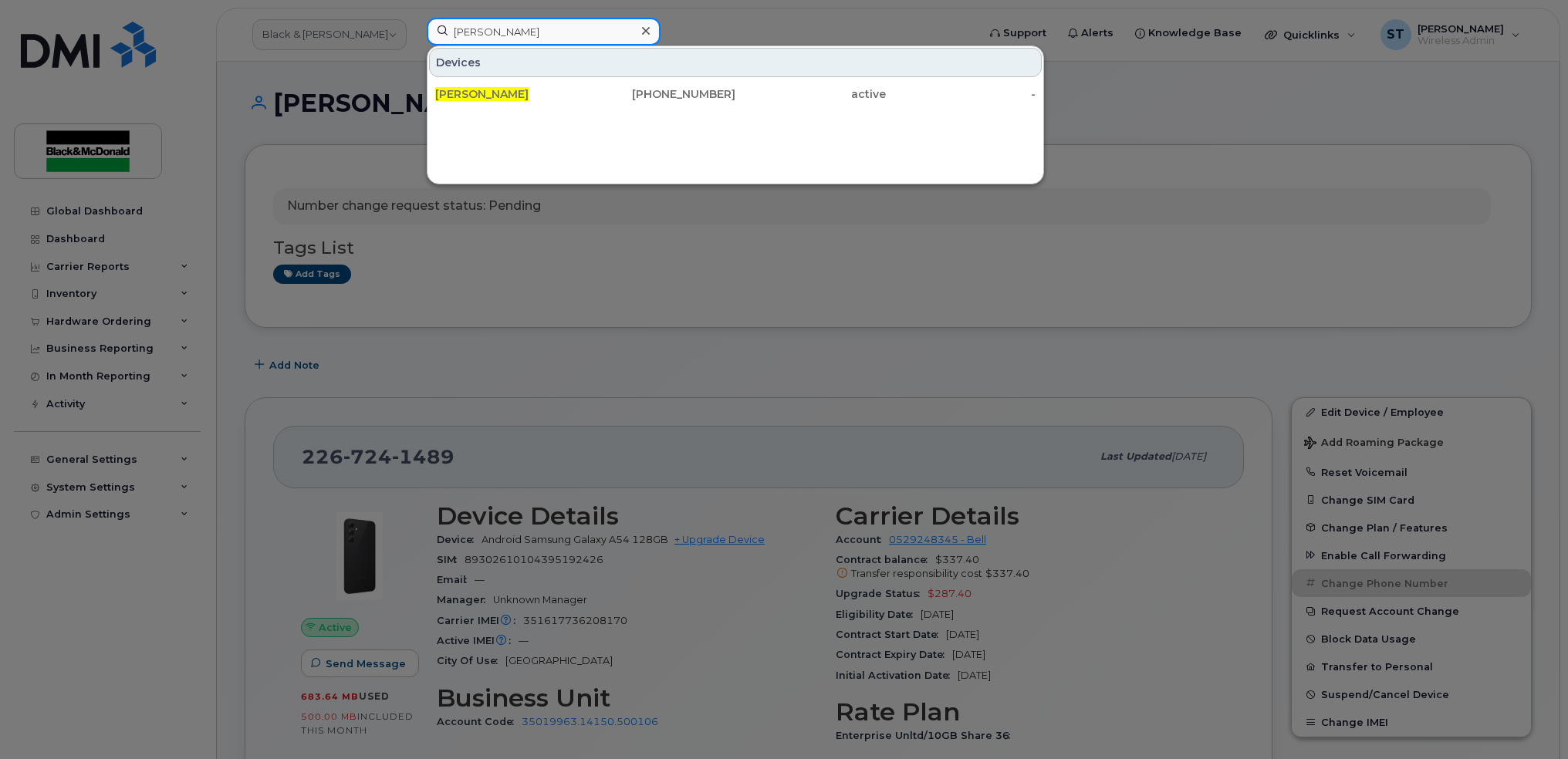
type input "[PERSON_NAME]"
click at [610, 273] on div at bounding box center [784, 380] width 1568 height 759
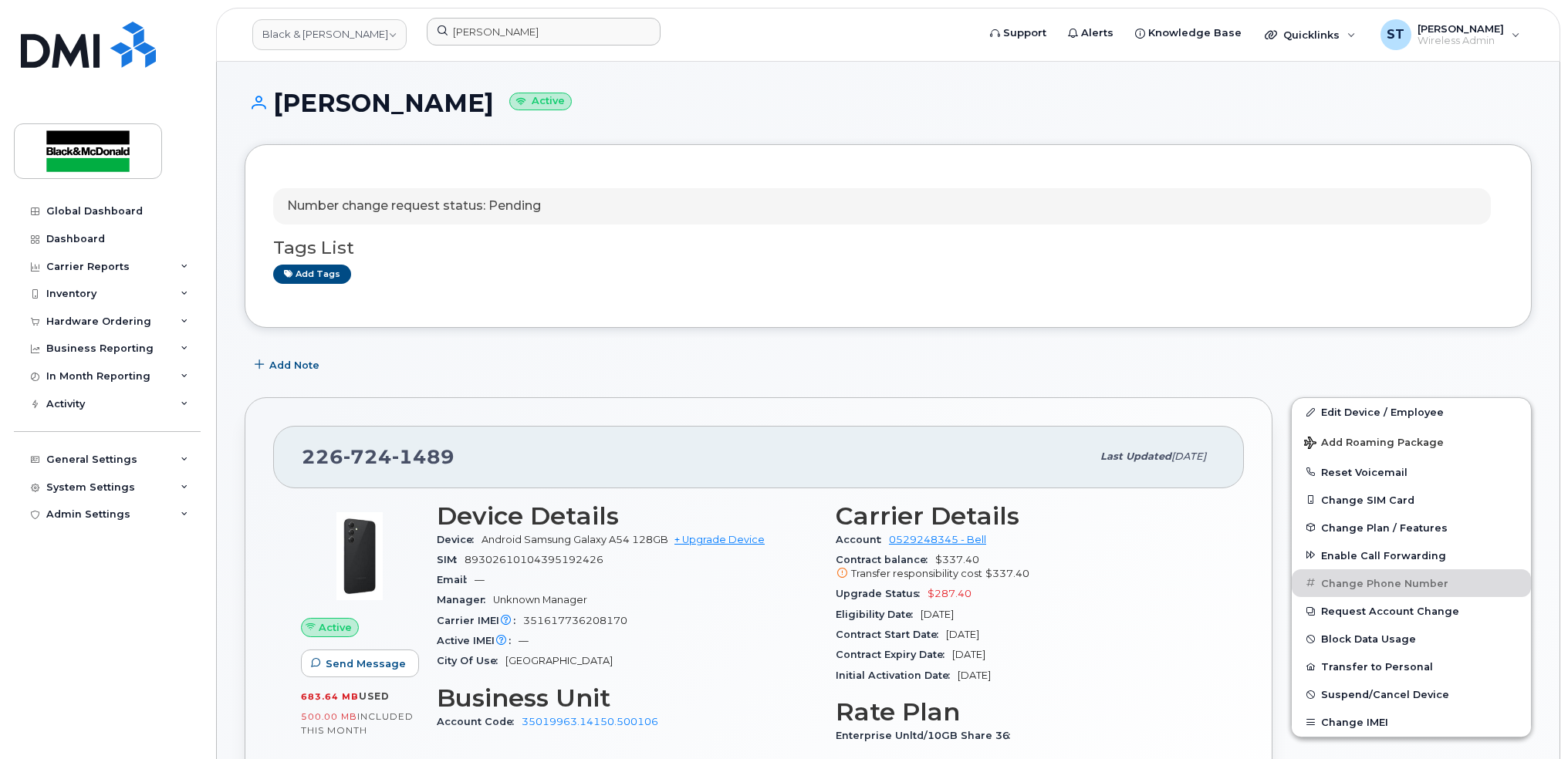
click at [693, 325] on div "Number change request status: Pending Tags List Add tags" at bounding box center [888, 237] width 1287 height 184
click at [1335, 467] on button "Reset Voicemail" at bounding box center [1411, 472] width 239 height 28
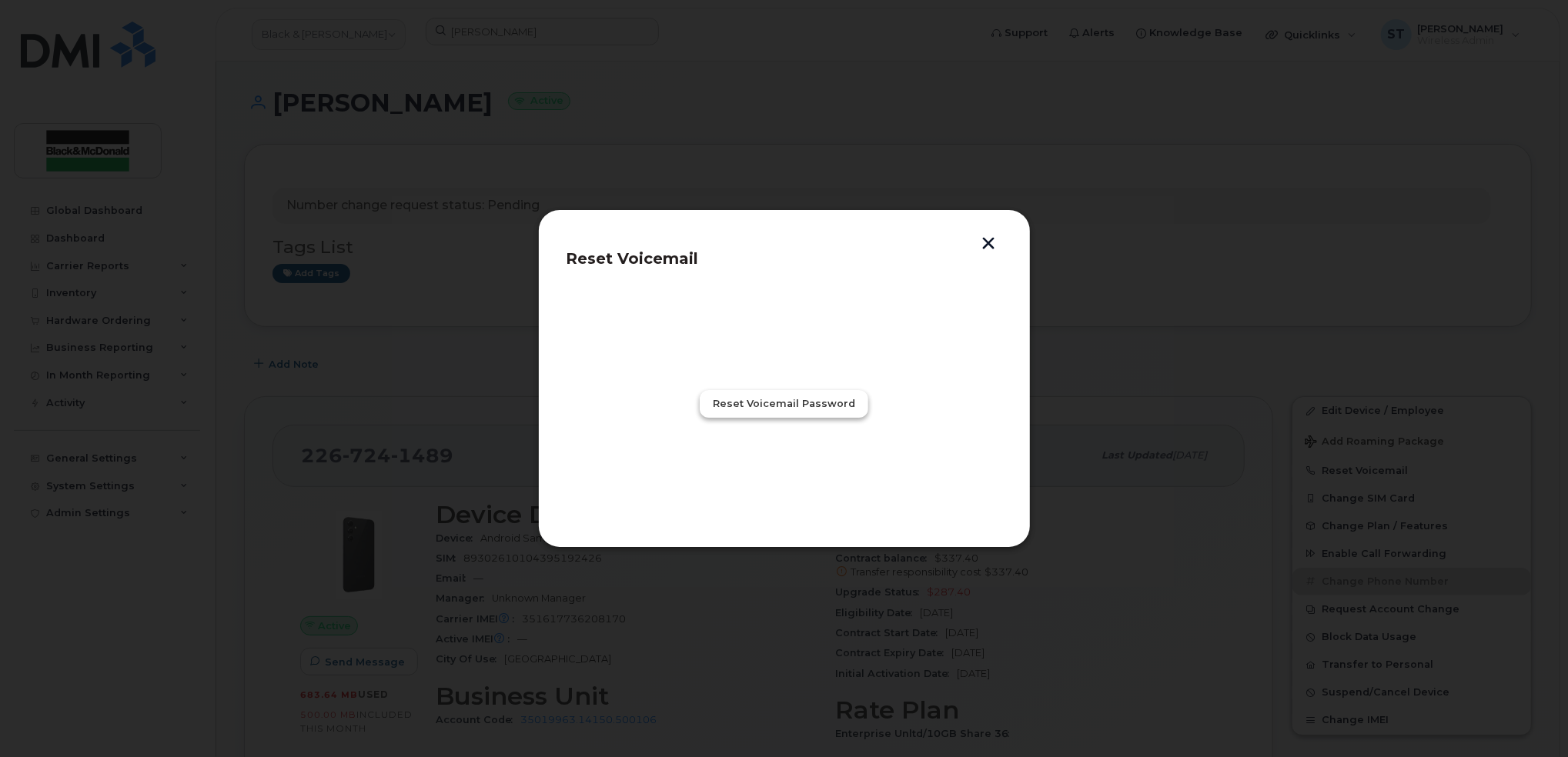
click at [789, 410] on span "Reset Voicemail Password" at bounding box center [784, 403] width 143 height 15
drag, startPoint x: 784, startPoint y: 468, endPoint x: 625, endPoint y: 382, distance: 180.8
click at [785, 468] on span "Close" at bounding box center [784, 472] width 31 height 15
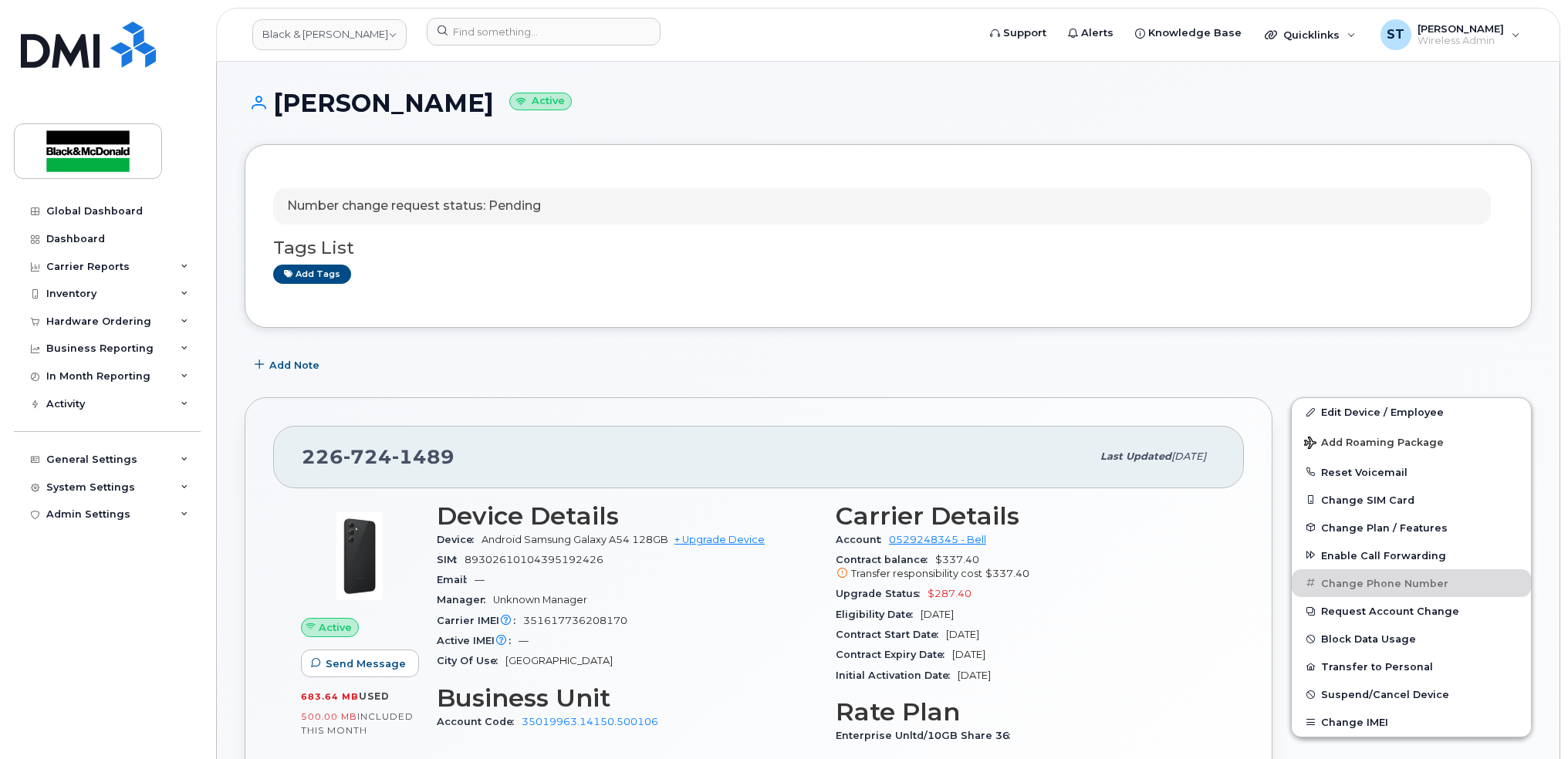
click at [631, 650] on div "Active IMEI Active IMEI is refreshed daily with a delay of up to 48 hours follo…" at bounding box center [627, 641] width 380 height 20
click at [616, 631] on div "Active IMEI Active IMEI is refreshed daily with a delay of up to 48 hours follo…" at bounding box center [627, 641] width 380 height 20
click at [161, 671] on div "Global Dashboard Dashboard Carrier Reports Monthly Billing Data Daily Data Pool…" at bounding box center [109, 467] width 190 height 539
